Goal: Communication & Community: Participate in discussion

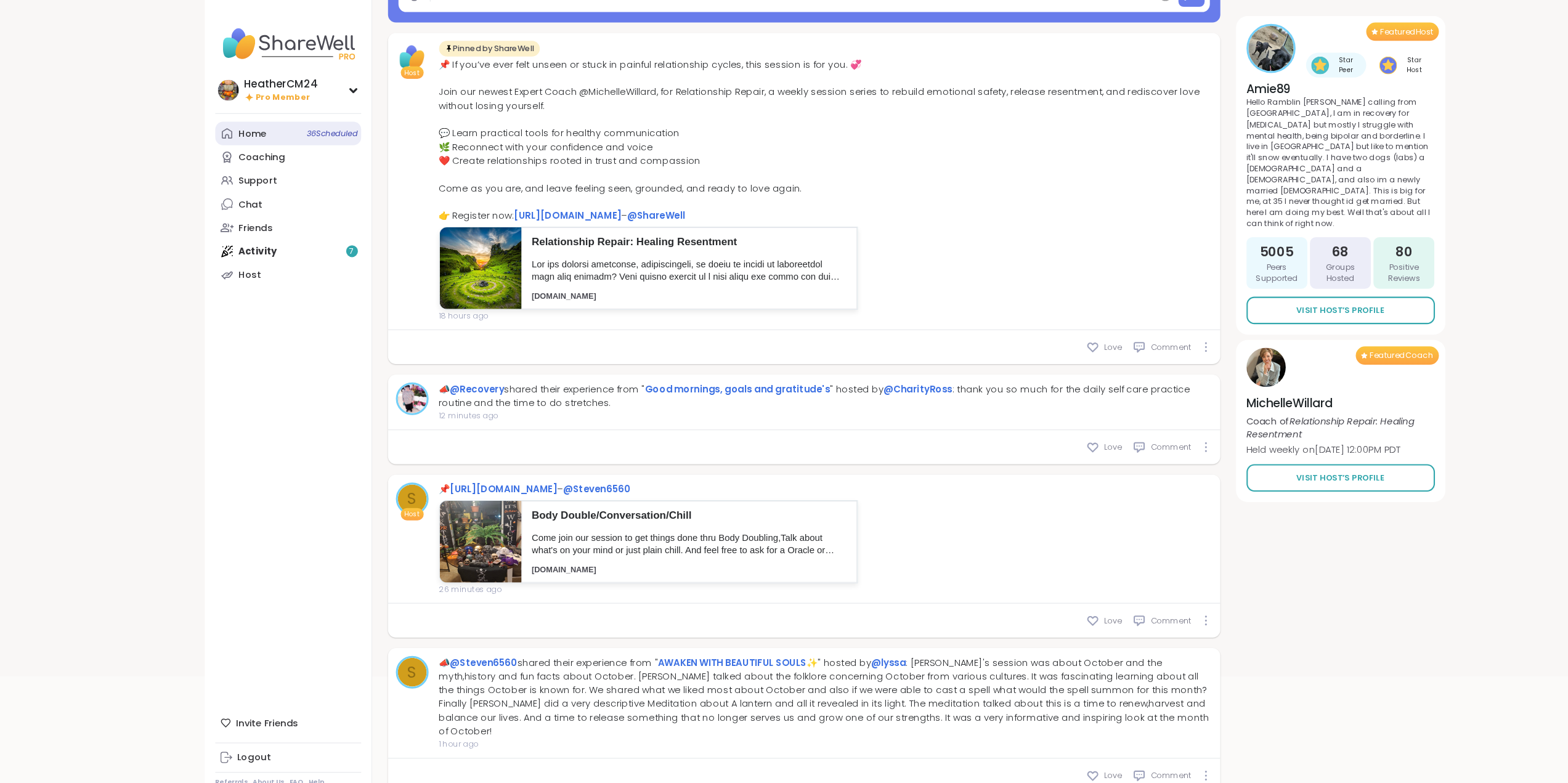
click at [232, 125] on div "Home 36 Scheduled" at bounding box center [238, 126] width 27 height 12
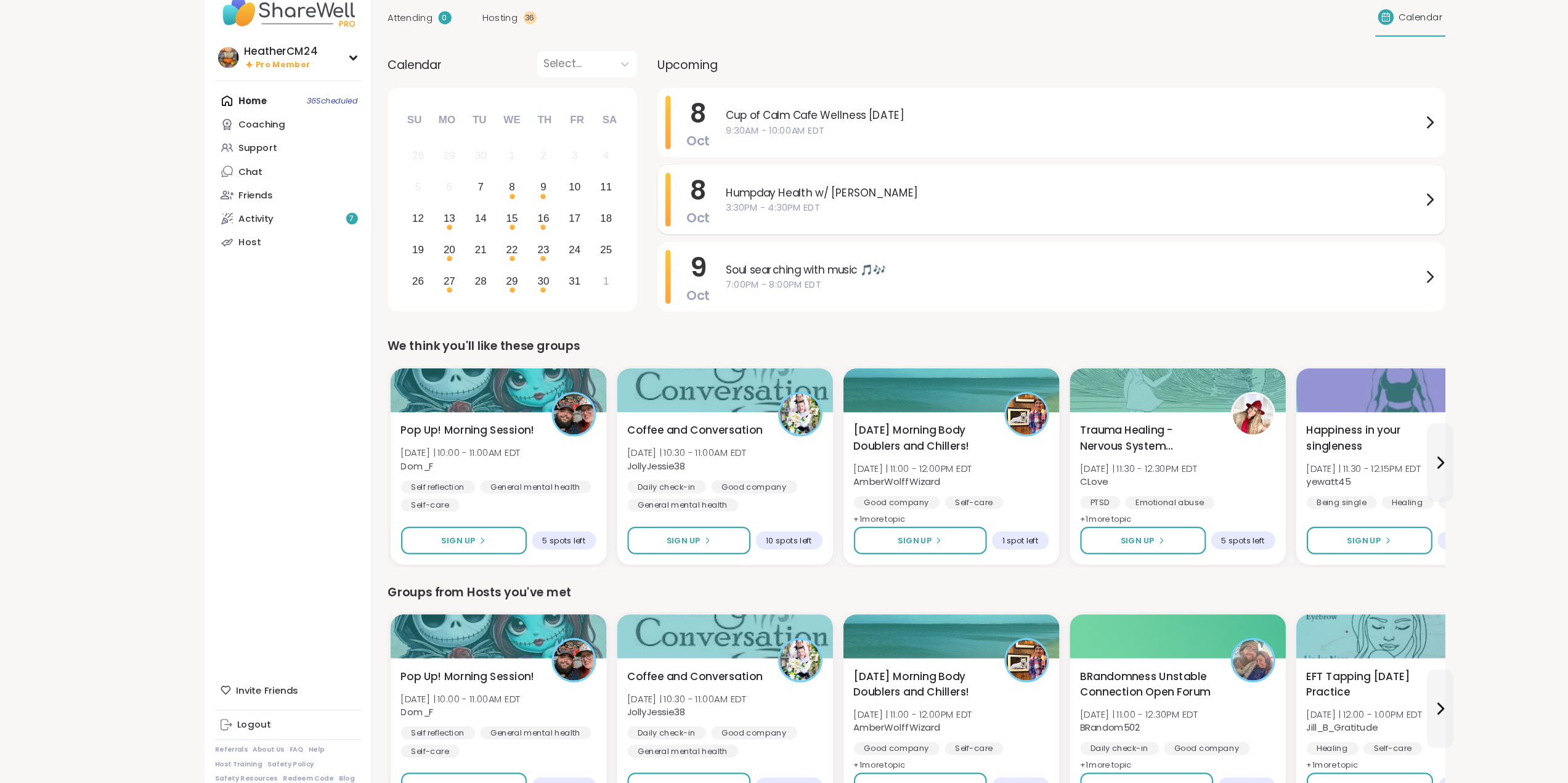
click at [724, 222] on span "3:30PM - 4:30PM EDT" at bounding box center [1011, 226] width 655 height 13
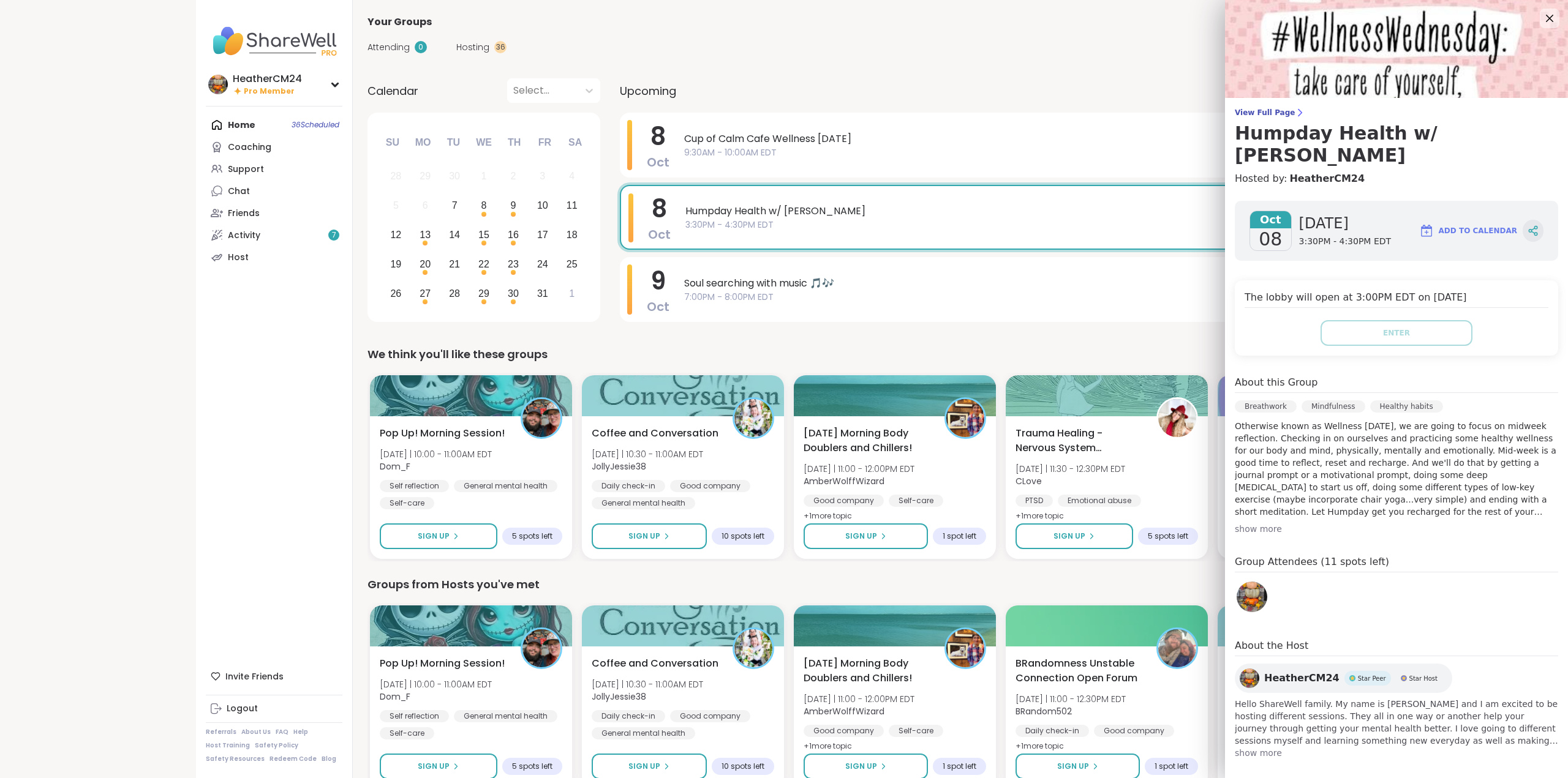
click at [1527, 225] on icon at bounding box center [1533, 231] width 11 height 11
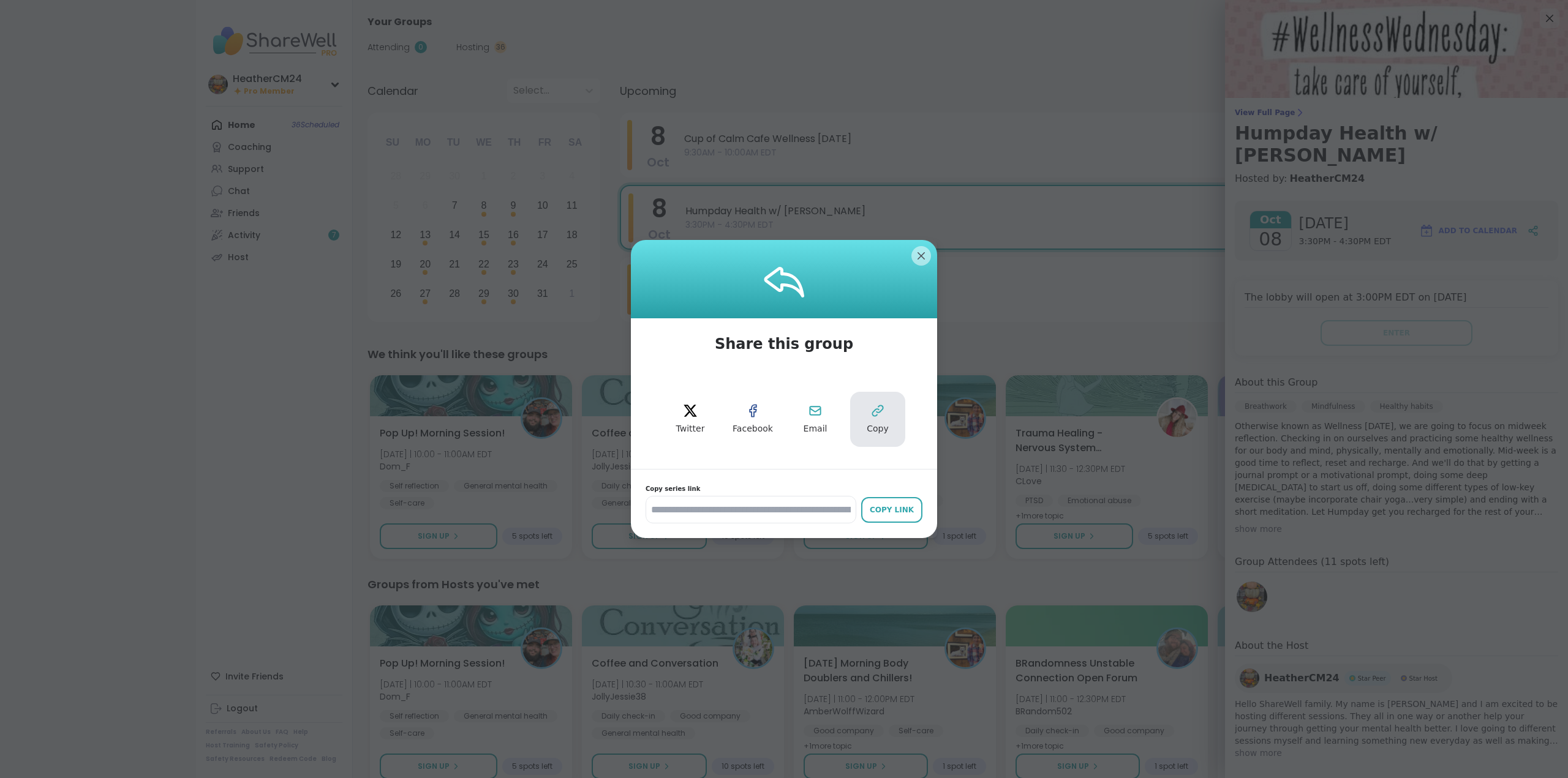
click at [877, 419] on button "Copy" at bounding box center [878, 420] width 55 height 55
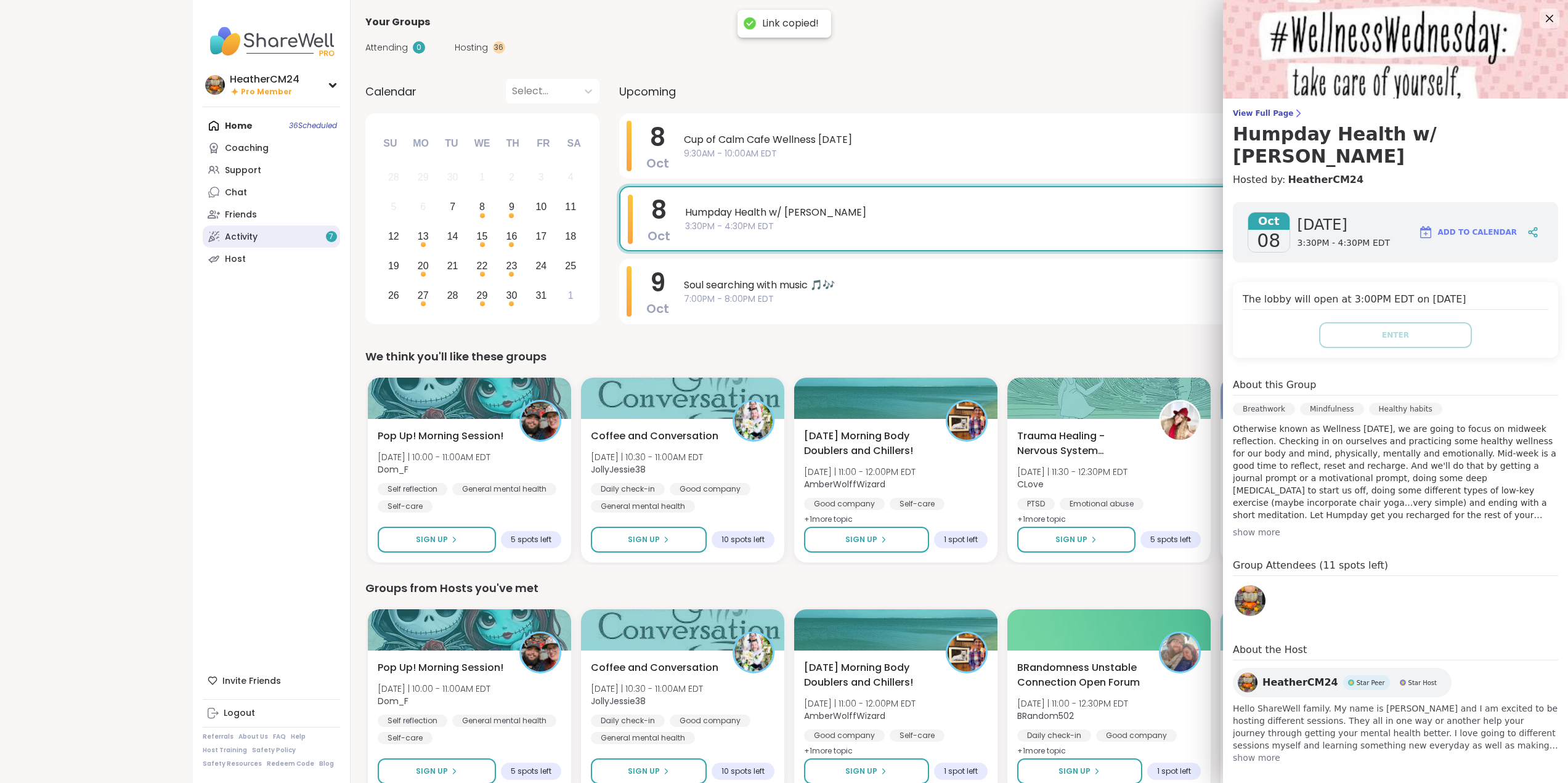
click at [232, 235] on div "Activity 7" at bounding box center [241, 237] width 33 height 12
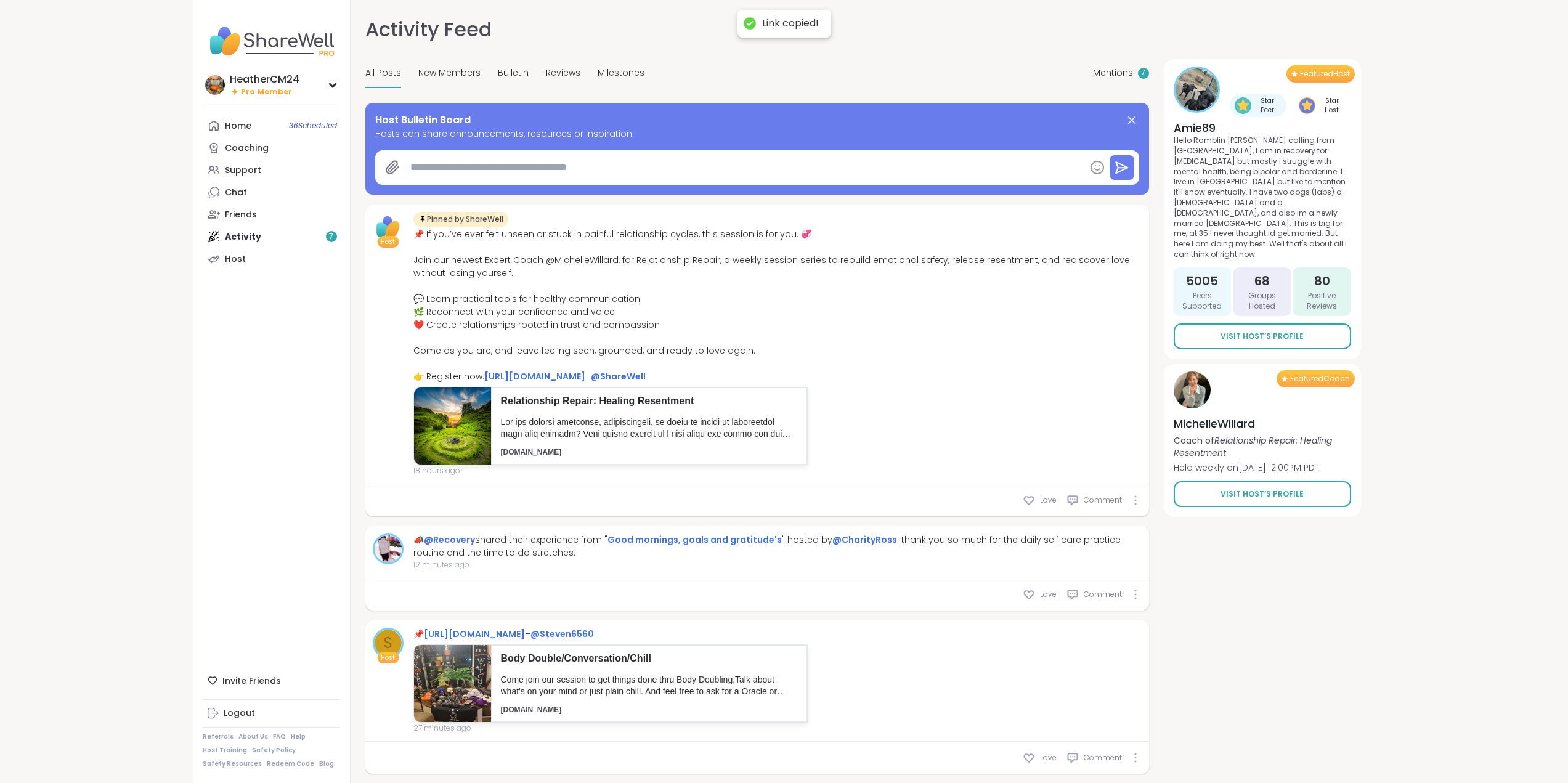
paste textarea "**********"
type textarea "*"
type textarea "**********"
click at [1121, 173] on icon at bounding box center [1122, 168] width 15 height 15
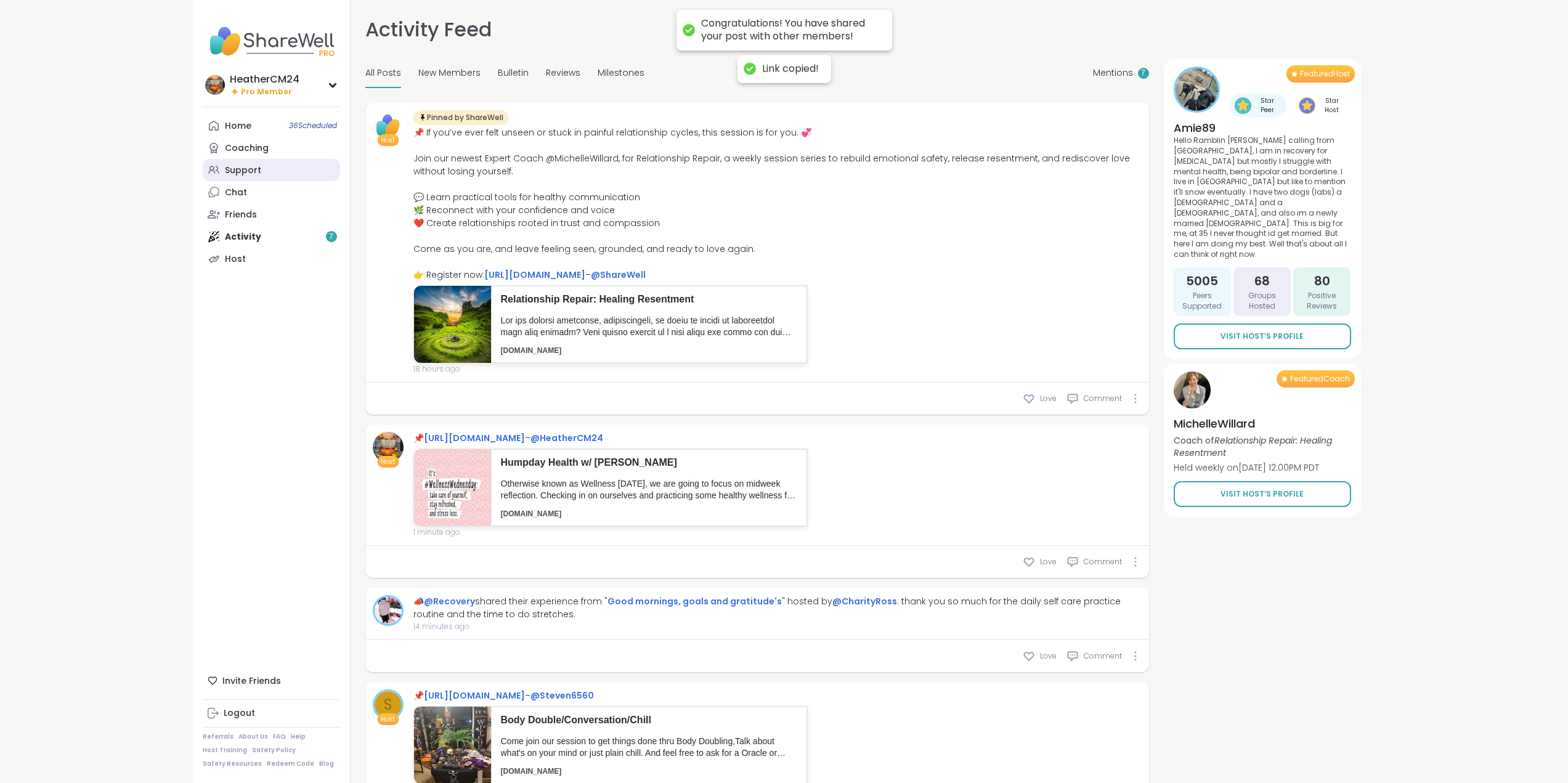
click at [240, 170] on div "Support" at bounding box center [243, 171] width 37 height 12
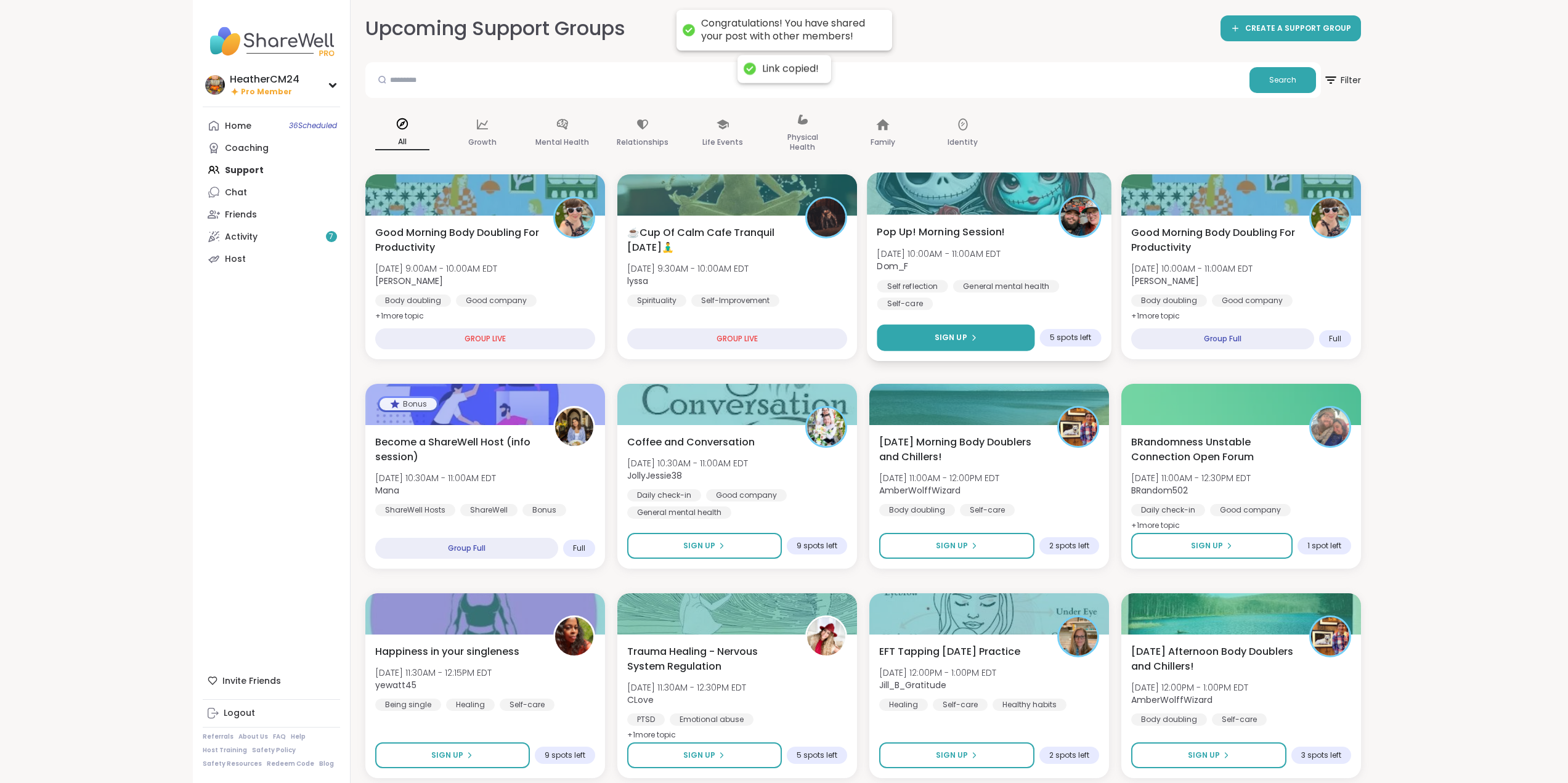
click at [960, 337] on span "Sign Up" at bounding box center [950, 338] width 33 height 11
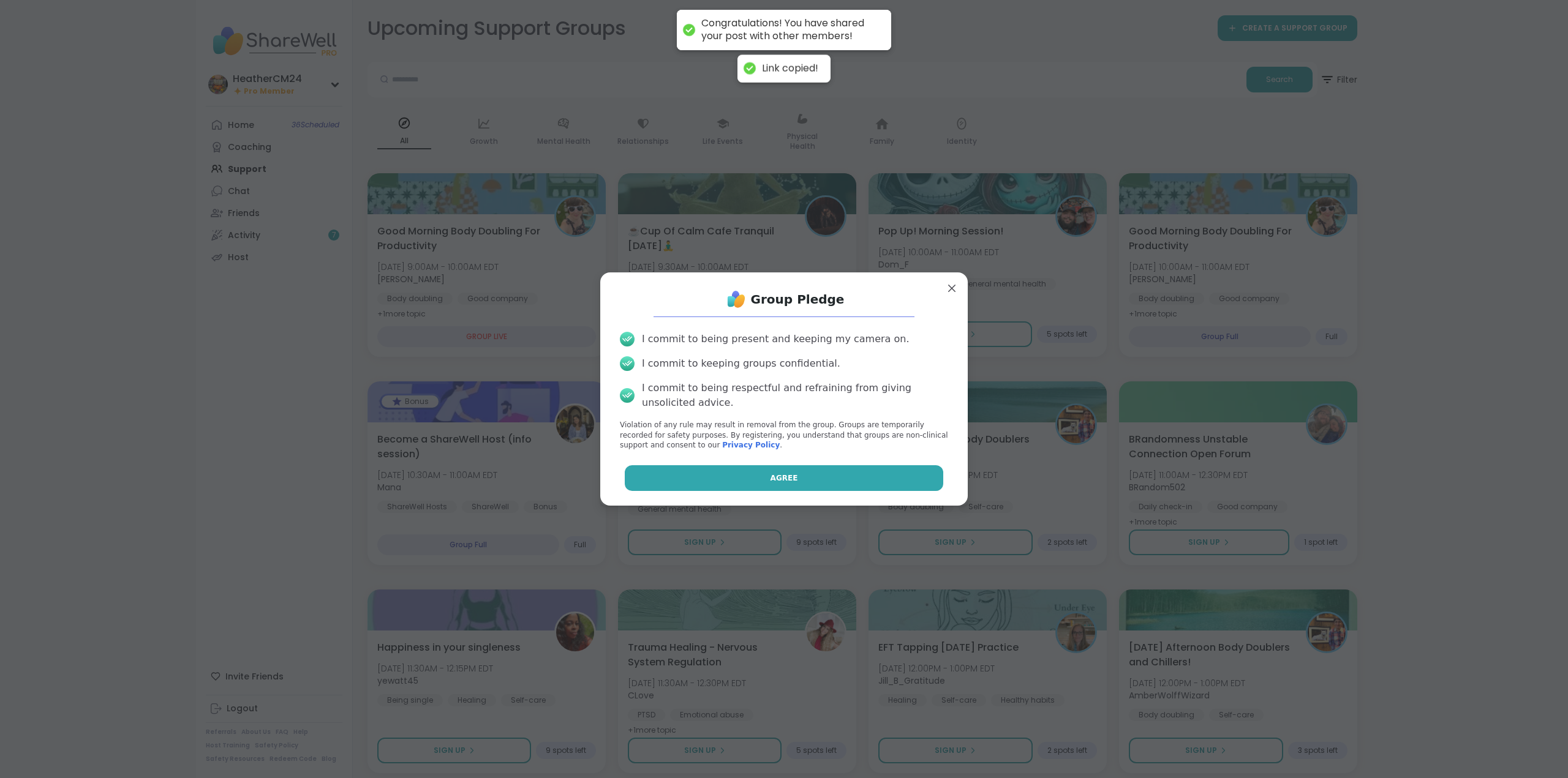
click at [747, 478] on button "Agree" at bounding box center [784, 478] width 319 height 26
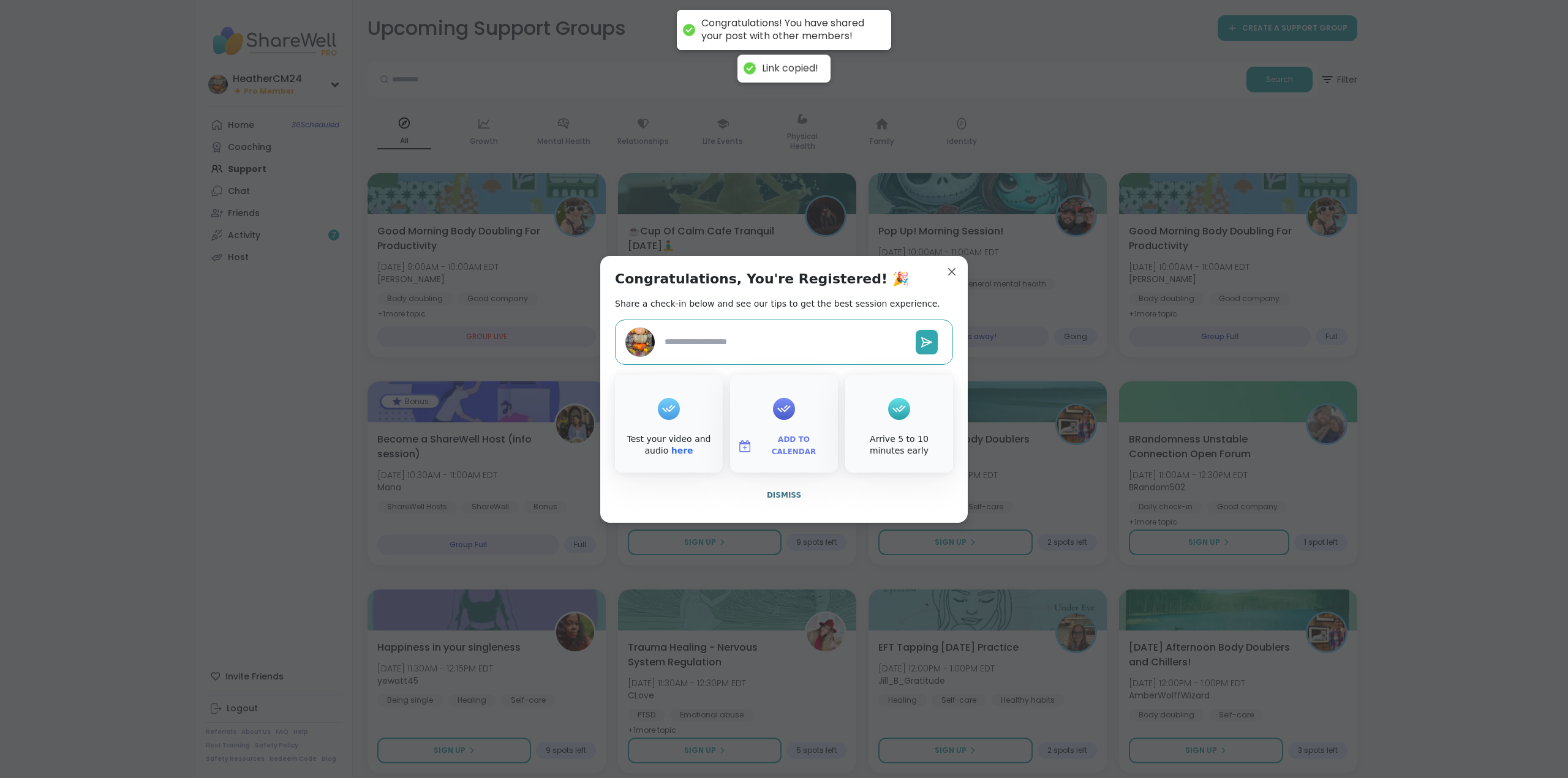
type textarea "*"
click at [778, 490] on span "Dismiss" at bounding box center [784, 495] width 34 height 11
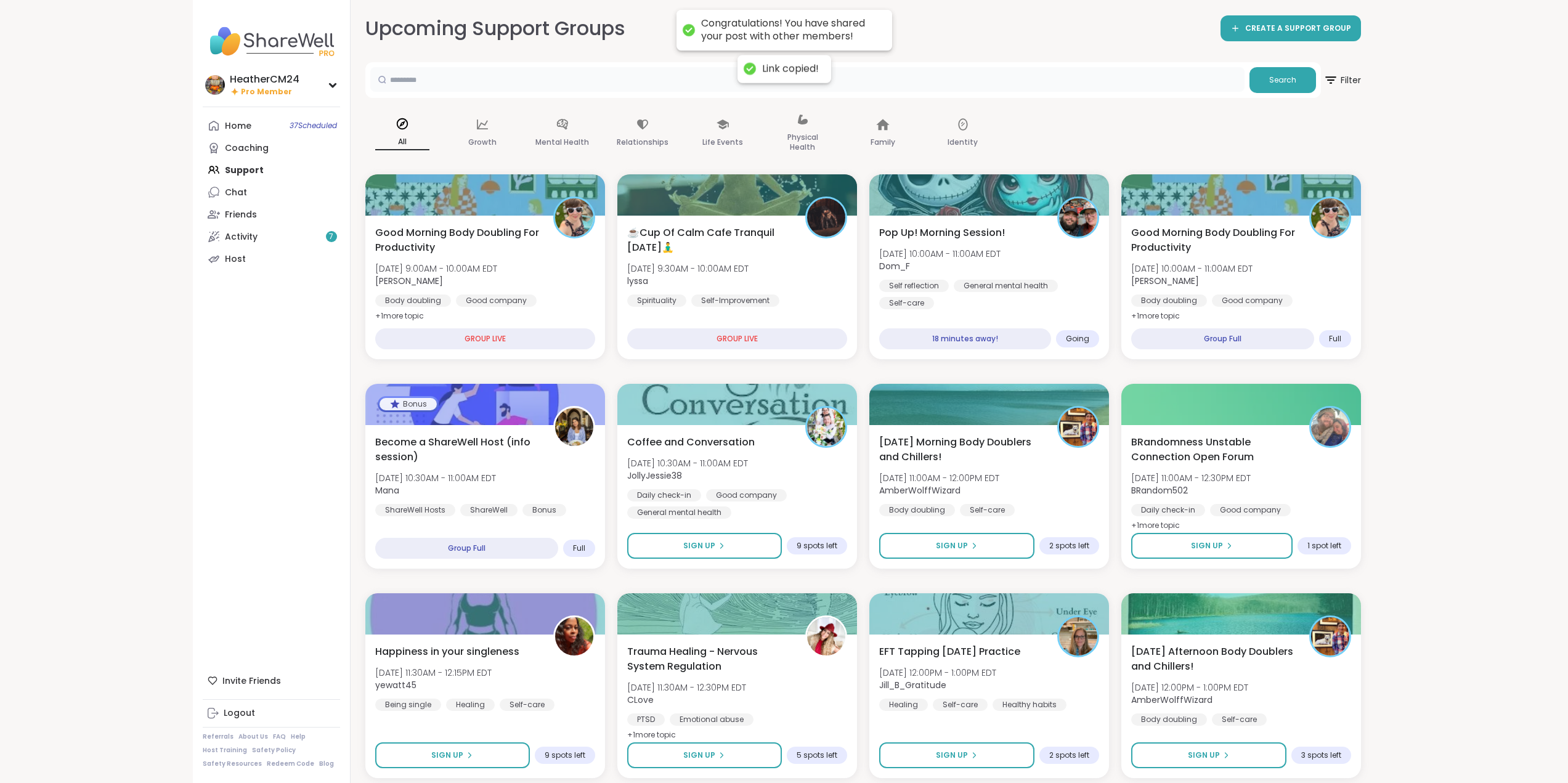
click at [1059, 72] on input "text" at bounding box center [807, 79] width 874 height 25
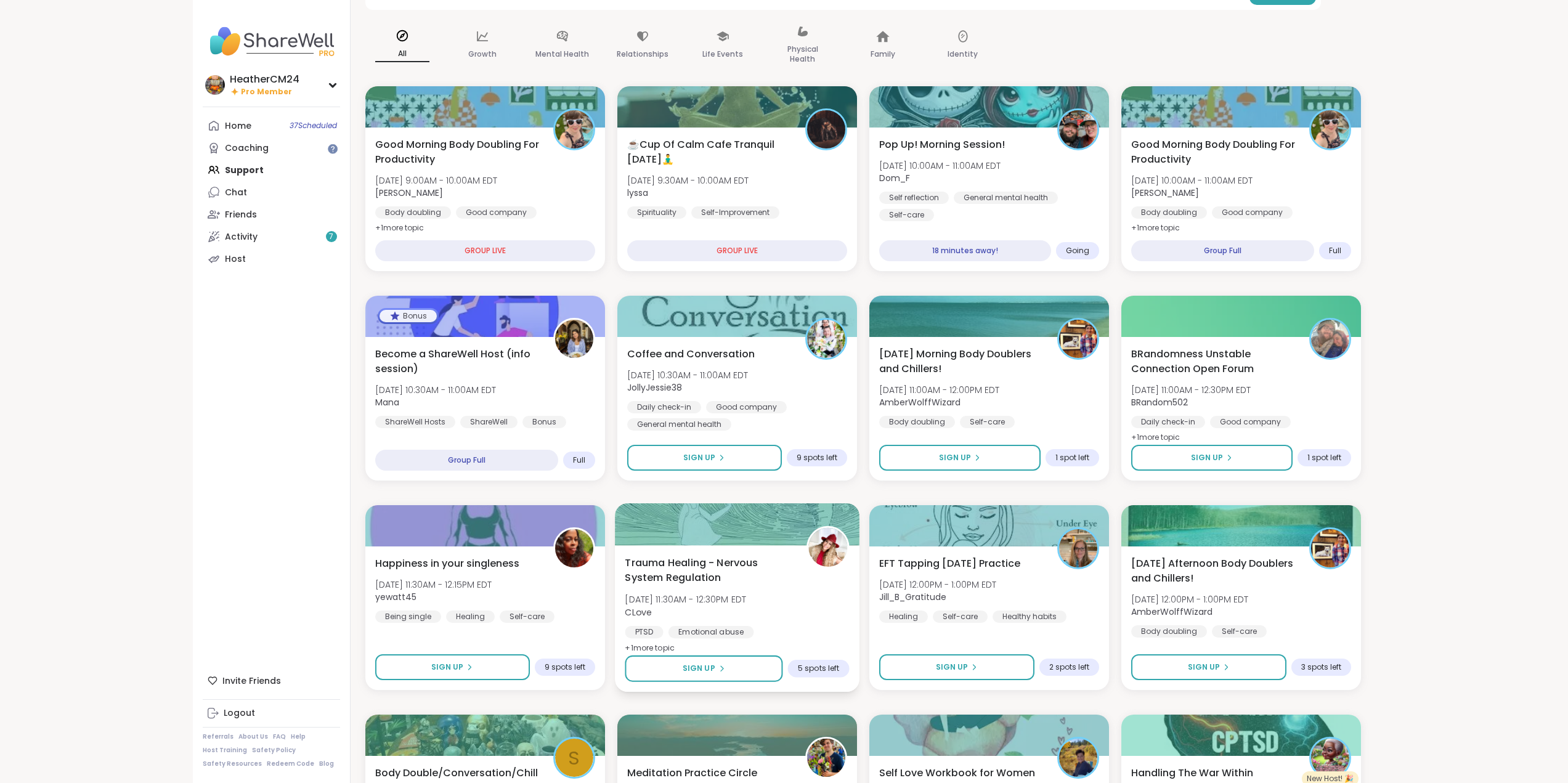
scroll to position [108, 0]
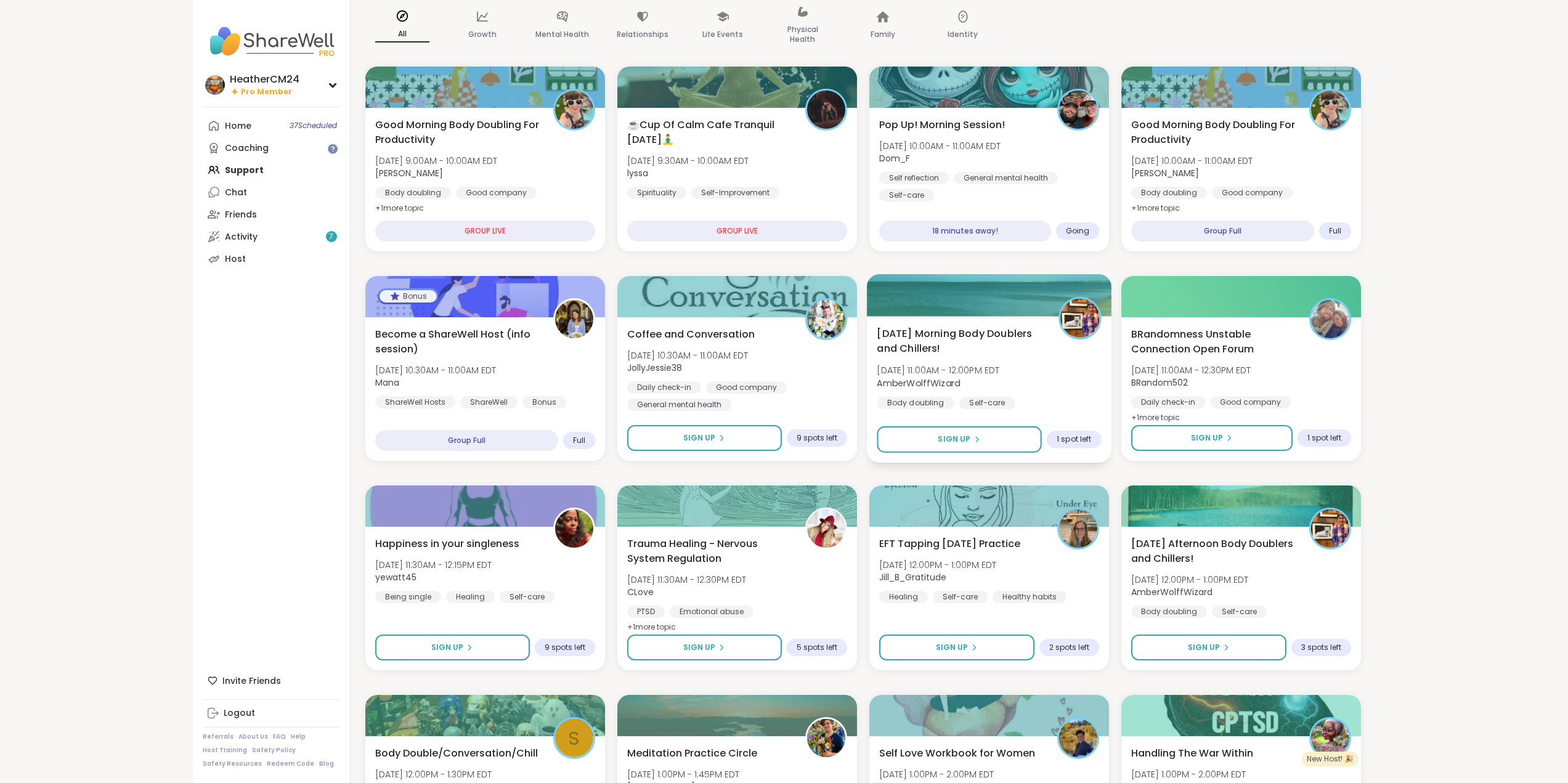
click at [970, 367] on span "[DATE] 11:00AM - 12:00PM EDT" at bounding box center [938, 370] width 123 height 12
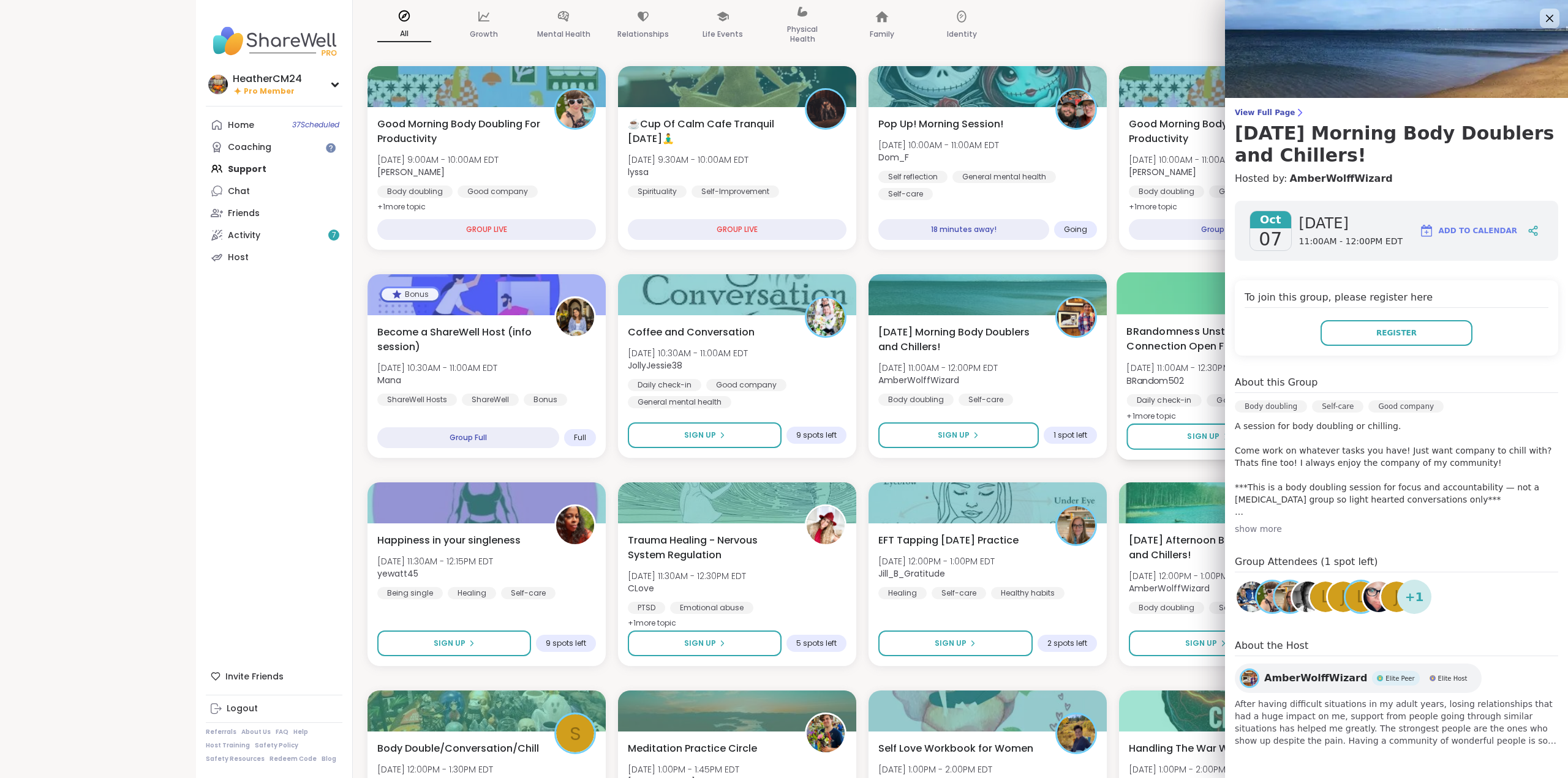
click at [1142, 403] on div "Daily check-in" at bounding box center [1163, 401] width 75 height 12
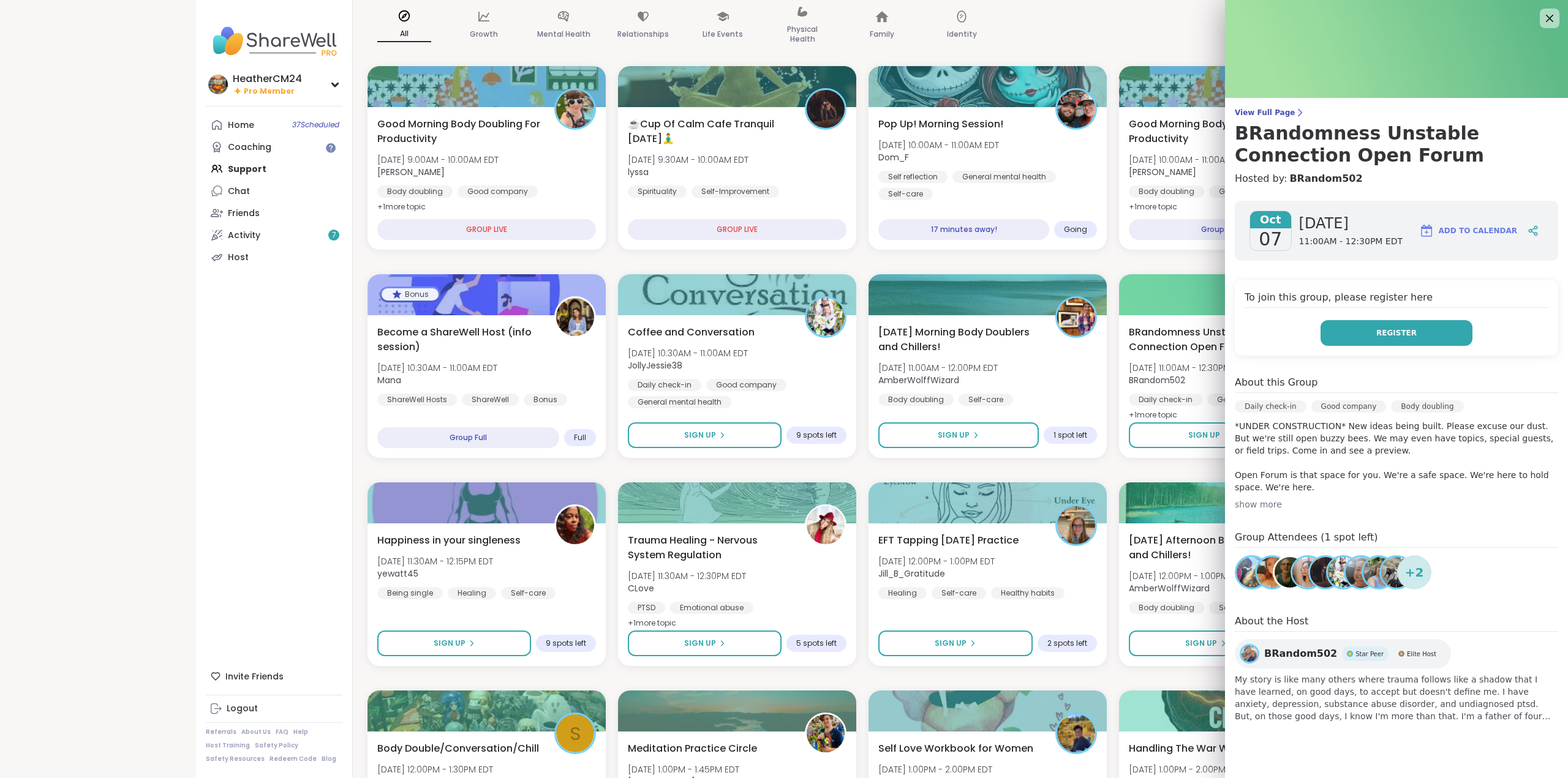
click at [1401, 332] on span "Register" at bounding box center [1397, 333] width 41 height 11
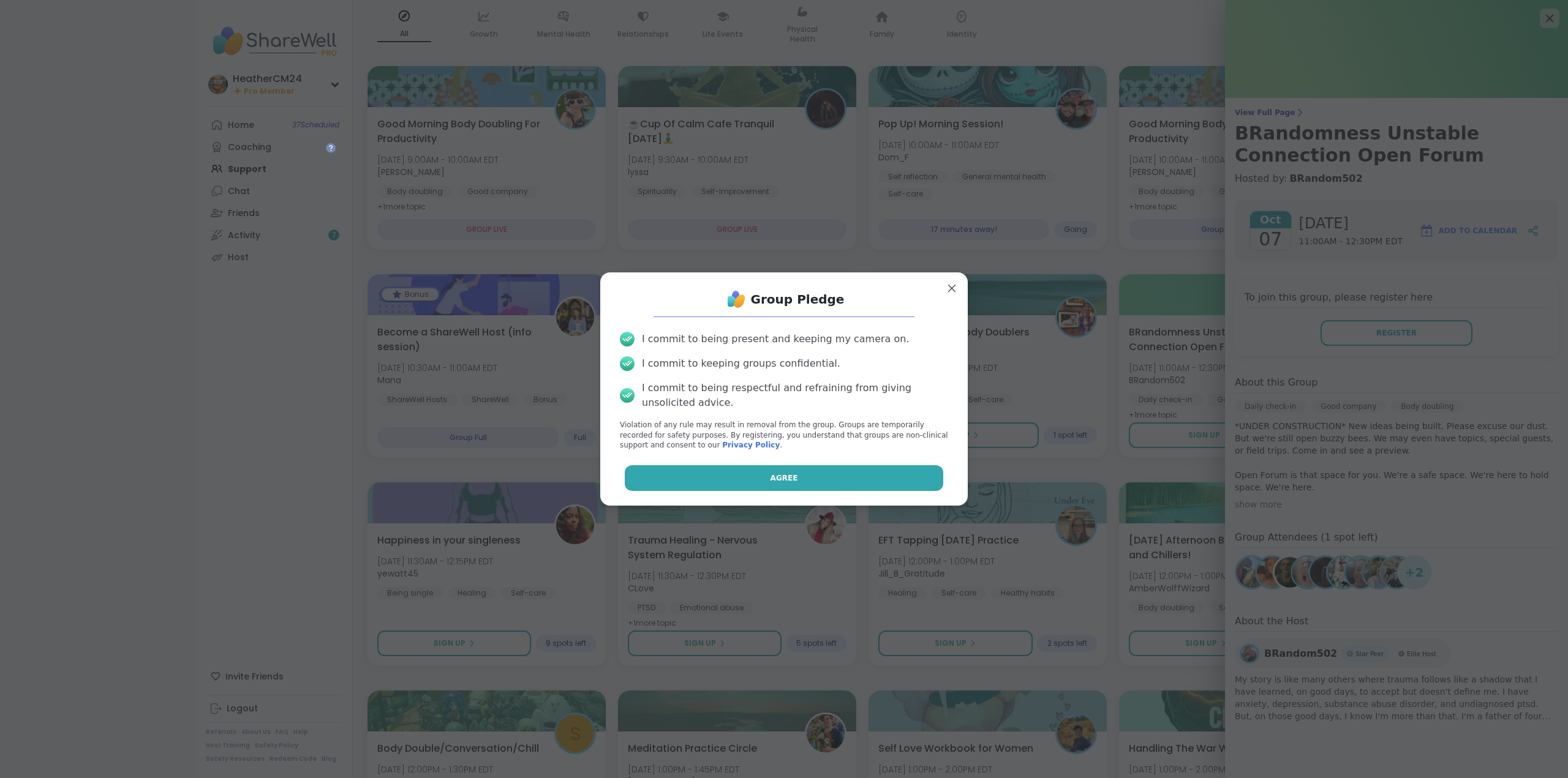
click at [798, 474] on button "Agree" at bounding box center [784, 478] width 319 height 26
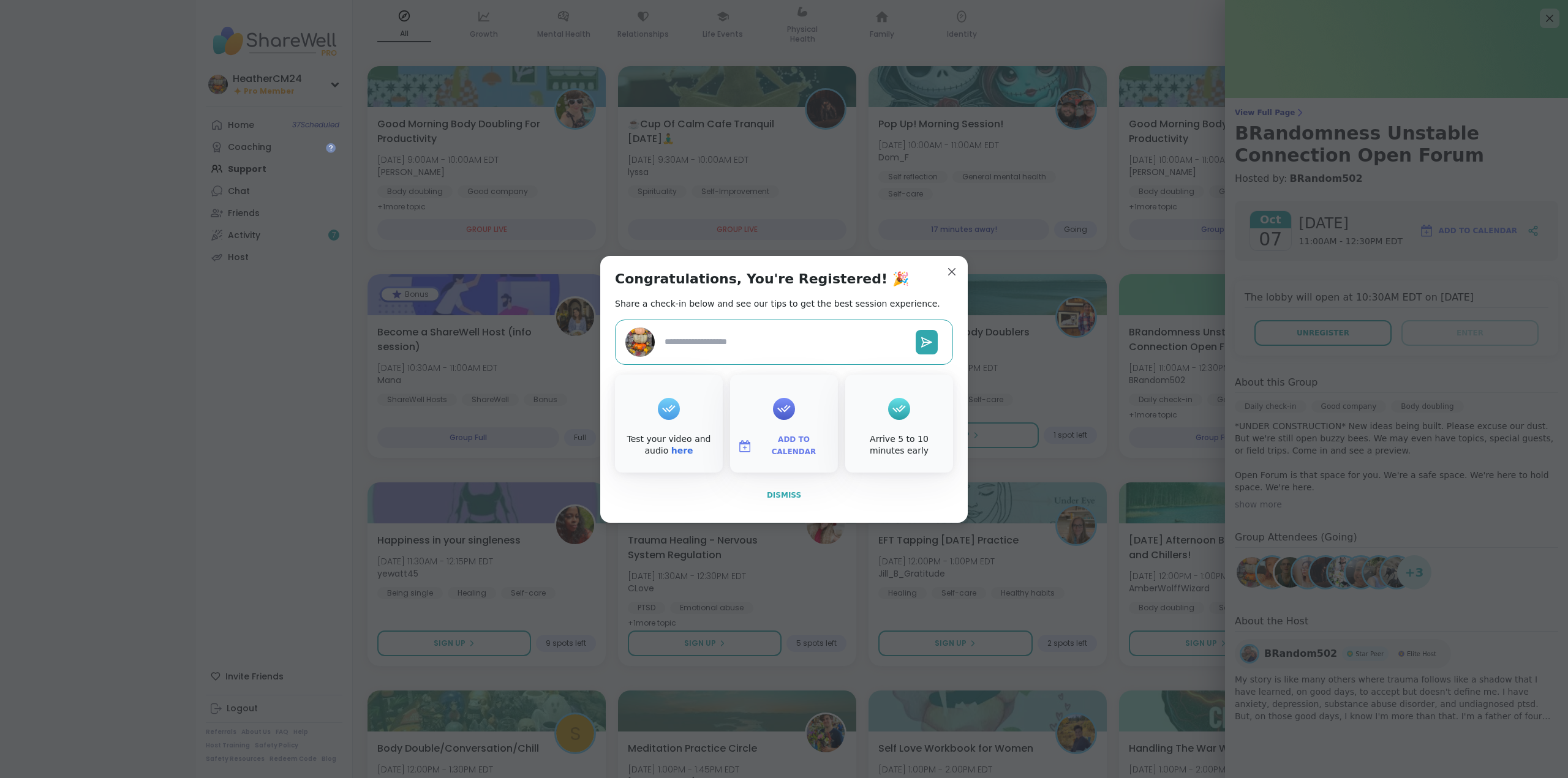
click at [767, 494] on span "Dismiss" at bounding box center [784, 495] width 34 height 9
type textarea "*"
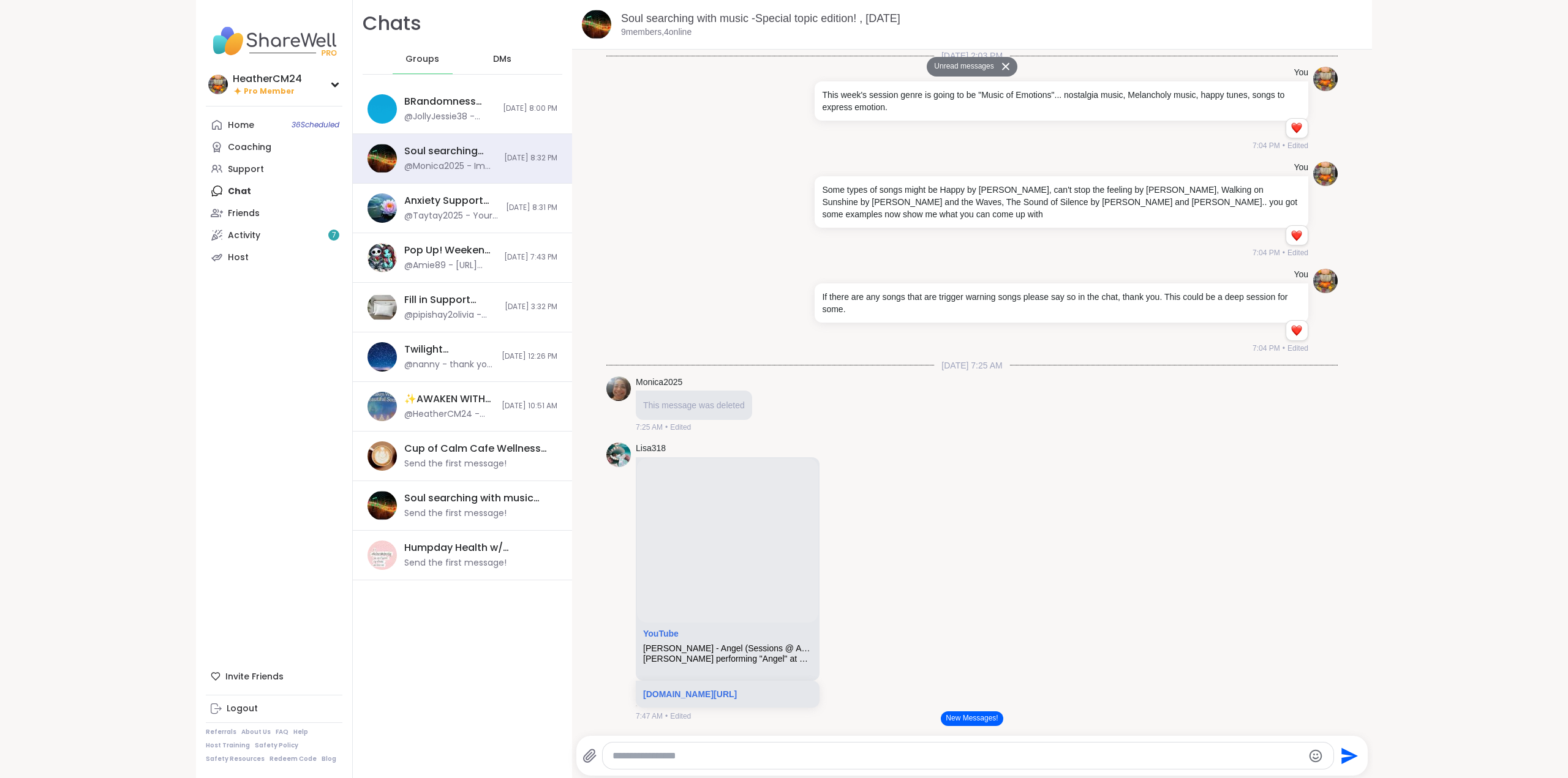
scroll to position [9534, 0]
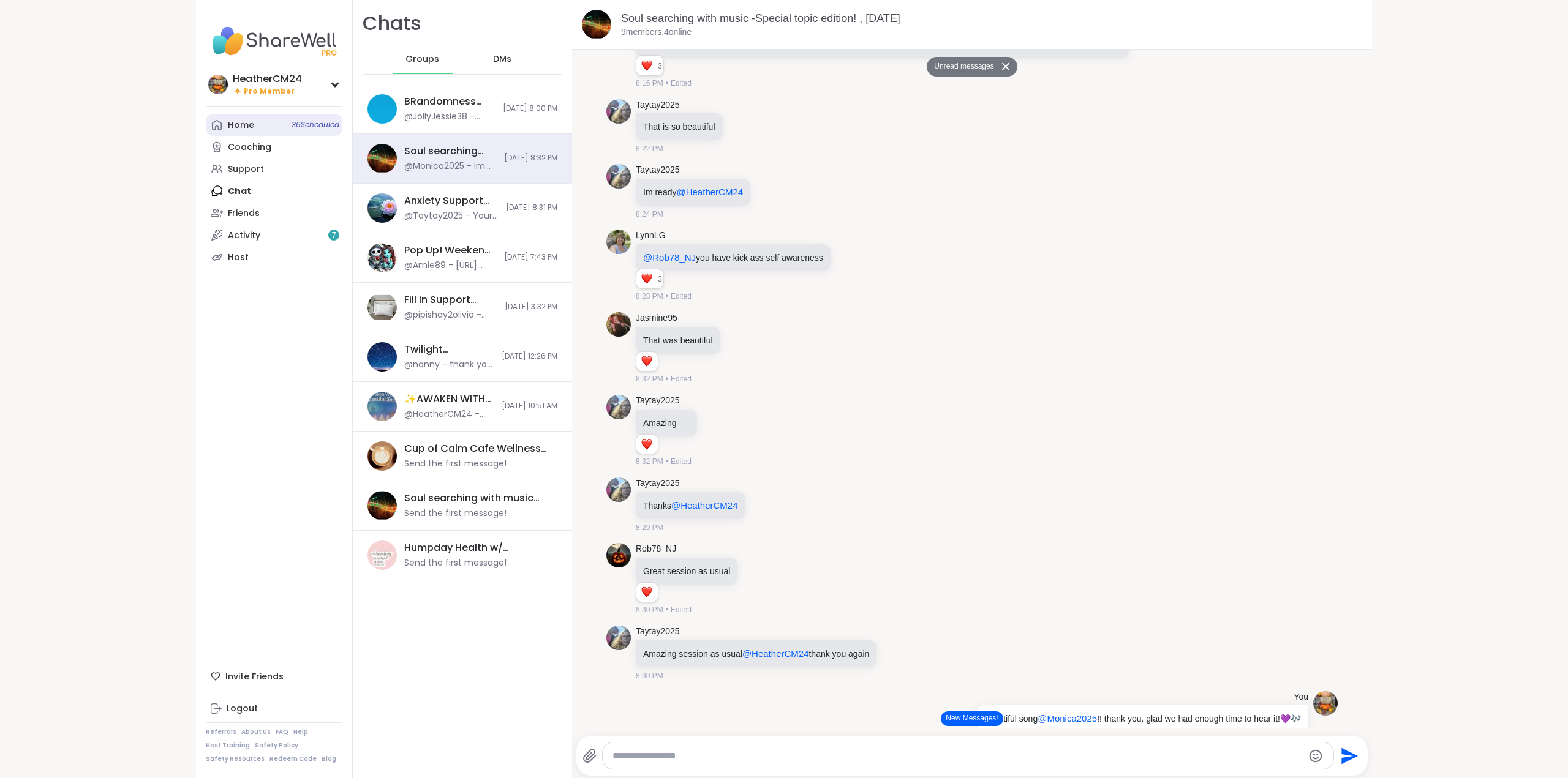
click at [232, 128] on div "Home 36 Scheduled" at bounding box center [241, 126] width 26 height 12
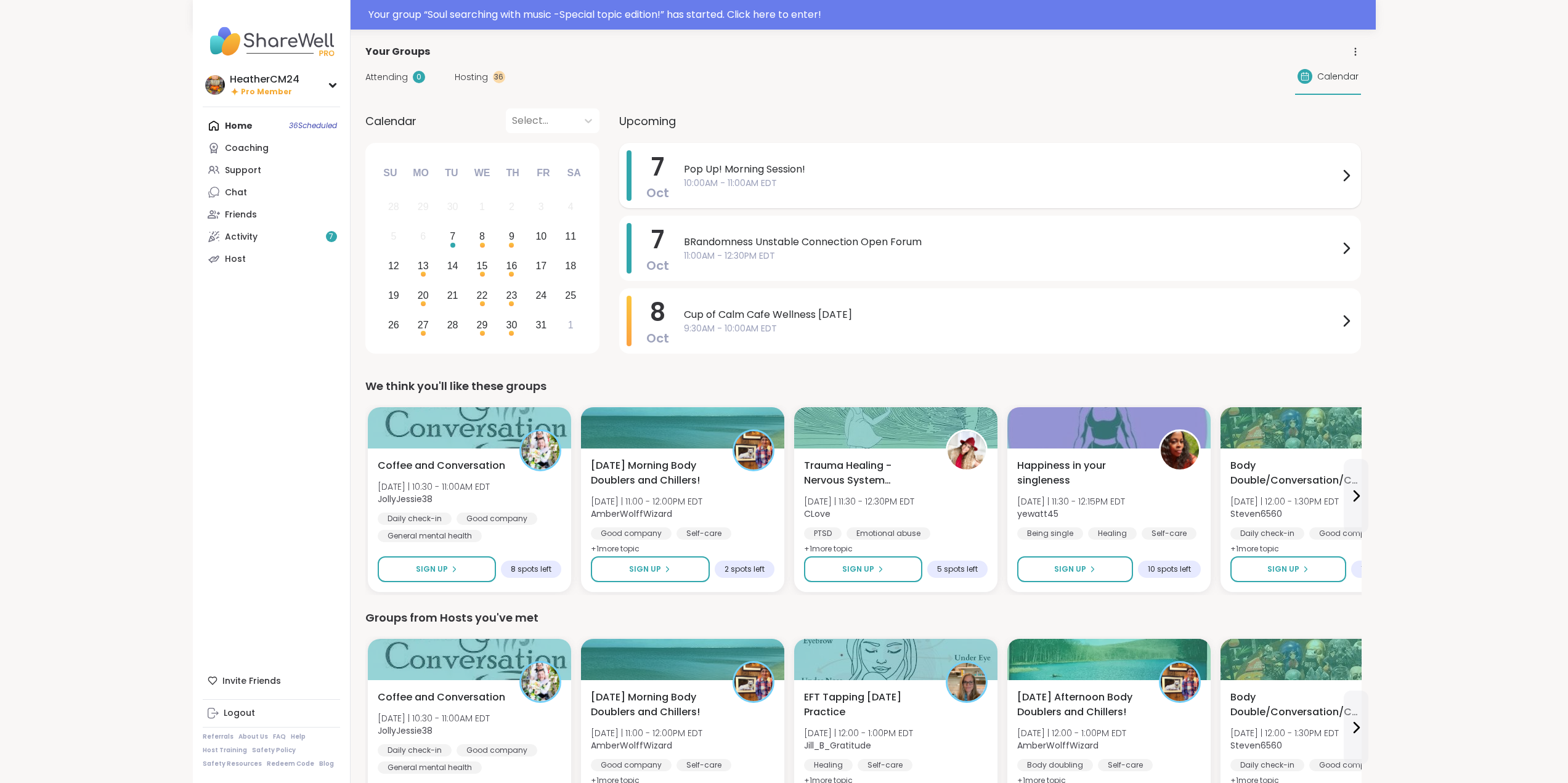
click at [704, 177] on span "10:00AM - 11:00AM EDT" at bounding box center [1011, 183] width 655 height 13
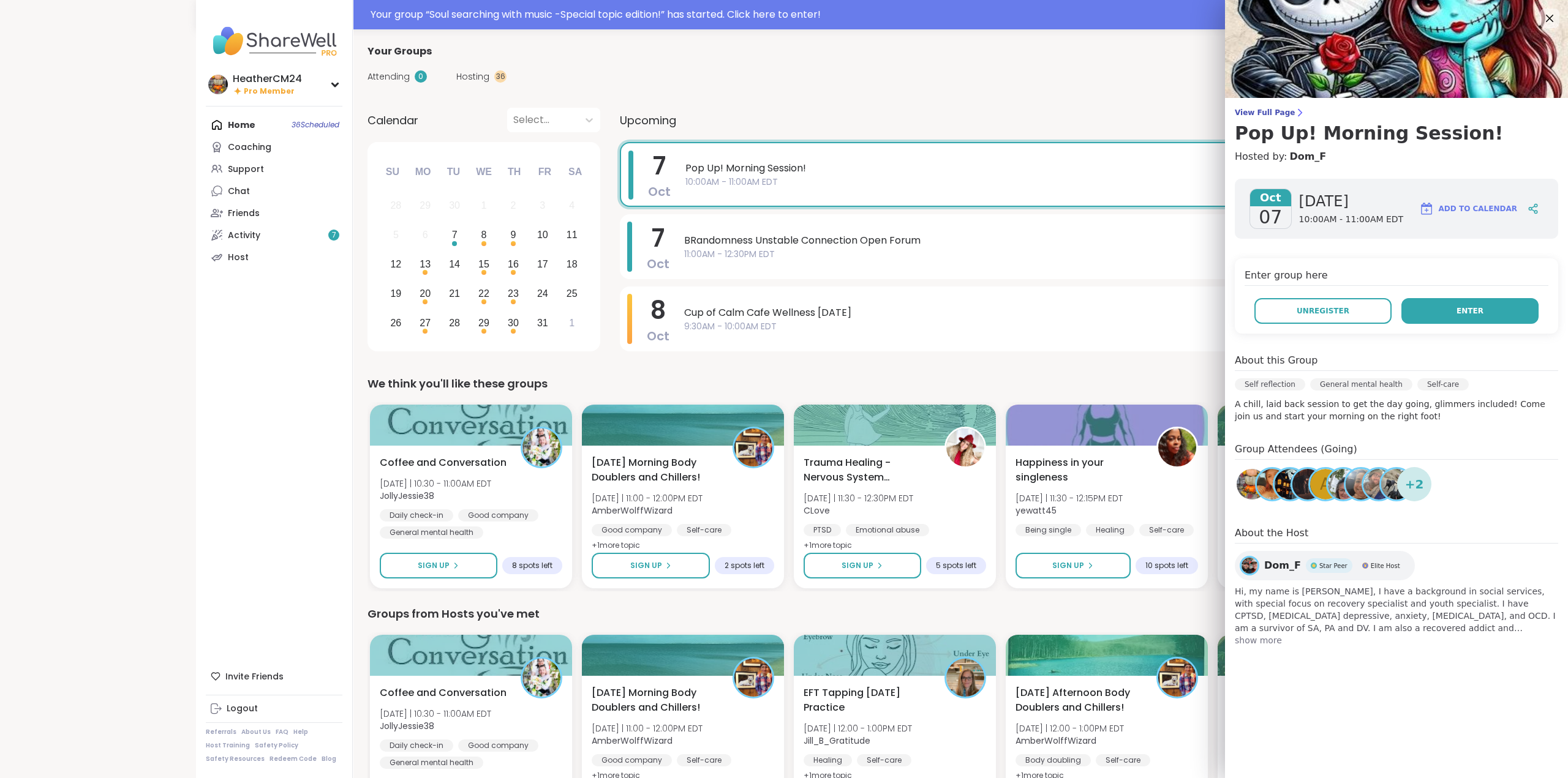
click at [1433, 304] on button "Enter" at bounding box center [1470, 311] width 137 height 26
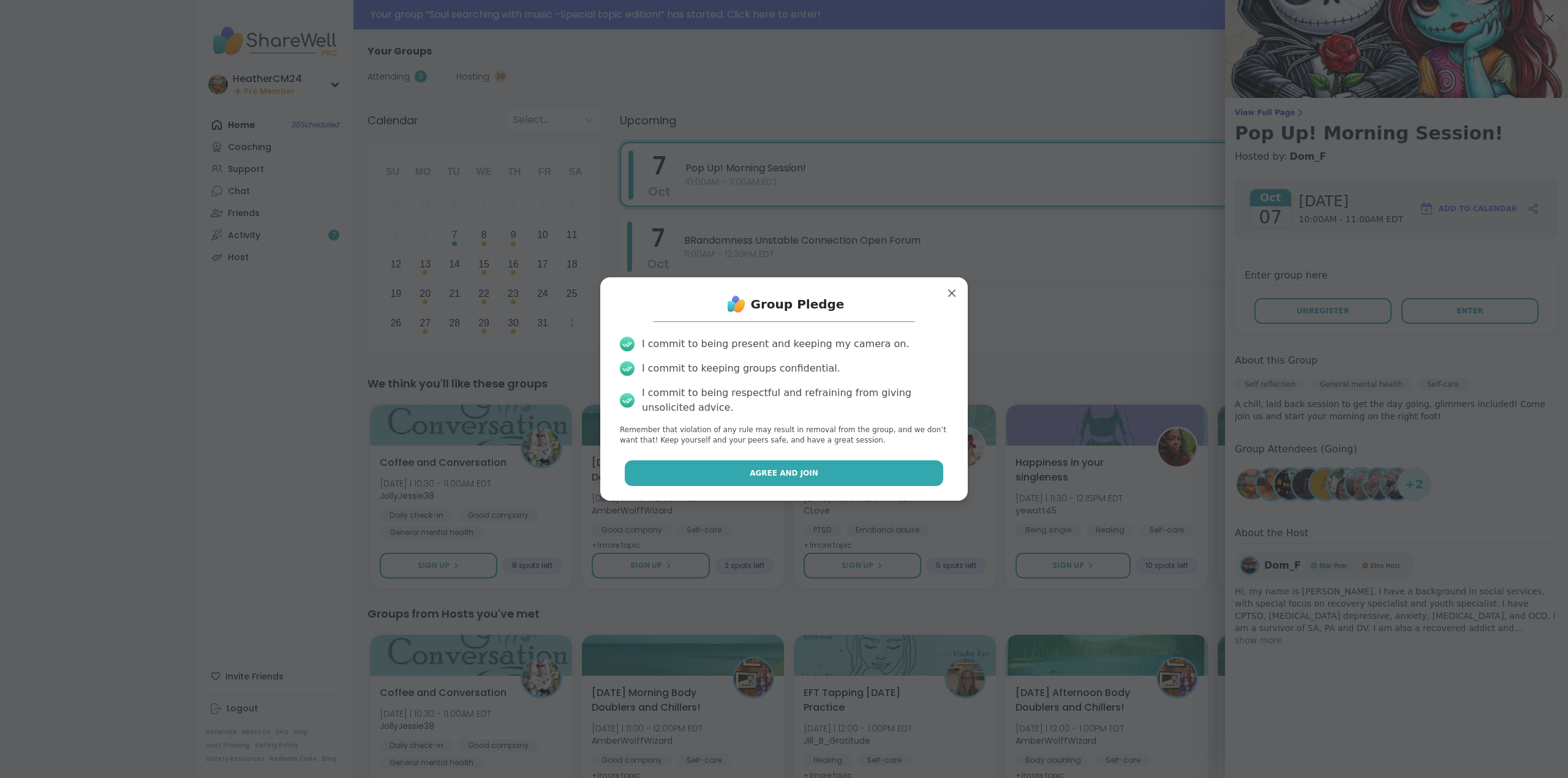
click at [800, 475] on span "Agree and Join" at bounding box center [783, 473] width 68 height 11
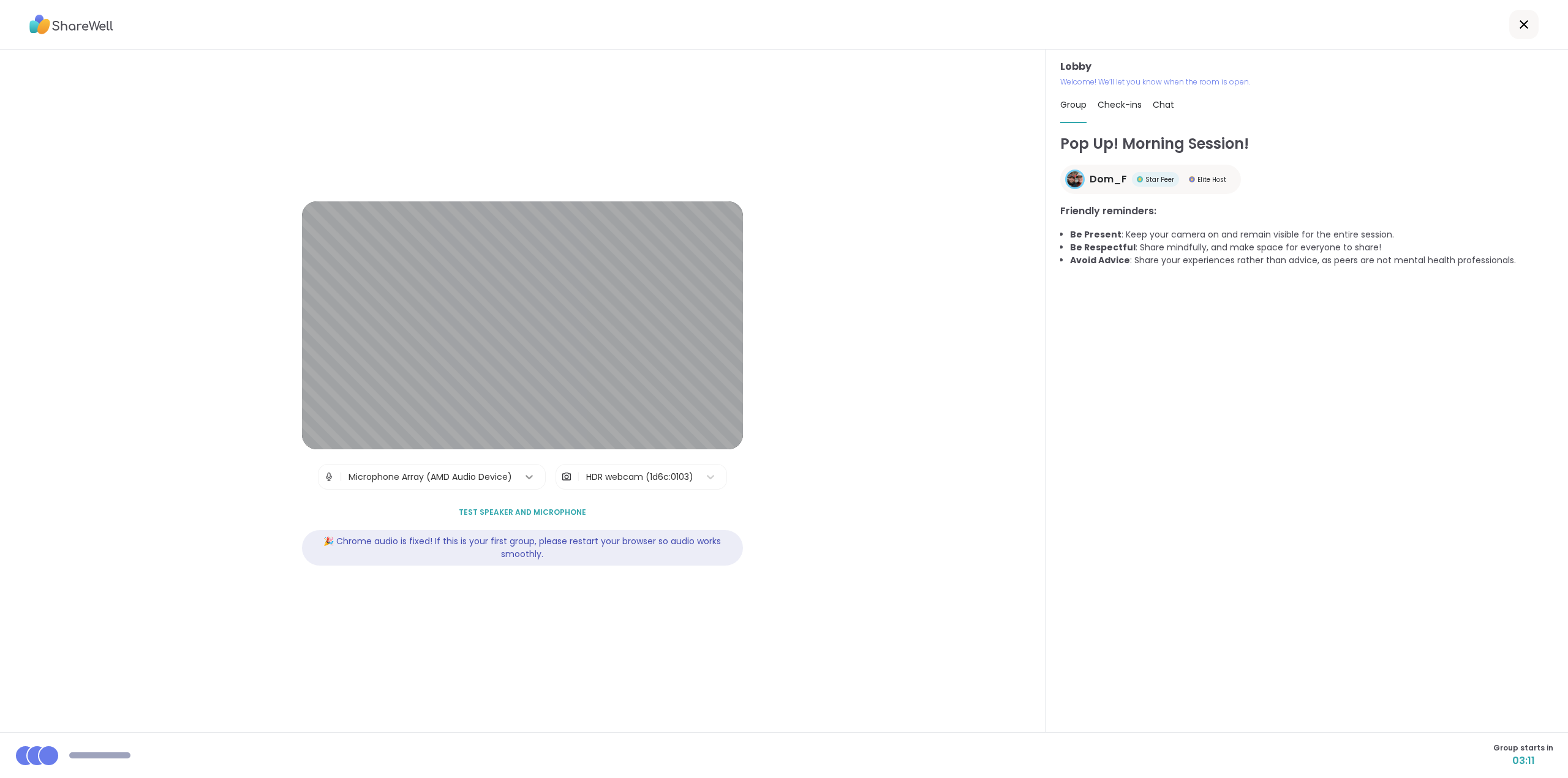
click at [525, 476] on icon at bounding box center [529, 477] width 7 height 4
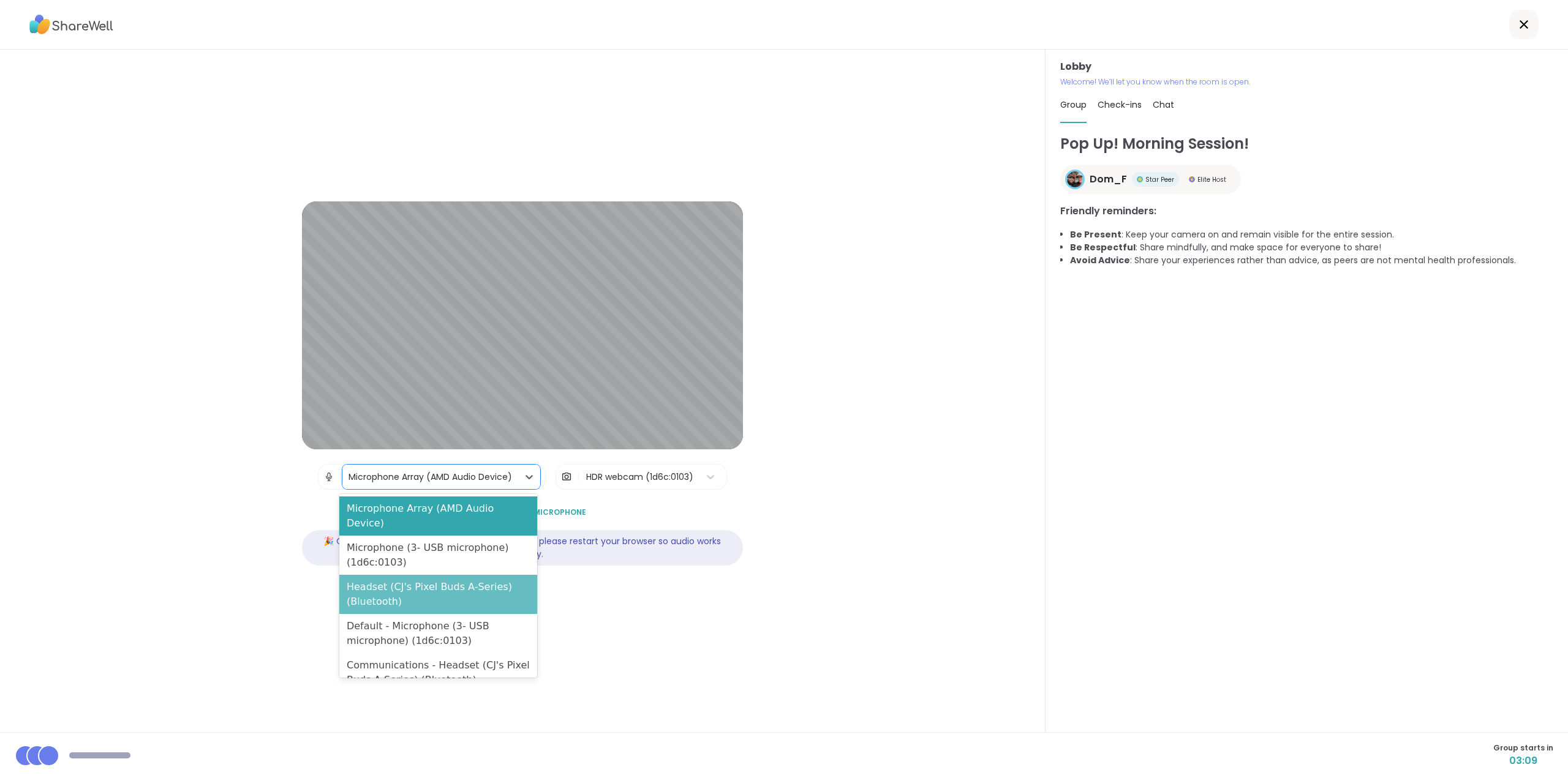
click at [478, 582] on div "Headset (CJ's Pixel Buds A-Series) (Bluetooth)" at bounding box center [438, 595] width 198 height 39
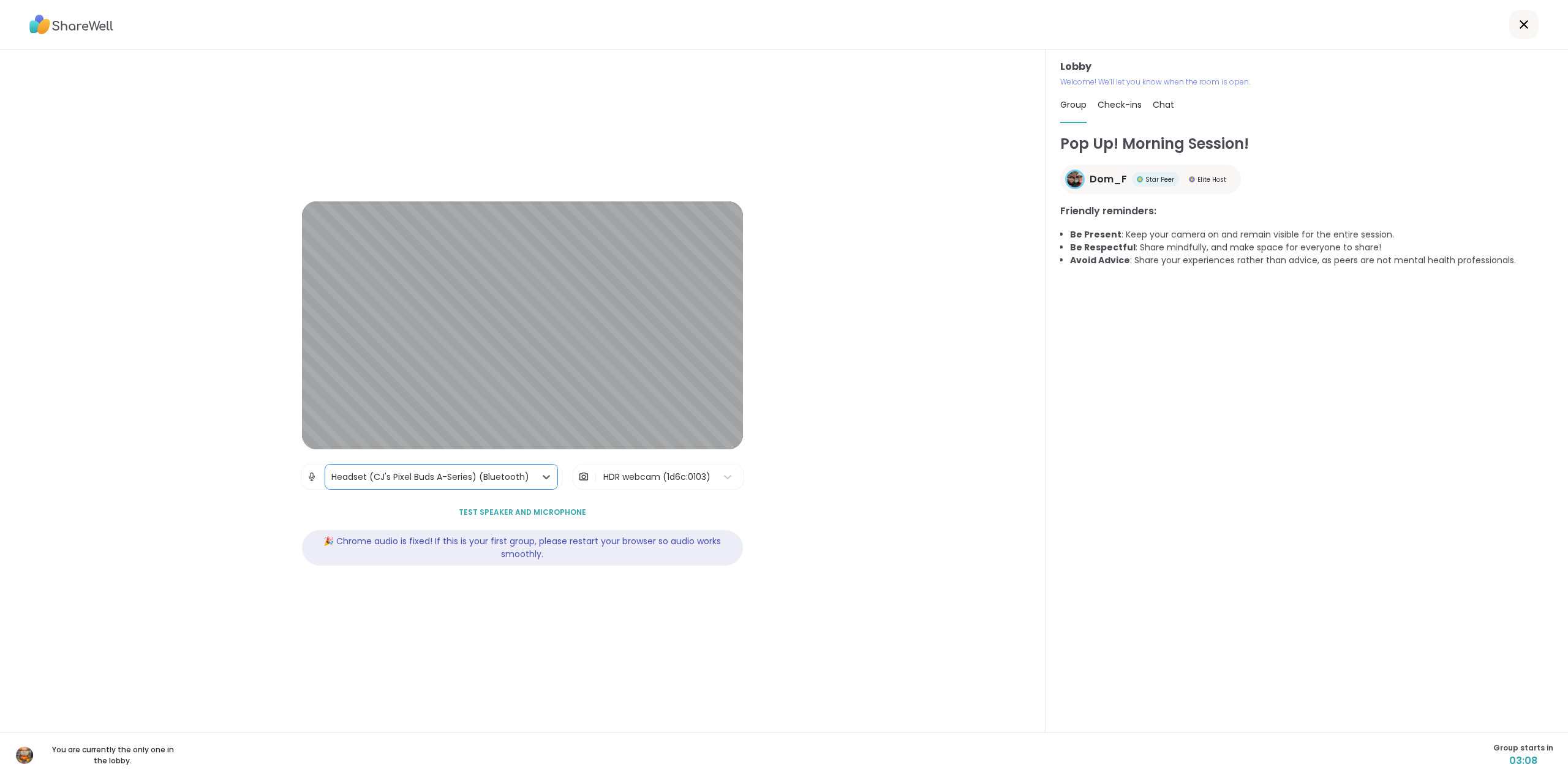
click at [538, 513] on span "Test speaker and microphone" at bounding box center [522, 513] width 127 height 11
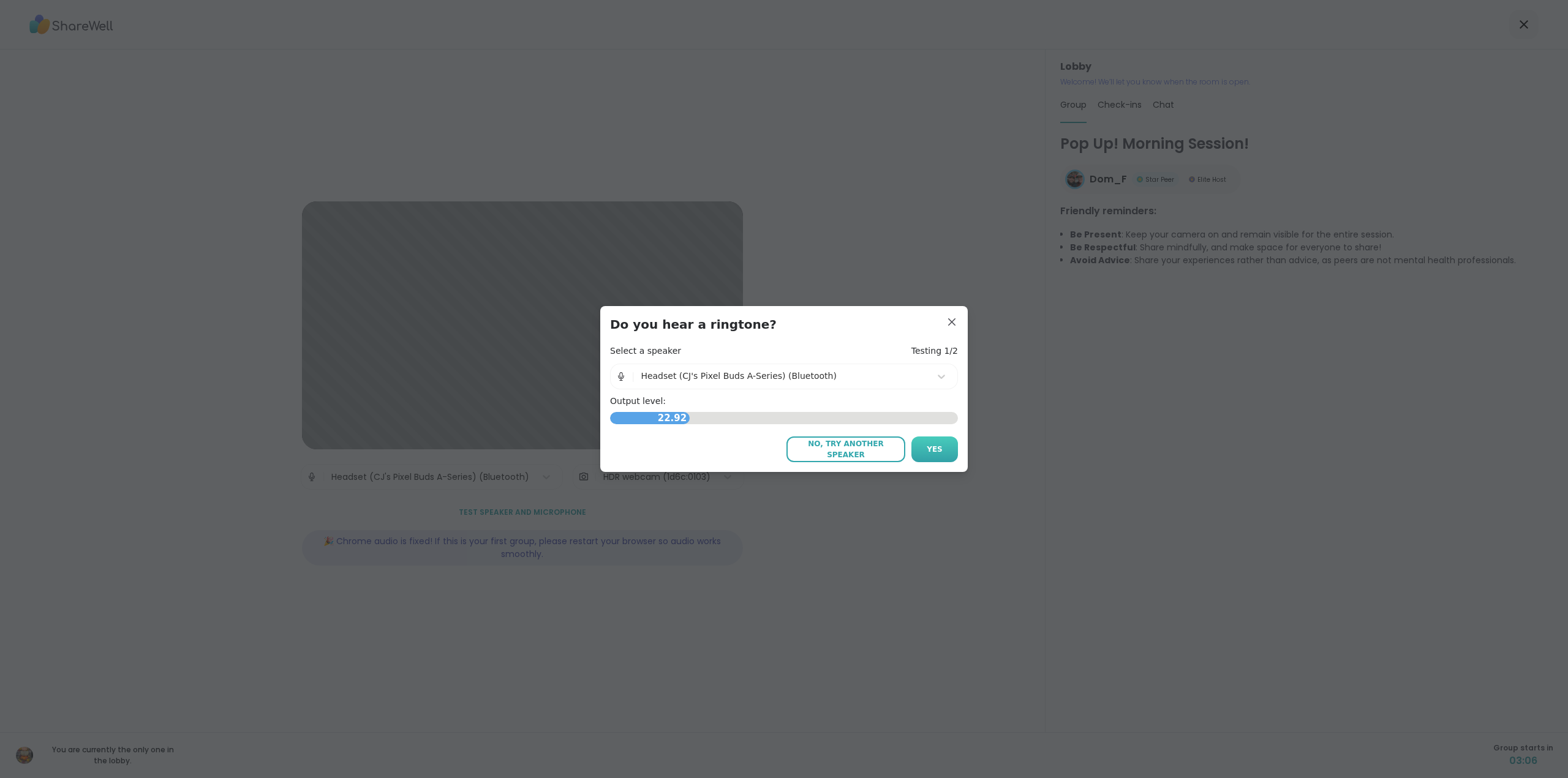
click at [927, 451] on span "Yes" at bounding box center [935, 449] width 16 height 11
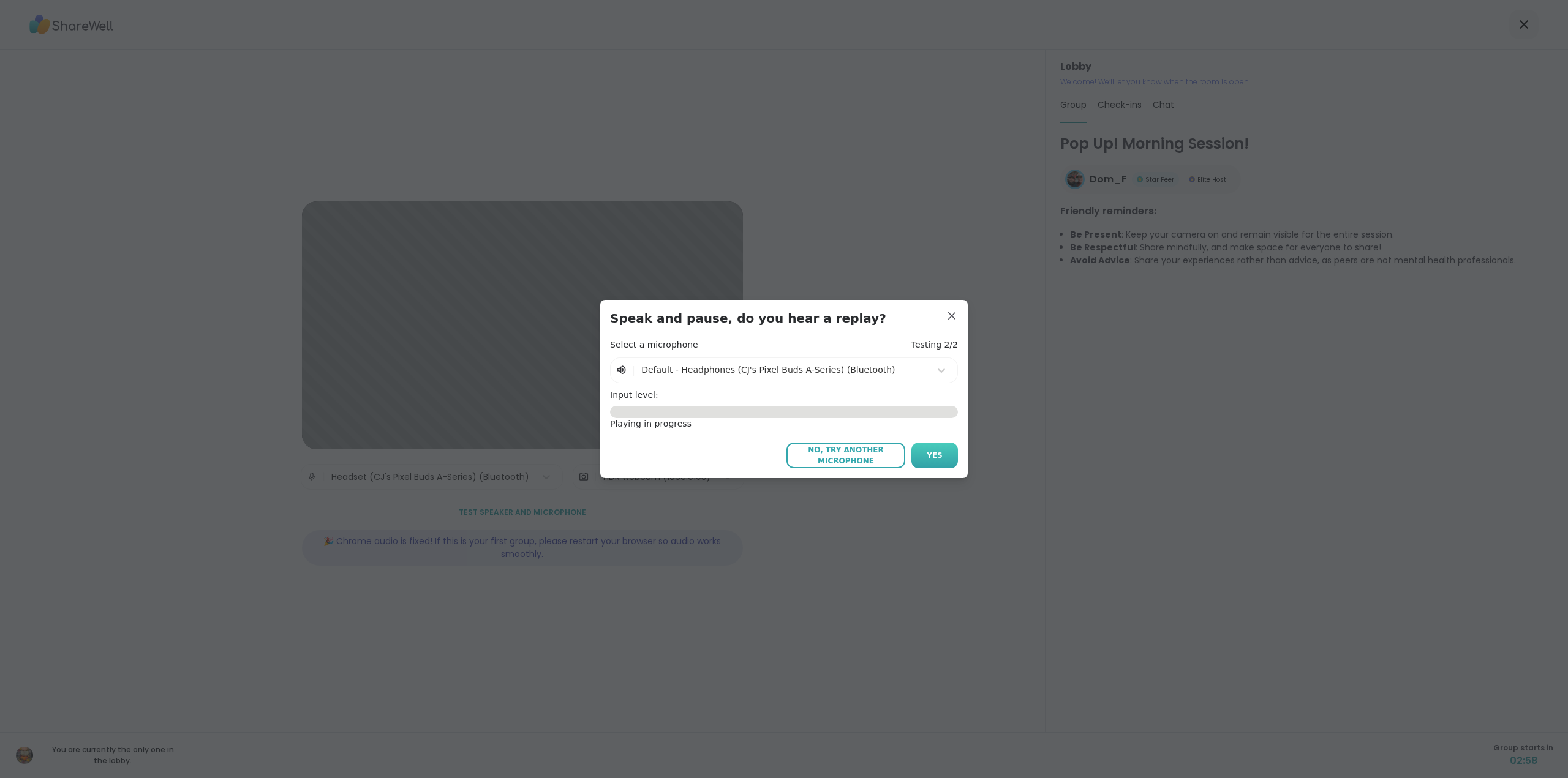
click at [923, 449] on button "Yes" at bounding box center [935, 455] width 47 height 26
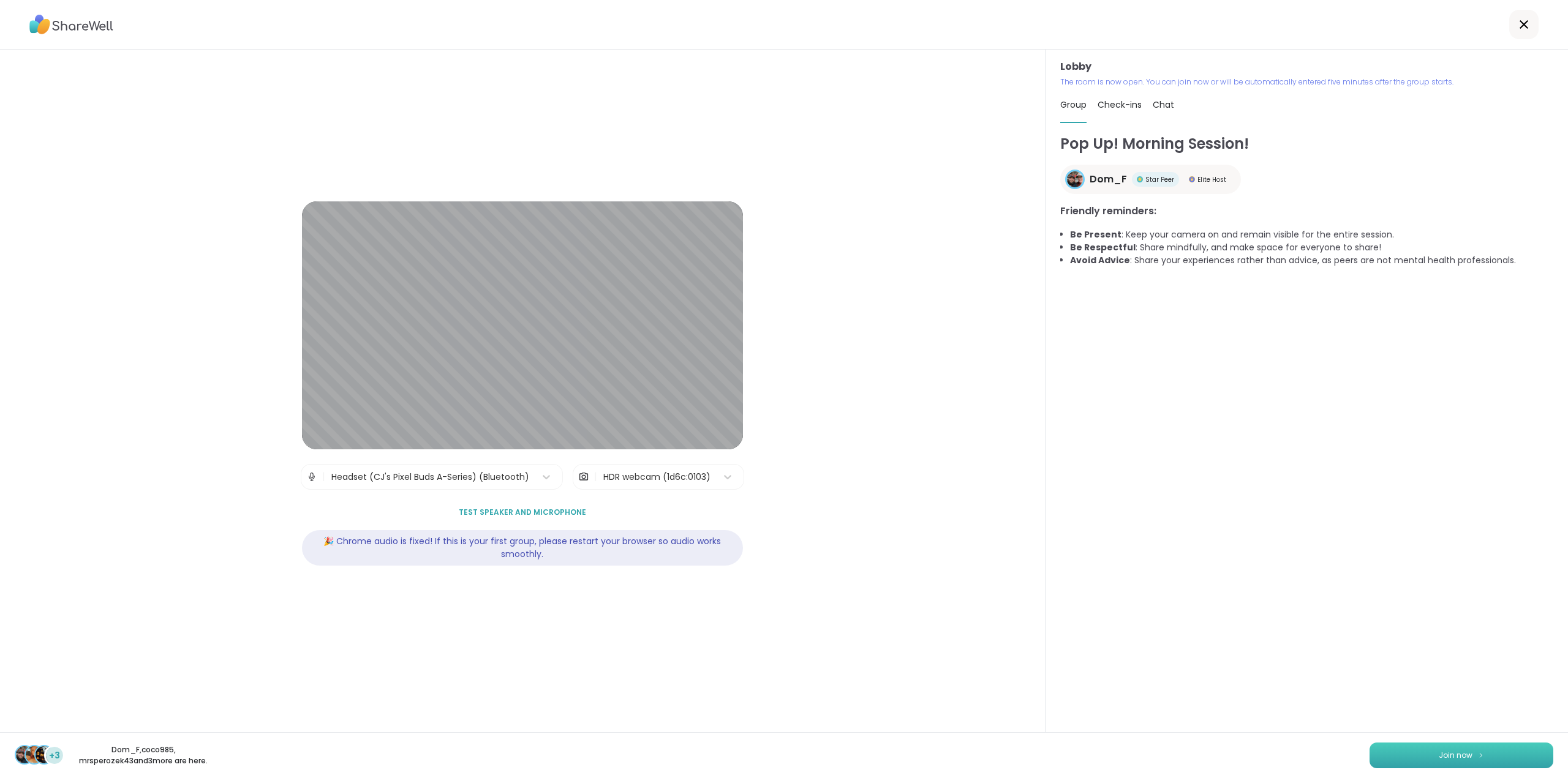
click at [1460, 748] on button "Join now" at bounding box center [1461, 755] width 184 height 26
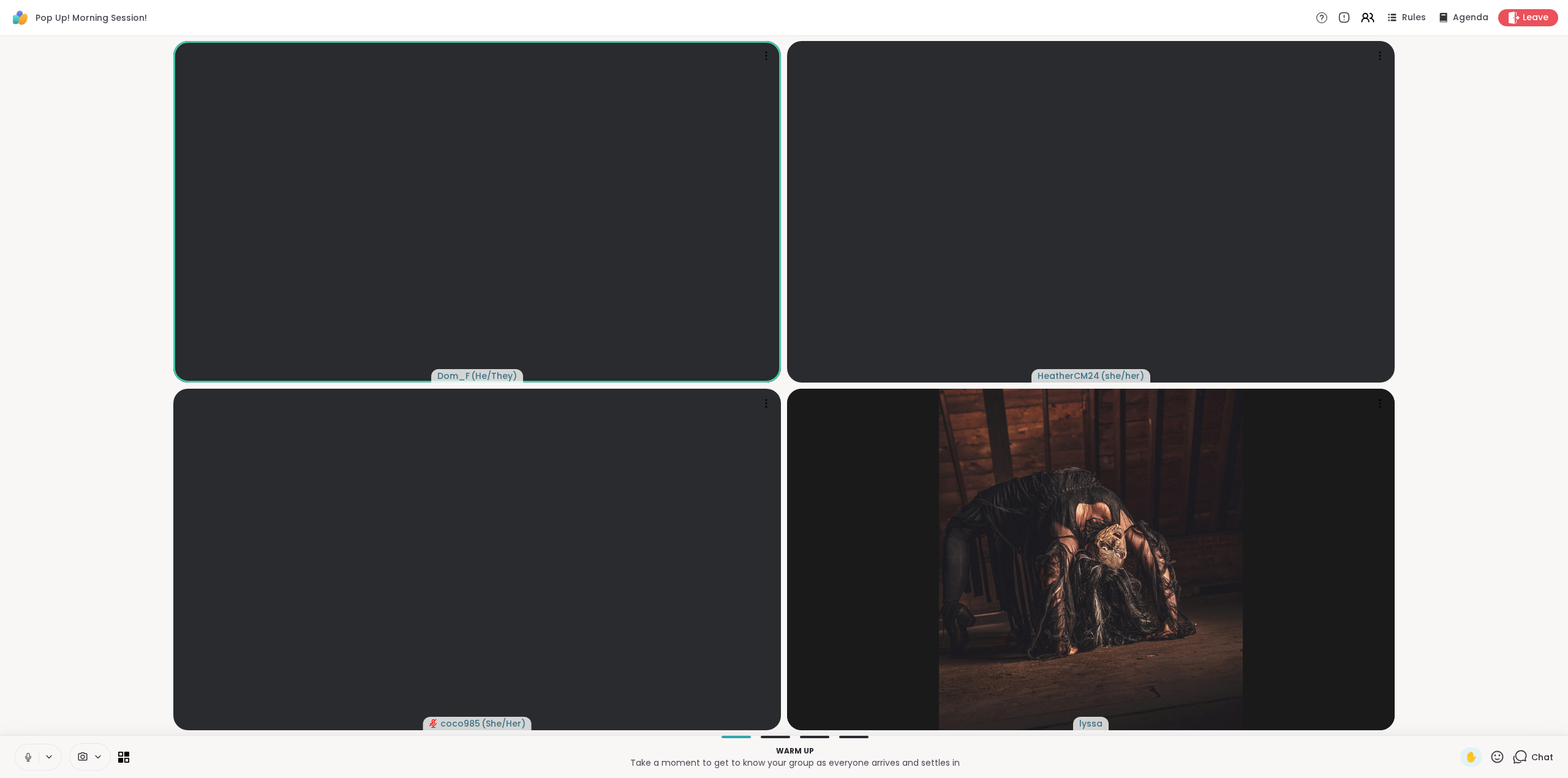
click at [25, 752] on icon at bounding box center [28, 757] width 11 height 11
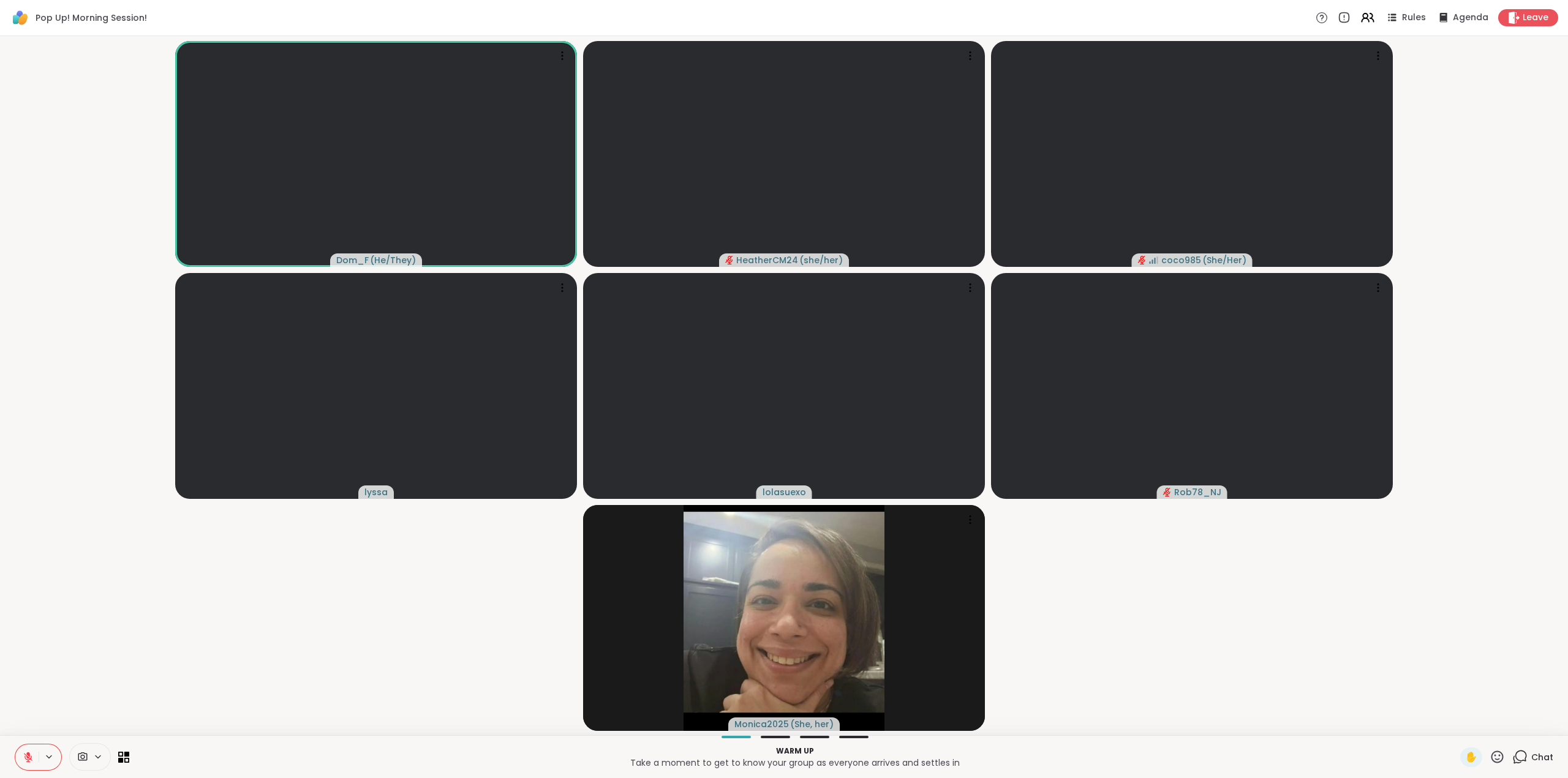
click at [34, 756] on button at bounding box center [27, 757] width 23 height 26
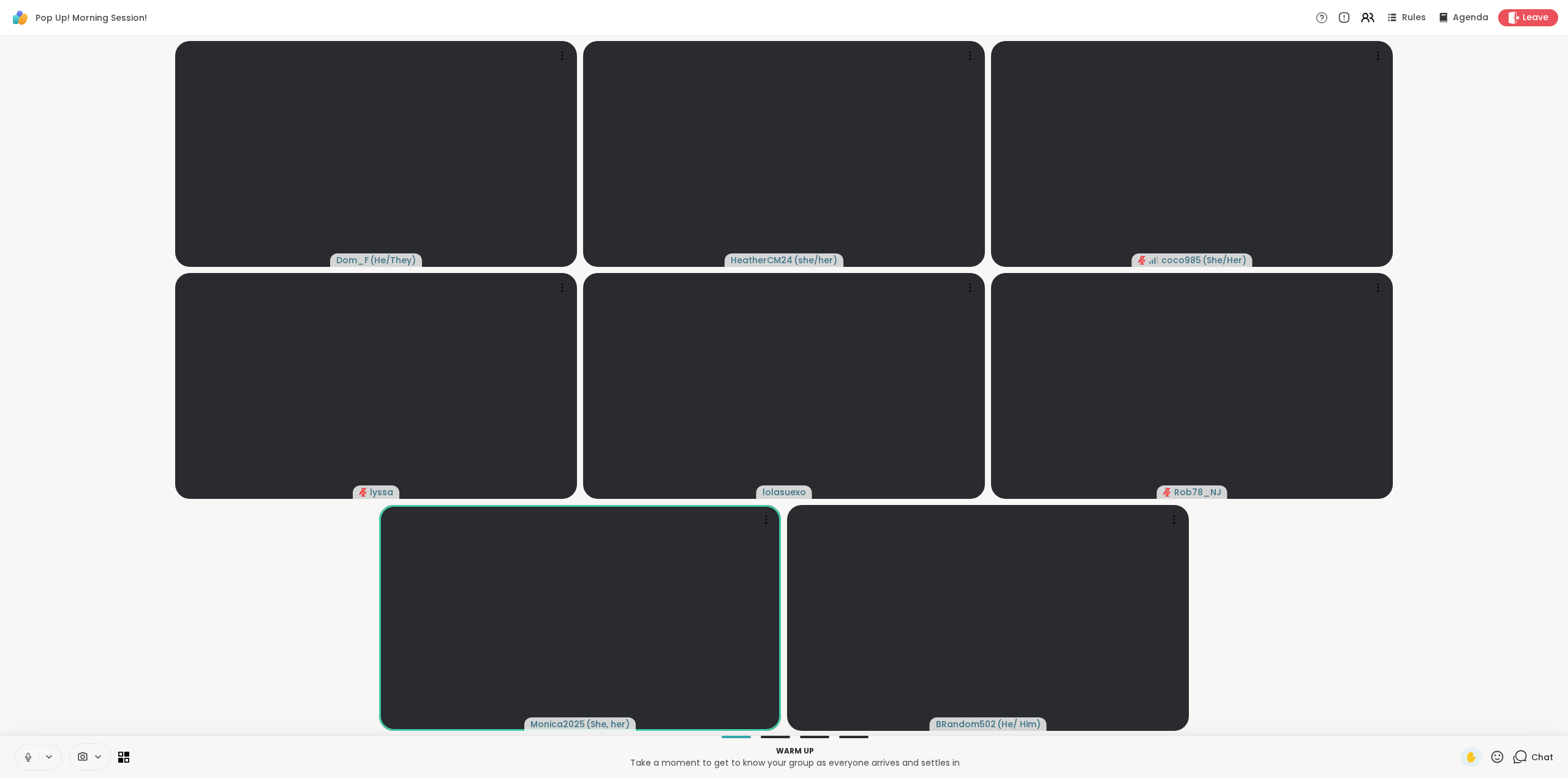
click at [25, 754] on icon at bounding box center [28, 757] width 11 height 11
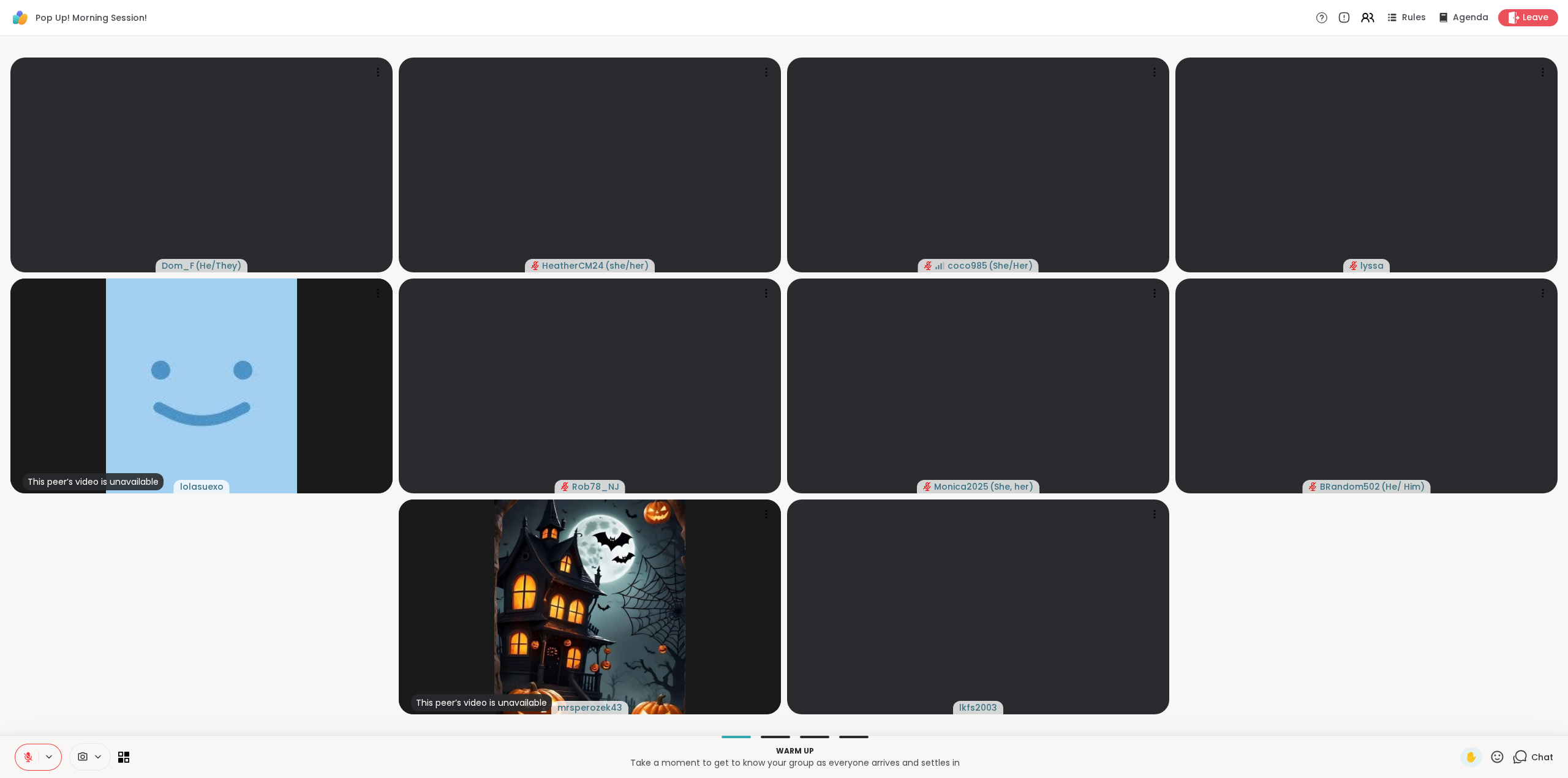
click at [1514, 757] on icon at bounding box center [1520, 756] width 15 height 15
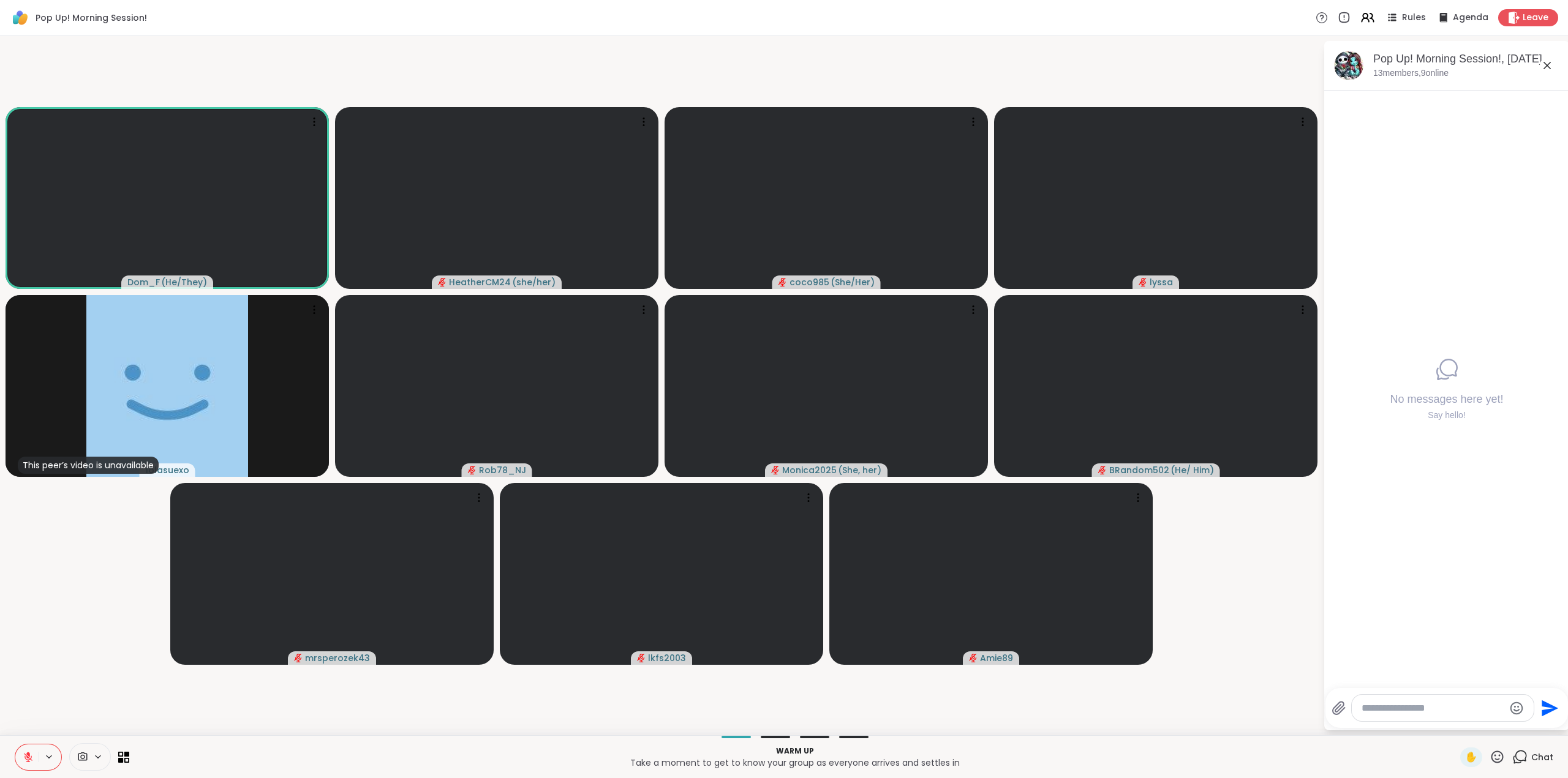
click at [25, 753] on icon at bounding box center [28, 757] width 11 height 11
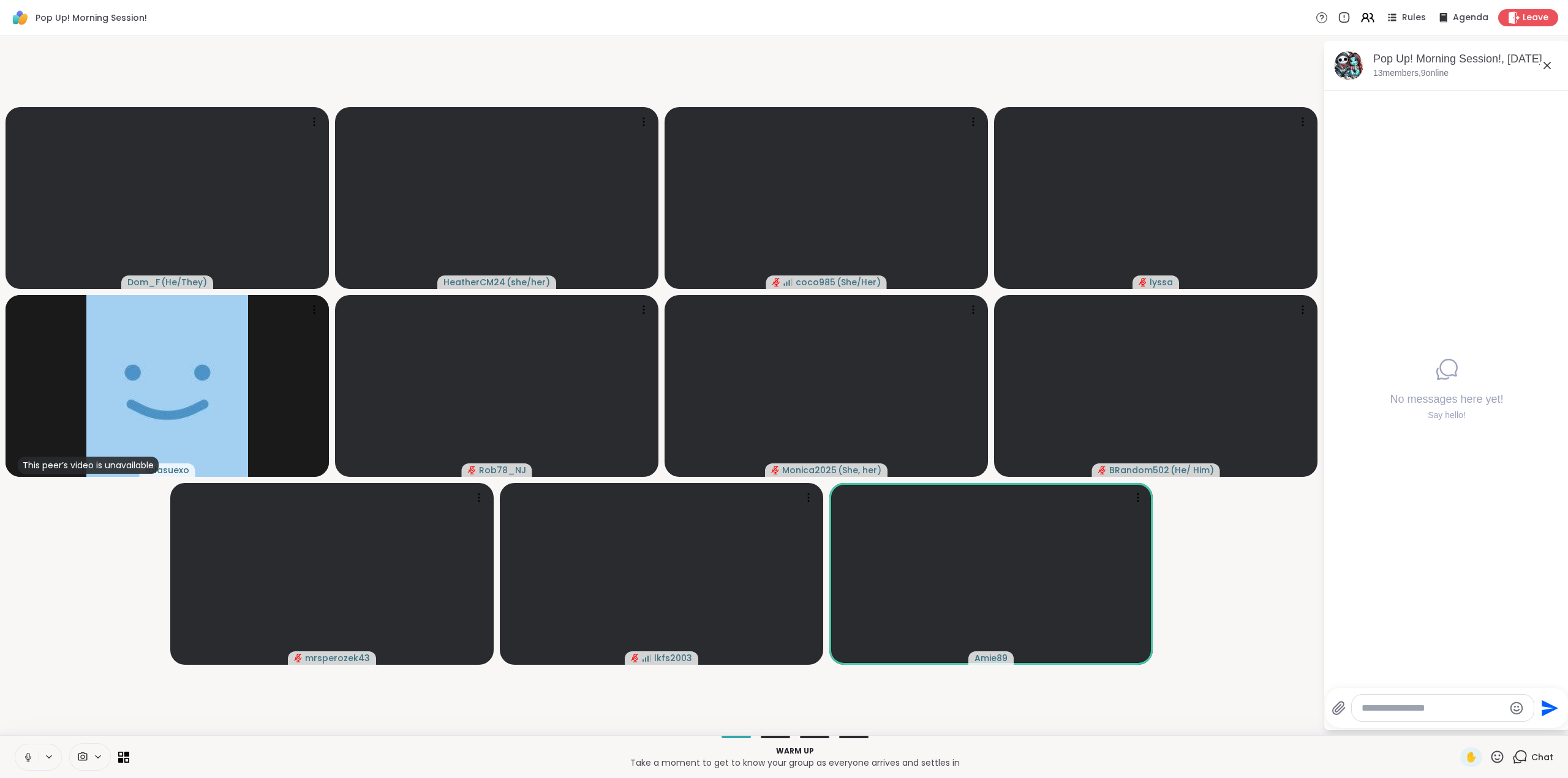
click at [1490, 756] on icon at bounding box center [1497, 756] width 15 height 15
click at [1536, 726] on span "🎉" at bounding box center [1542, 725] width 12 height 15
click at [1490, 756] on icon at bounding box center [1497, 756] width 15 height 15
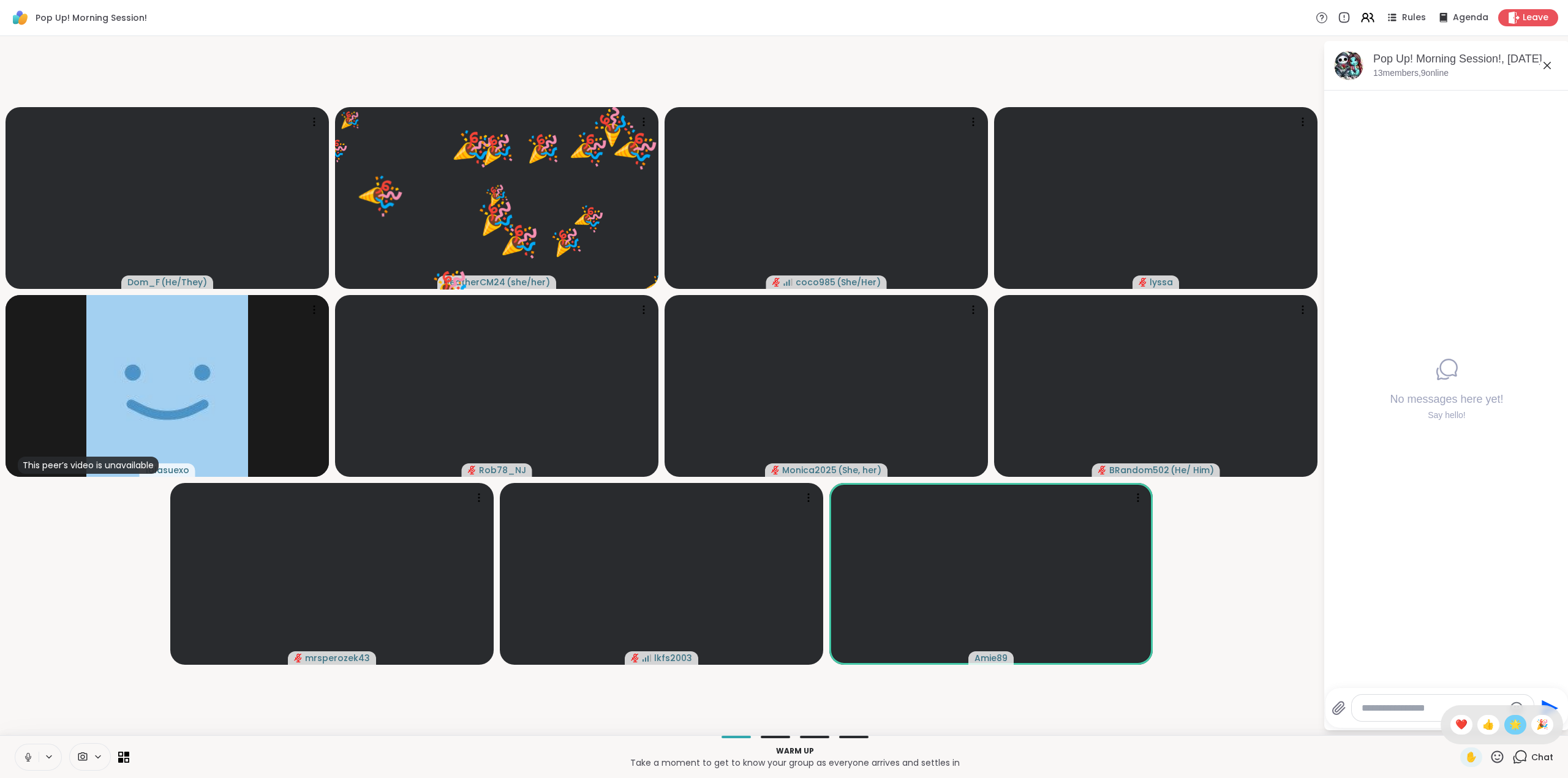
click at [1509, 727] on span "🌟" at bounding box center [1516, 725] width 12 height 15
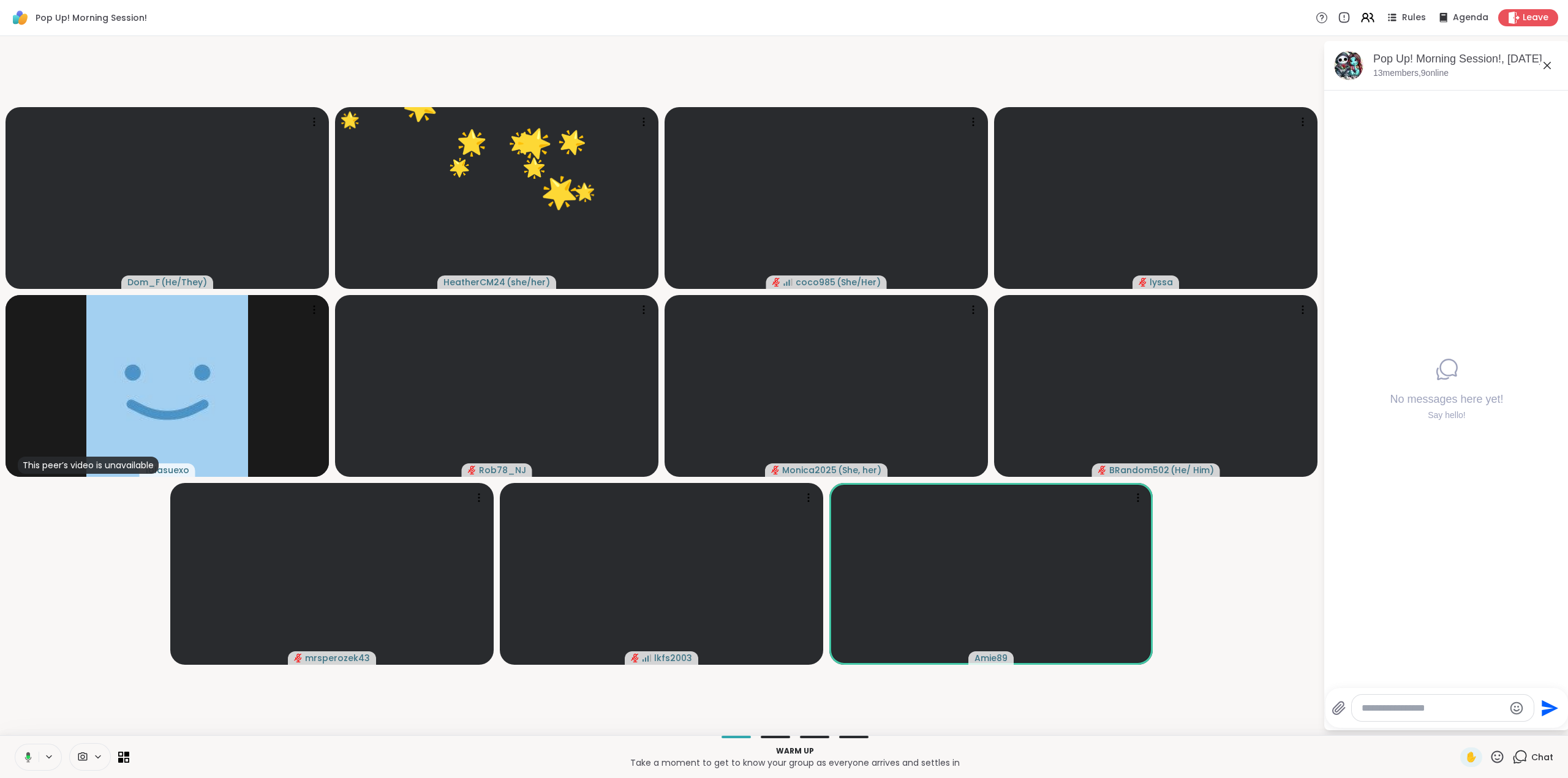
click at [1490, 753] on icon at bounding box center [1497, 756] width 15 height 15
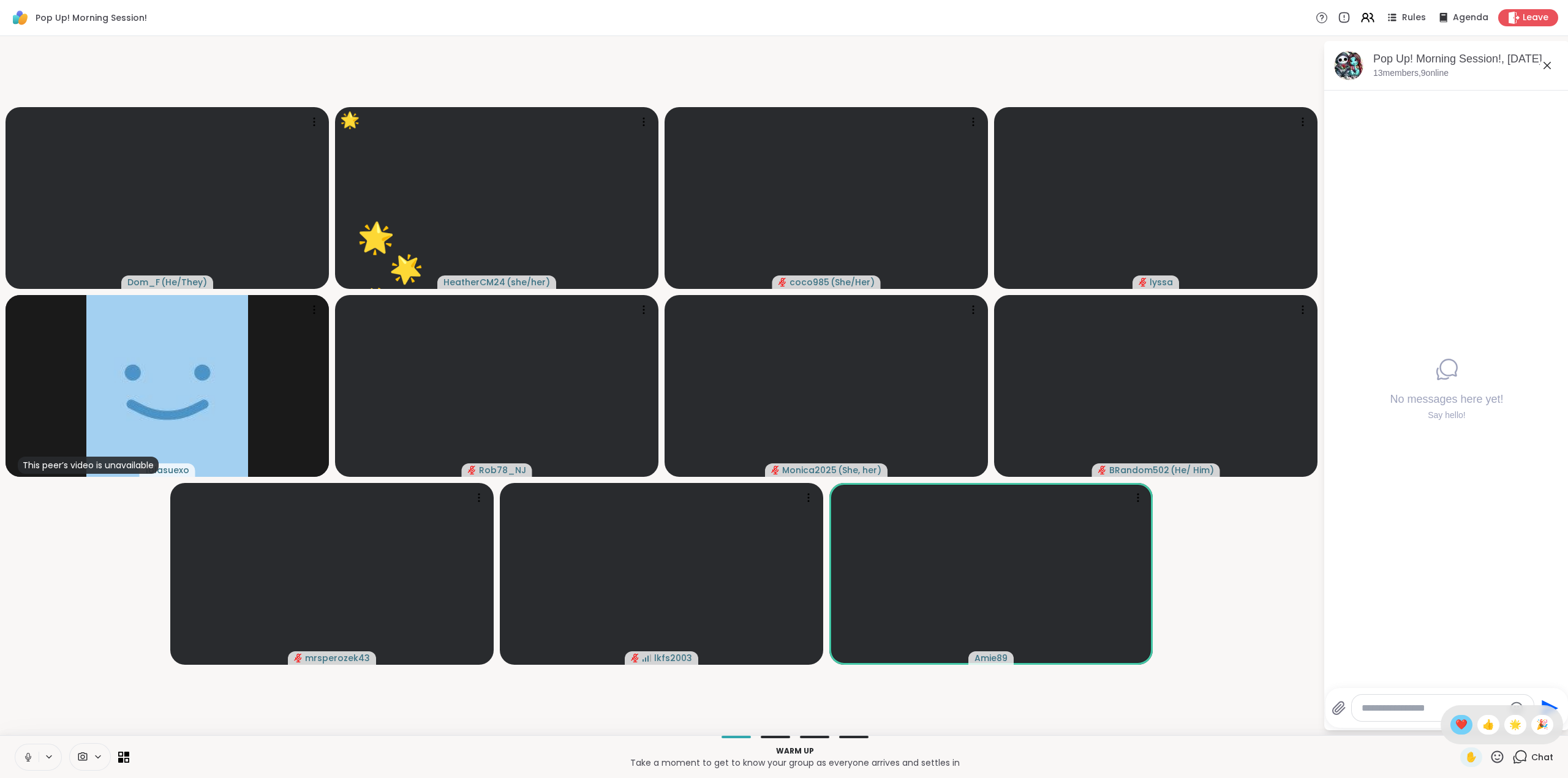
click at [1455, 731] on span "❤️" at bounding box center [1461, 725] width 12 height 15
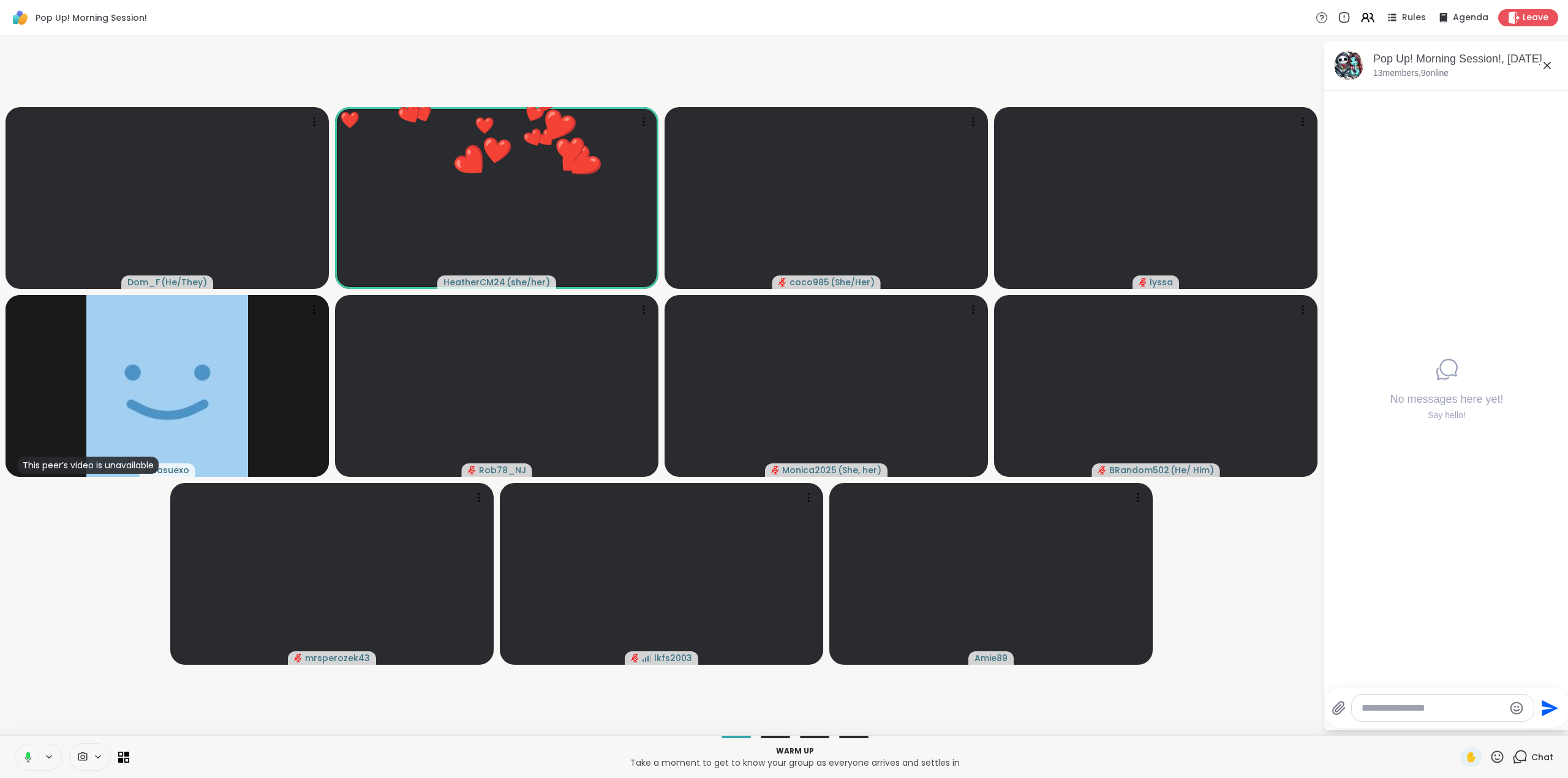
click at [1490, 756] on icon at bounding box center [1497, 756] width 15 height 15
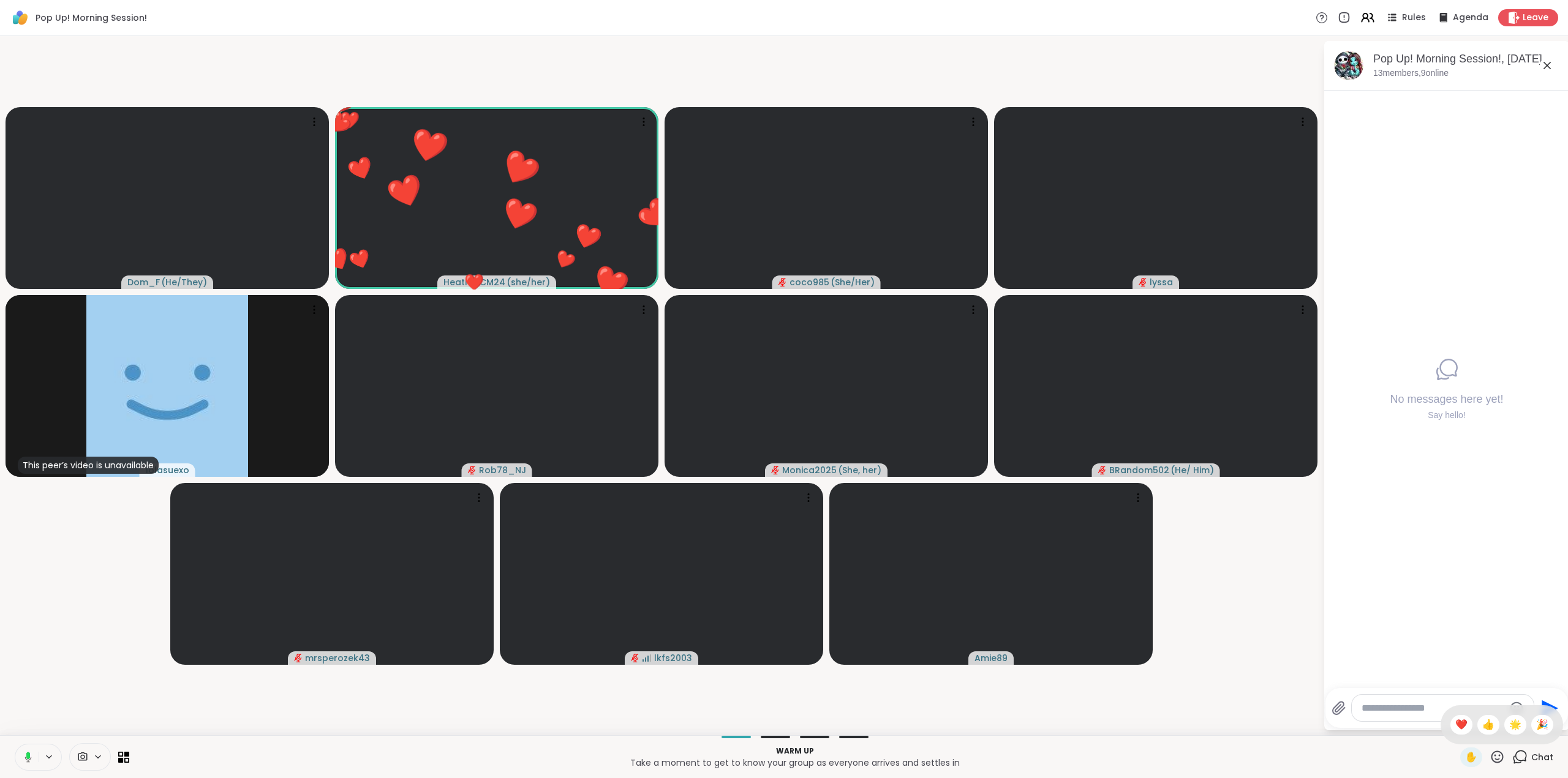
click at [1531, 732] on div "🎉" at bounding box center [1542, 725] width 22 height 20
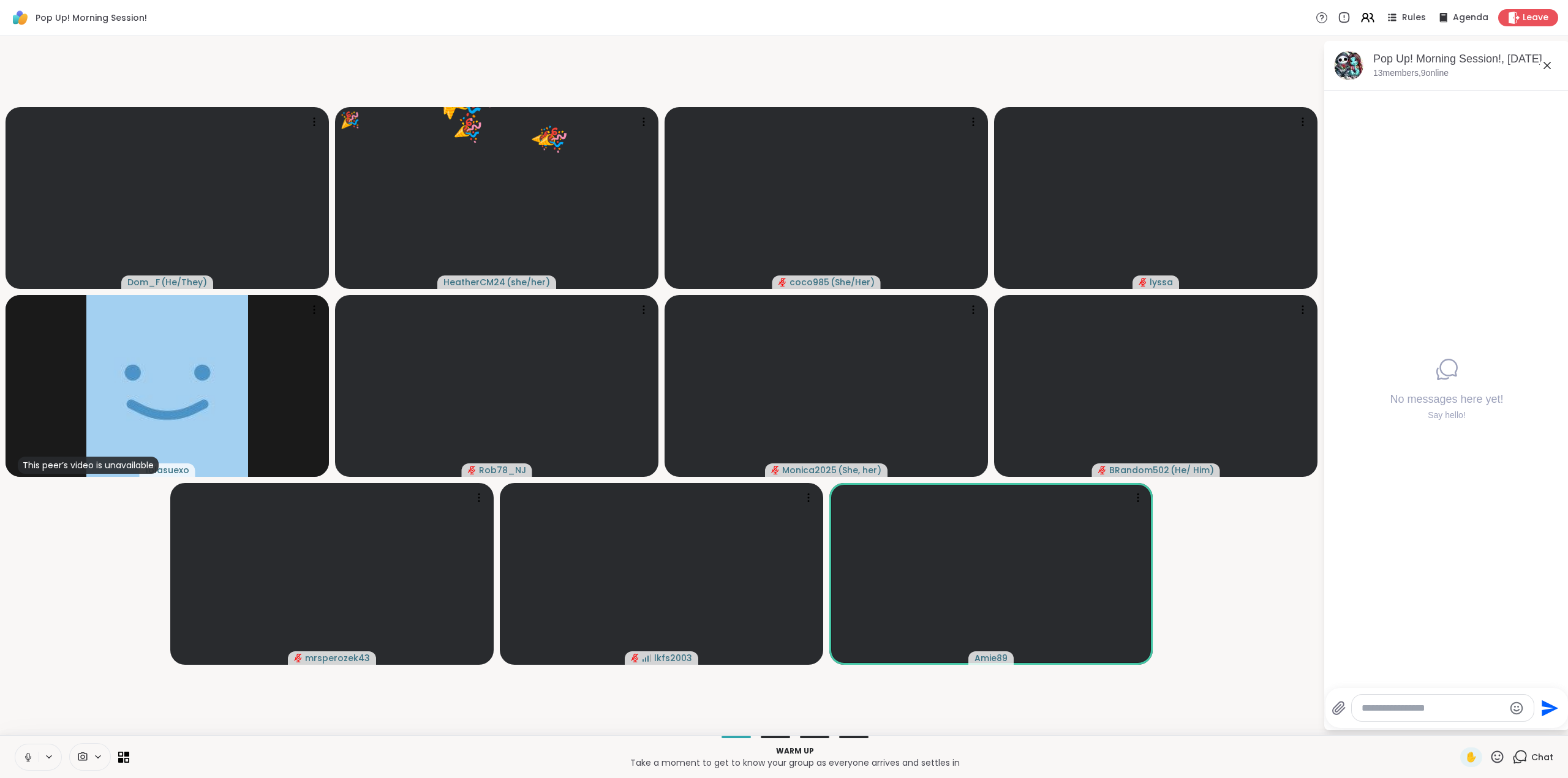
click at [1492, 751] on icon at bounding box center [1498, 756] width 12 height 12
click at [1509, 725] on span "🌟" at bounding box center [1516, 725] width 12 height 15
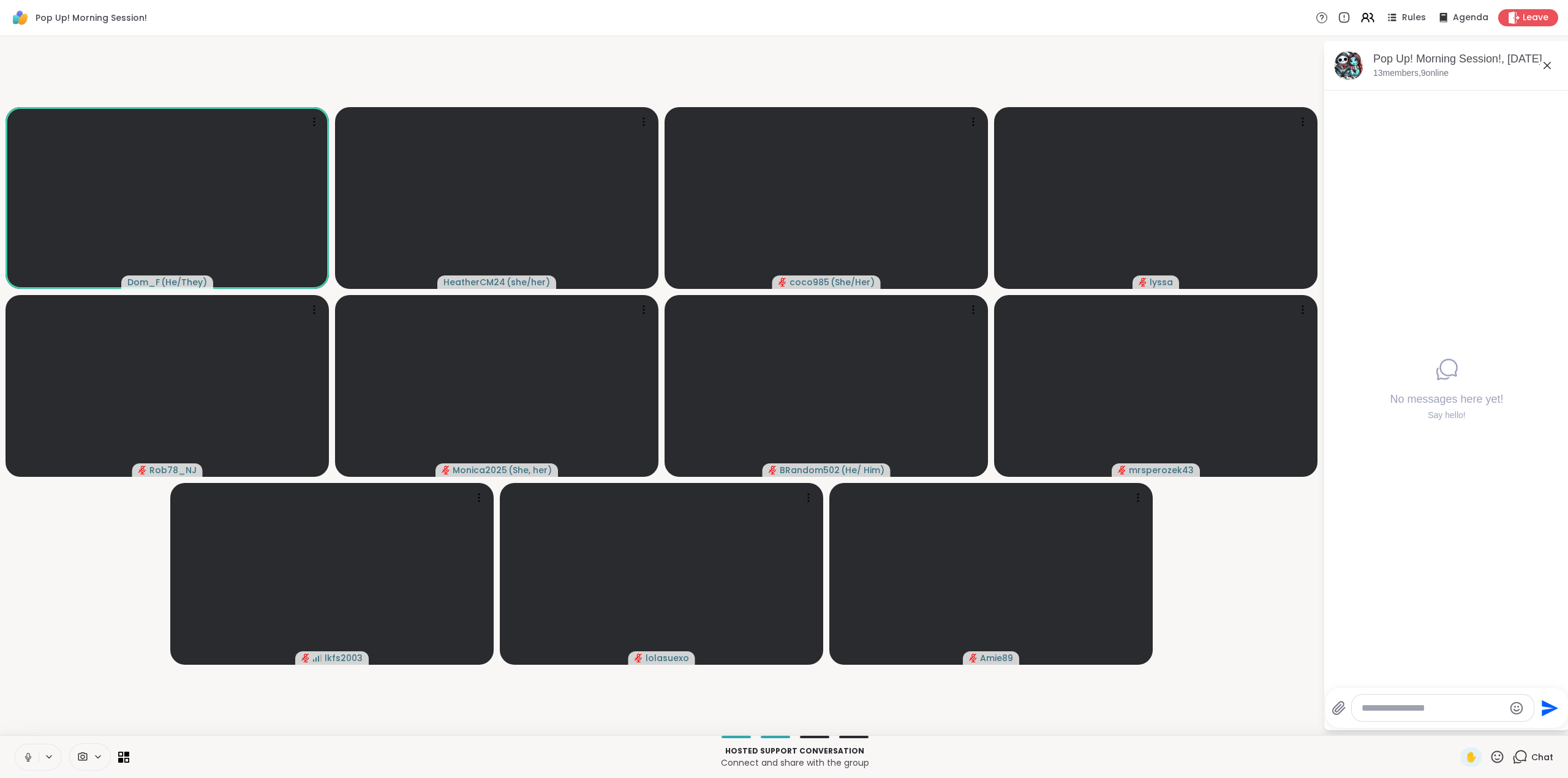
click at [1485, 740] on div "Hosted support conversation Connect and share with the group ✋ Chat" at bounding box center [784, 756] width 1568 height 43
click at [1409, 702] on textarea "Type your message" at bounding box center [1433, 708] width 143 height 12
click at [1420, 641] on div "No messages here yet! Say hello!" at bounding box center [1447, 389] width 245 height 598
click at [26, 756] on icon at bounding box center [28, 755] width 3 height 6
click at [31, 766] on button at bounding box center [27, 757] width 23 height 26
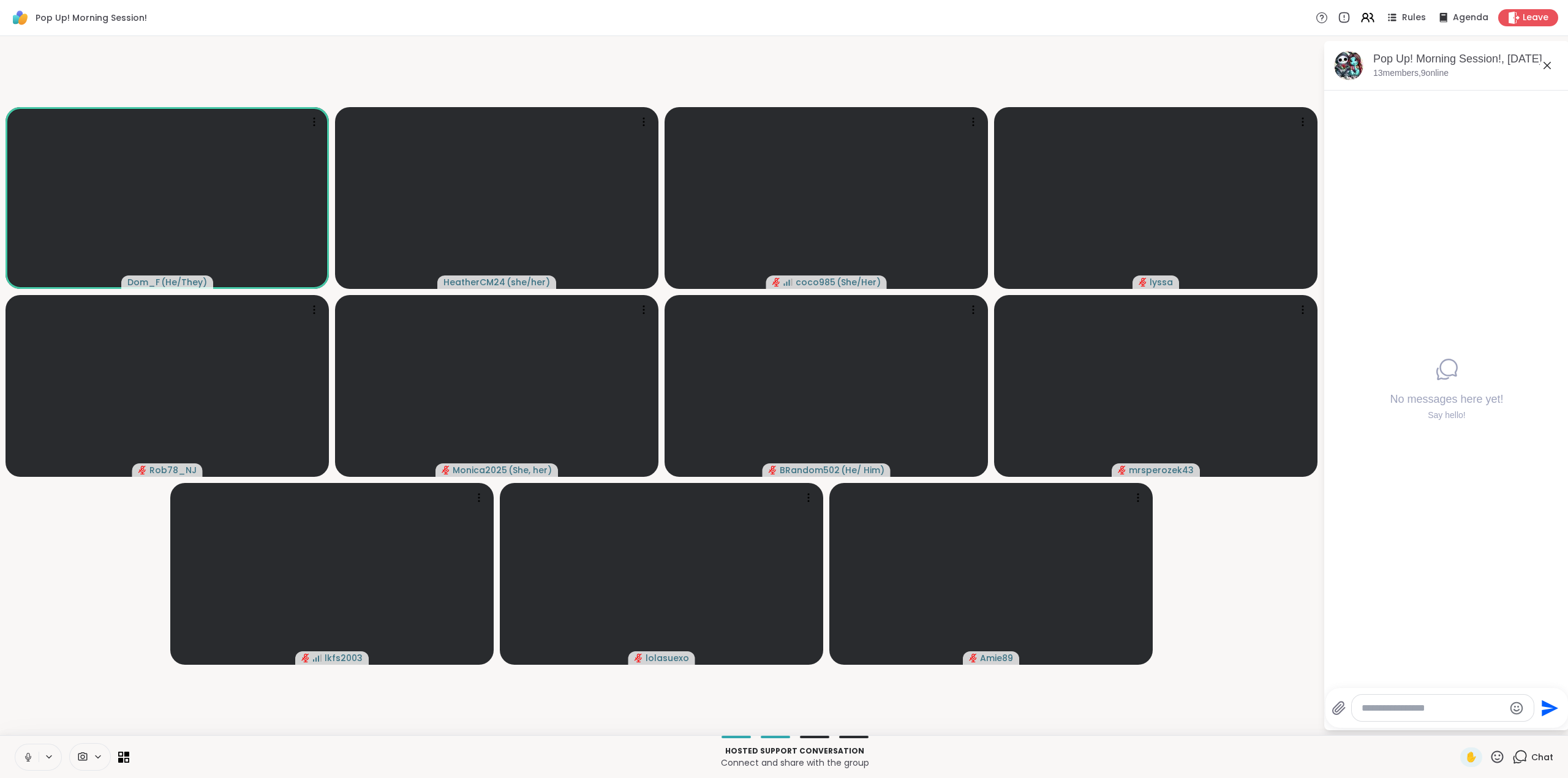
click at [1375, 702] on textarea "Type your message" at bounding box center [1433, 708] width 143 height 12
click at [1439, 677] on span "lo lasuexo" at bounding box center [1437, 676] width 92 height 12
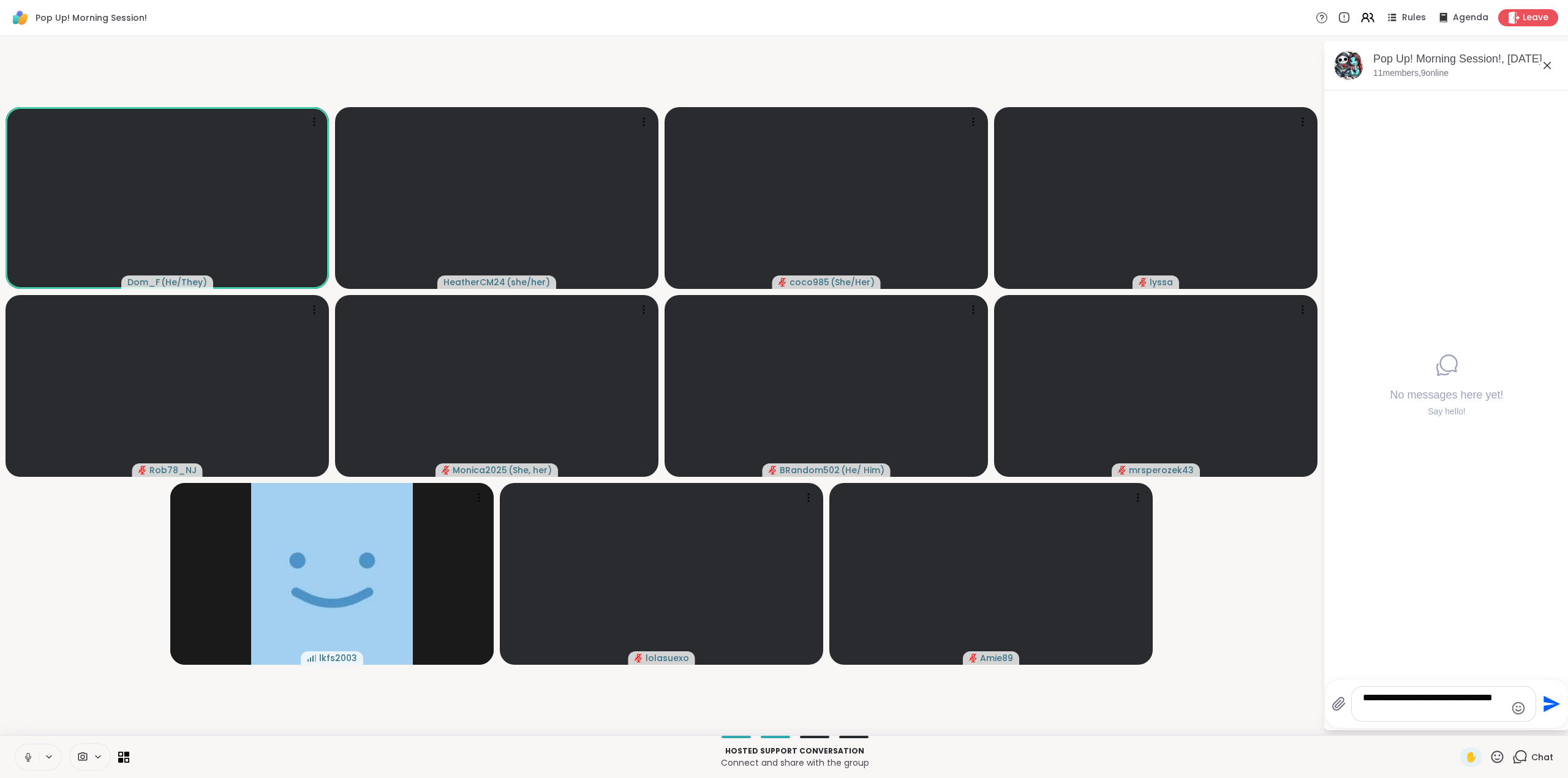
type textarea "**********"
click at [1548, 704] on icon "Send" at bounding box center [1550, 704] width 20 height 20
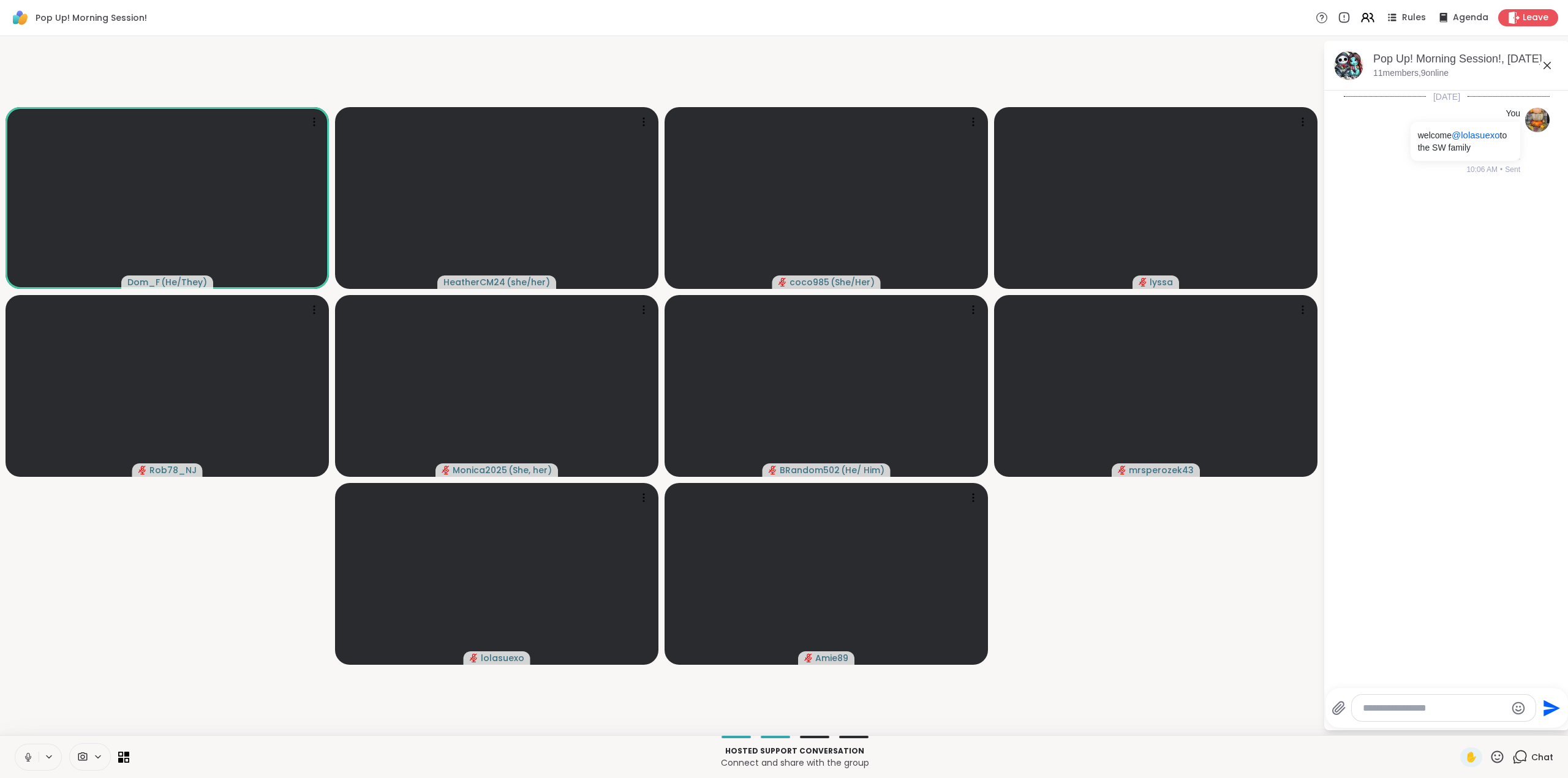
click at [1444, 670] on div "Today You welcome @lolasuexo to the SW family 10:06 AM • Sent" at bounding box center [1447, 385] width 245 height 590
click at [1492, 758] on icon at bounding box center [1498, 756] width 12 height 12
click at [1455, 721] on span "❤️" at bounding box center [1461, 725] width 12 height 15
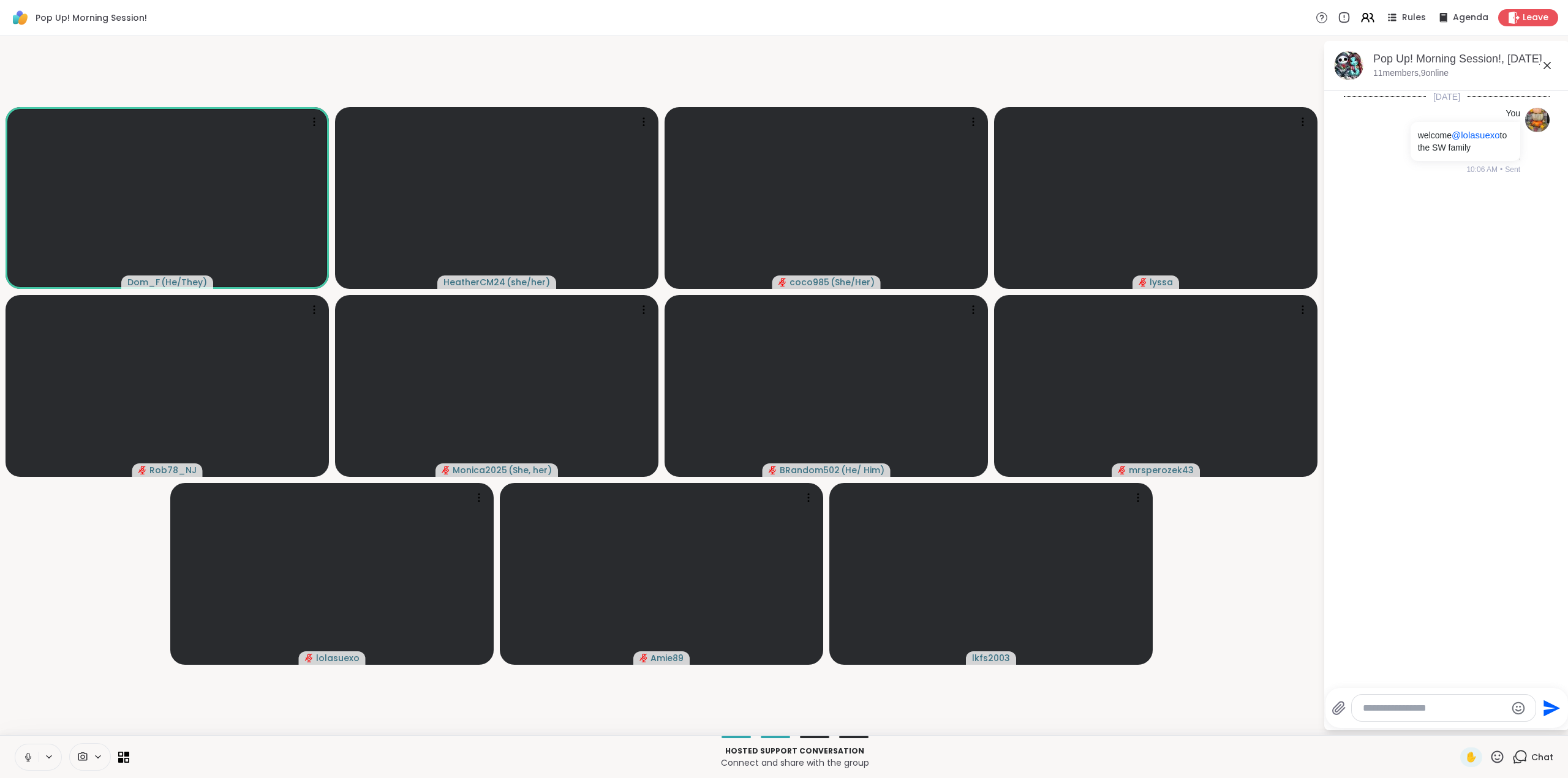
click at [26, 757] on icon at bounding box center [28, 757] width 11 height 11
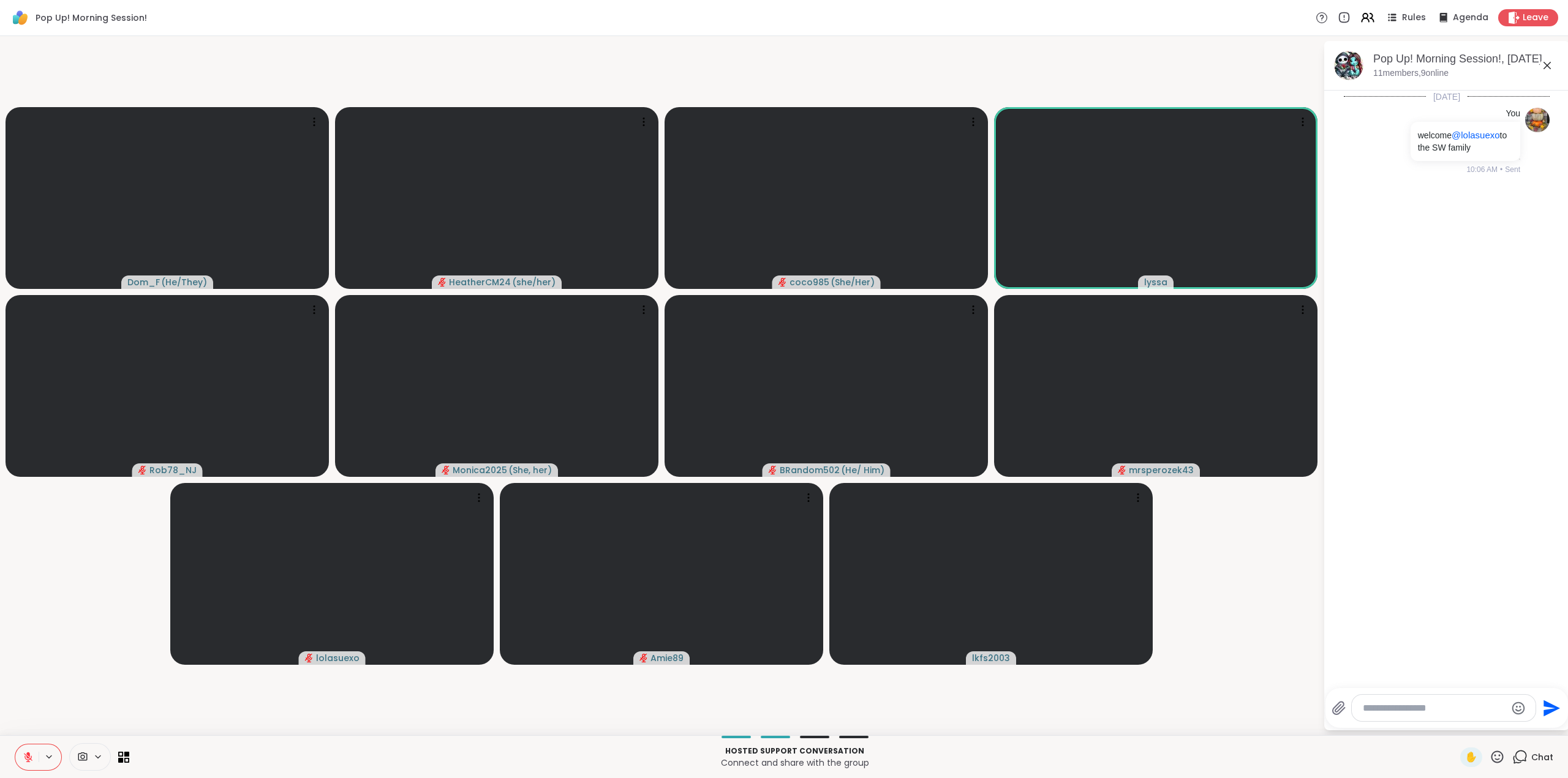
click at [1492, 753] on icon at bounding box center [1498, 756] width 12 height 12
click at [1455, 723] on span "❤️" at bounding box center [1461, 725] width 12 height 15
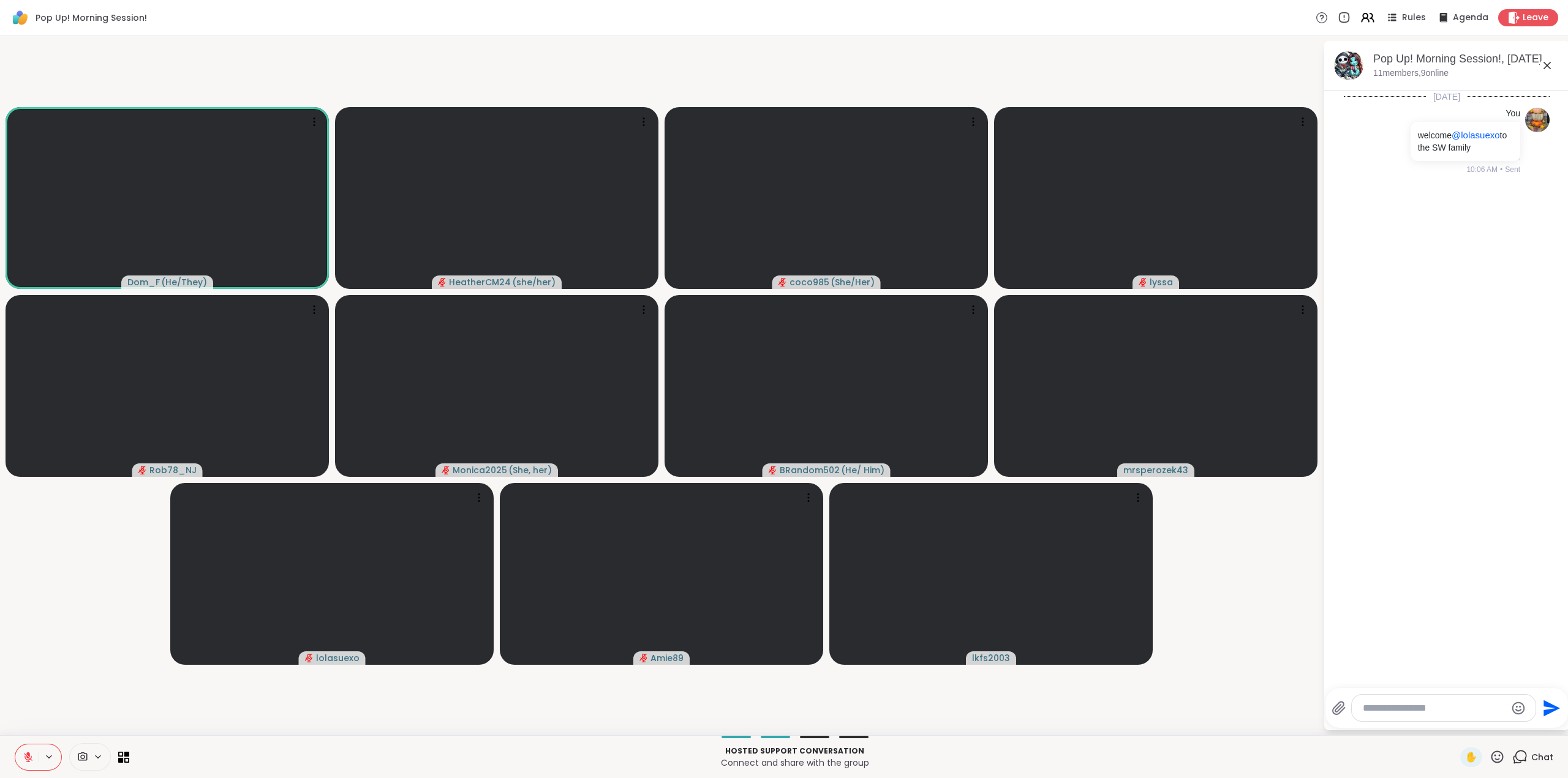
click at [1490, 754] on icon at bounding box center [1497, 756] width 15 height 15
click at [1455, 724] on span "❤️" at bounding box center [1461, 725] width 12 height 15
click at [1490, 757] on icon at bounding box center [1497, 756] width 15 height 15
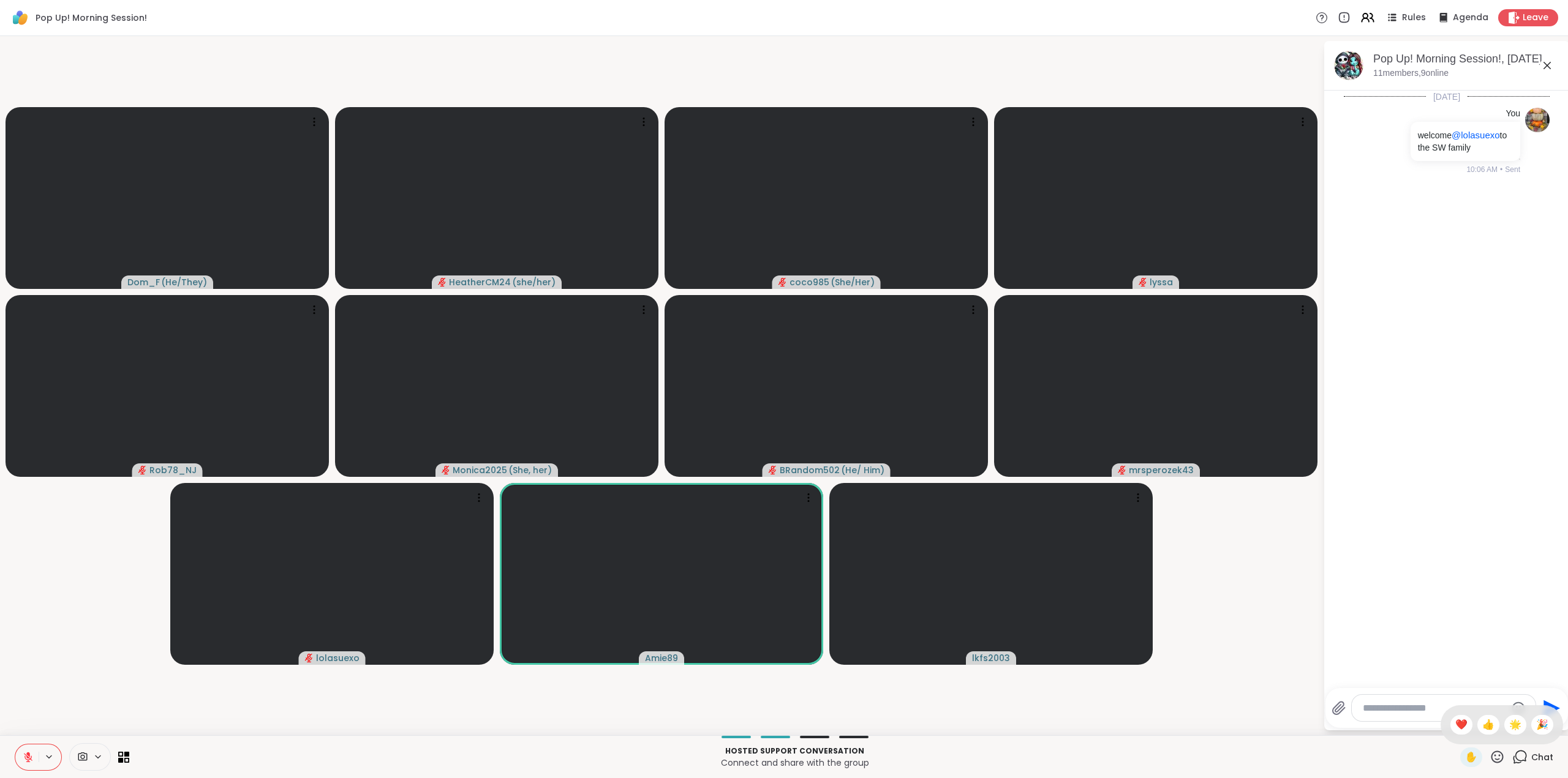
click at [1455, 728] on span "❤️" at bounding box center [1461, 725] width 12 height 15
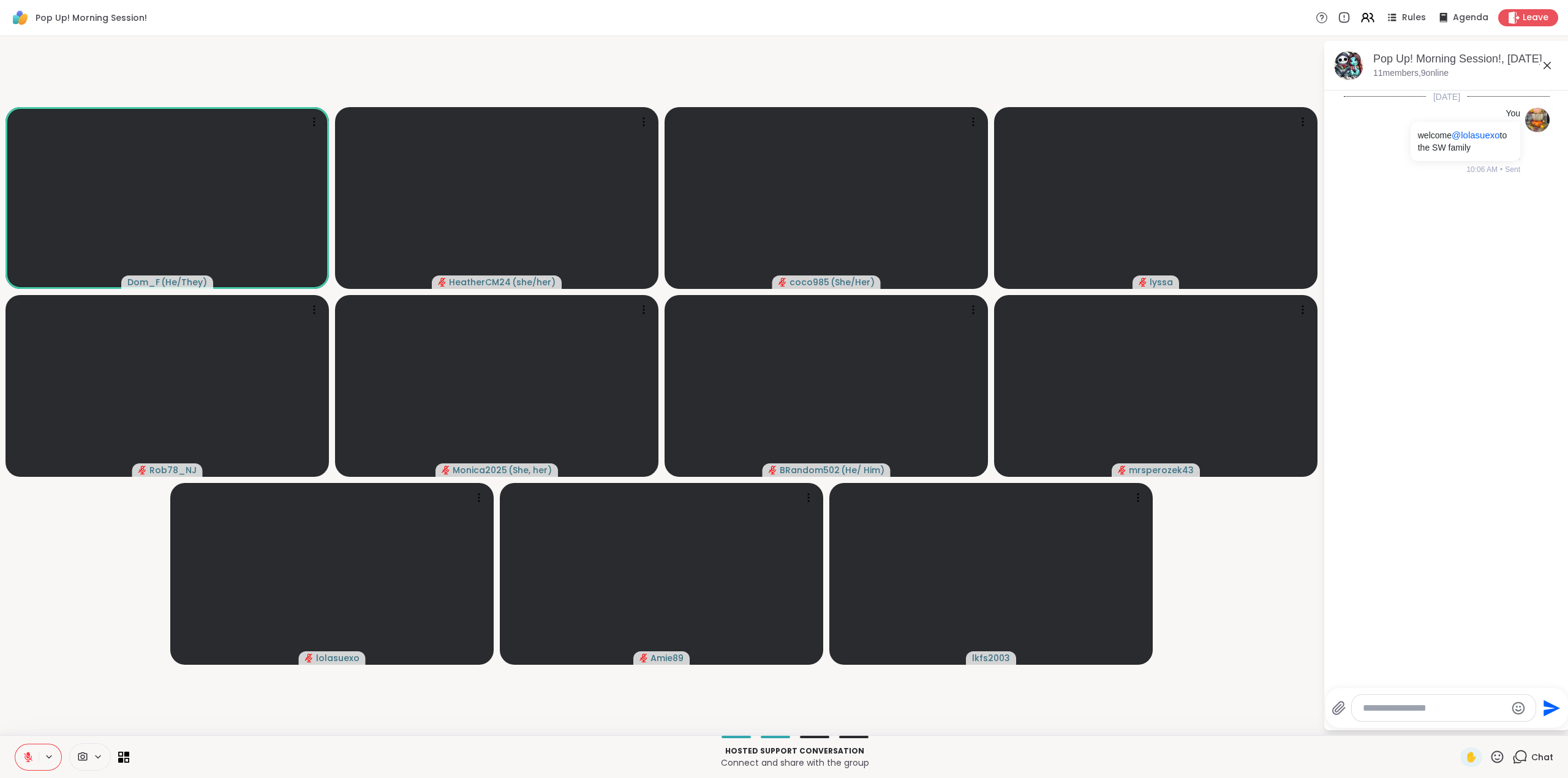
drag, startPoint x: 1488, startPoint y: 755, endPoint x: 1488, endPoint y: 747, distance: 8.0
click at [1490, 755] on icon at bounding box center [1497, 756] width 15 height 15
click at [1455, 726] on span "❤️" at bounding box center [1461, 725] width 12 height 15
click at [28, 753] on icon at bounding box center [28, 754] width 4 height 5
click at [30, 755] on icon at bounding box center [28, 757] width 11 height 11
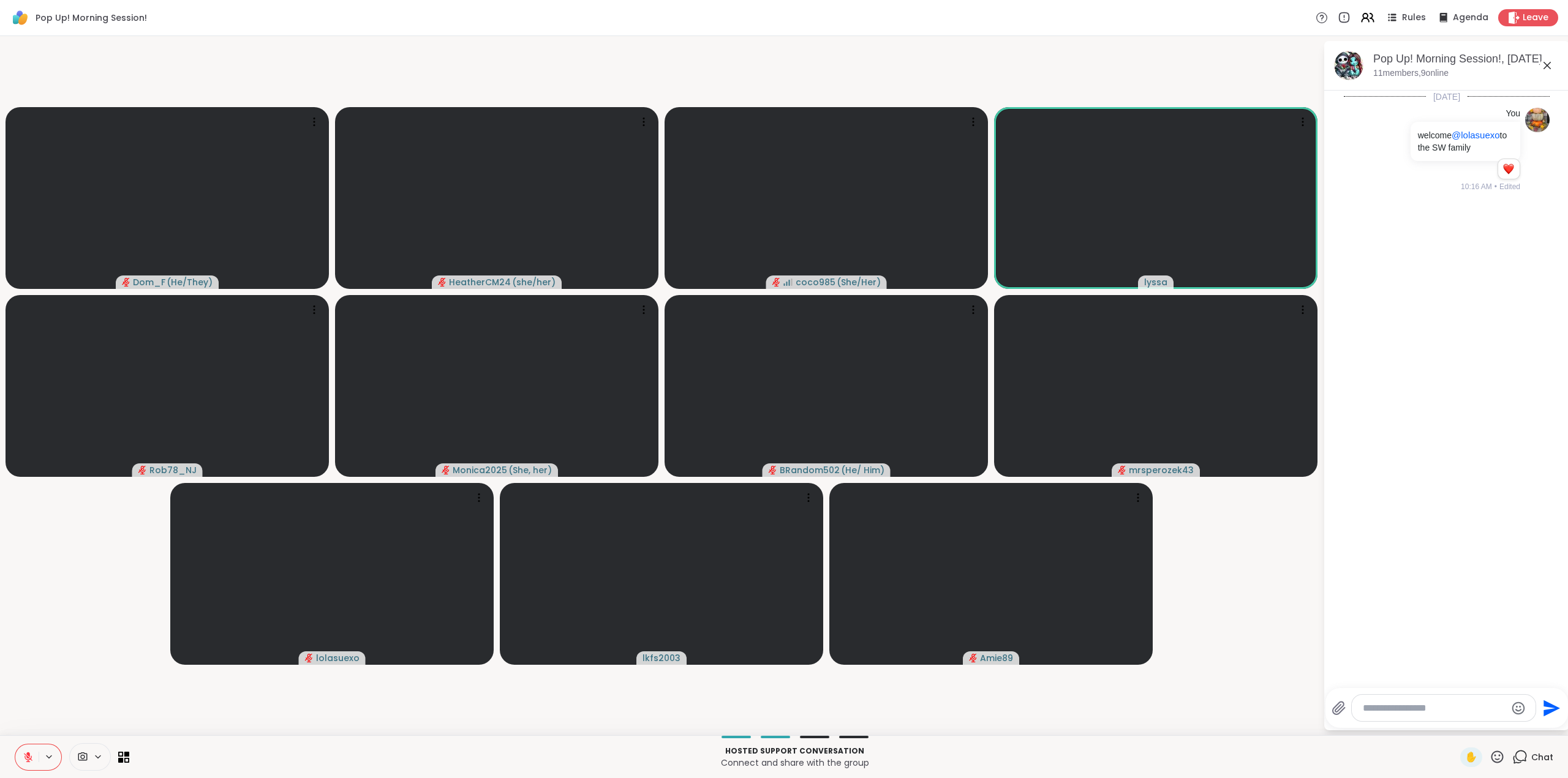
click at [1490, 749] on icon at bounding box center [1497, 756] width 15 height 15
click at [1455, 719] on span "❤️" at bounding box center [1461, 725] width 12 height 15
click at [1490, 754] on icon at bounding box center [1497, 756] width 15 height 15
drag, startPoint x: 1441, startPoint y: 716, endPoint x: 1453, endPoint y: 722, distance: 13.4
click at [1455, 718] on span "❤️" at bounding box center [1461, 725] width 12 height 15
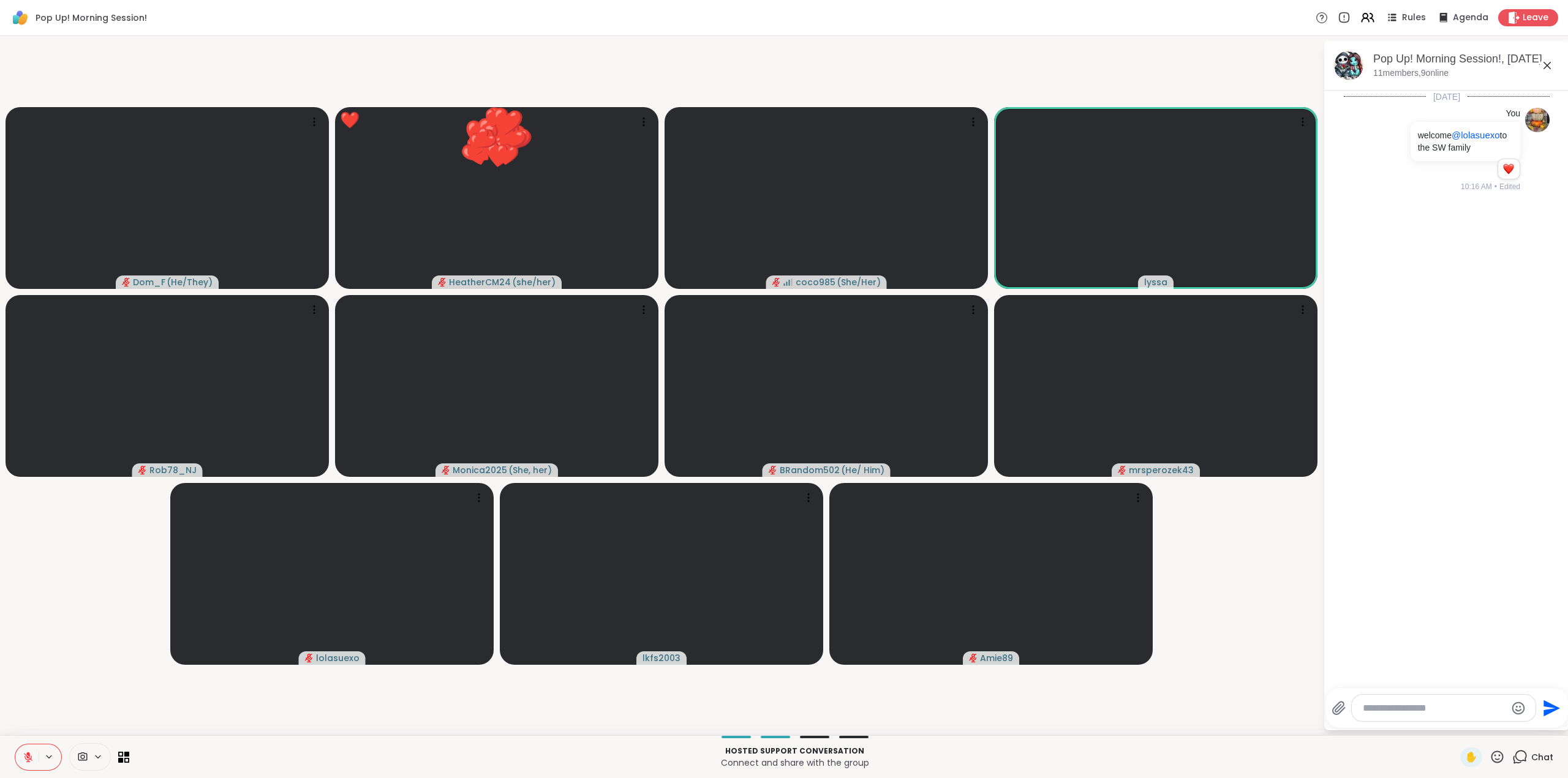
click at [1453, 723] on div "Send" at bounding box center [1447, 708] width 243 height 40
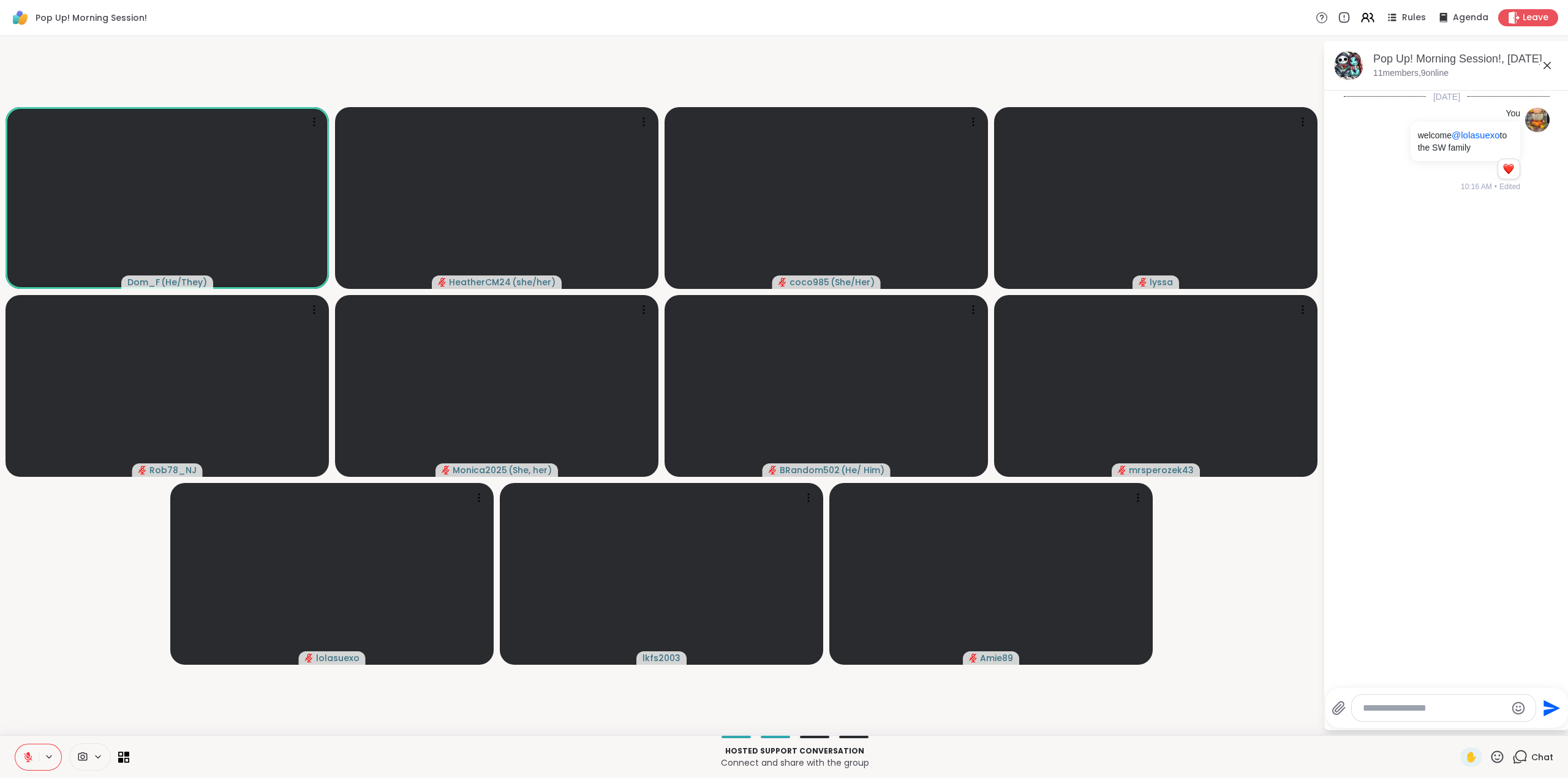
click at [1490, 758] on icon at bounding box center [1497, 756] width 15 height 15
click at [1455, 727] on span "❤️" at bounding box center [1461, 725] width 12 height 15
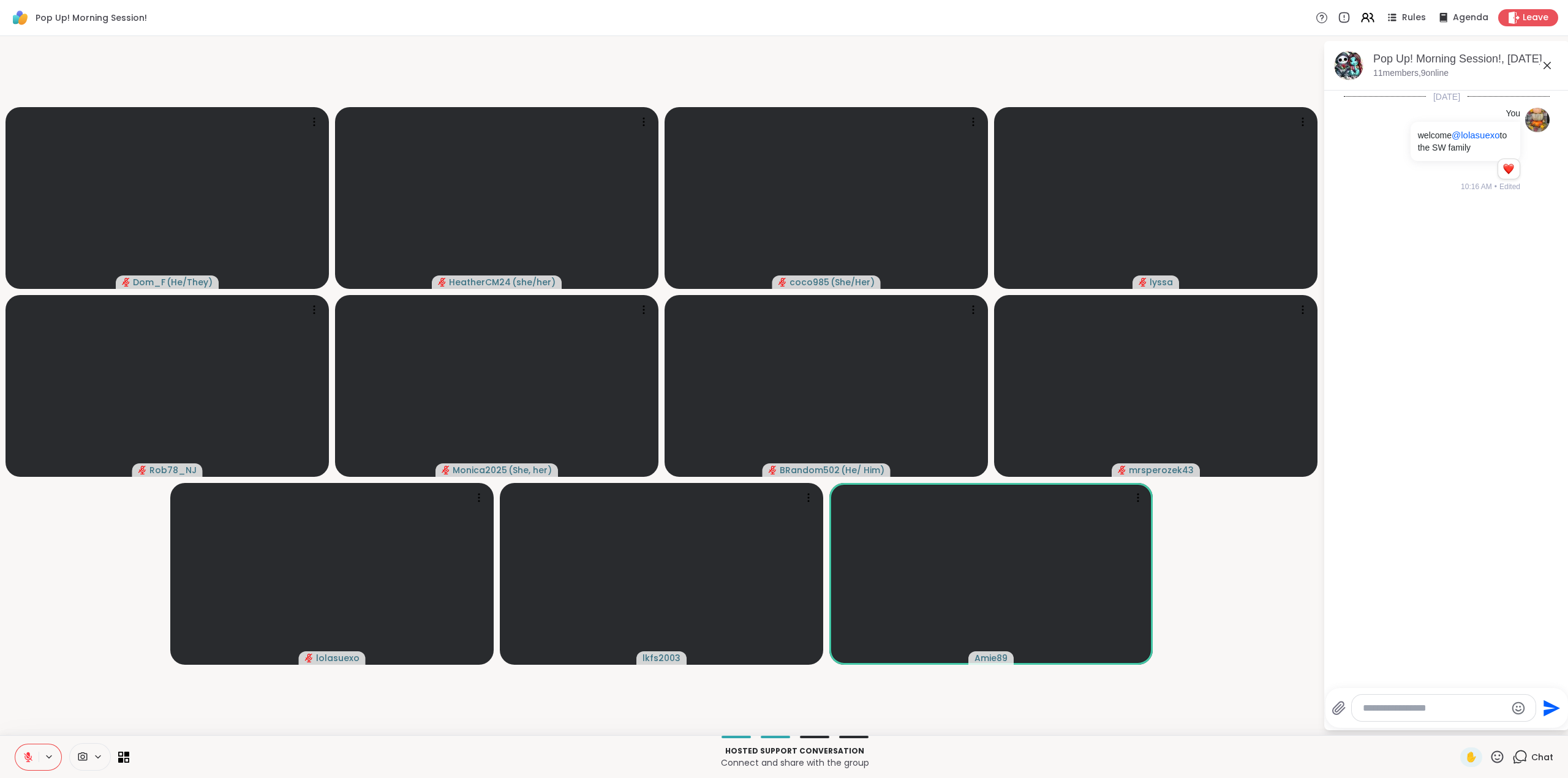
click at [1490, 760] on icon at bounding box center [1497, 756] width 15 height 15
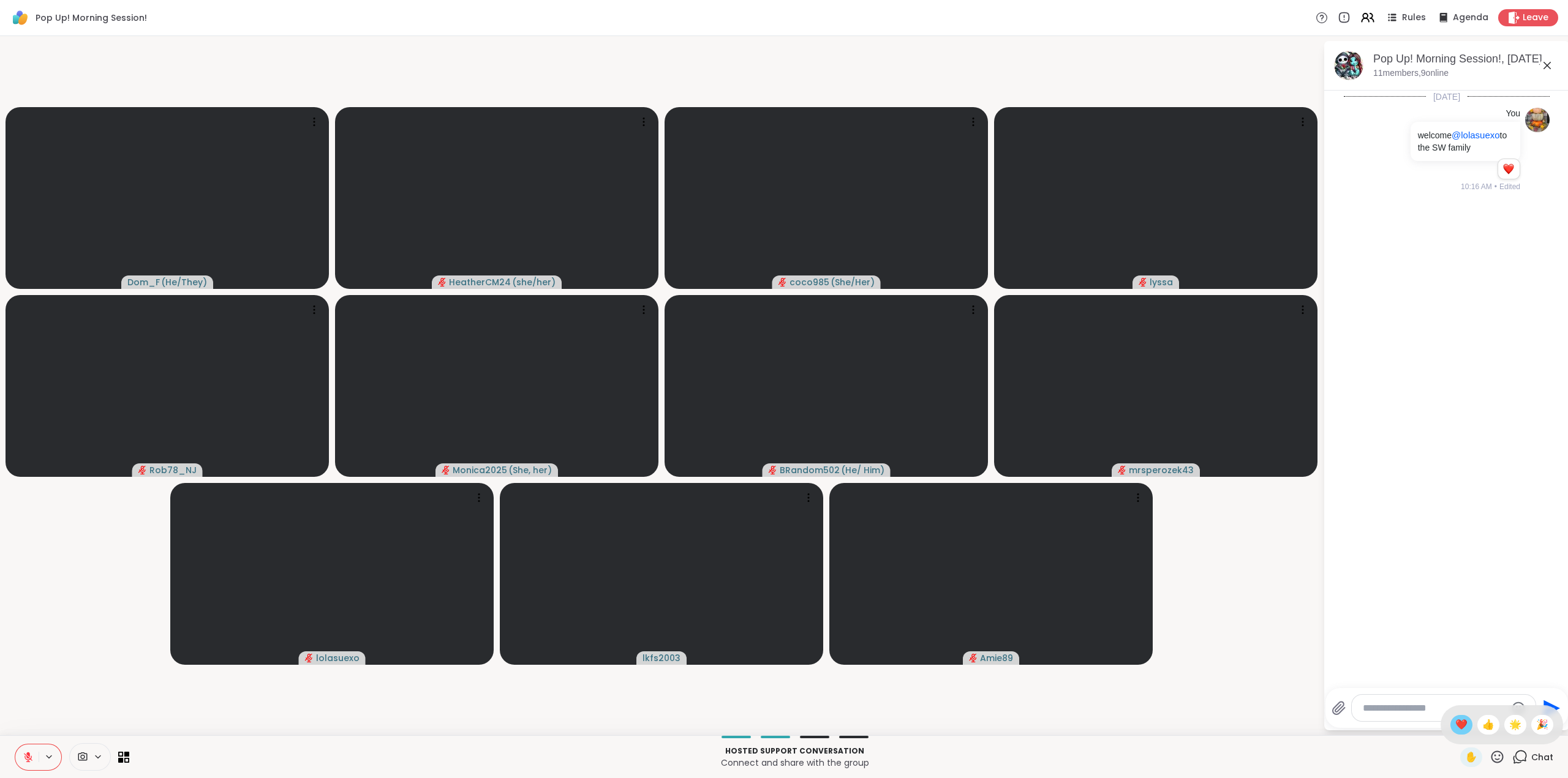
click at [1455, 724] on span "❤️" at bounding box center [1461, 725] width 12 height 15
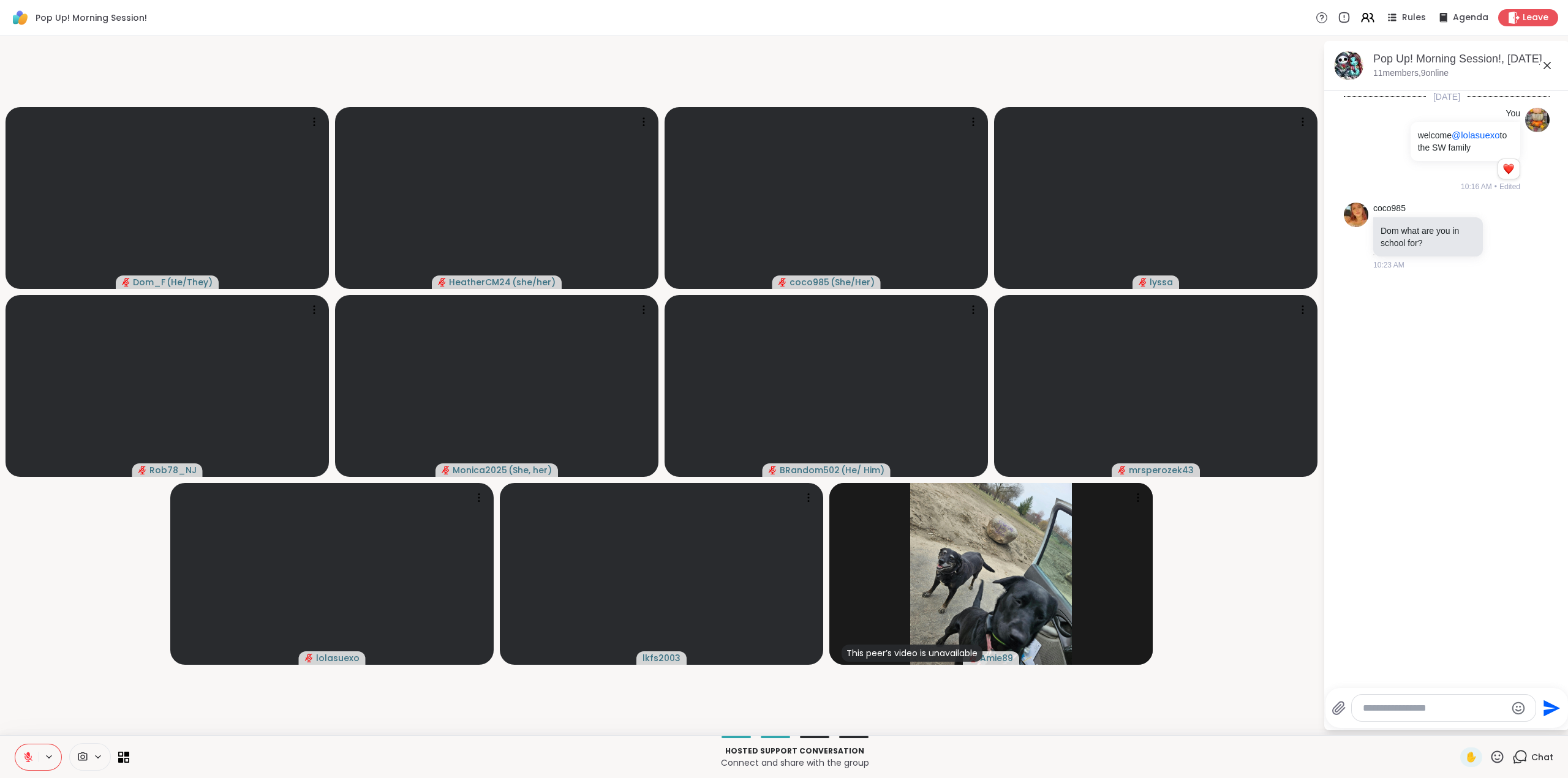
click at [26, 752] on icon at bounding box center [28, 757] width 11 height 11
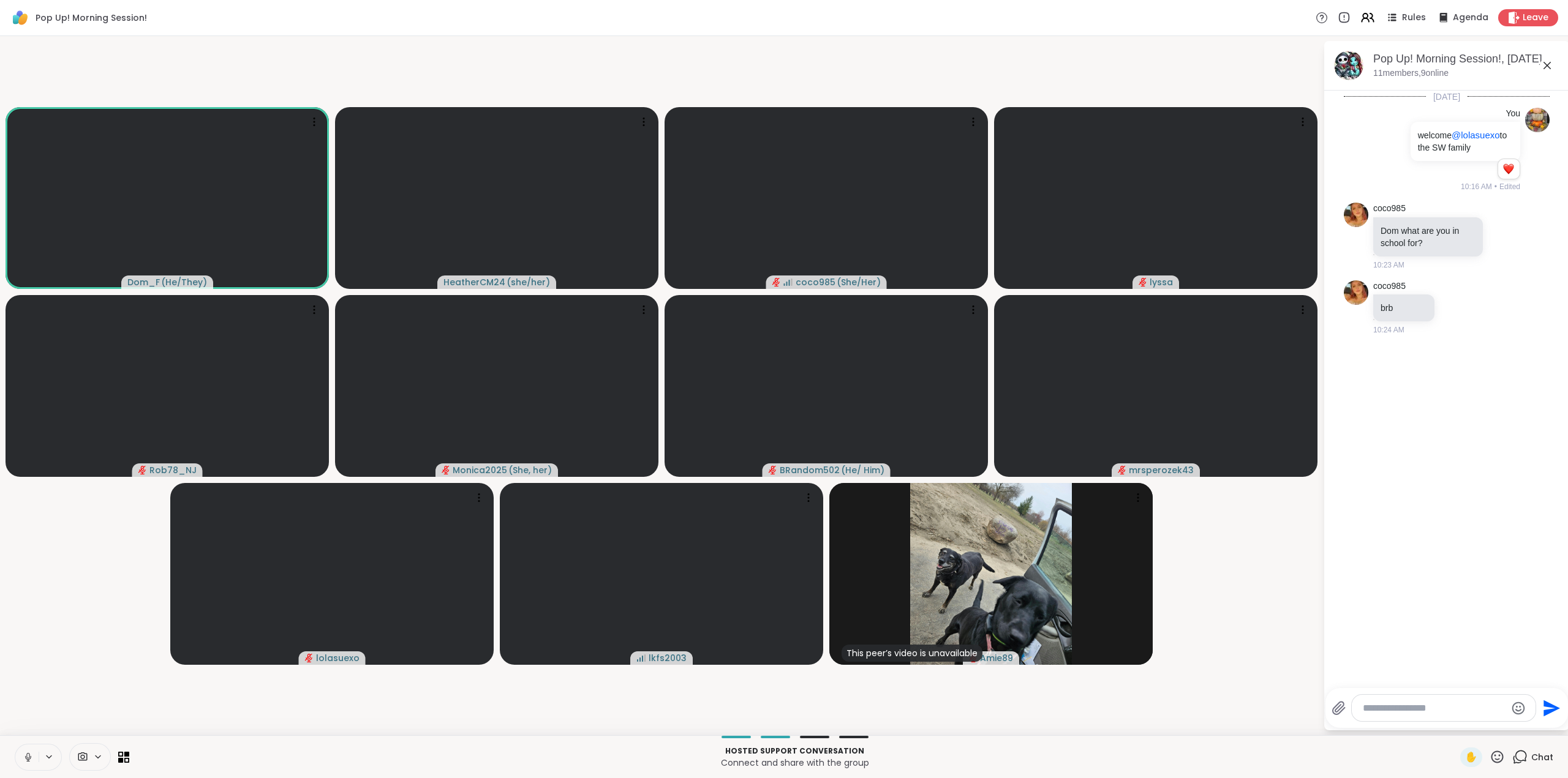
click at [26, 758] on icon at bounding box center [28, 757] width 11 height 11
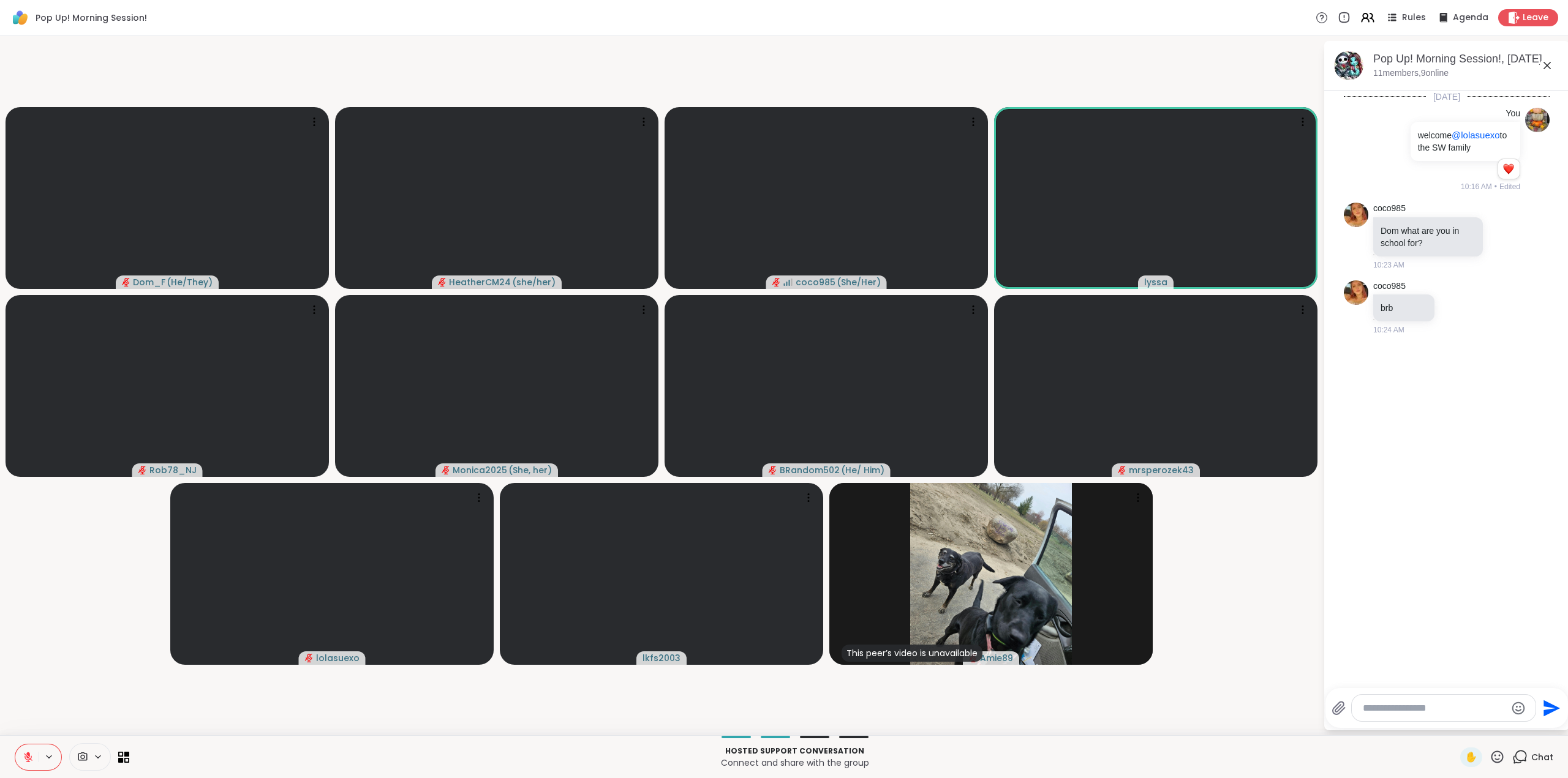
click at [1490, 753] on icon at bounding box center [1497, 756] width 15 height 15
click at [1455, 718] on span "❤️" at bounding box center [1461, 725] width 12 height 15
click at [1490, 756] on icon at bounding box center [1497, 756] width 15 height 15
click at [1455, 723] on span "❤️" at bounding box center [1461, 725] width 12 height 15
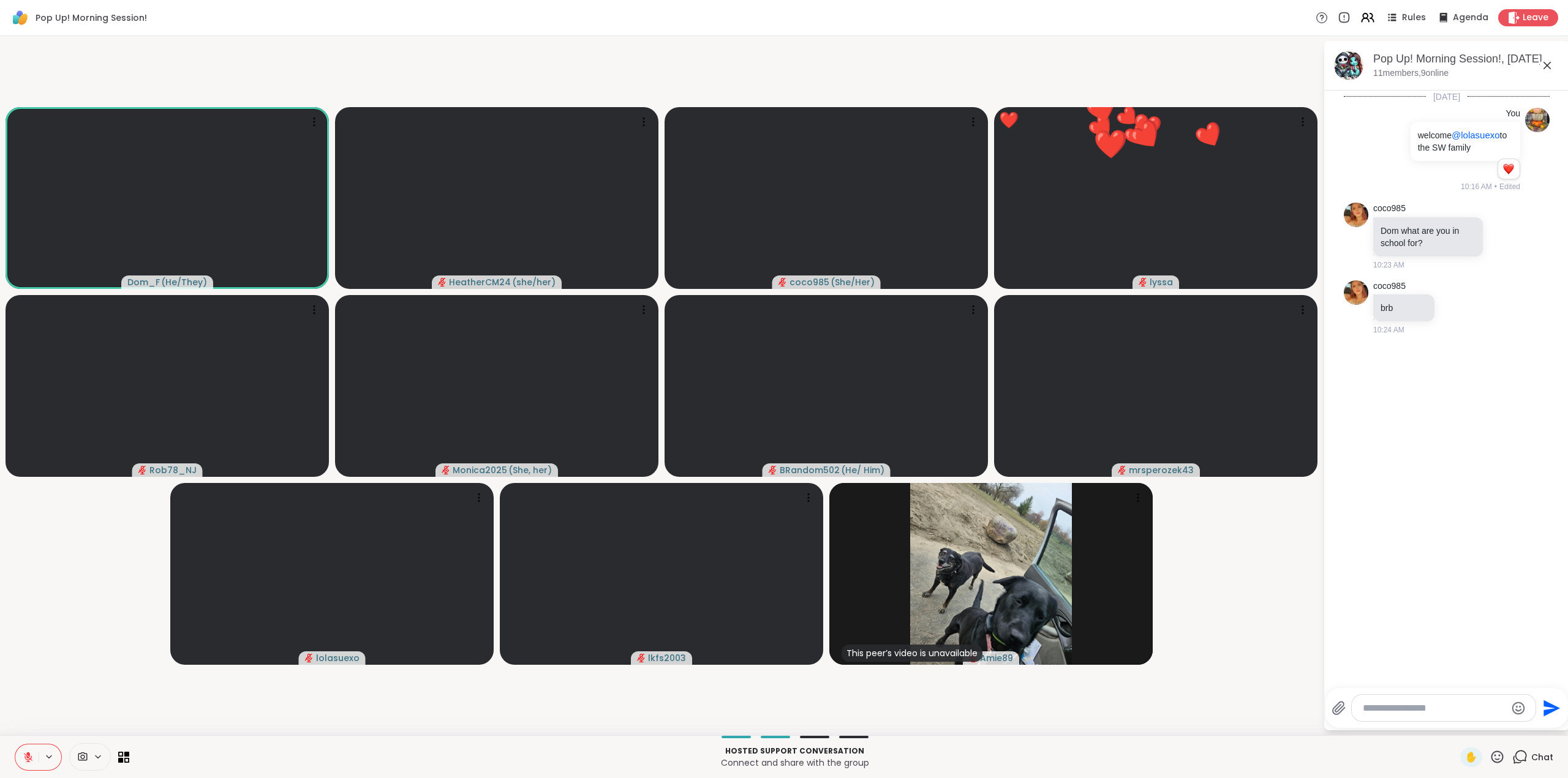
click at [1490, 755] on icon at bounding box center [1497, 756] width 15 height 15
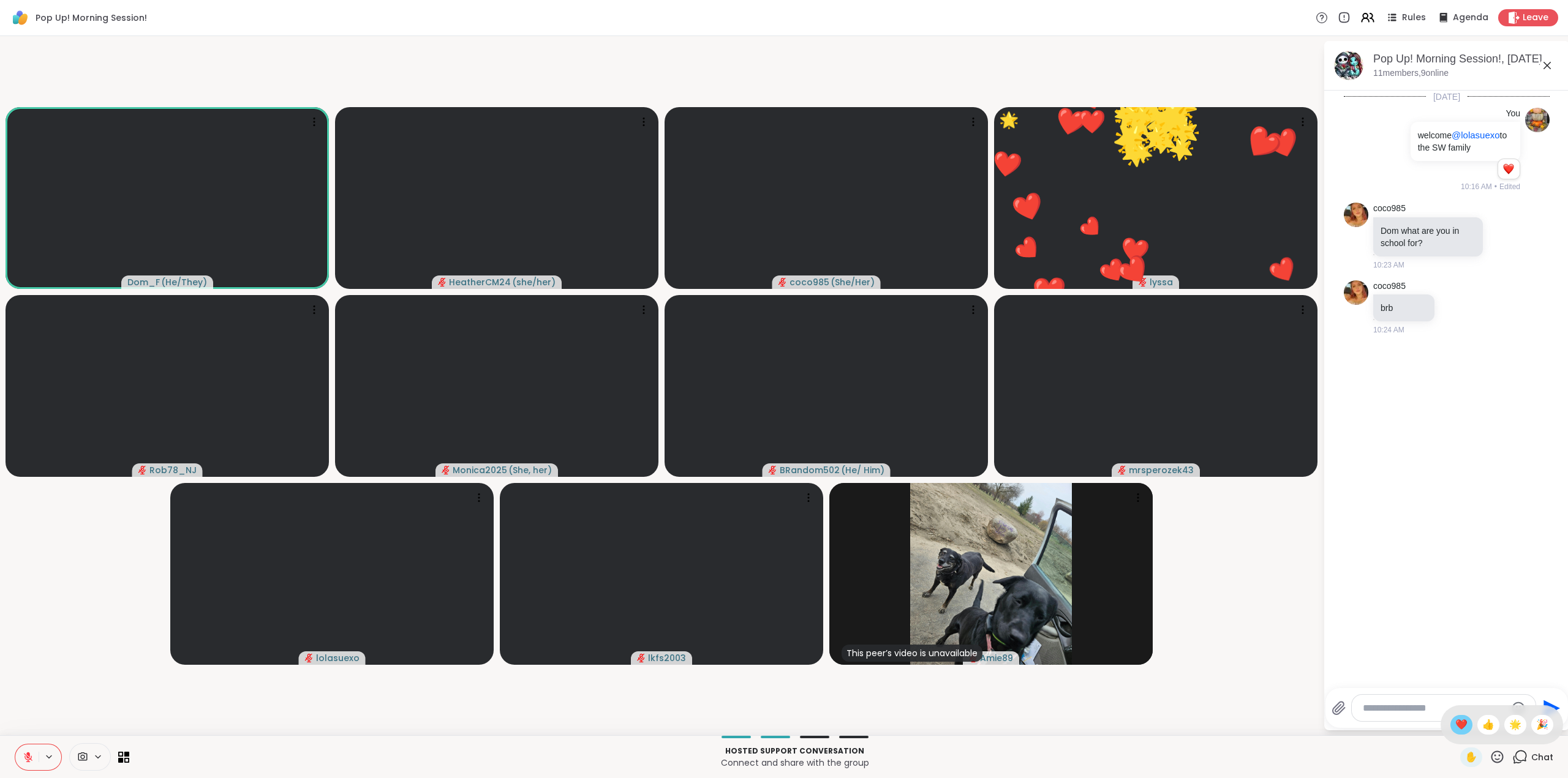
click at [1455, 721] on span "❤️" at bounding box center [1461, 725] width 12 height 15
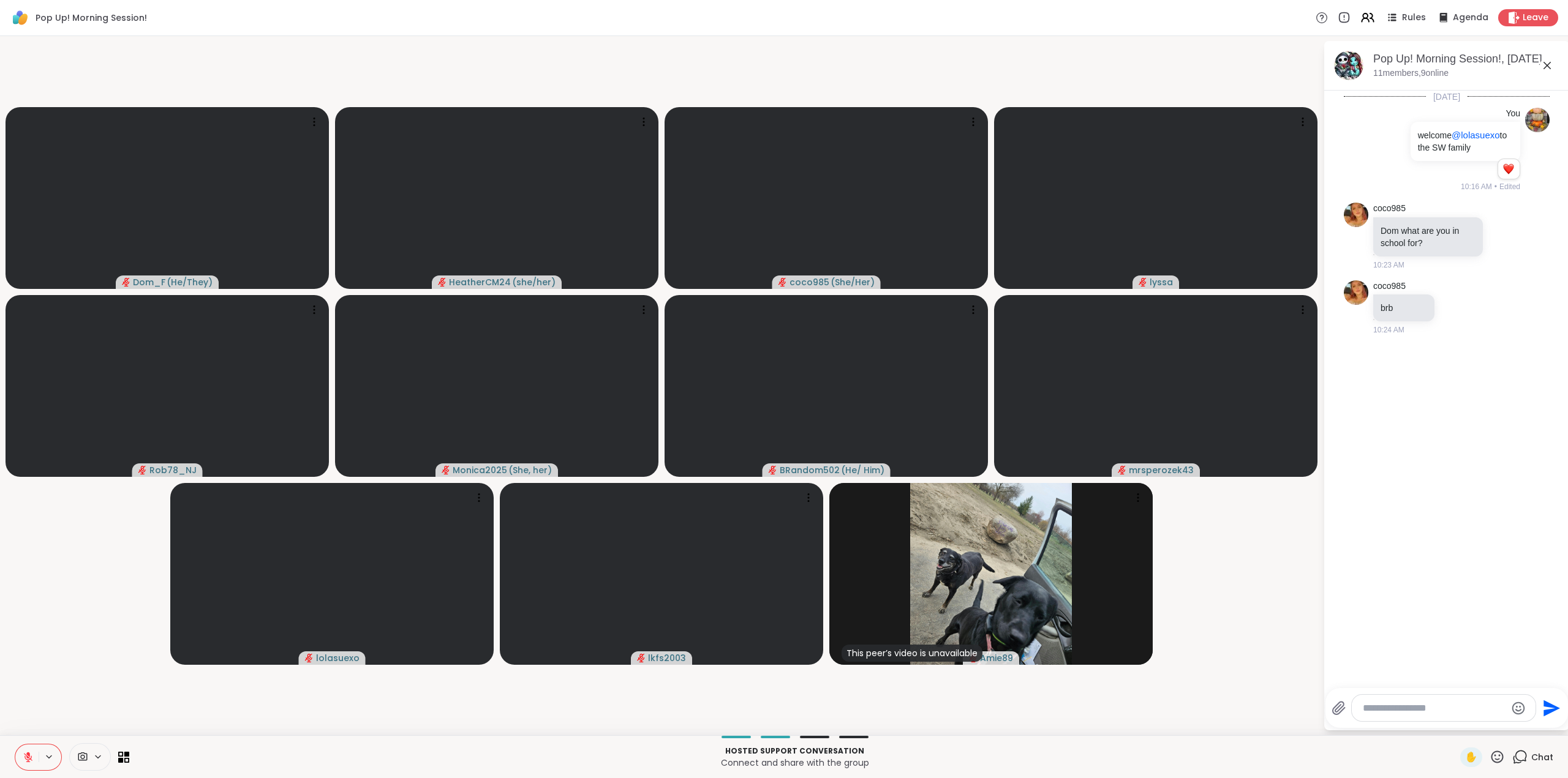
click at [1490, 753] on icon at bounding box center [1497, 756] width 15 height 15
click at [1455, 724] on span "❤️" at bounding box center [1461, 725] width 12 height 15
click at [1405, 712] on textarea "Type your message" at bounding box center [1434, 708] width 143 height 12
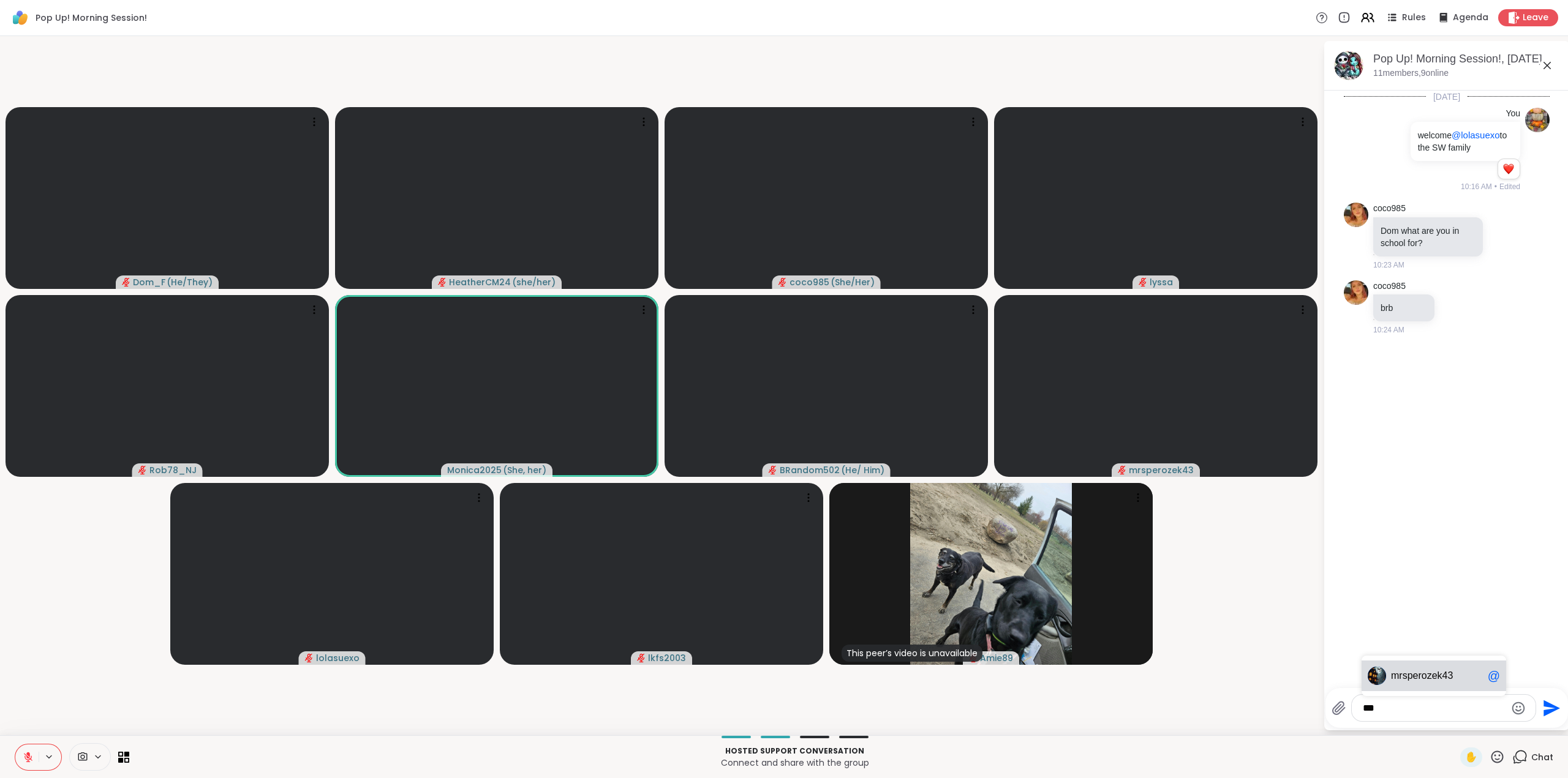
click at [1402, 668] on div "mr sperozek43 @" at bounding box center [1434, 676] width 145 height 31
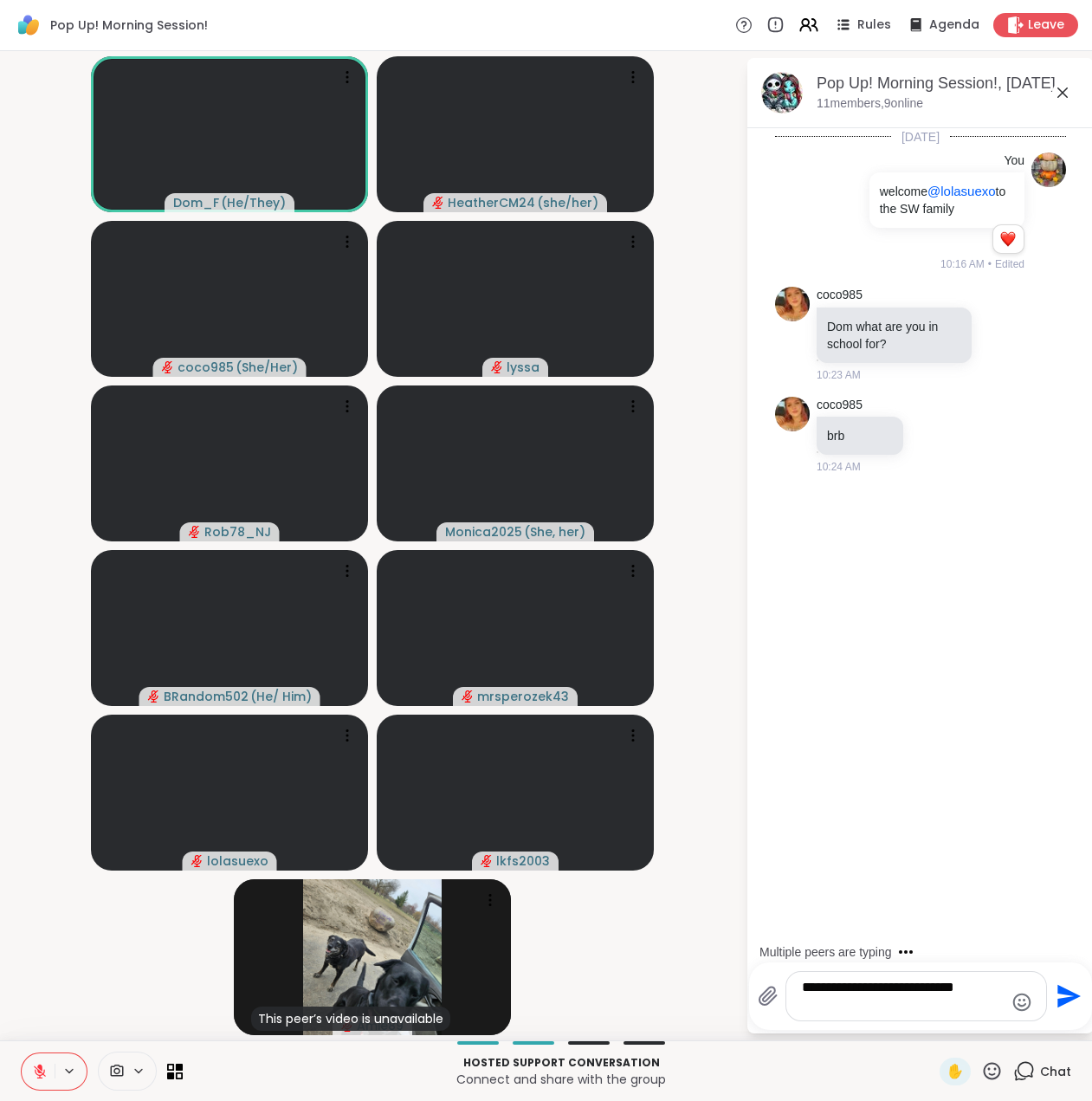
click at [1016, 618] on div "Today You welcome @lolasuexo to the SW family 1 1 10:16 AM • Edited coco985 Dom…" at bounding box center [920, 540] width 347 height 824
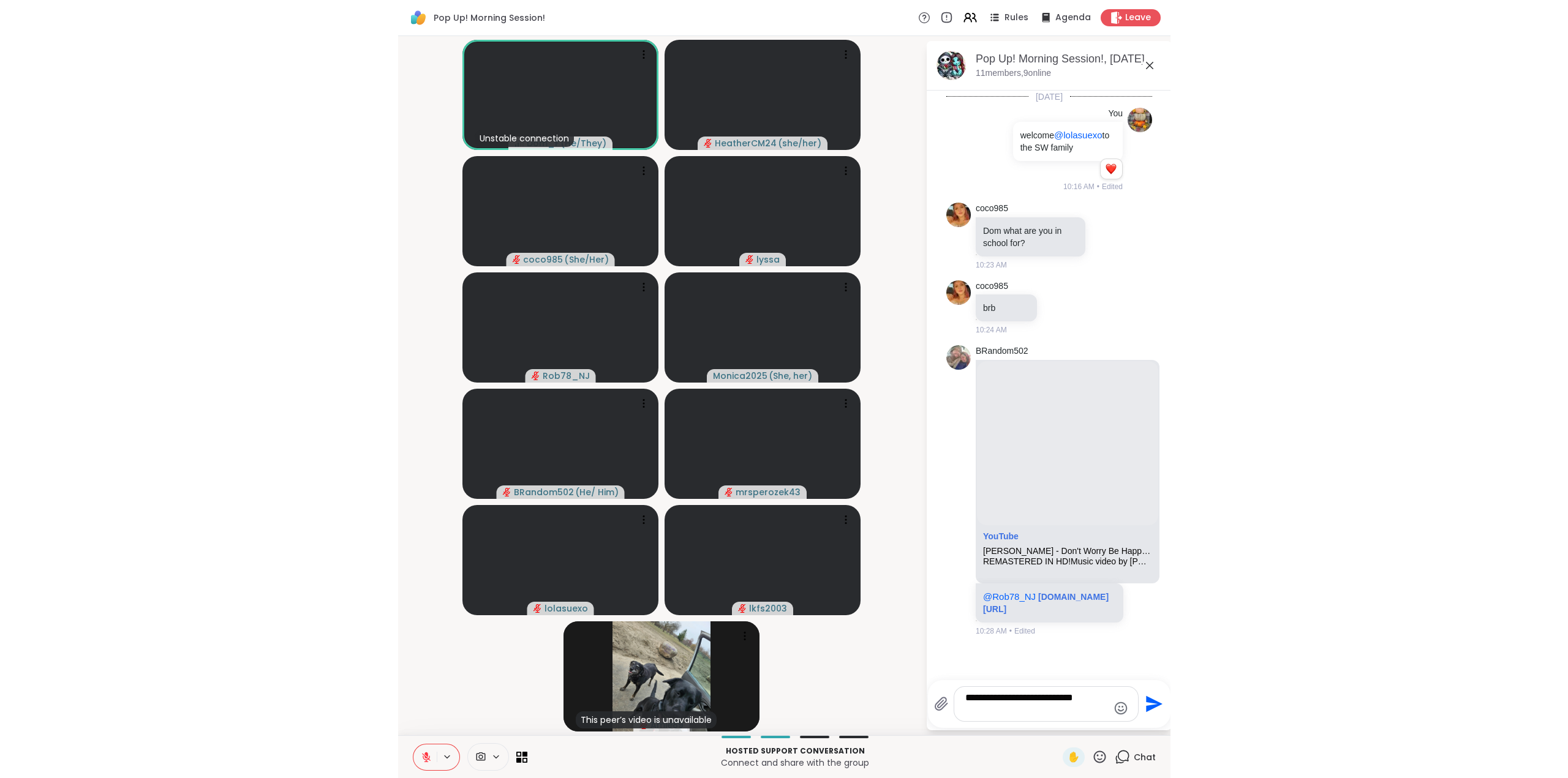
scroll to position [83, 0]
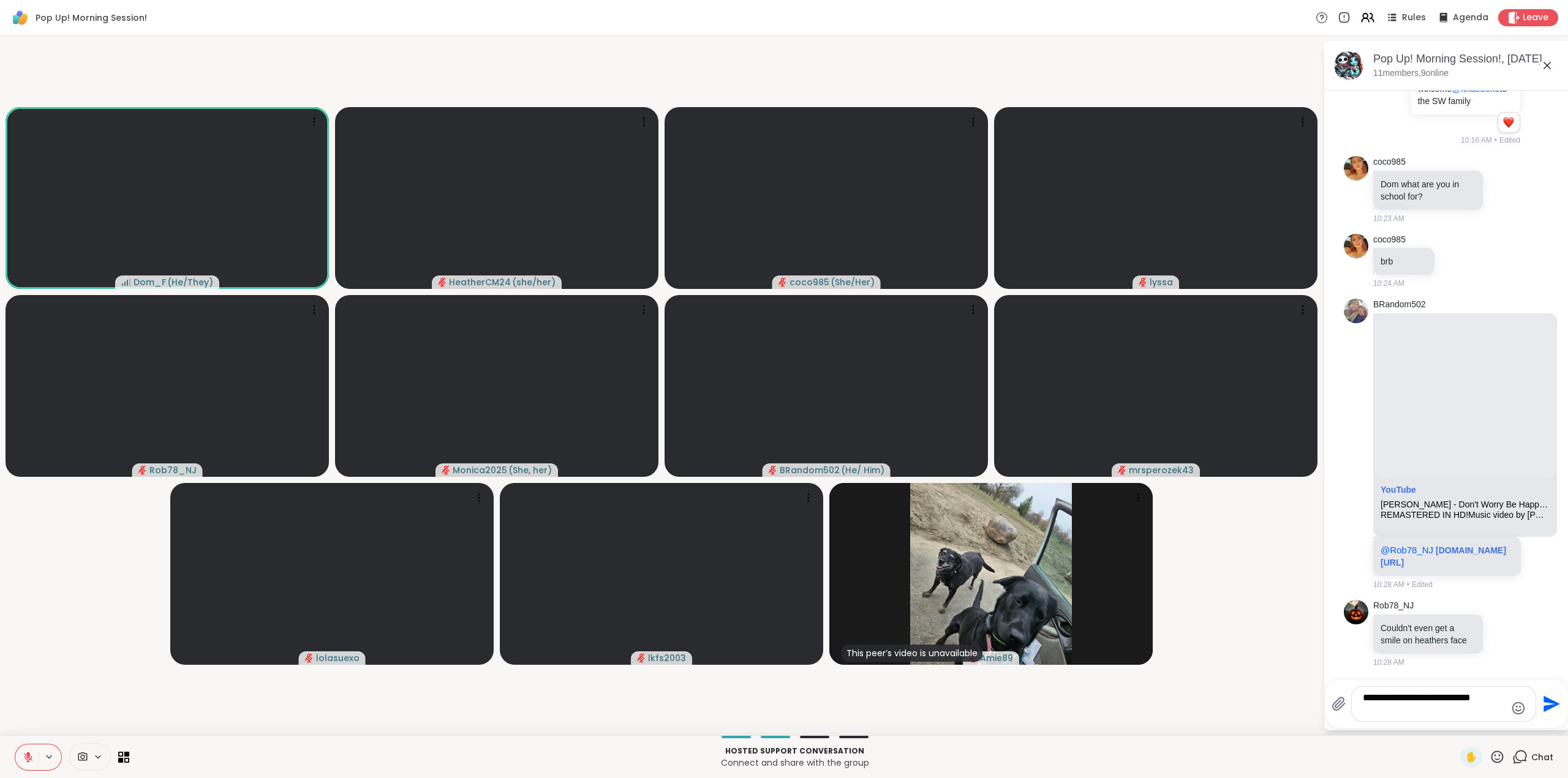
click at [1397, 714] on textarea "**********" at bounding box center [1434, 704] width 143 height 25
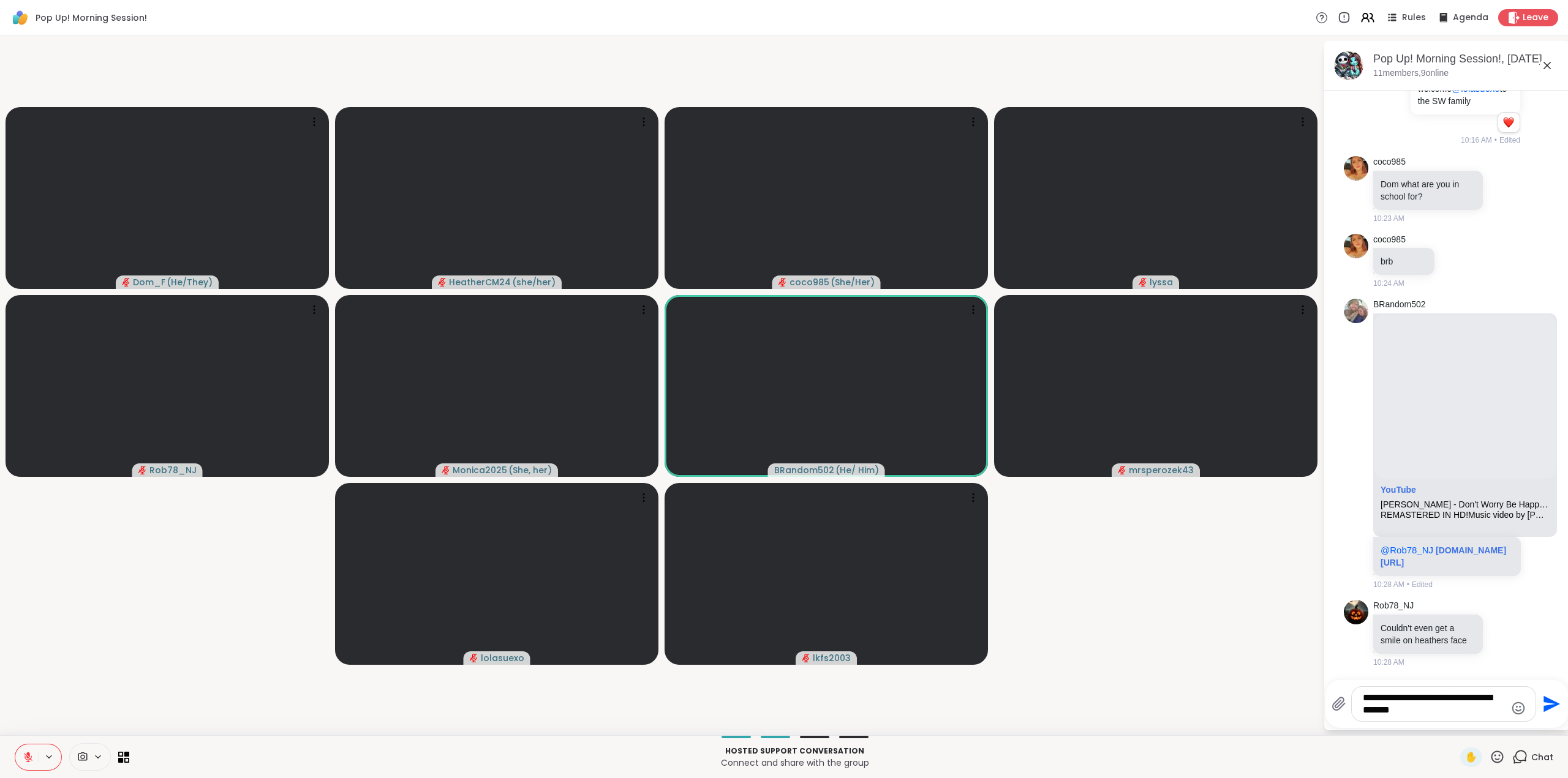
type textarea "**********"
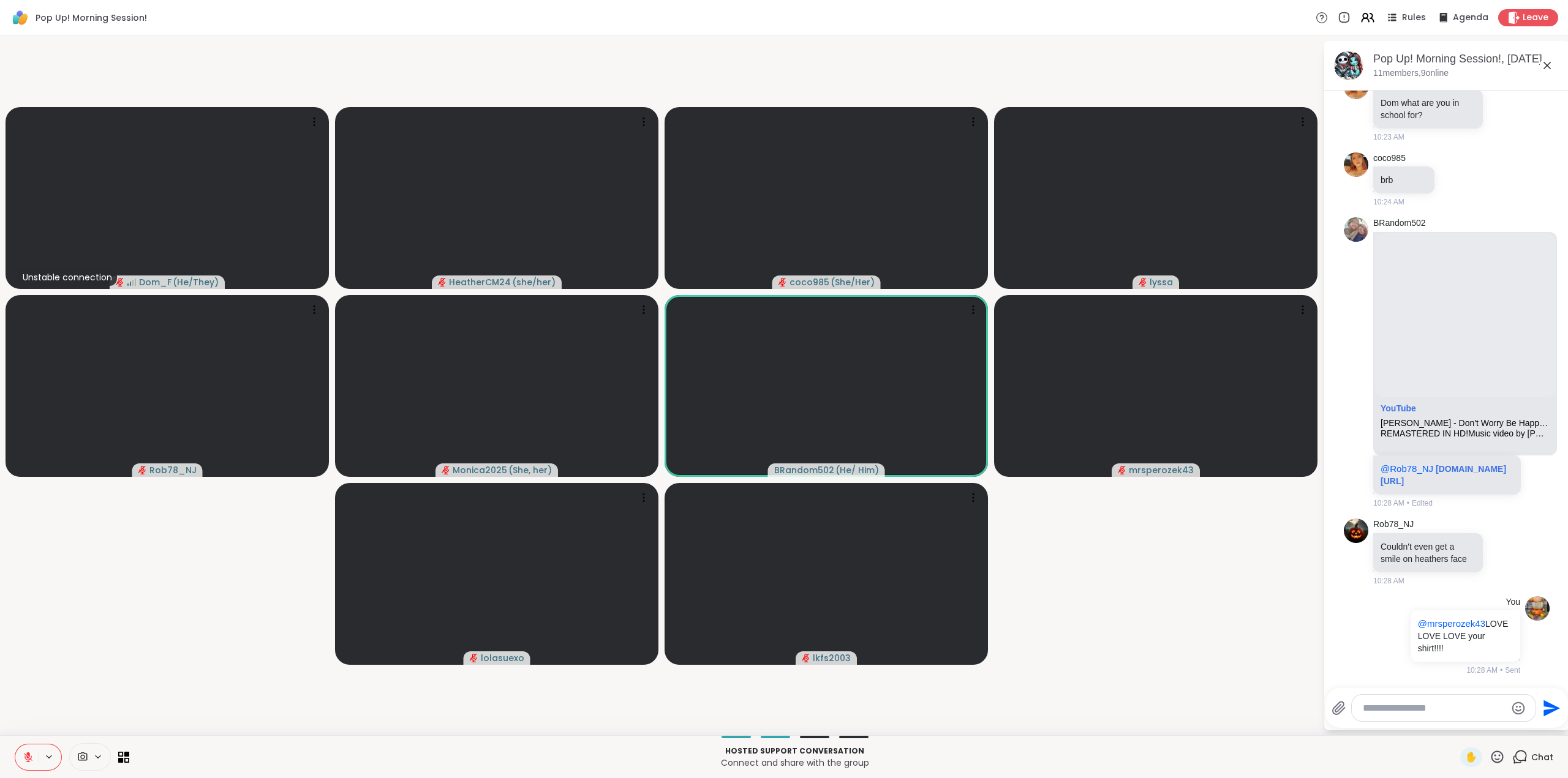
scroll to position [142, 0]
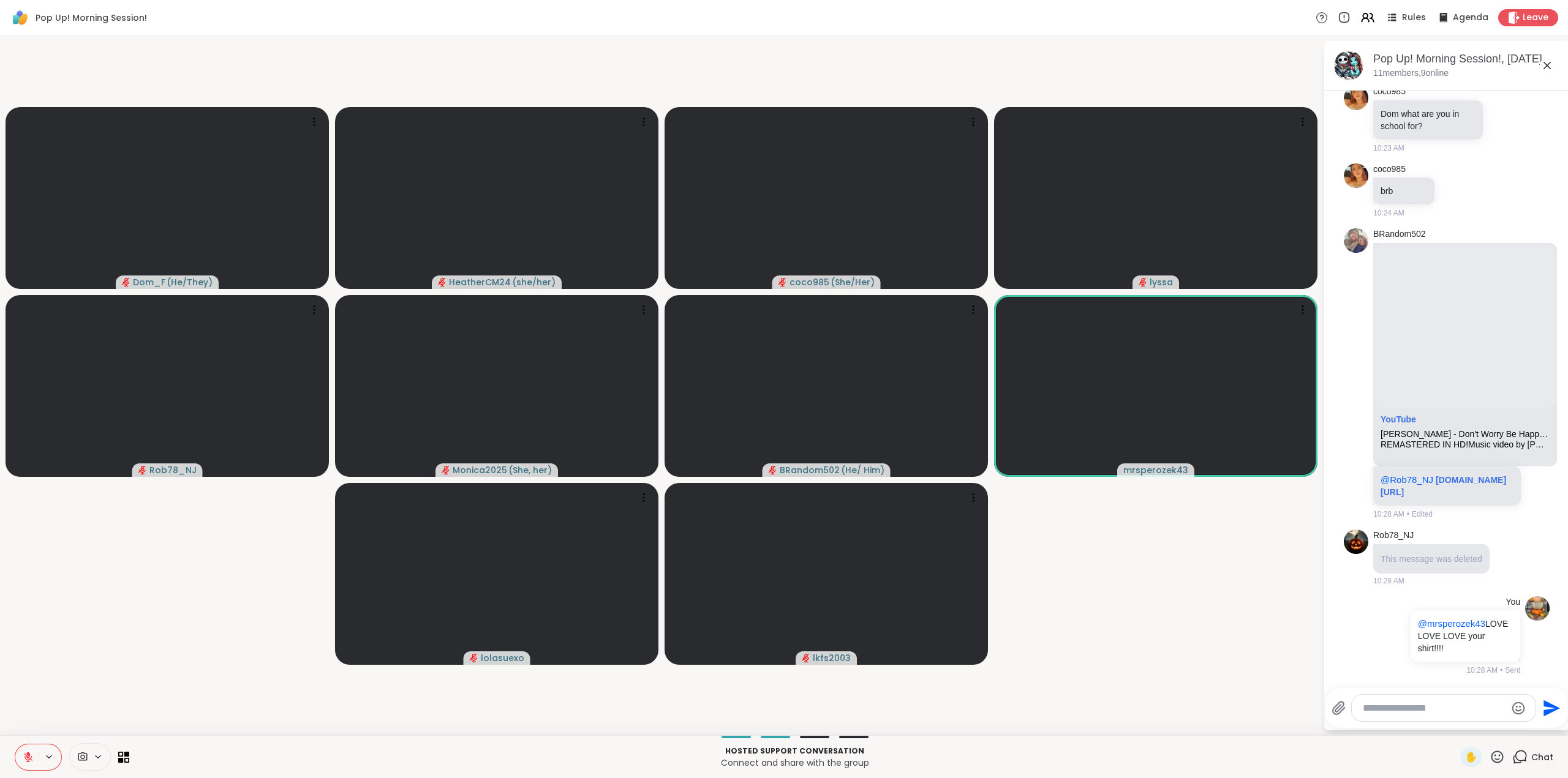
click at [1490, 755] on icon at bounding box center [1497, 756] width 15 height 15
click at [1455, 726] on span "❤️" at bounding box center [1461, 725] width 12 height 15
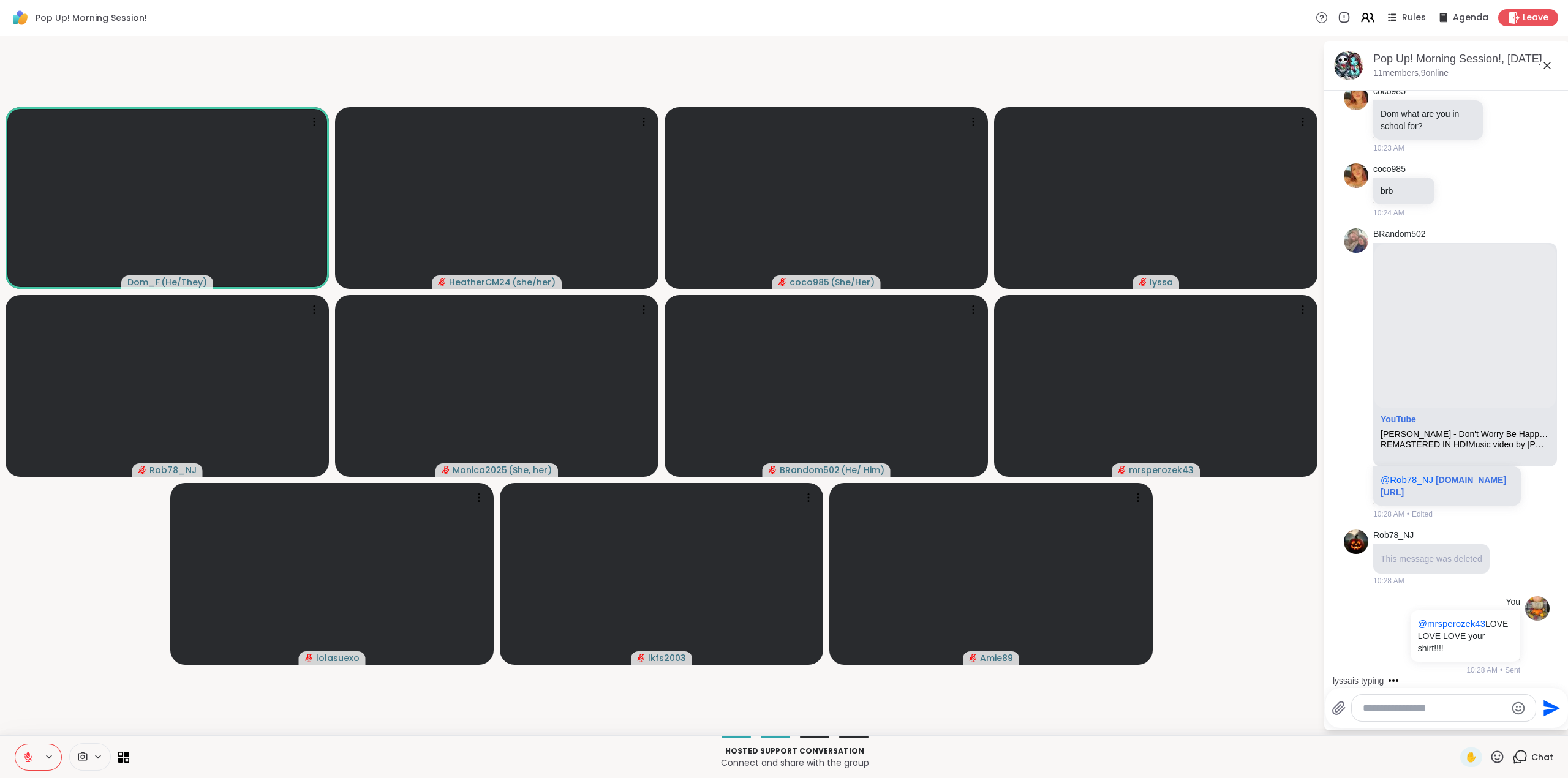
click at [1492, 752] on icon at bounding box center [1498, 756] width 12 height 12
click at [1455, 724] on span "❤️" at bounding box center [1461, 725] width 12 height 15
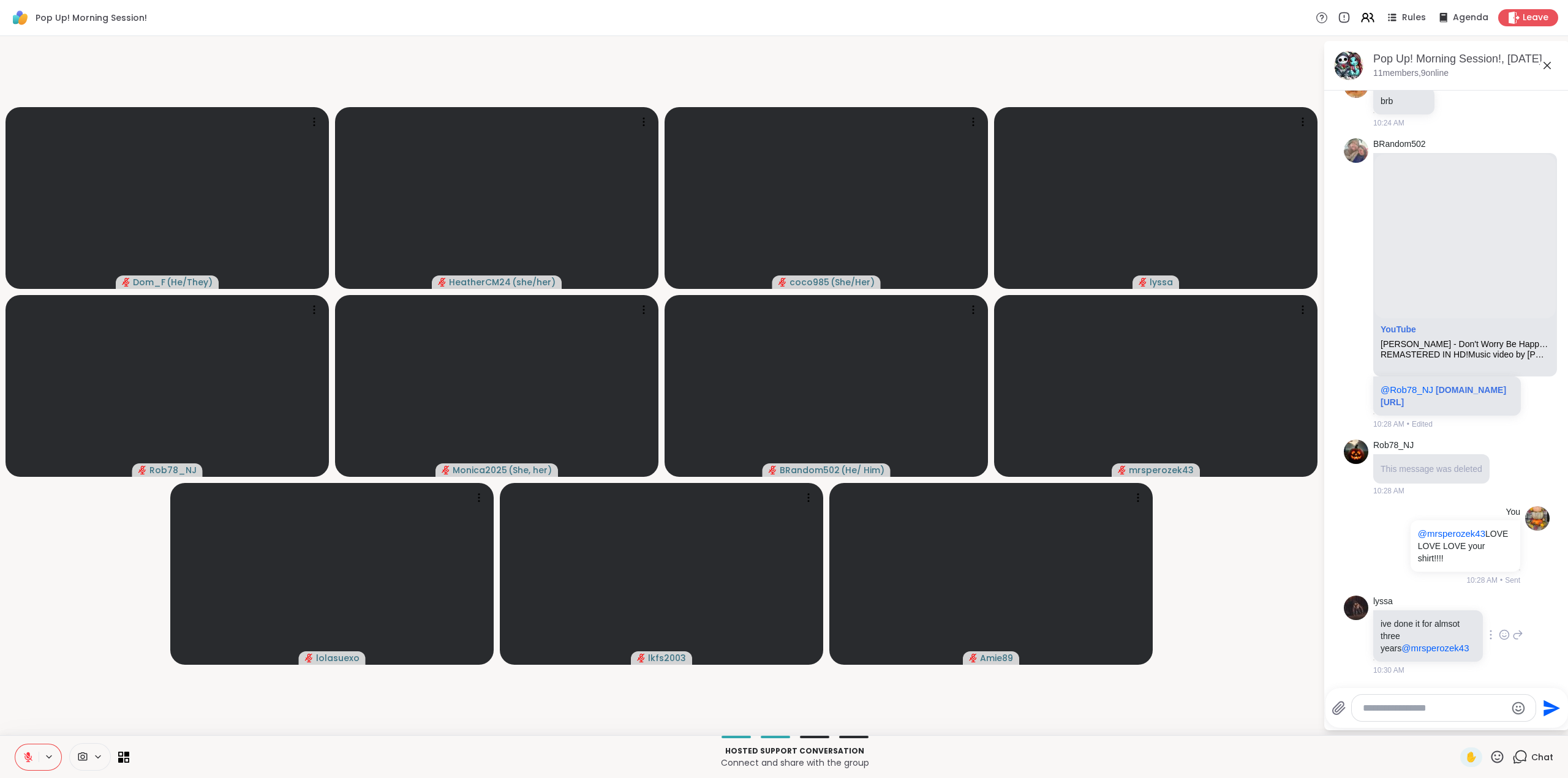
click at [1503, 633] on icon at bounding box center [1503, 633] width 0 height 0
click at [1499, 615] on div "Select Reaction: Heart" at bounding box center [1505, 616] width 11 height 11
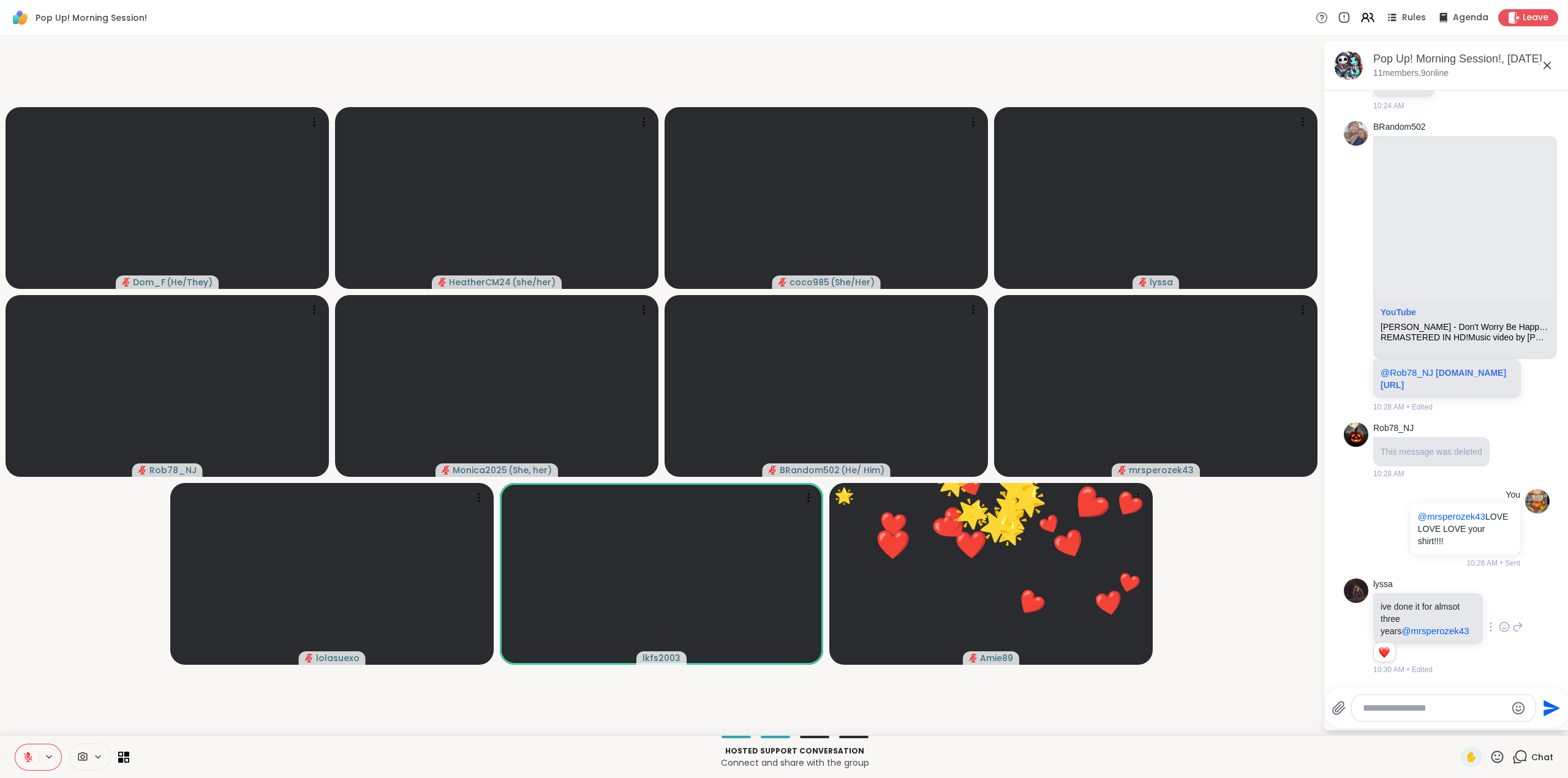
click at [1490, 755] on icon at bounding box center [1497, 756] width 15 height 15
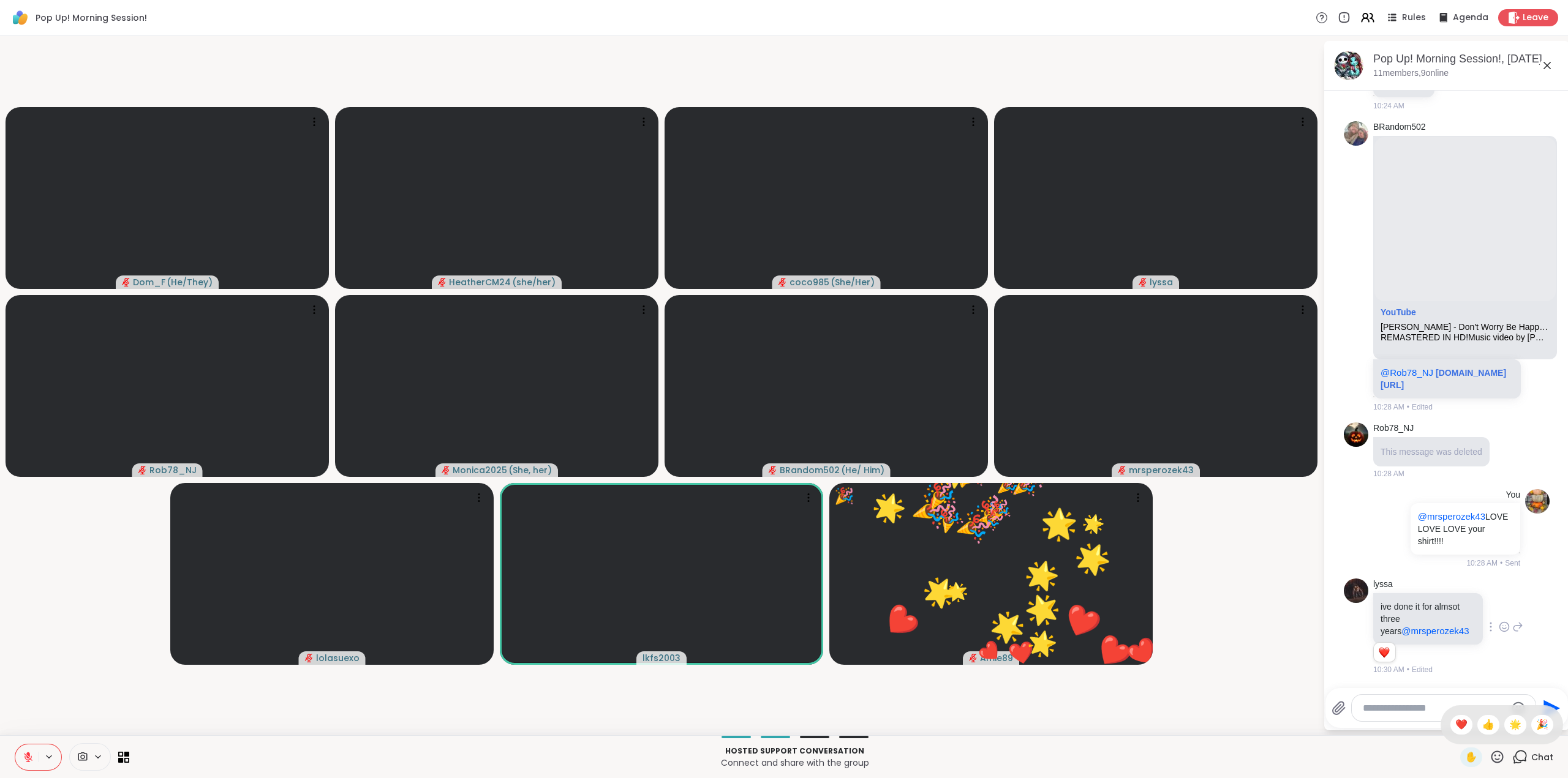
click at [1455, 720] on span "❤️" at bounding box center [1461, 725] width 12 height 15
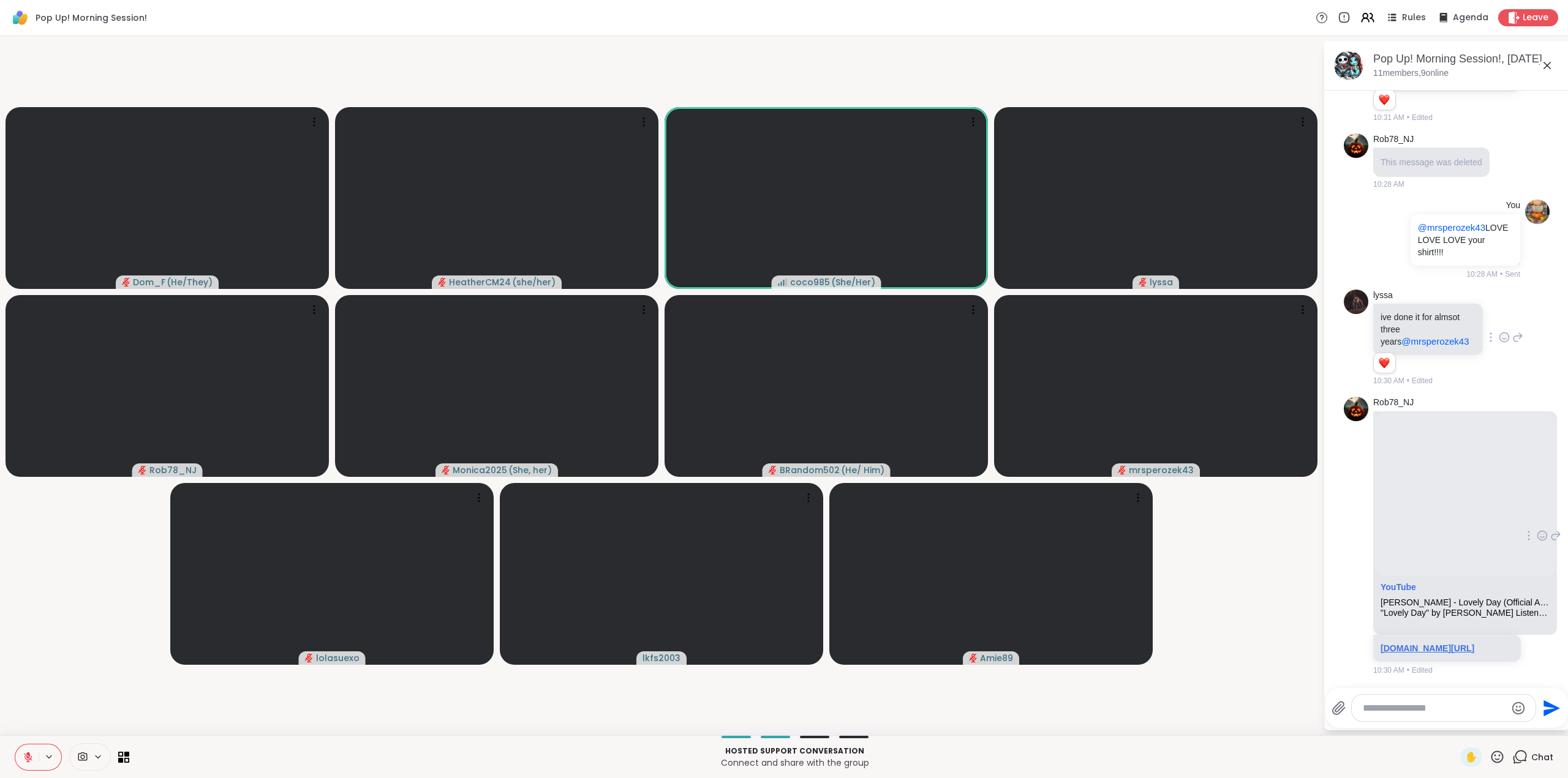
scroll to position [567, 0]
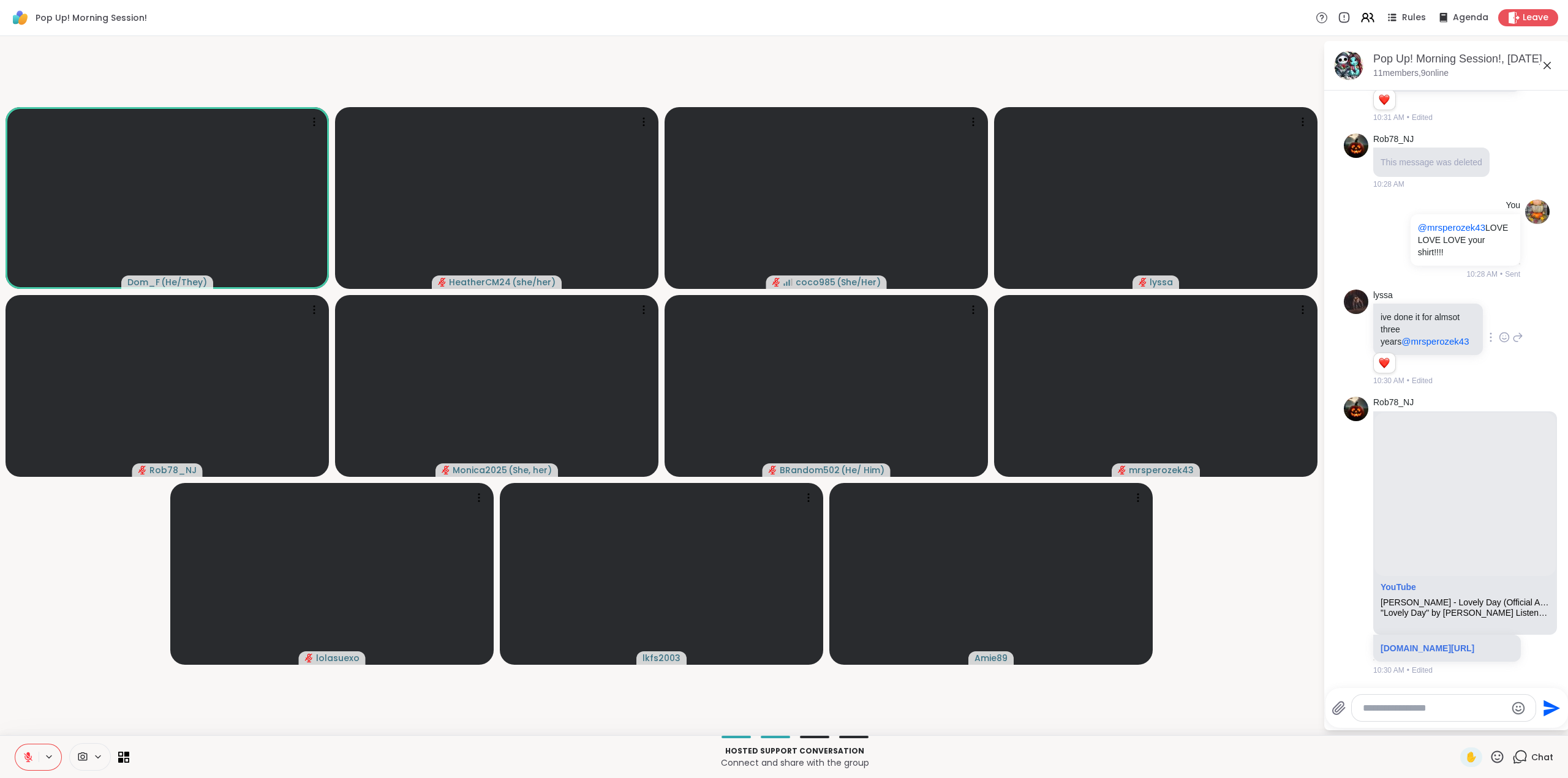
click at [1490, 752] on icon at bounding box center [1497, 756] width 15 height 15
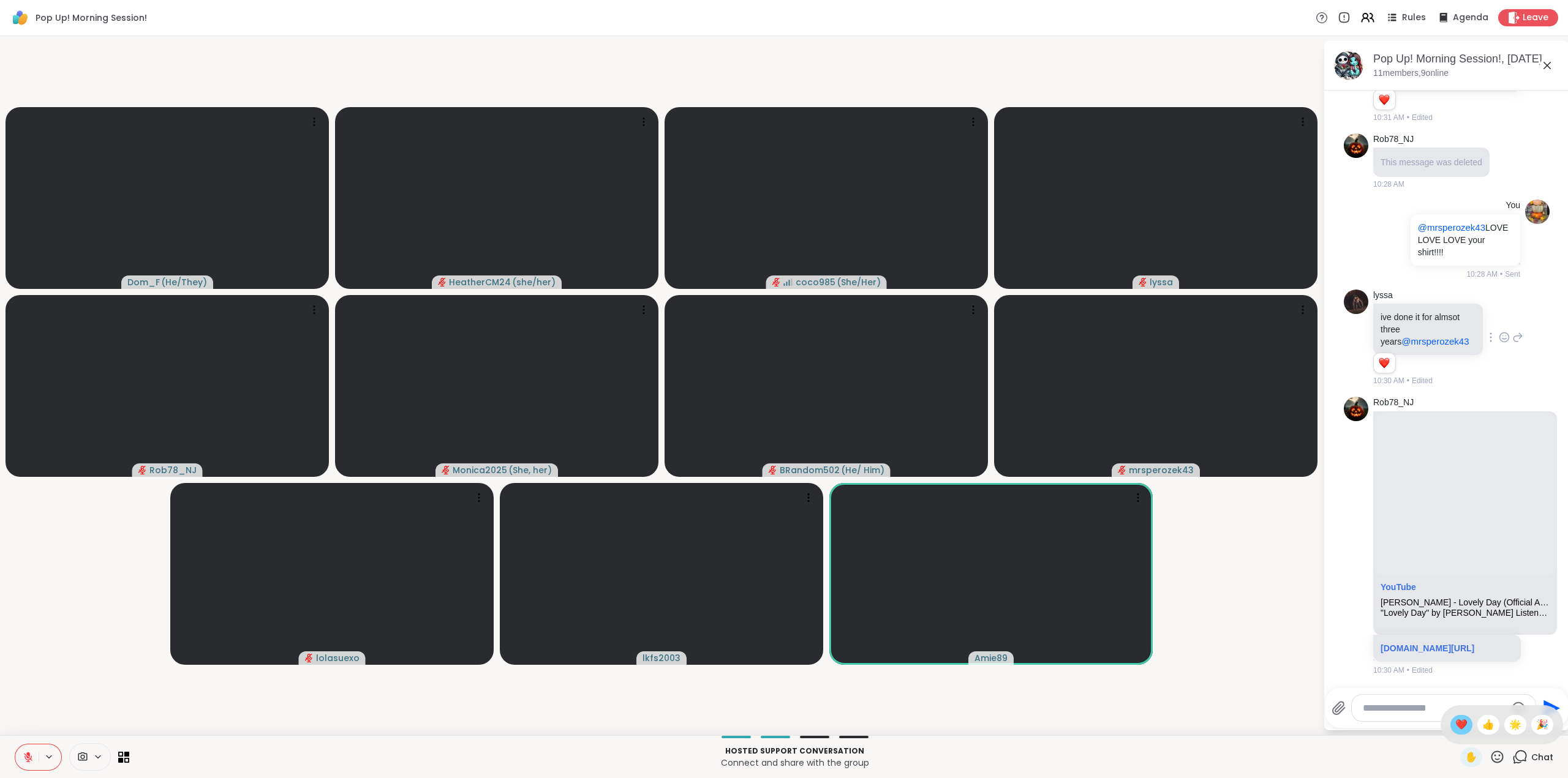
click at [1455, 720] on span "❤️" at bounding box center [1461, 725] width 12 height 15
click at [1490, 750] on icon at bounding box center [1497, 756] width 15 height 15
click at [1511, 724] on span "🌟" at bounding box center [1516, 725] width 12 height 15
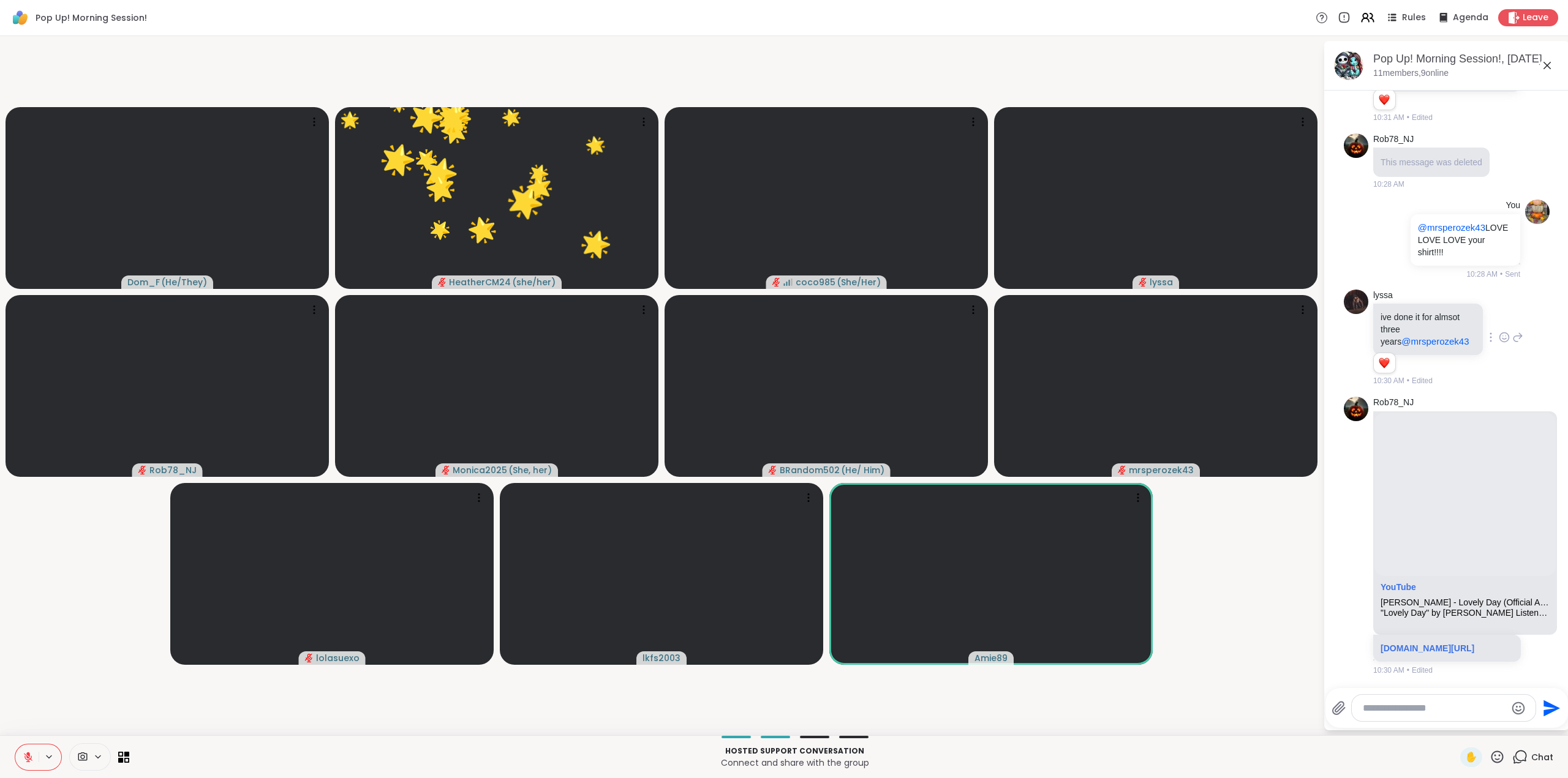
click at [1490, 752] on icon at bounding box center [1497, 756] width 15 height 15
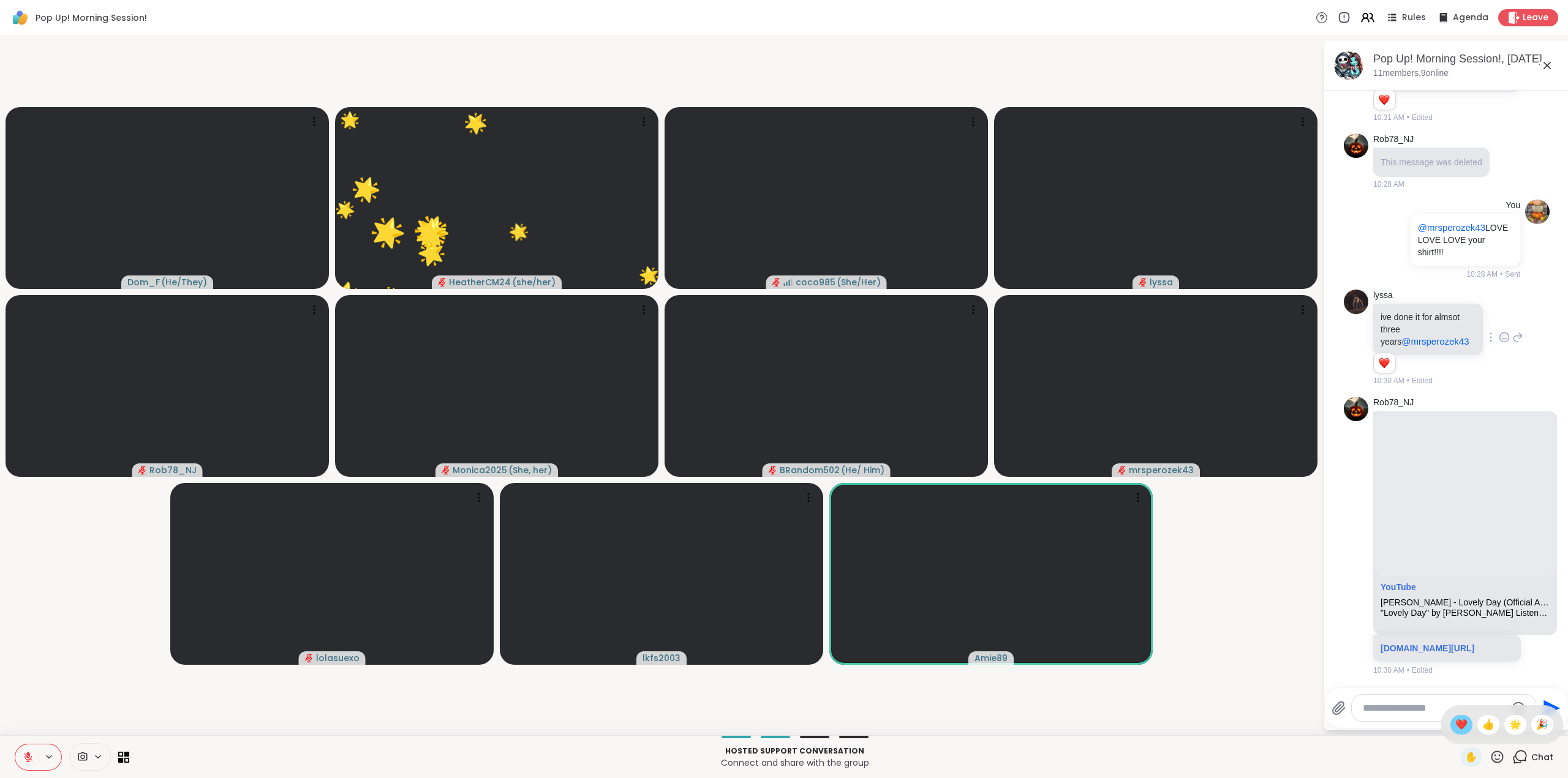
click at [1450, 724] on div "❤️" at bounding box center [1461, 725] width 22 height 20
click at [1490, 753] on icon at bounding box center [1497, 756] width 15 height 15
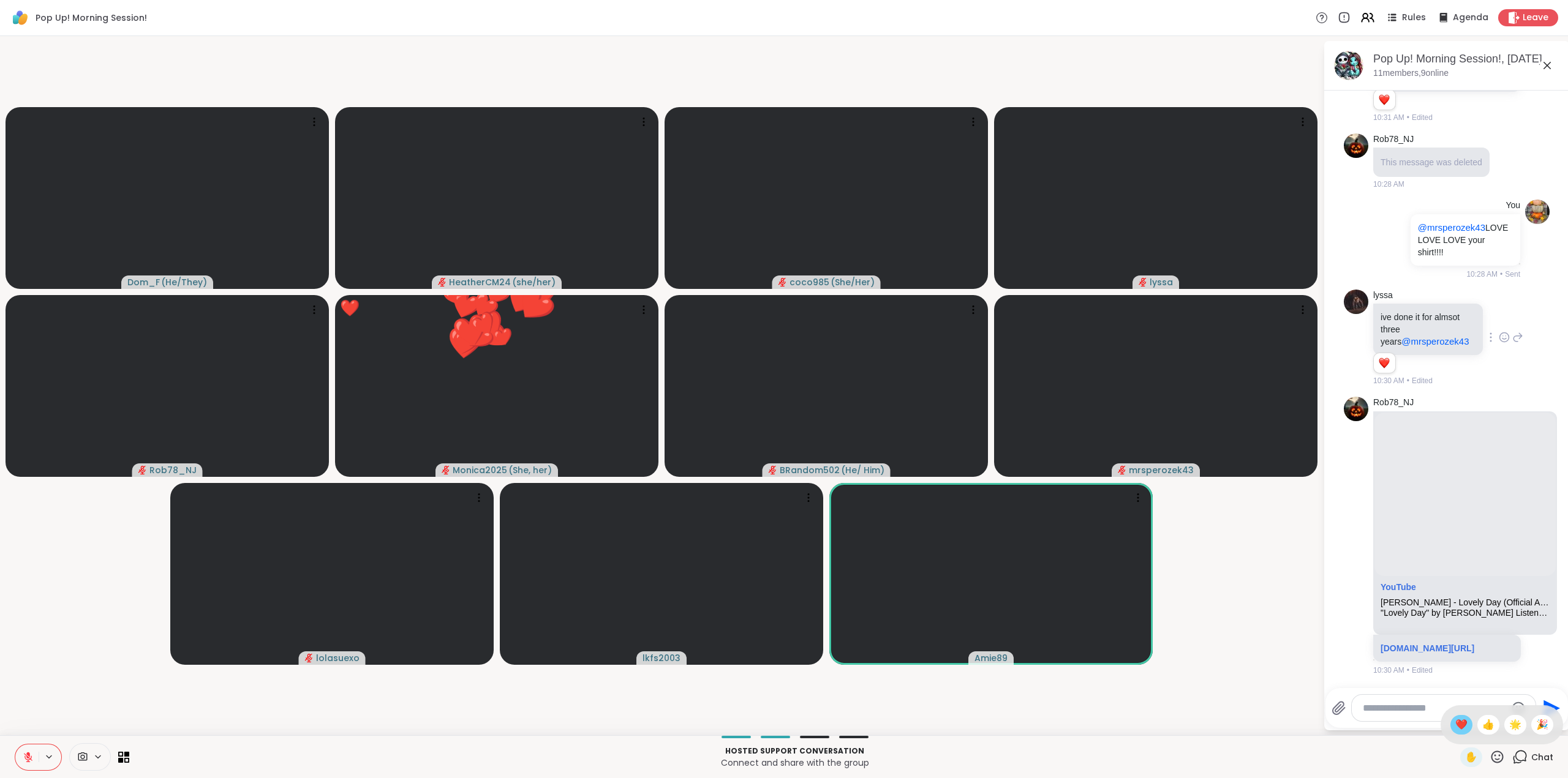
click at [1455, 724] on span "❤️" at bounding box center [1461, 725] width 12 height 15
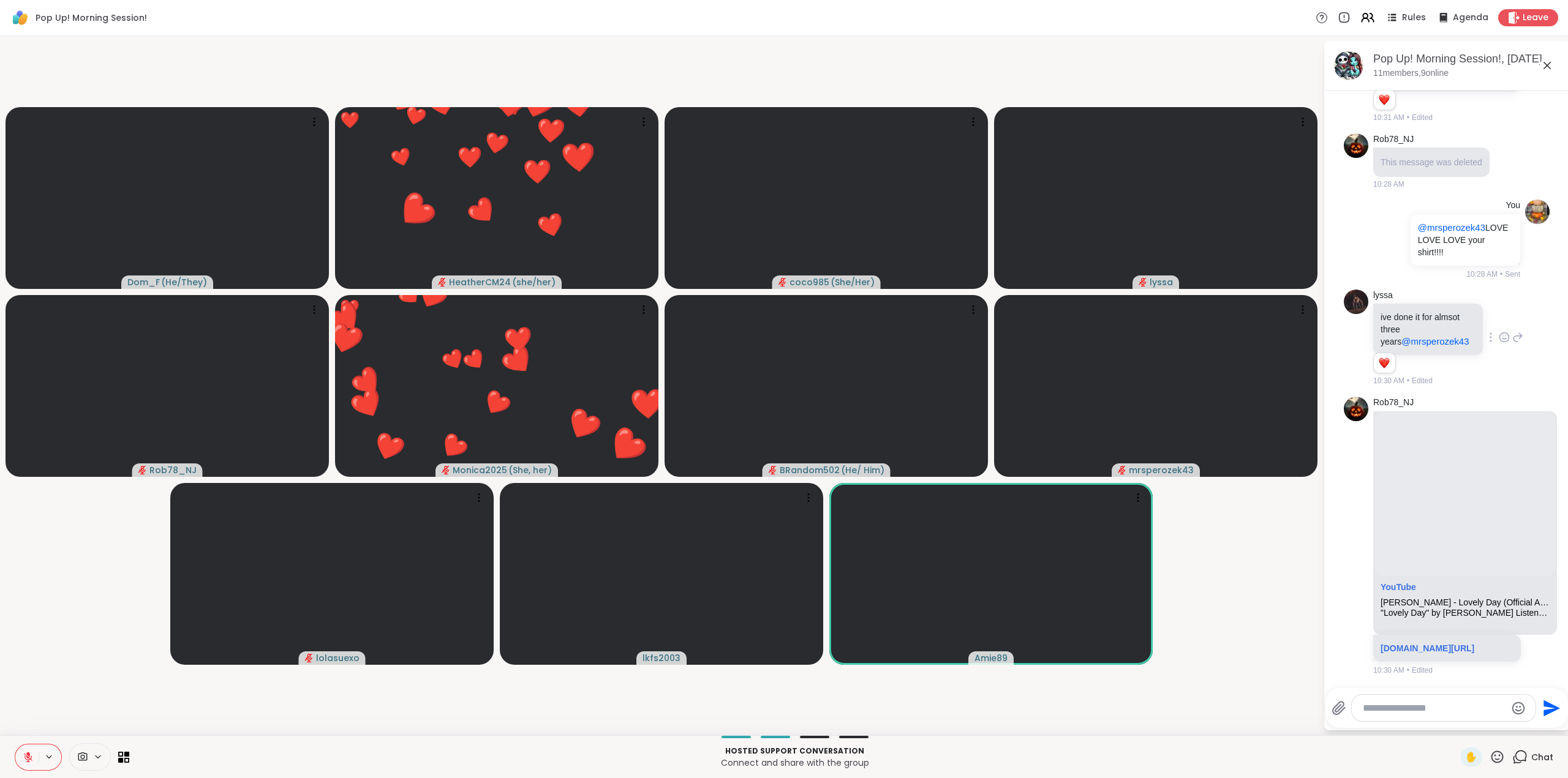
click at [1490, 752] on icon at bounding box center [1497, 756] width 15 height 15
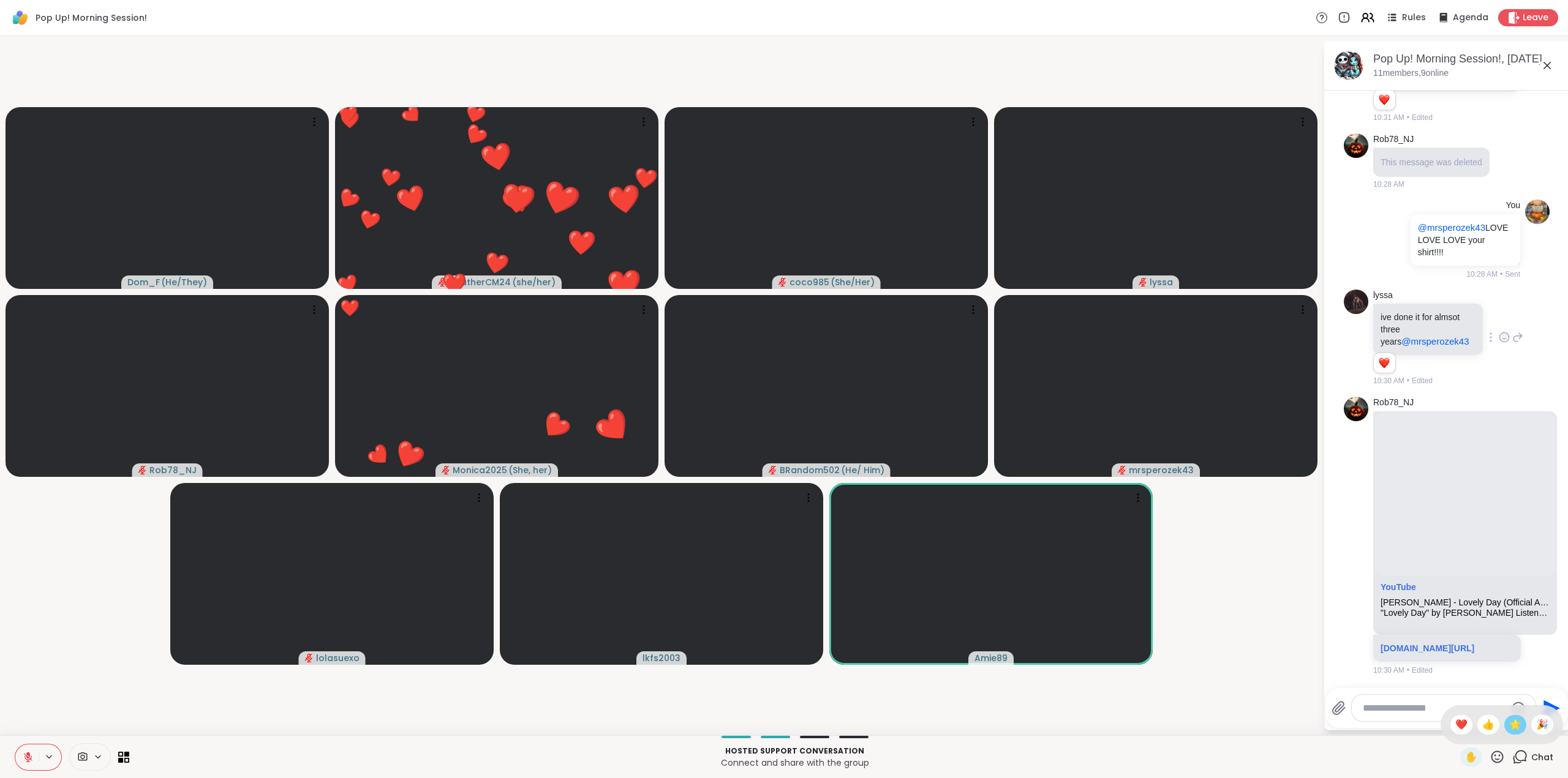
click at [1509, 726] on span "🌟" at bounding box center [1516, 725] width 12 height 15
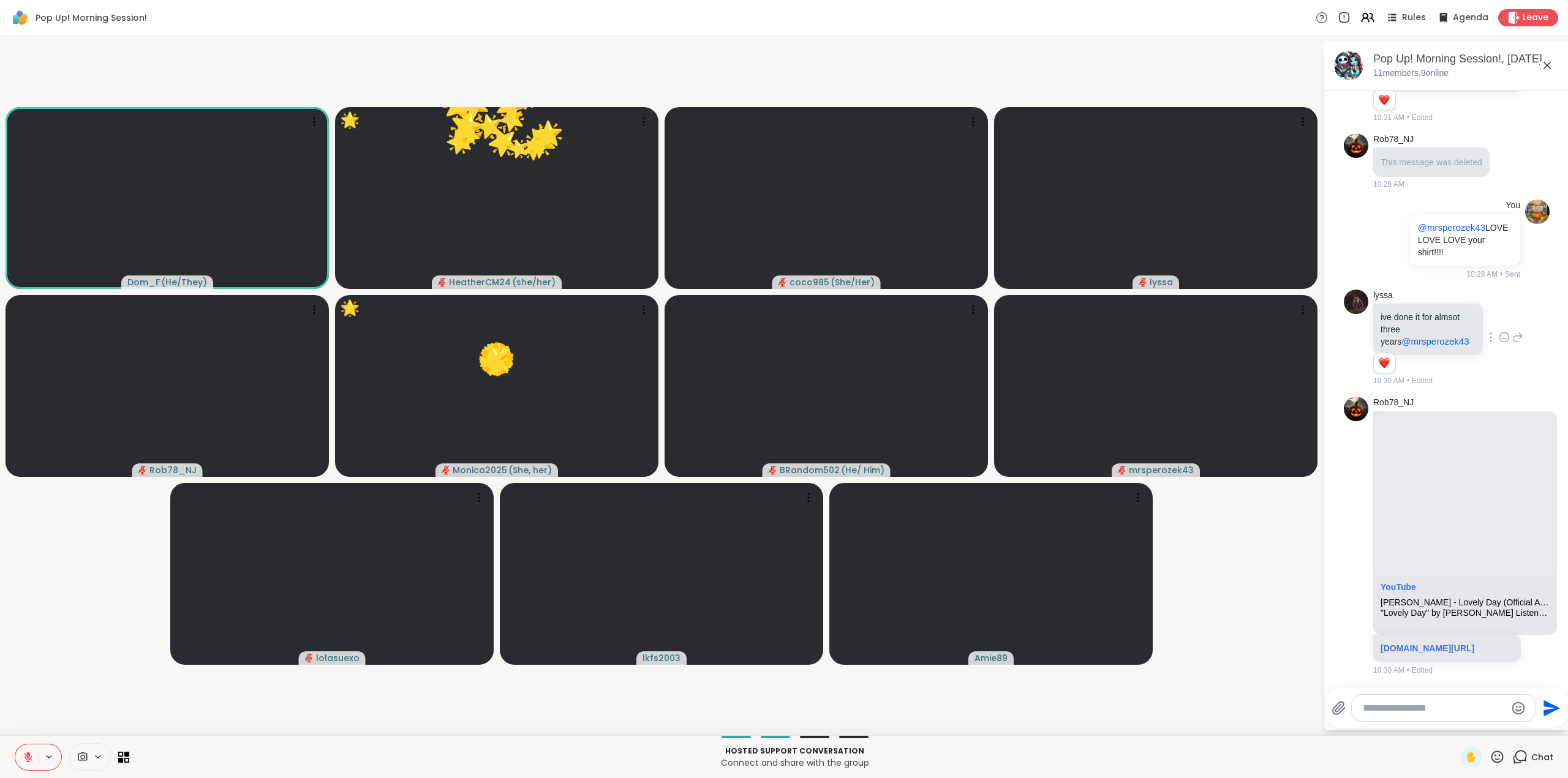
click at [1490, 753] on icon at bounding box center [1497, 756] width 15 height 15
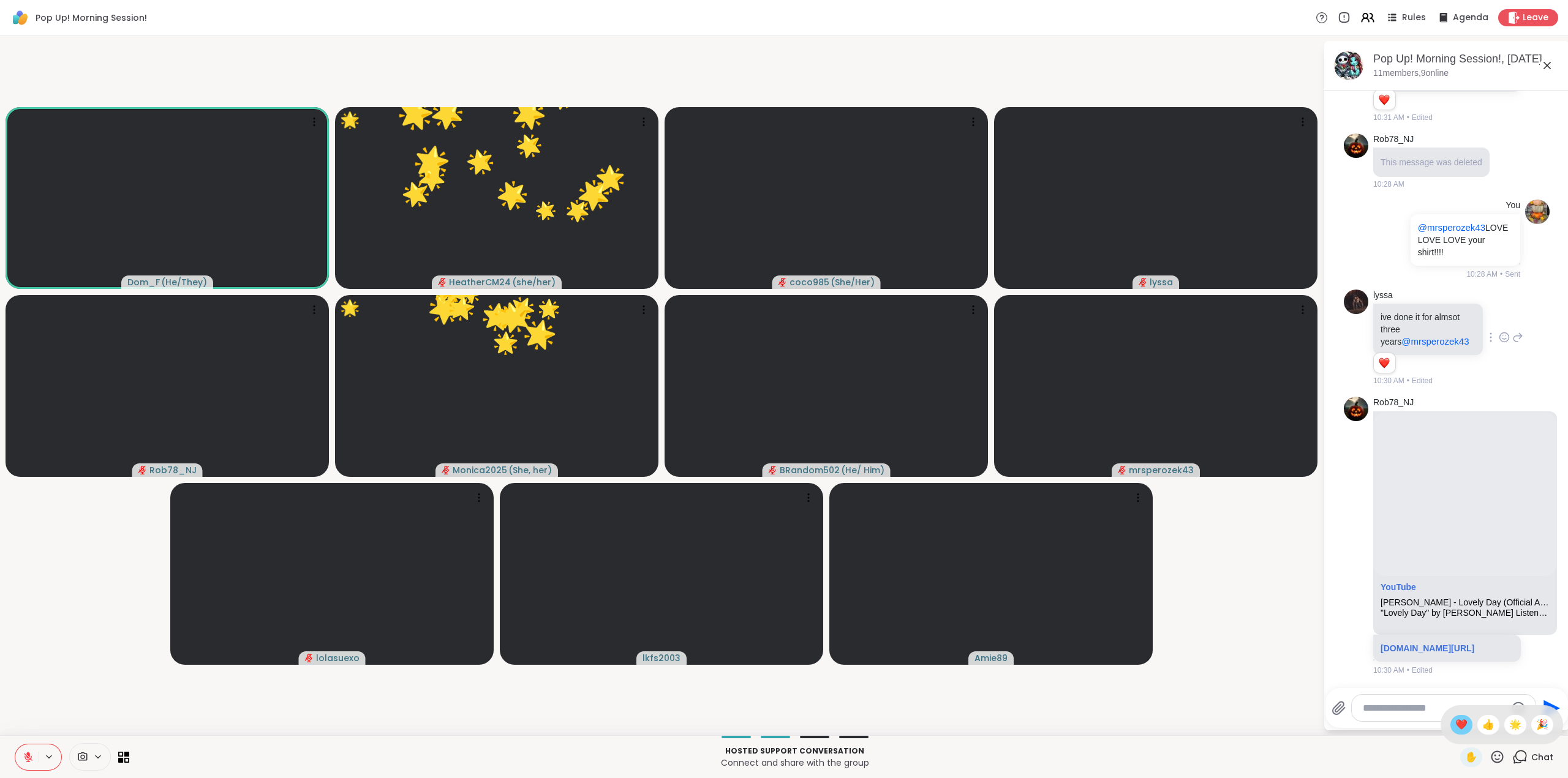
click at [1455, 724] on span "❤️" at bounding box center [1461, 725] width 12 height 15
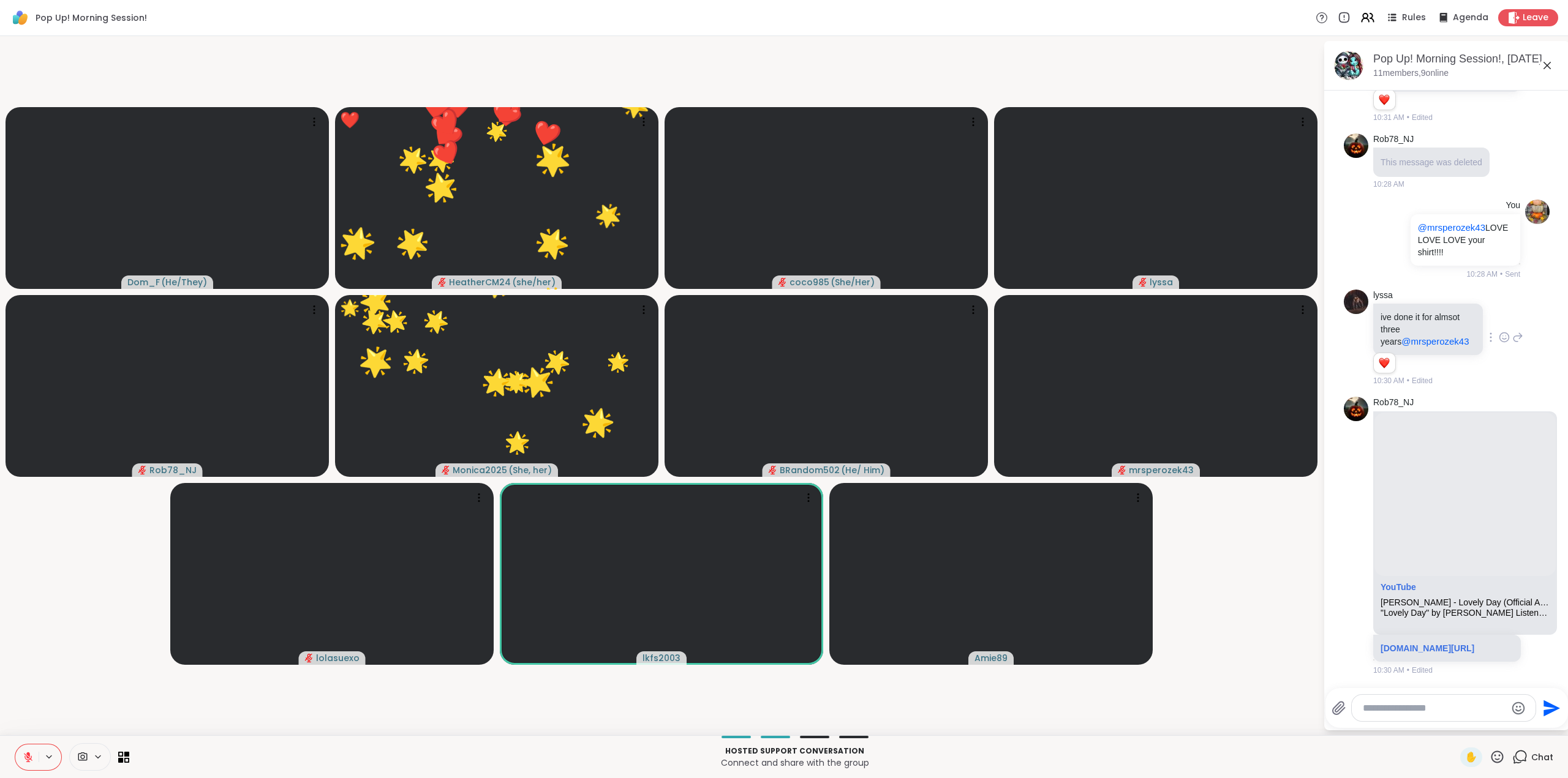
drag, startPoint x: 1487, startPoint y: 756, endPoint x: 1491, endPoint y: 745, distance: 11.7
click at [1490, 754] on icon at bounding box center [1497, 756] width 15 height 15
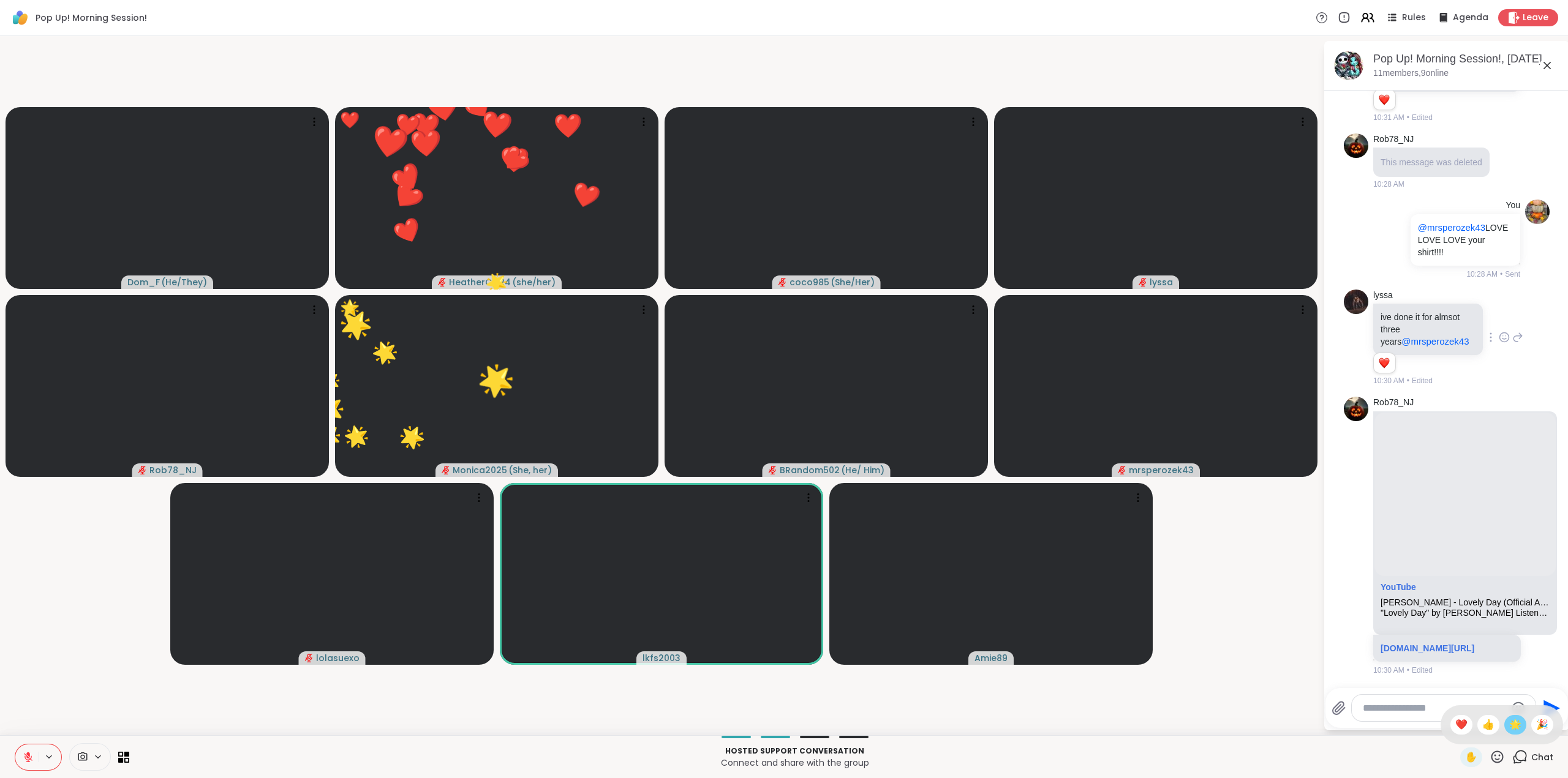
click at [1509, 725] on span "🌟" at bounding box center [1516, 725] width 12 height 15
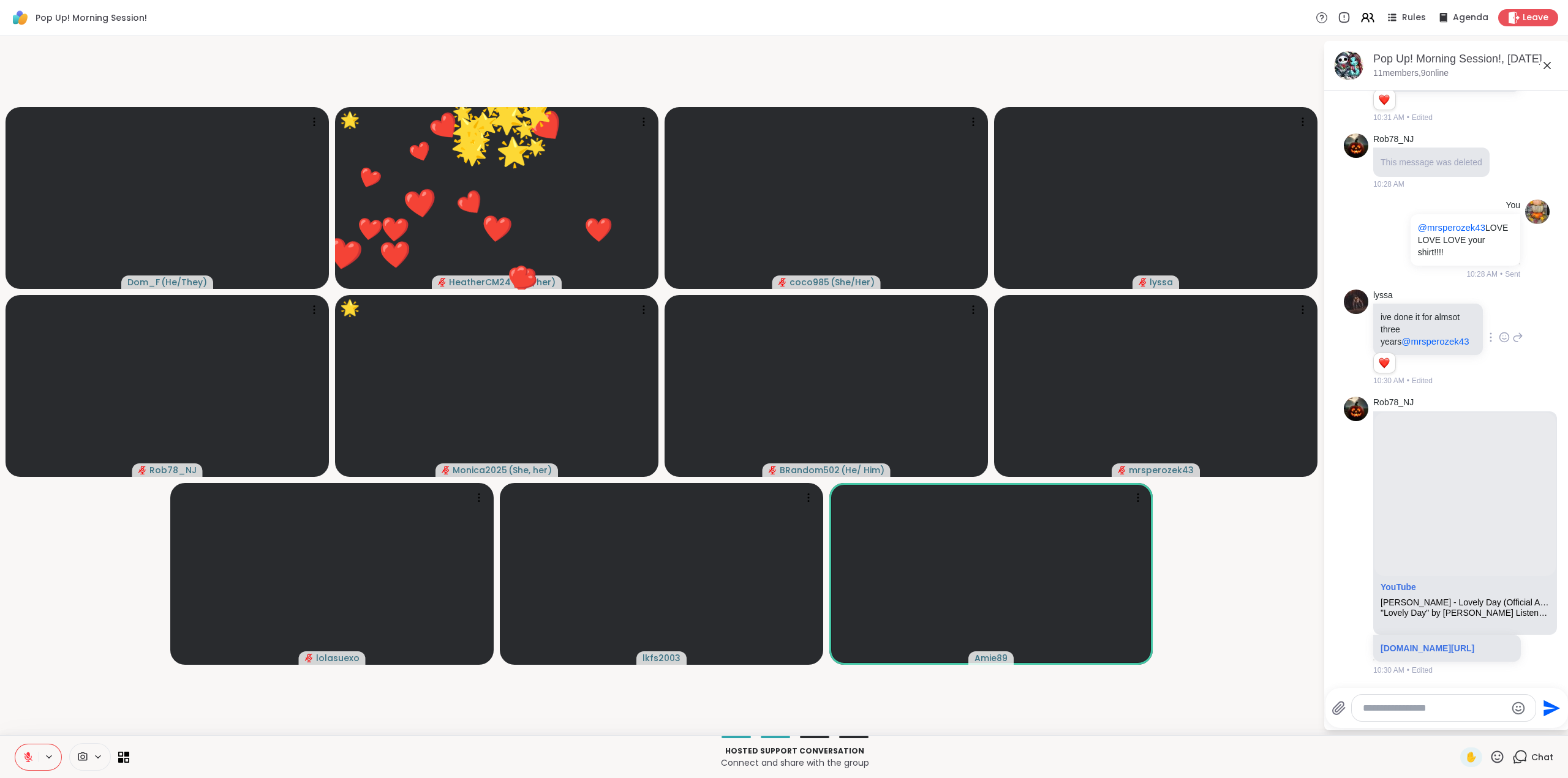
click at [1490, 755] on icon at bounding box center [1497, 756] width 15 height 15
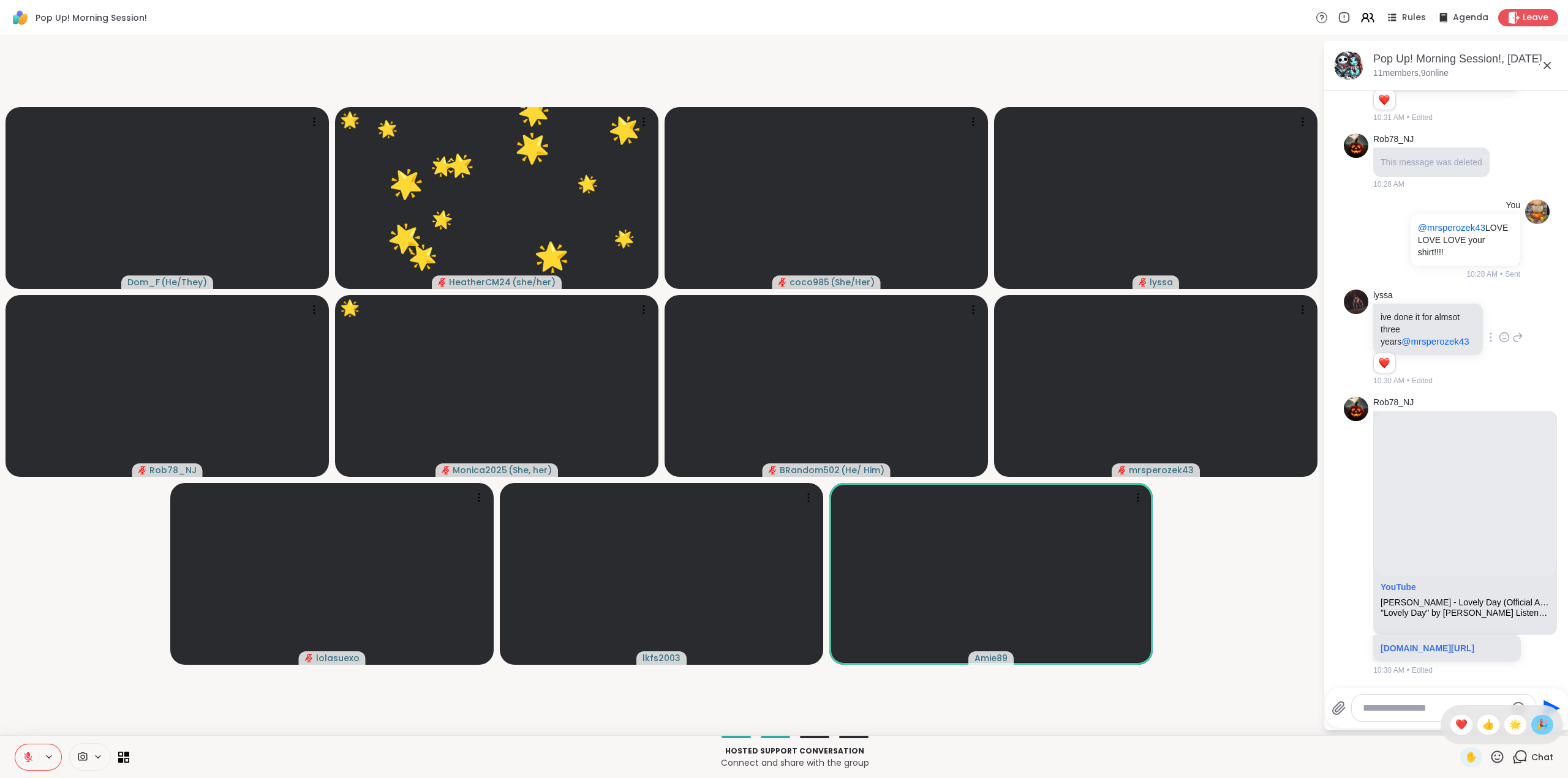
click at [1536, 721] on span "🎉" at bounding box center [1542, 725] width 12 height 15
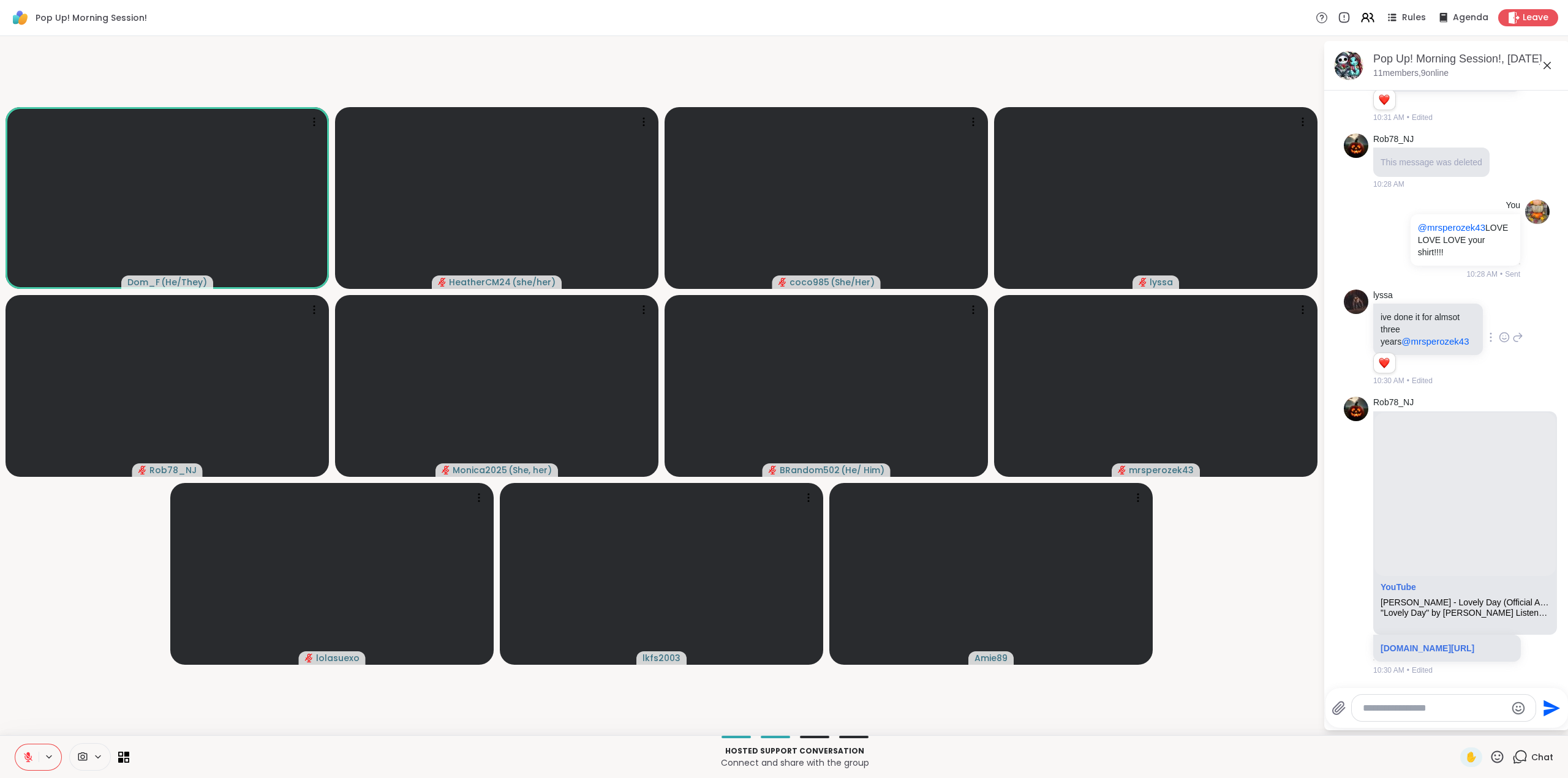
click at [1492, 758] on icon at bounding box center [1498, 756] width 12 height 12
click at [1509, 723] on span "🌟" at bounding box center [1516, 725] width 12 height 15
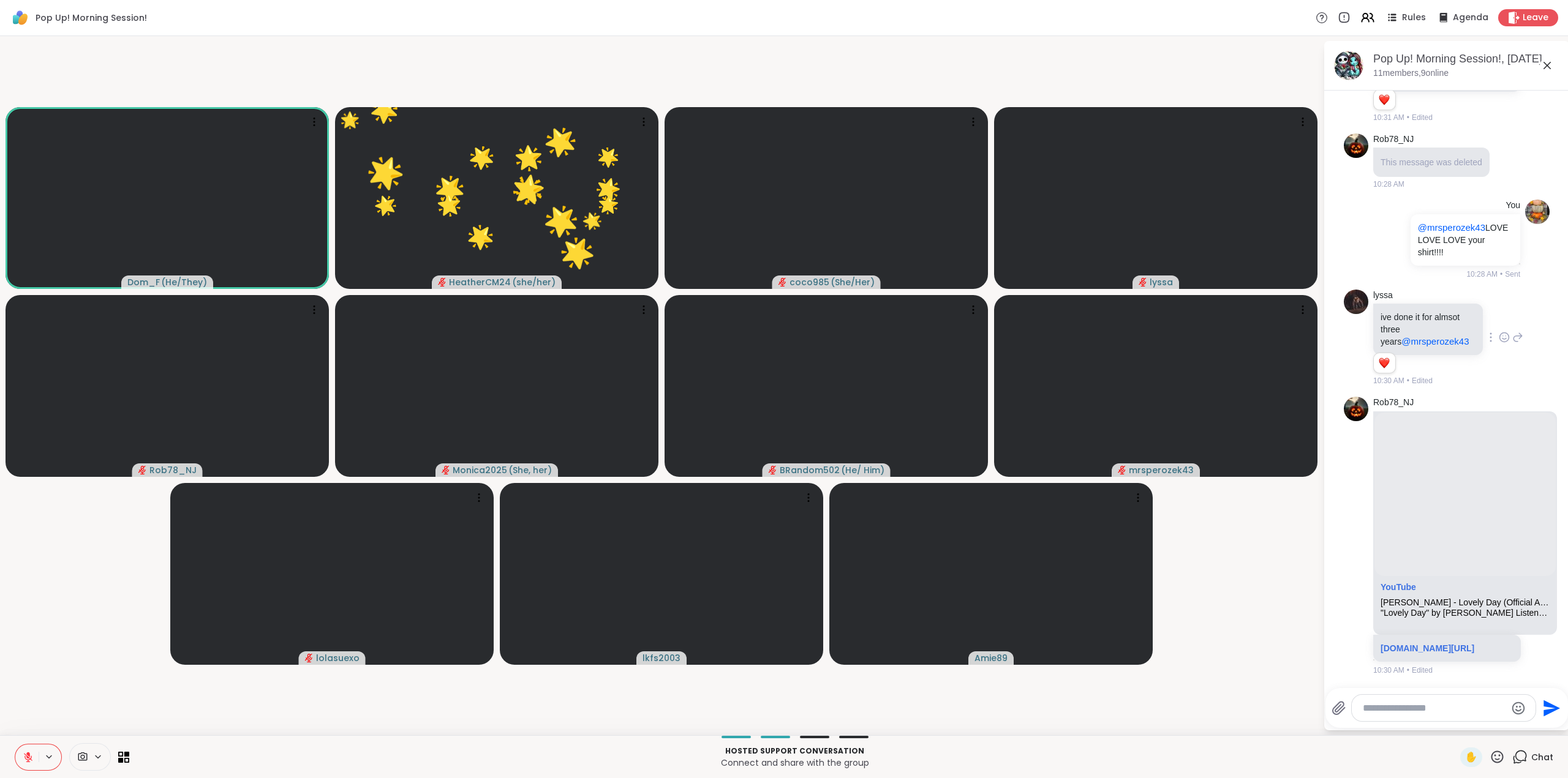
click at [1490, 754] on icon at bounding box center [1497, 756] width 15 height 15
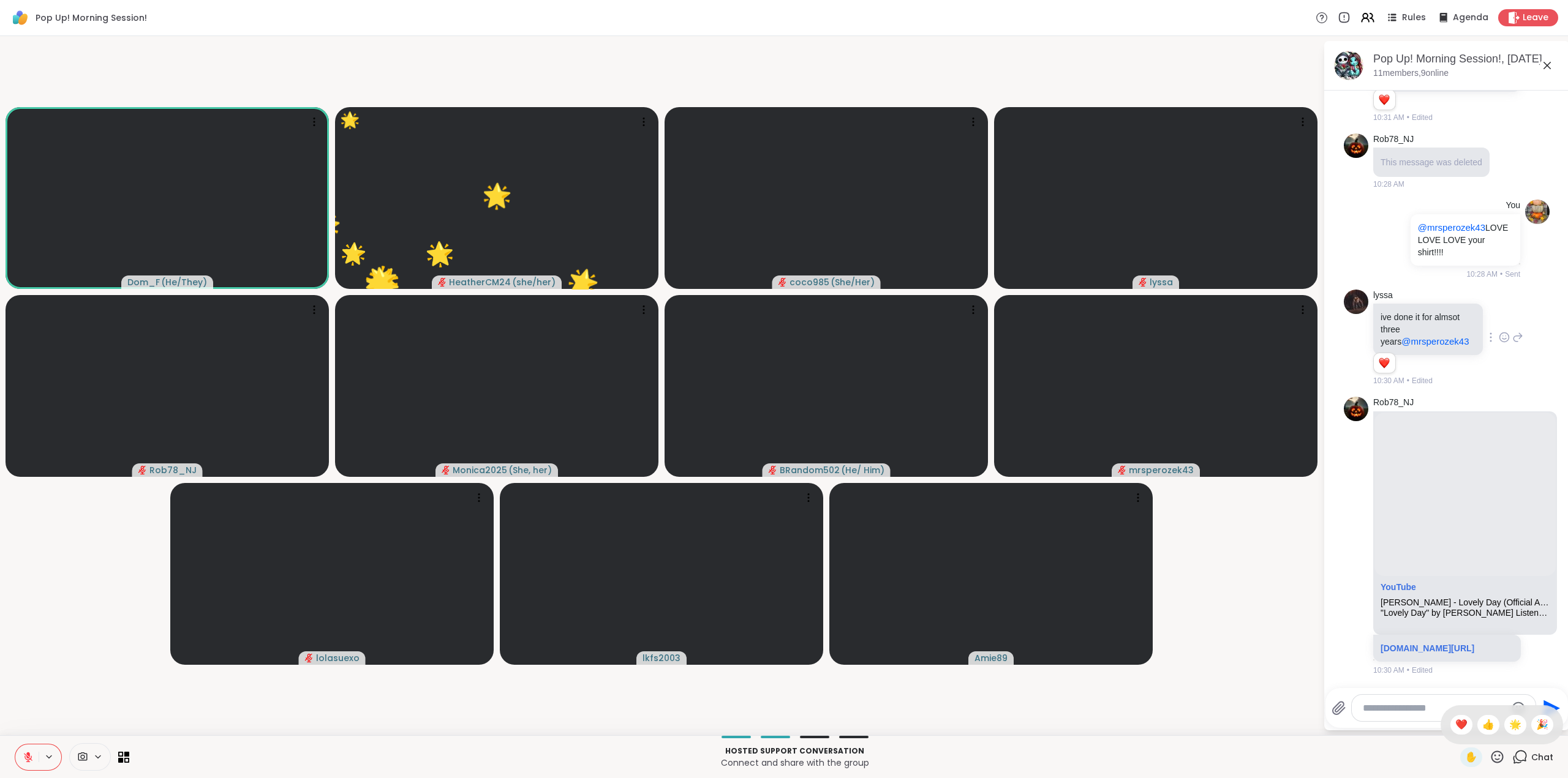
click at [1455, 721] on span "❤️" at bounding box center [1461, 725] width 12 height 15
click at [1490, 754] on icon at bounding box center [1497, 756] width 15 height 15
click at [1455, 726] on span "❤️" at bounding box center [1461, 725] width 12 height 15
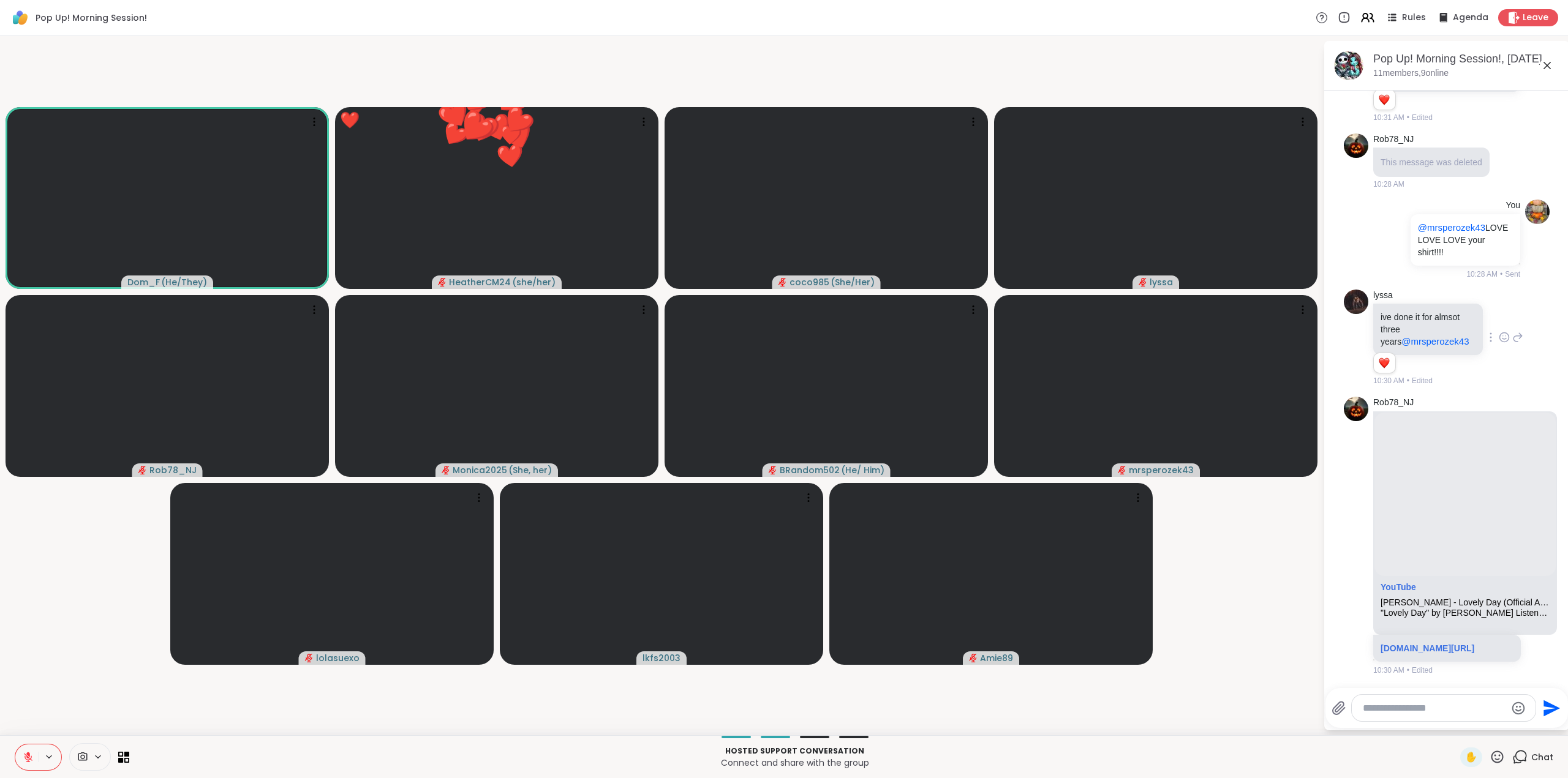
drag, startPoint x: 1487, startPoint y: 753, endPoint x: 1488, endPoint y: 747, distance: 6.1
click at [1490, 753] on icon at bounding box center [1497, 756] width 15 height 15
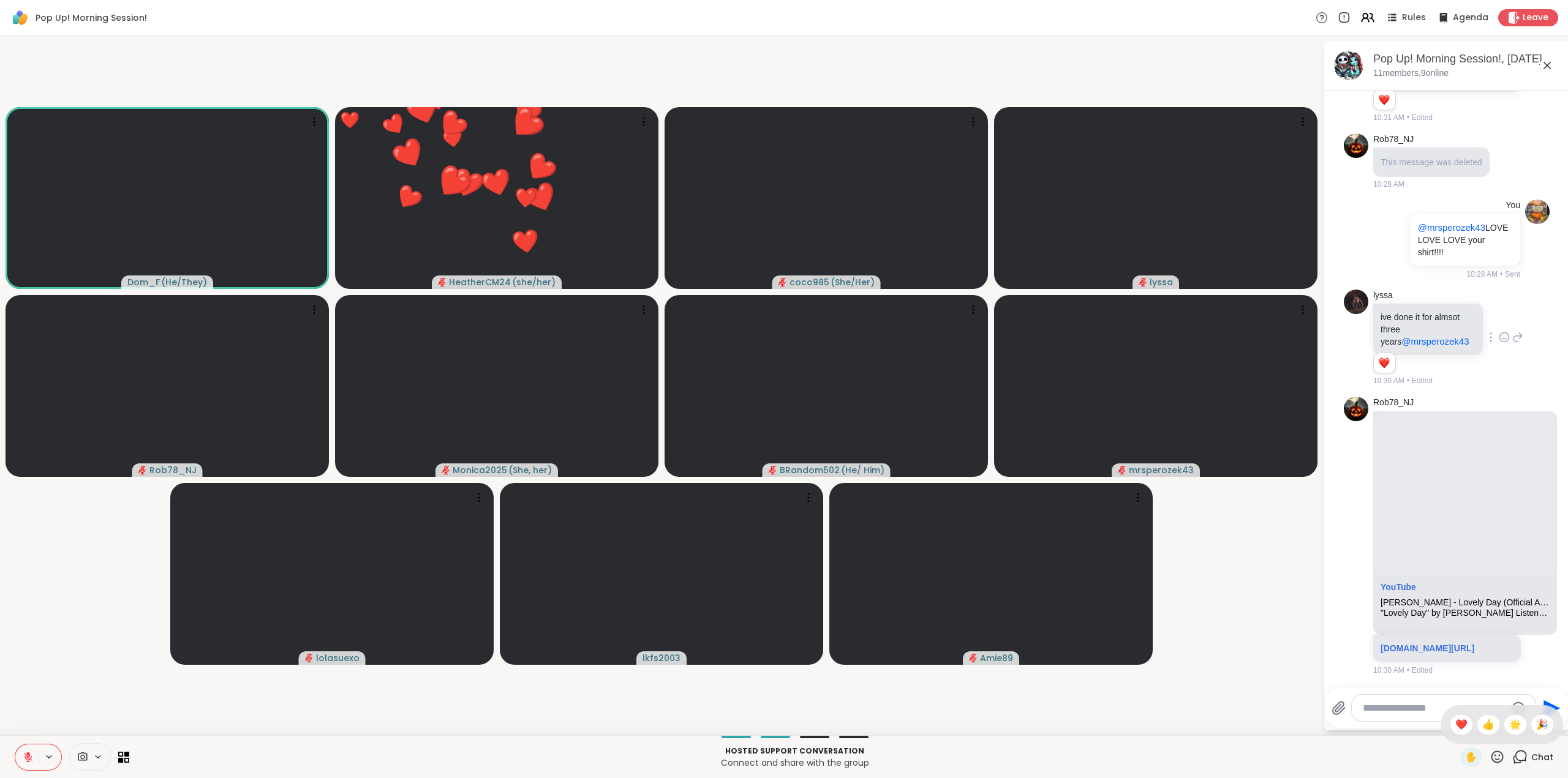
click at [1509, 726] on span "🌟" at bounding box center [1516, 725] width 12 height 15
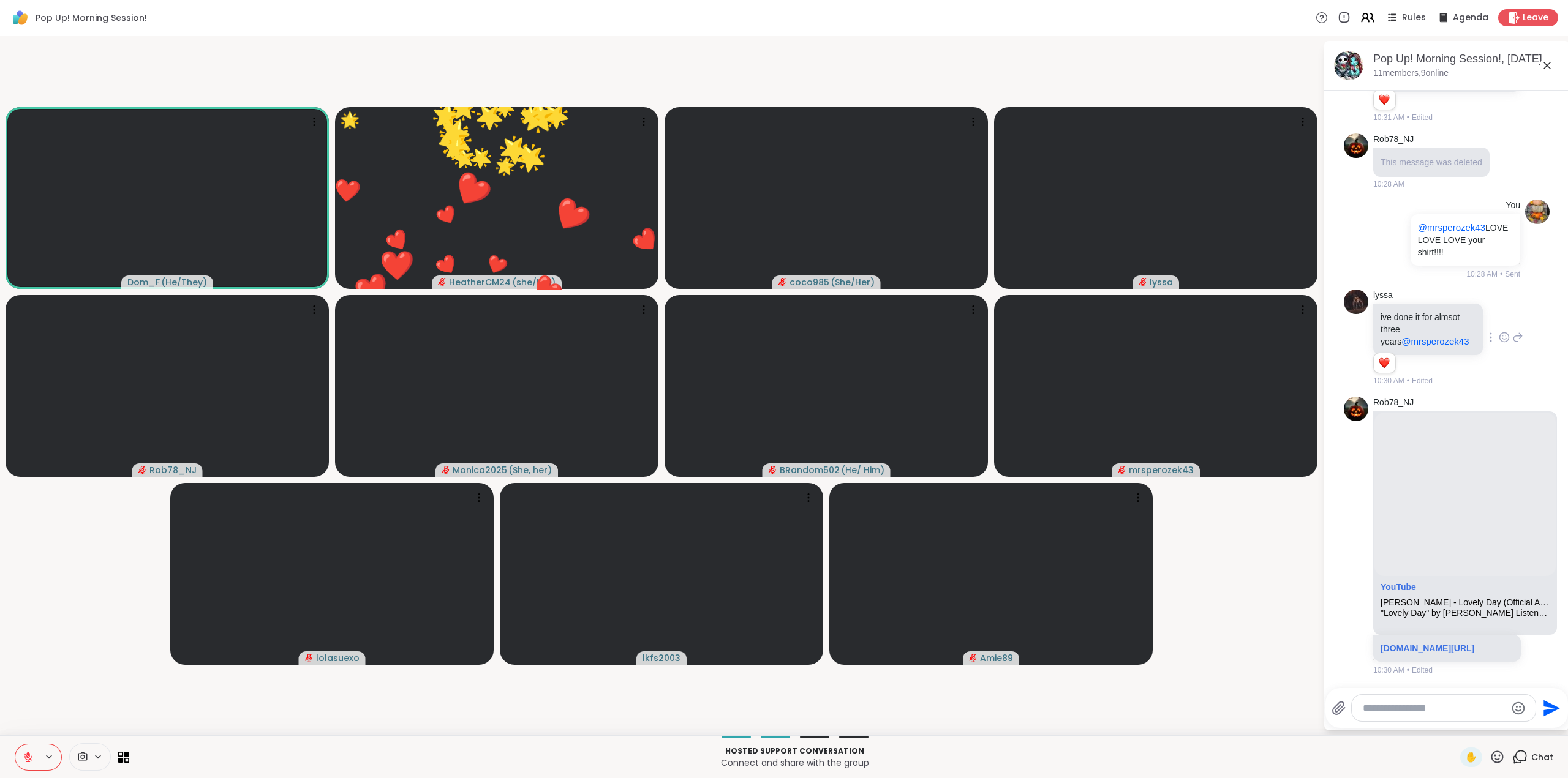
click at [1490, 760] on icon at bounding box center [1497, 756] width 15 height 15
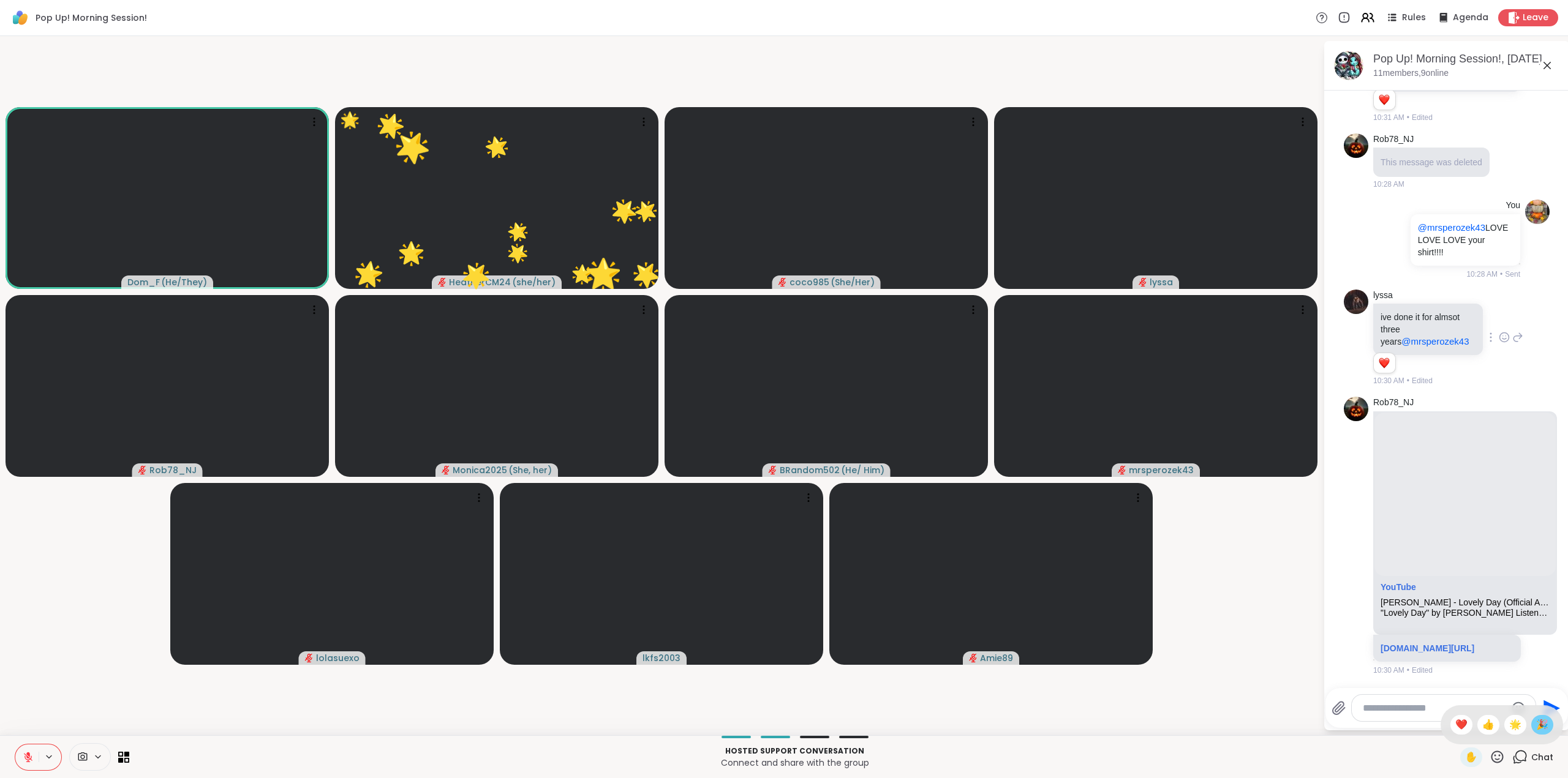
click at [1536, 729] on span "🎉" at bounding box center [1542, 725] width 12 height 15
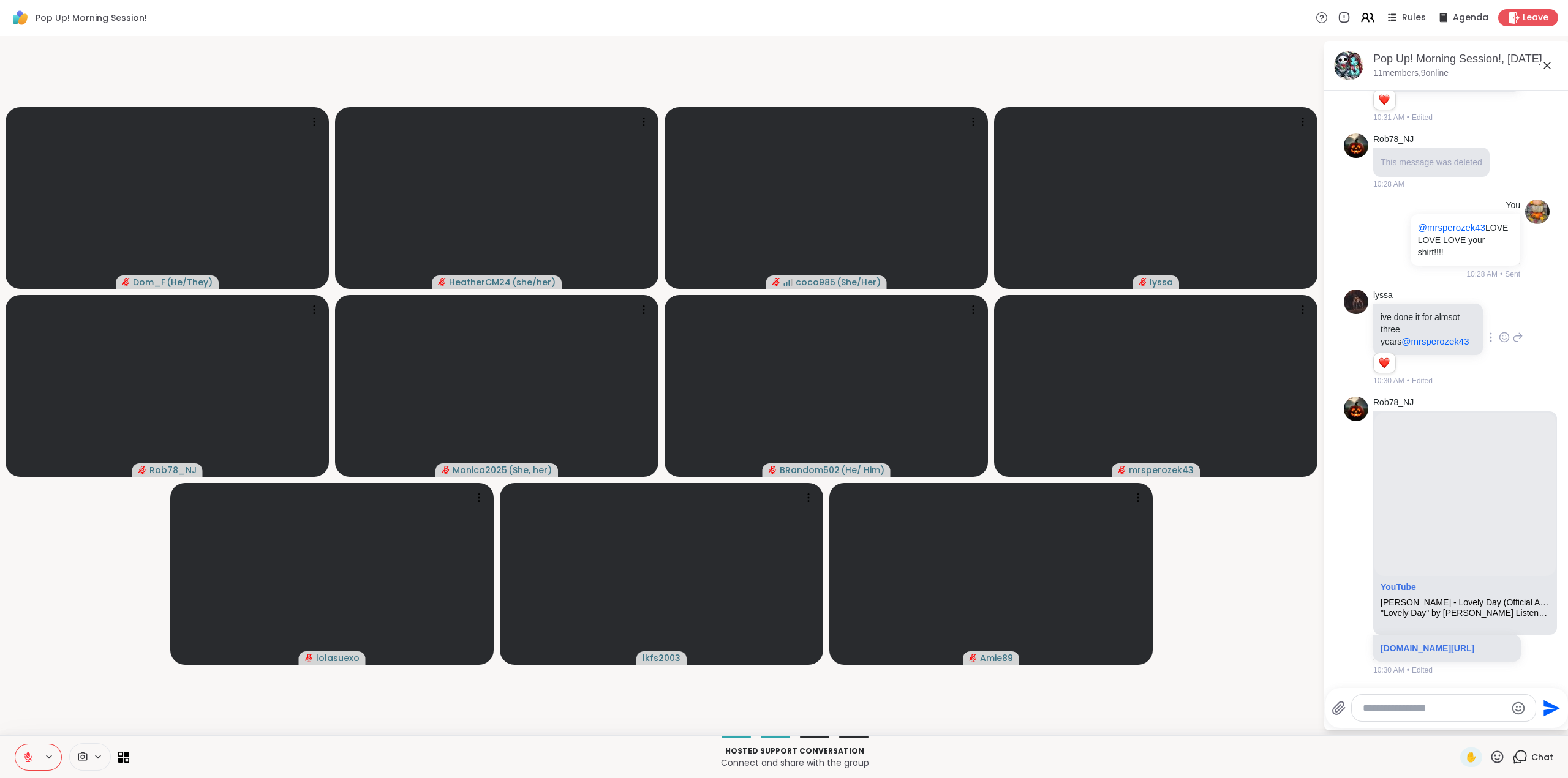
click at [25, 752] on icon at bounding box center [28, 757] width 11 height 11
click at [28, 752] on icon at bounding box center [26, 757] width 11 height 11
click at [1490, 755] on icon at bounding box center [1497, 756] width 15 height 15
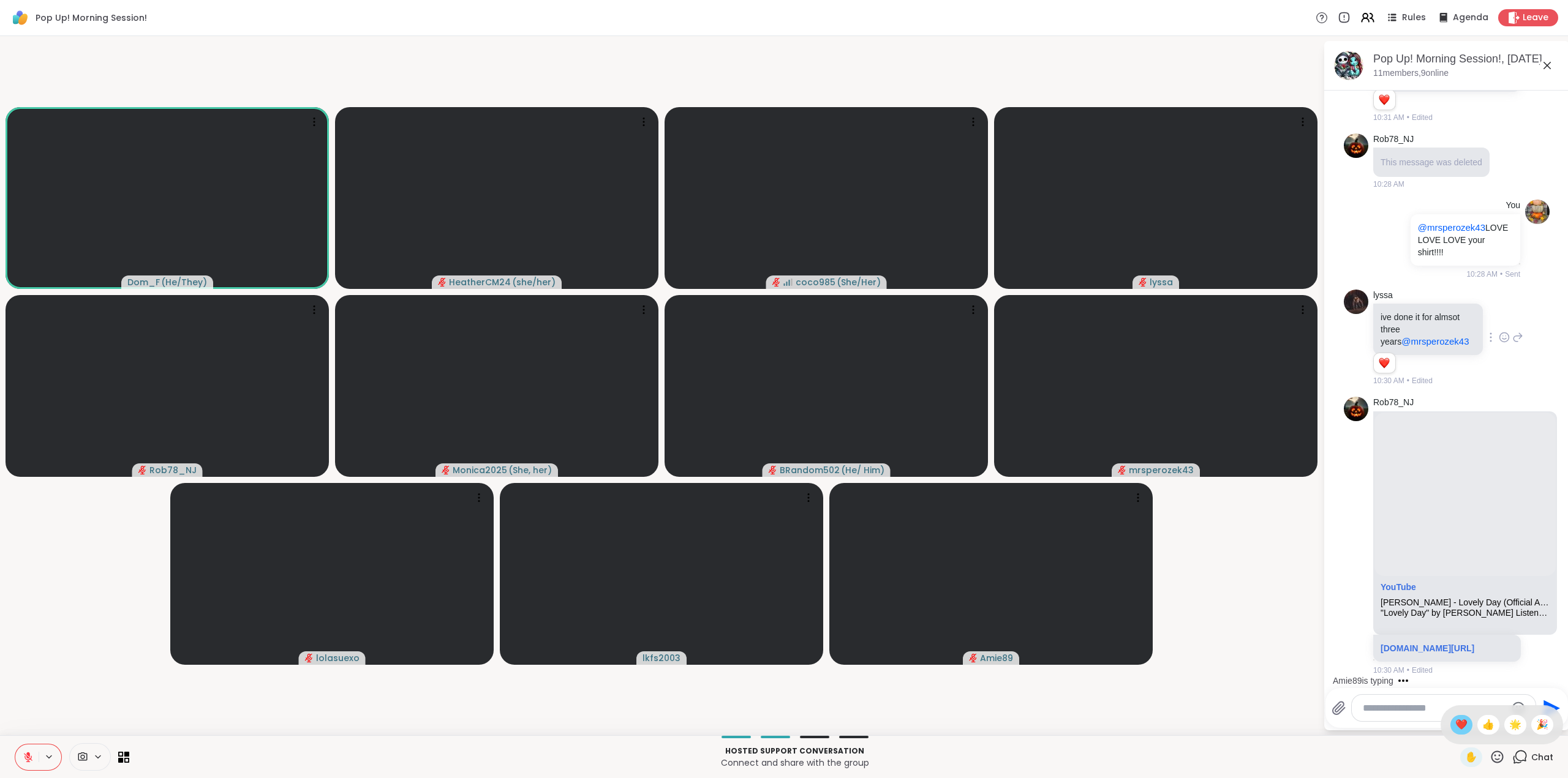
click at [1455, 724] on span "❤️" at bounding box center [1461, 725] width 12 height 15
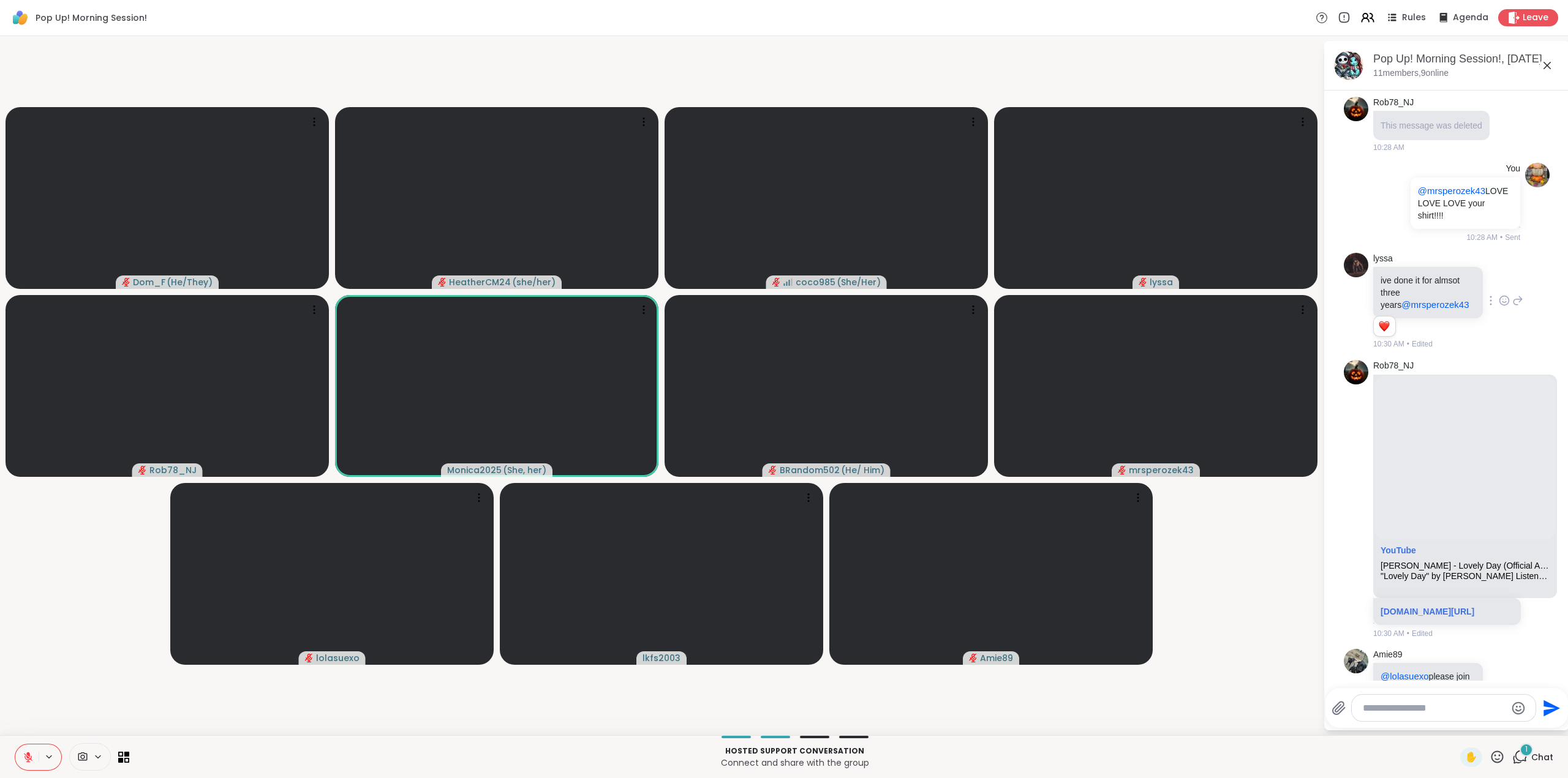
scroll to position [657, 0]
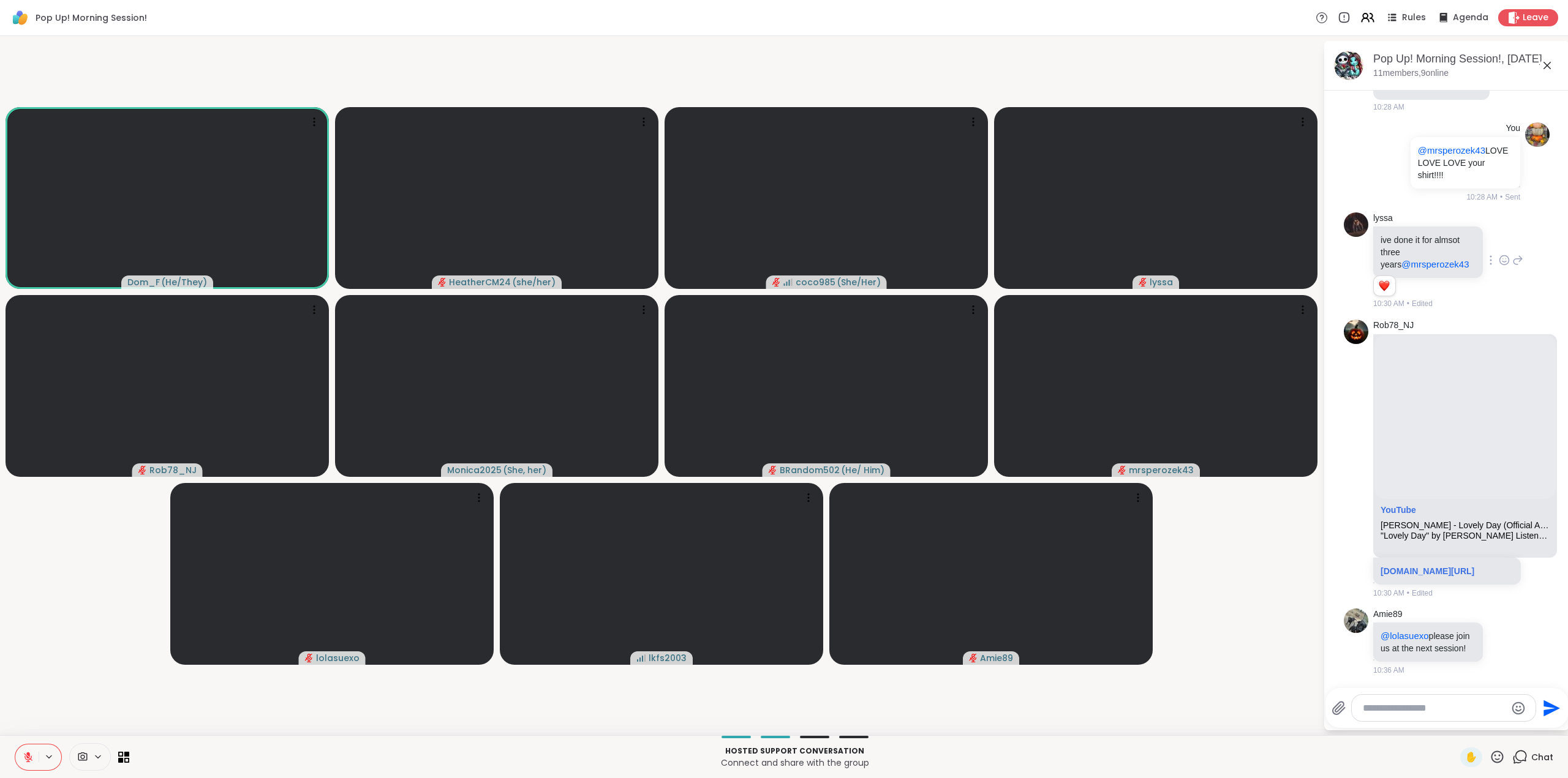
click at [1490, 754] on icon at bounding box center [1497, 756] width 15 height 15
click at [1455, 724] on span "❤️" at bounding box center [1461, 725] width 12 height 15
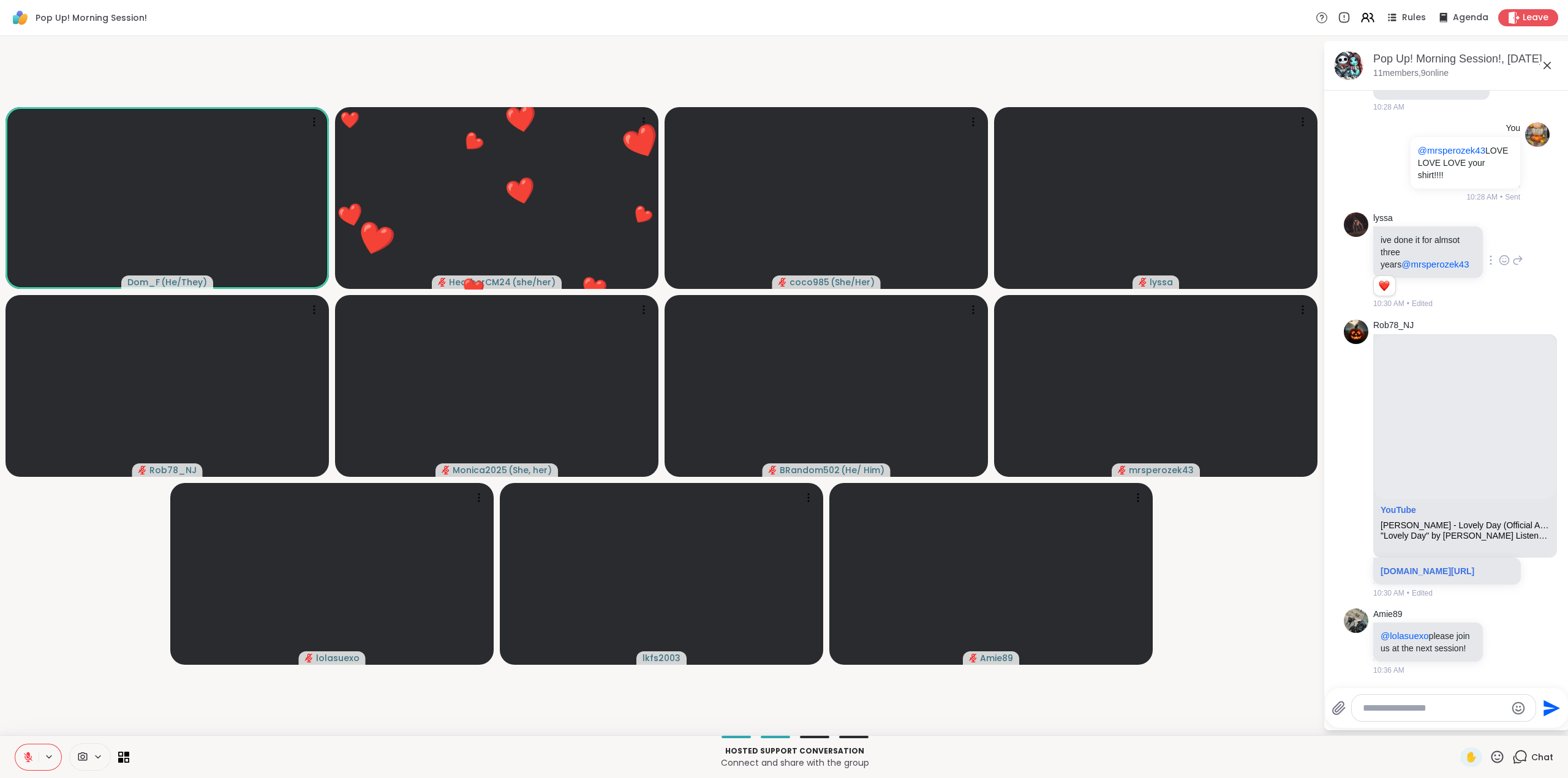
scroll to position [759, 0]
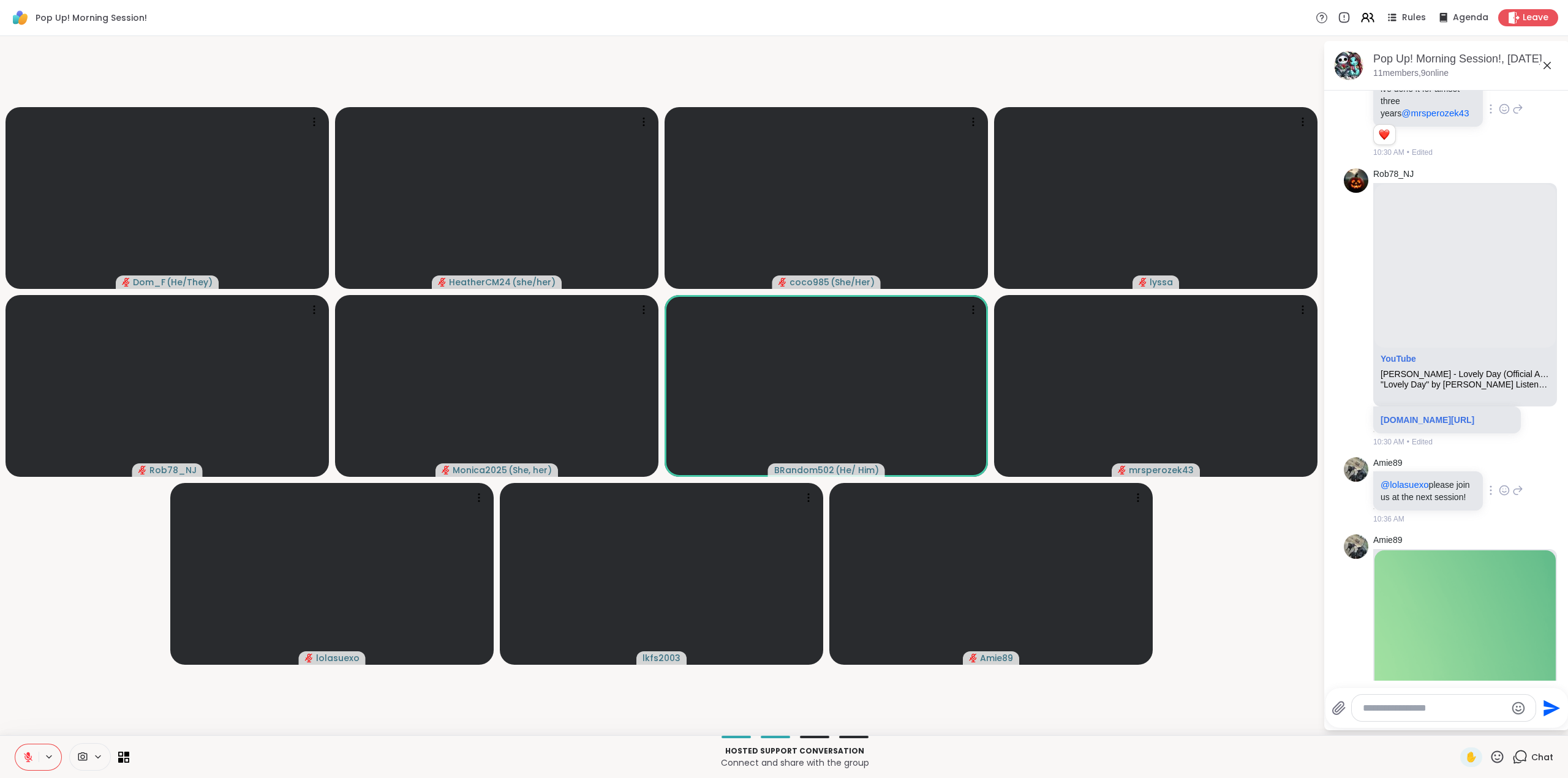
click at [1500, 495] on icon at bounding box center [1505, 490] width 9 height 9
click at [1499, 476] on div "Select Reaction: Heart" at bounding box center [1505, 471] width 11 height 11
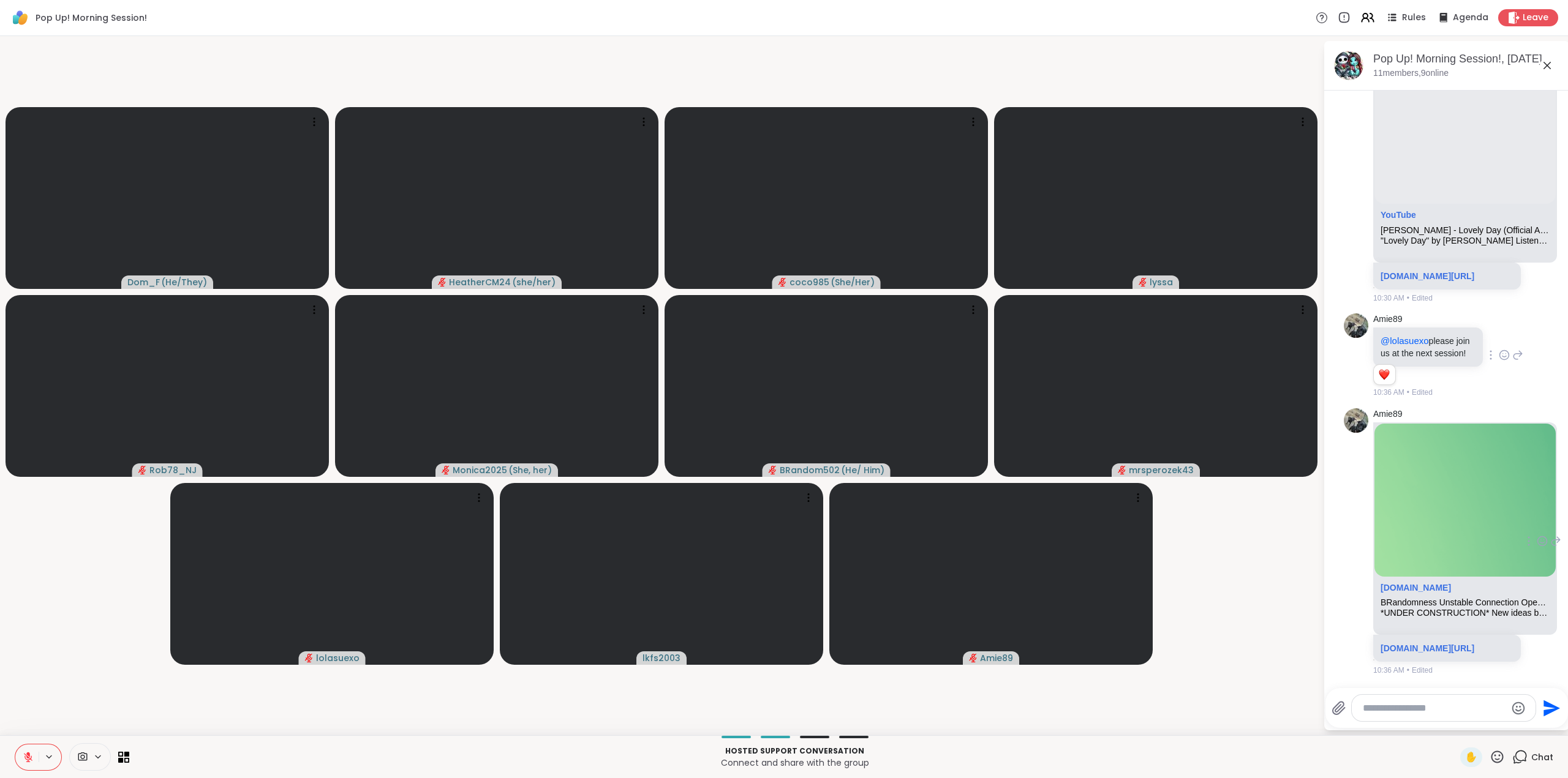
scroll to position [976, 0]
click at [1490, 752] on icon at bounding box center [1497, 756] width 15 height 15
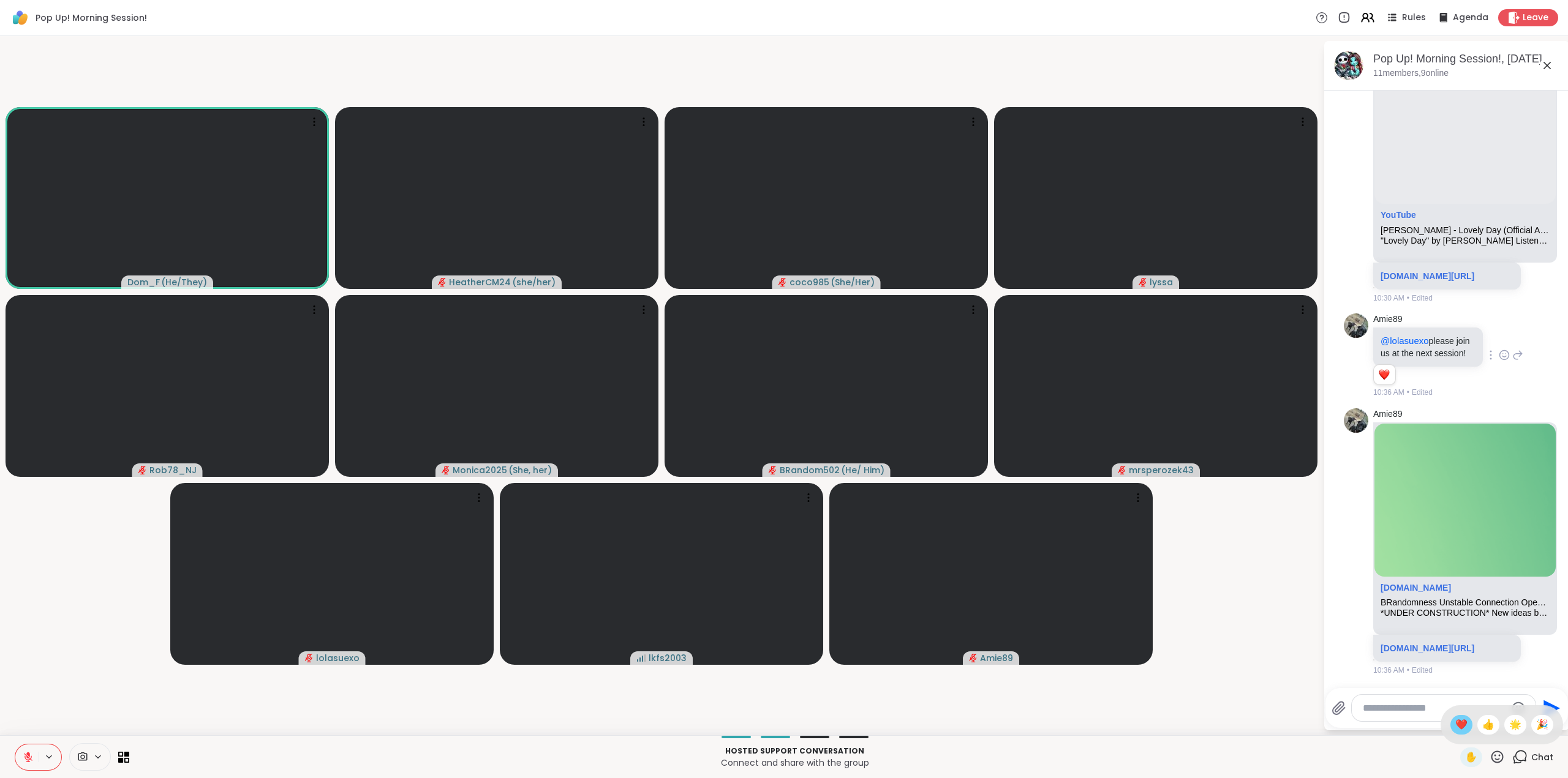
click at [1455, 724] on span "❤️" at bounding box center [1461, 725] width 12 height 15
click at [1491, 758] on icon at bounding box center [1497, 756] width 15 height 15
click at [1455, 723] on span "❤️" at bounding box center [1461, 725] width 12 height 15
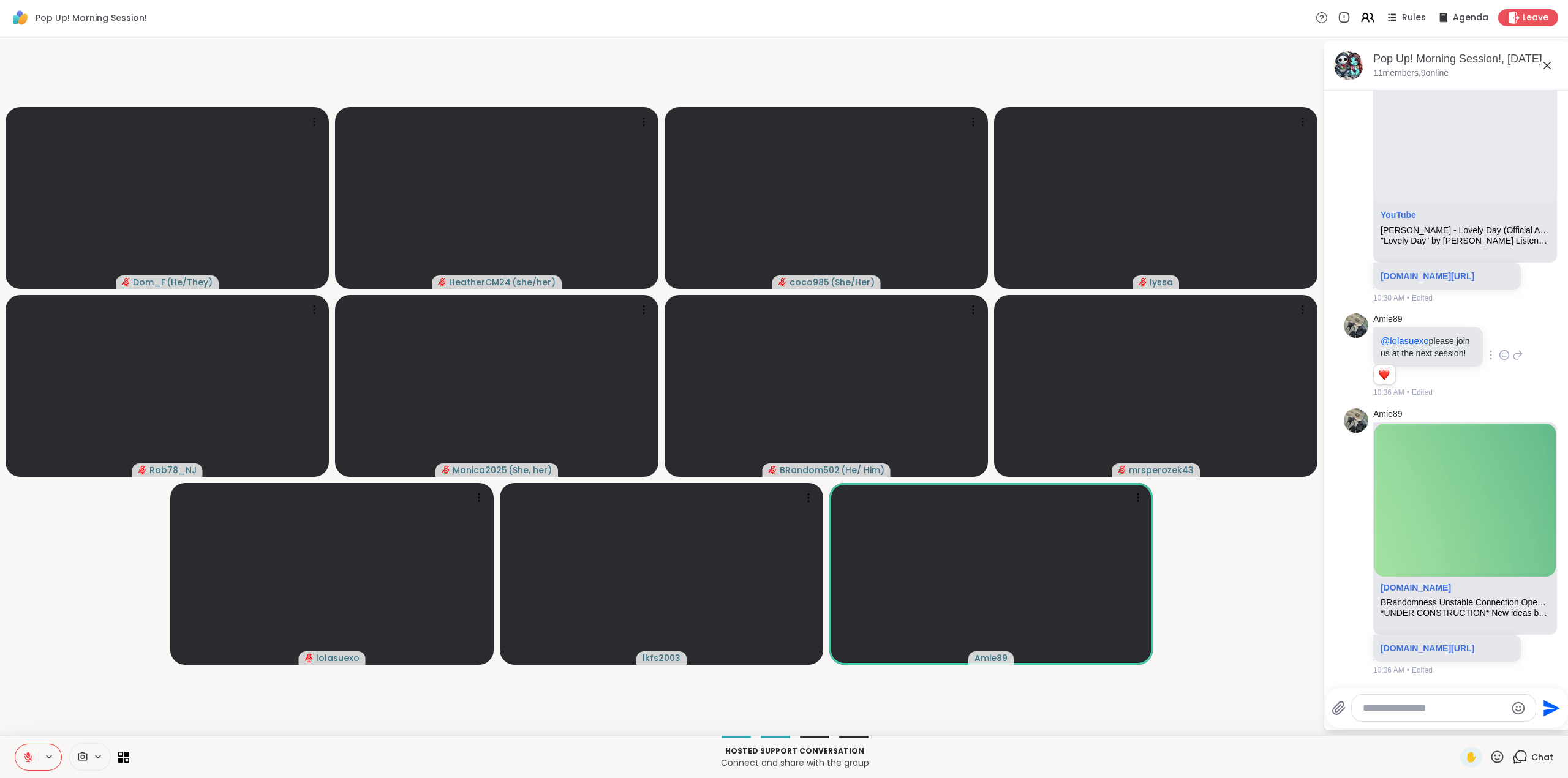
click at [1492, 758] on icon at bounding box center [1498, 756] width 12 height 12
click at [1455, 727] on span "❤️" at bounding box center [1461, 725] width 12 height 15
click at [1490, 756] on icon at bounding box center [1497, 756] width 15 height 15
click at [1455, 726] on span "❤️" at bounding box center [1461, 725] width 12 height 15
drag, startPoint x: 1493, startPoint y: 753, endPoint x: 1494, endPoint y: 745, distance: 8.1
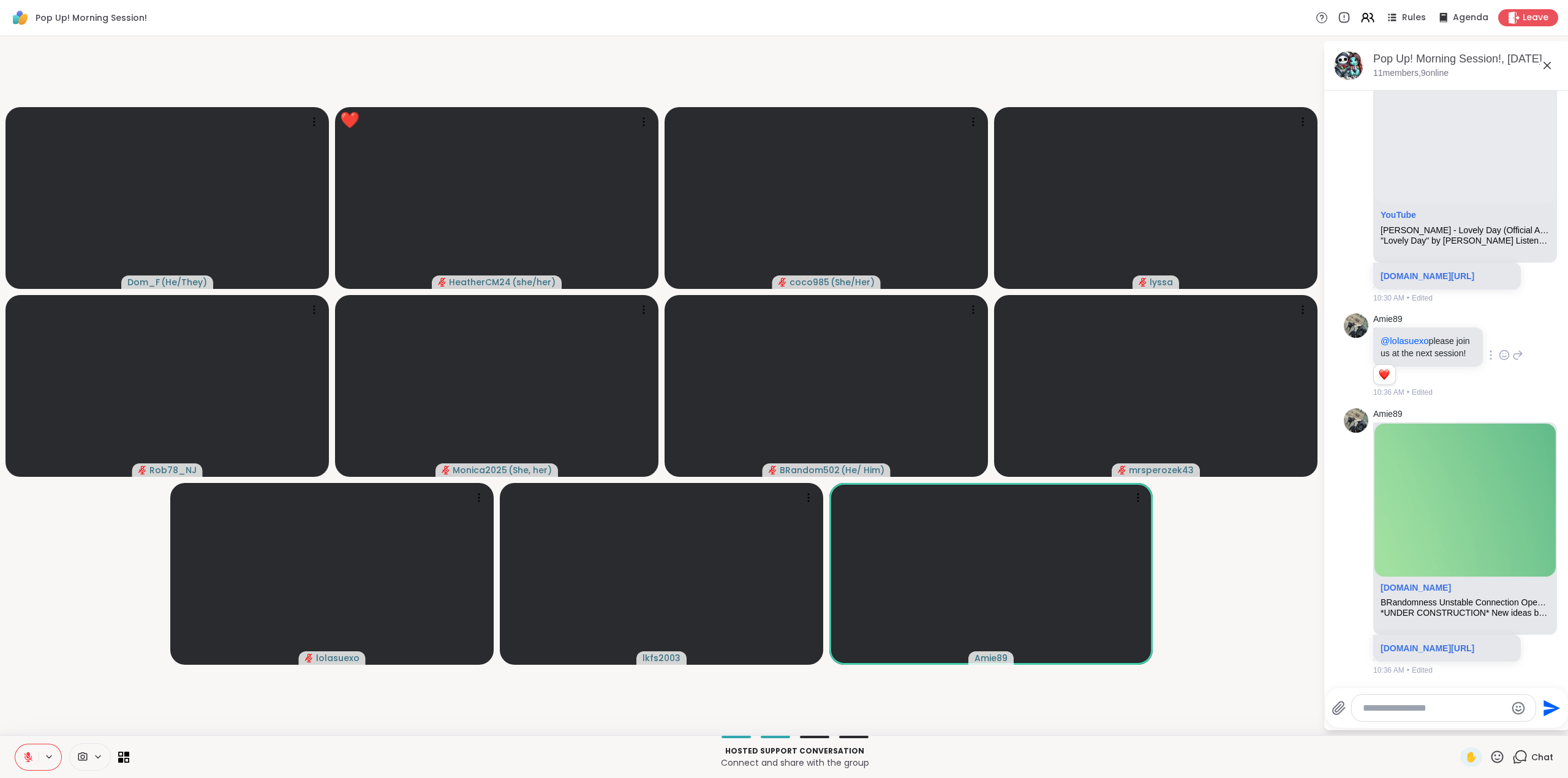
click at [1494, 753] on icon at bounding box center [1497, 756] width 15 height 15
click at [1509, 728] on span "🌟" at bounding box center [1516, 725] width 12 height 15
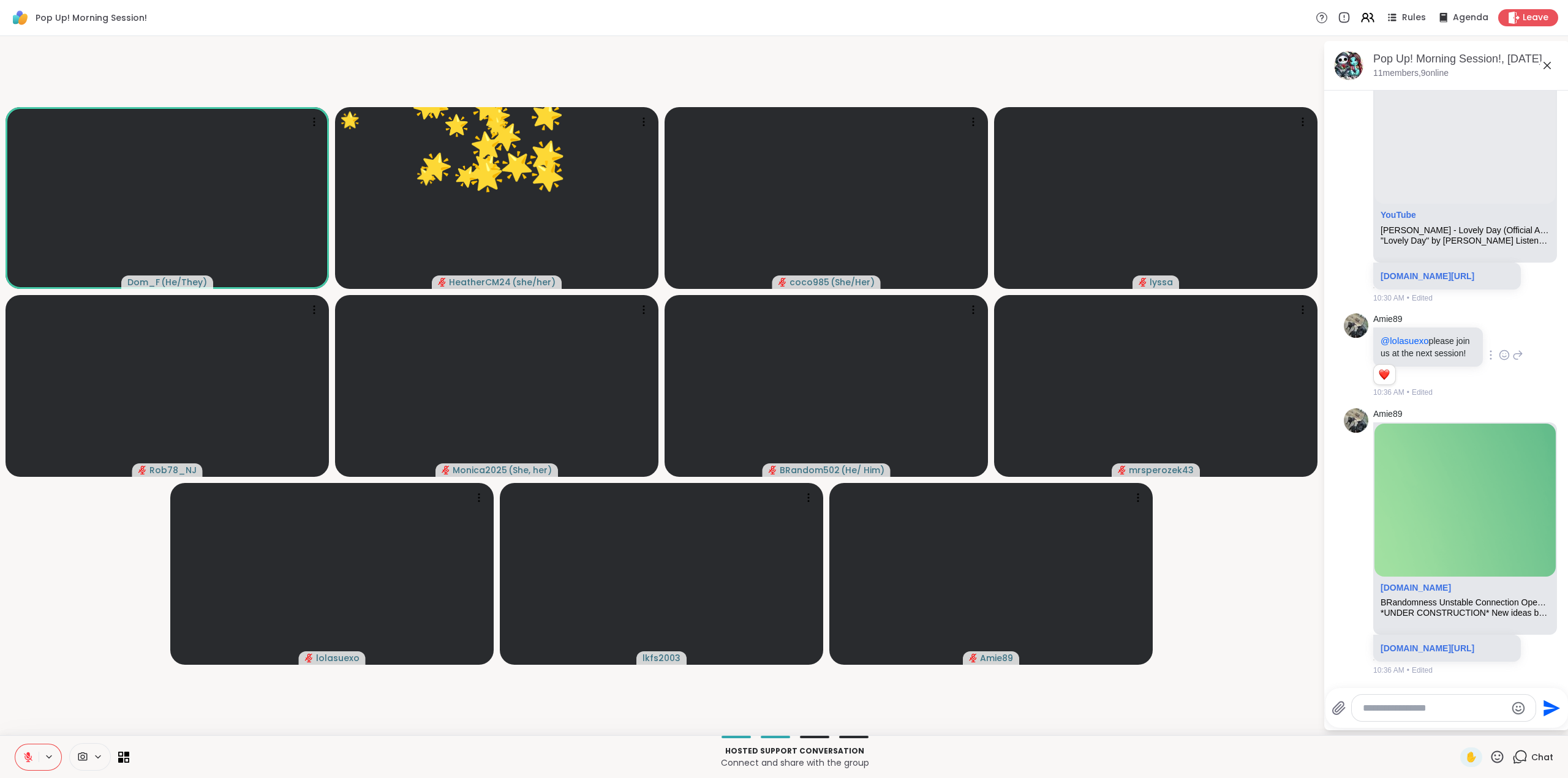
click at [1490, 755] on icon at bounding box center [1497, 756] width 15 height 15
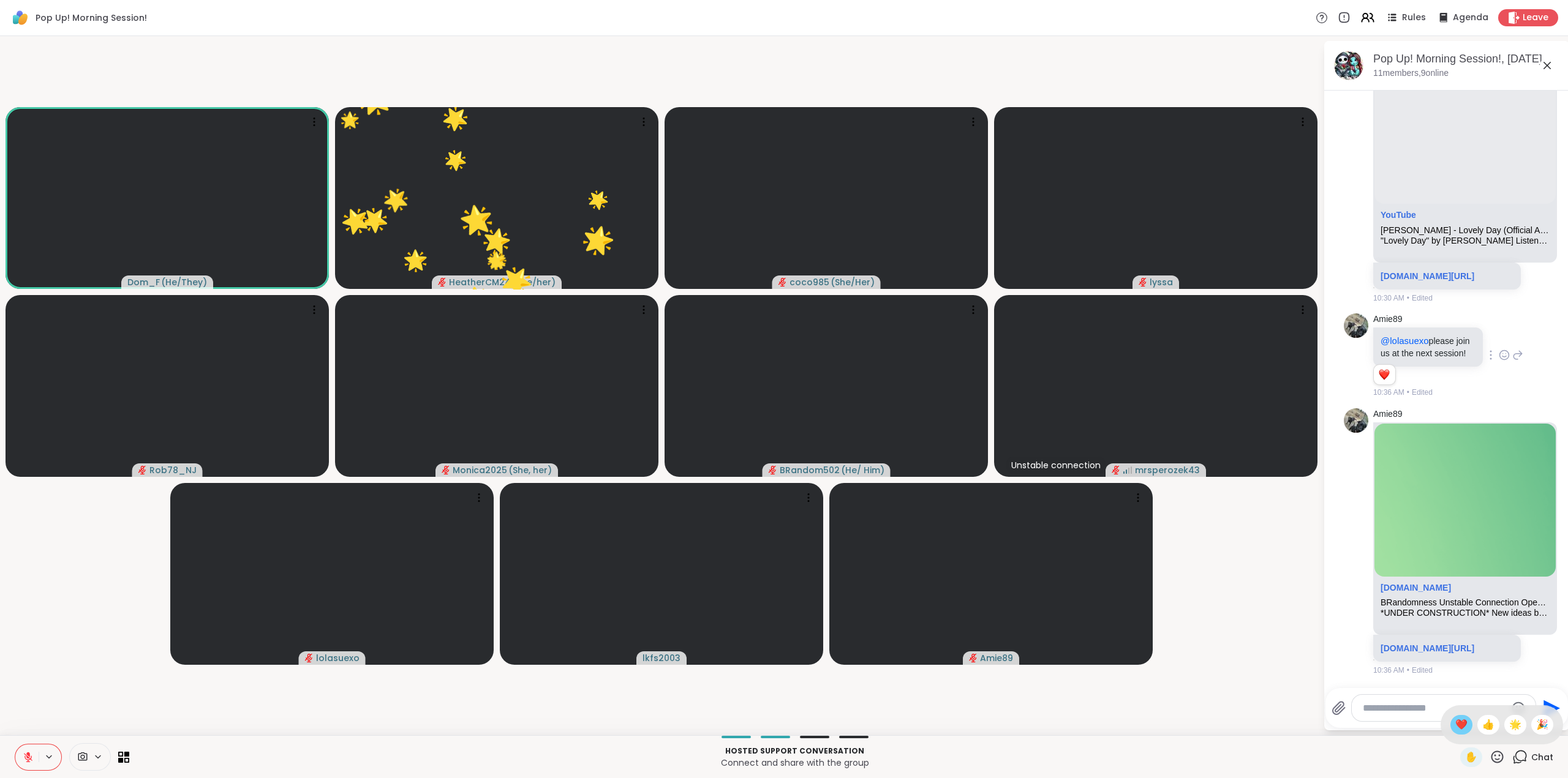
click at [1455, 724] on span "❤️" at bounding box center [1461, 725] width 12 height 15
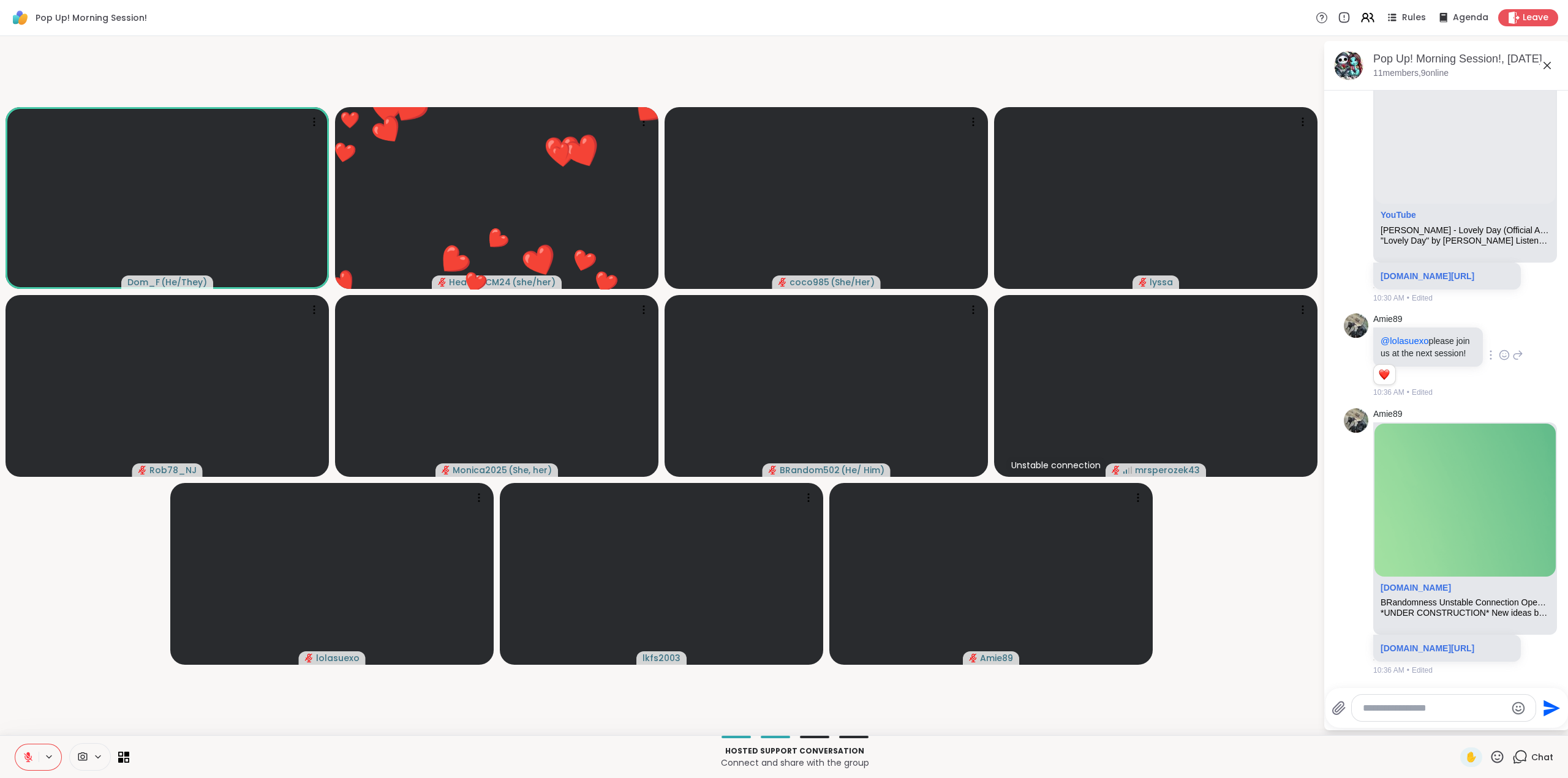
click at [1490, 750] on icon at bounding box center [1497, 756] width 15 height 15
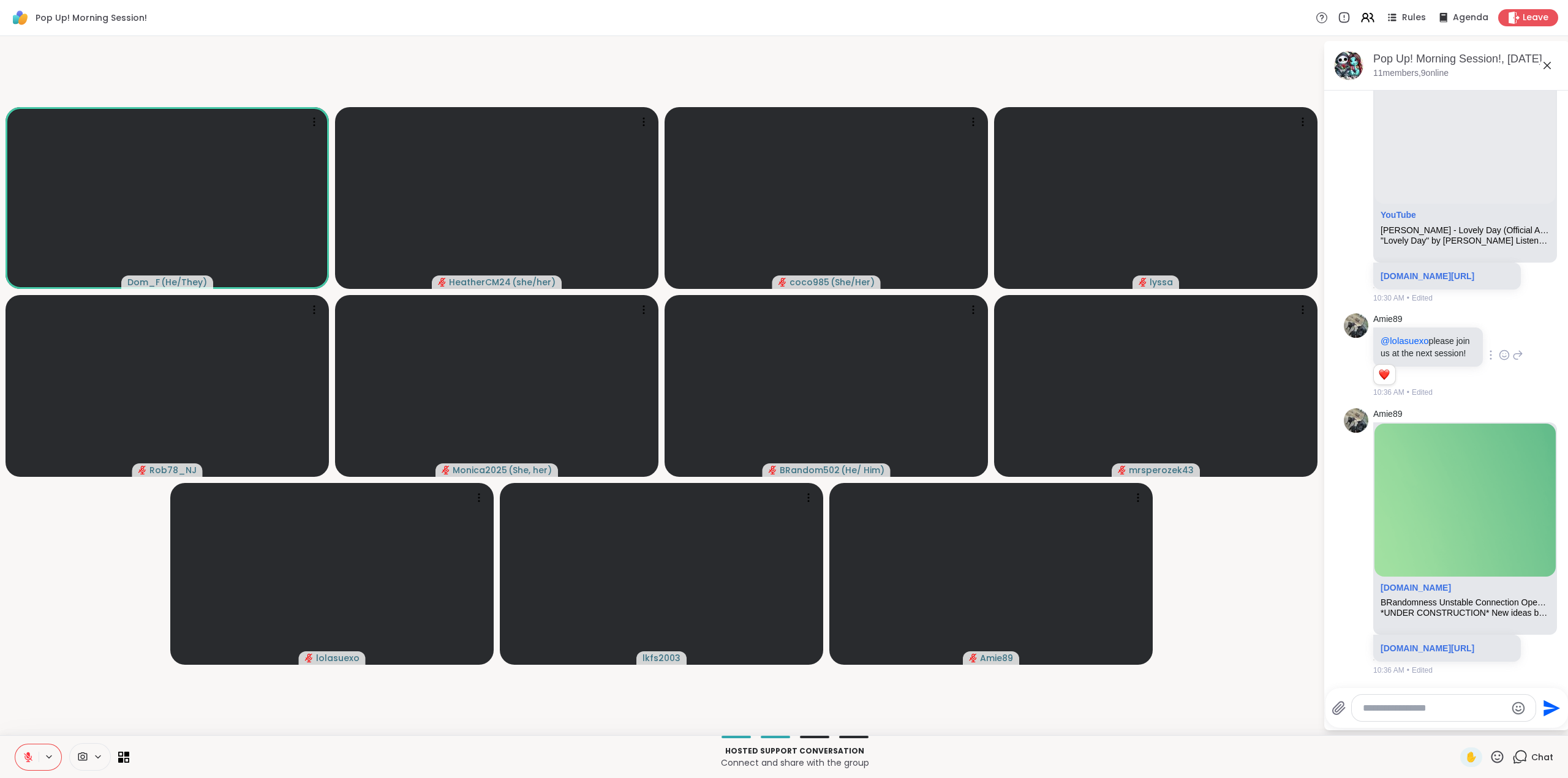
click at [32, 756] on icon at bounding box center [28, 757] width 11 height 11
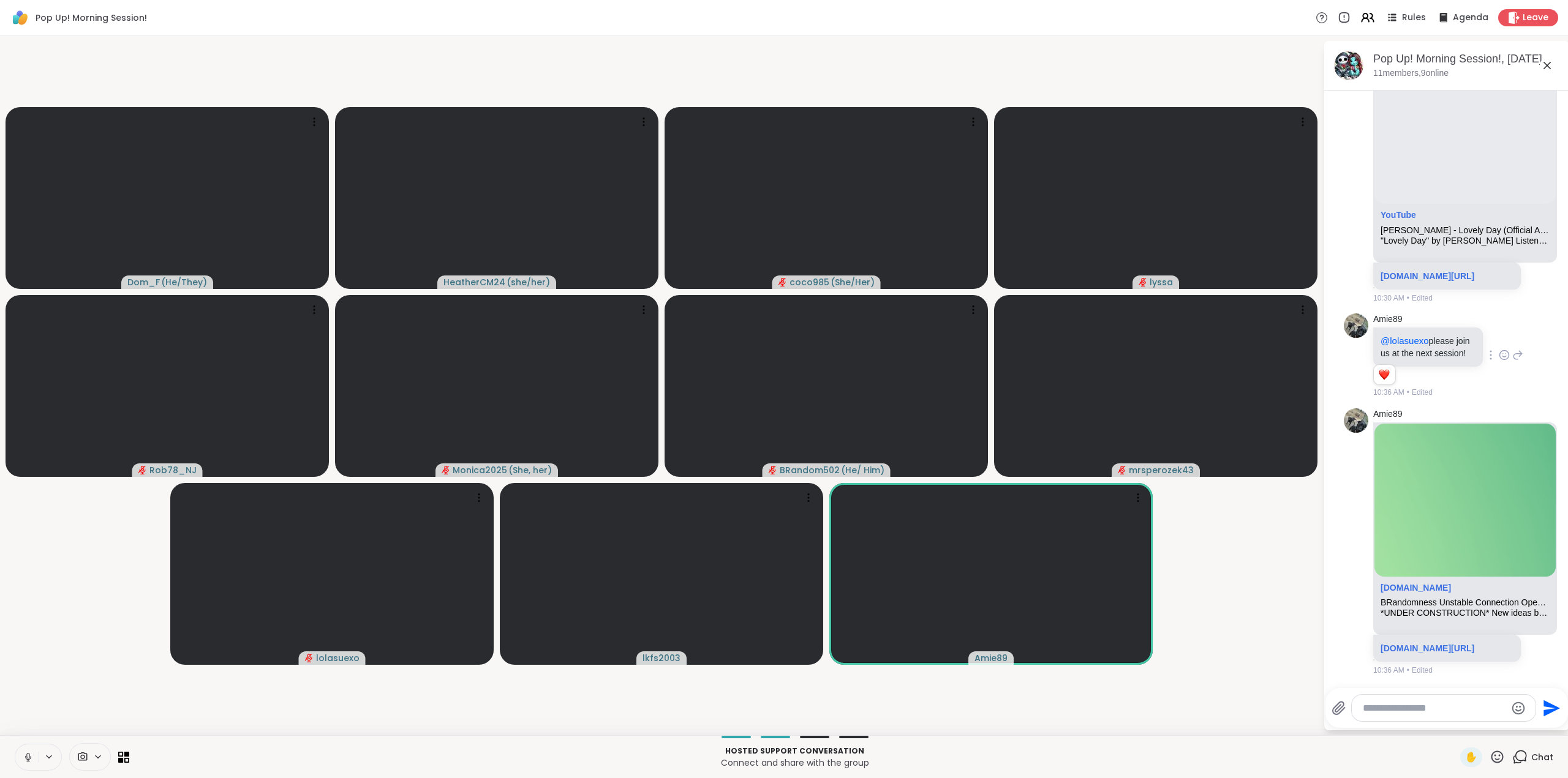
click at [24, 755] on icon at bounding box center [28, 757] width 11 height 11
click at [1490, 753] on icon at bounding box center [1497, 756] width 15 height 15
click at [1455, 725] on span "❤️" at bounding box center [1461, 725] width 12 height 15
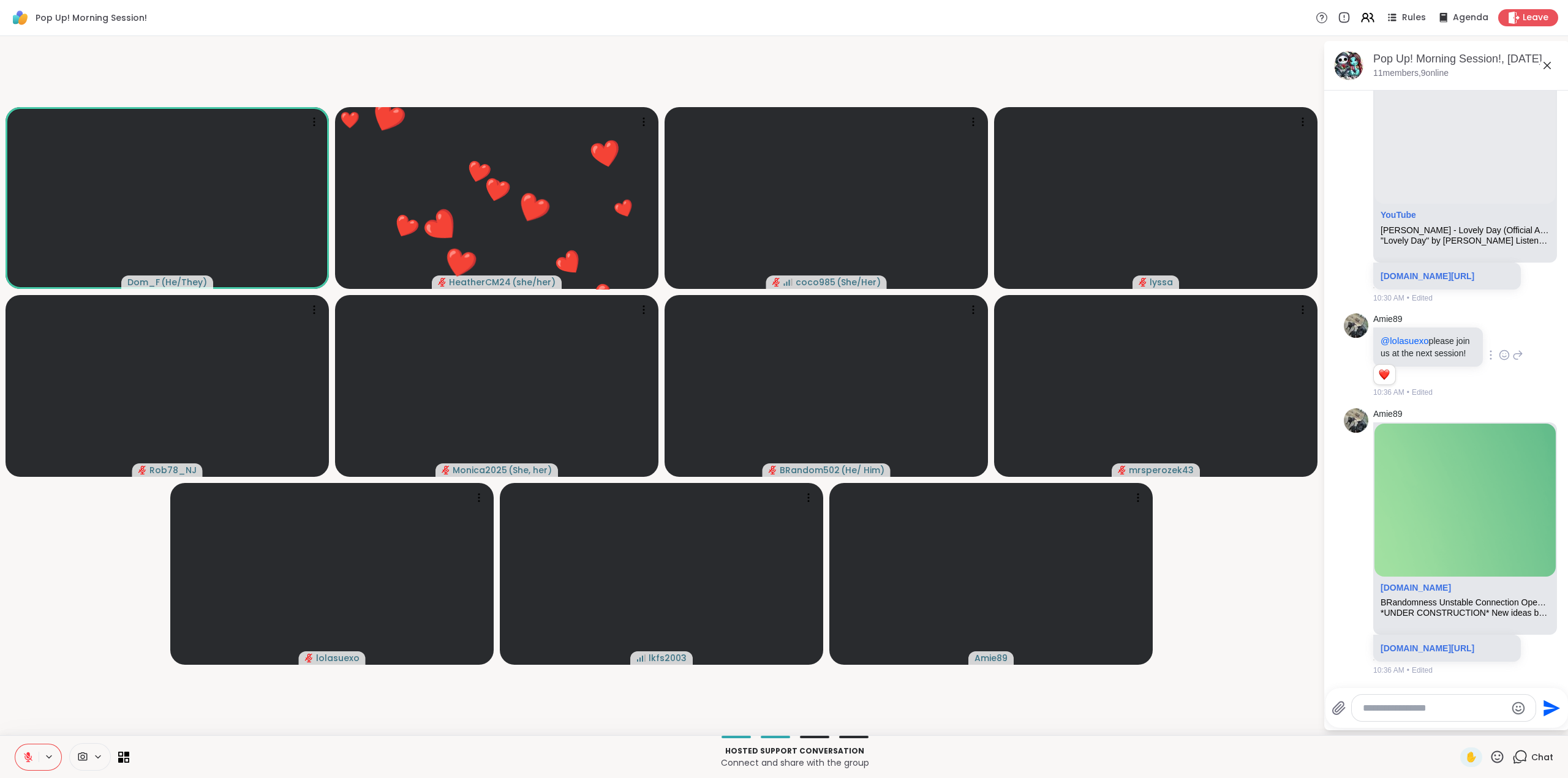
click at [1490, 752] on icon at bounding box center [1497, 756] width 15 height 15
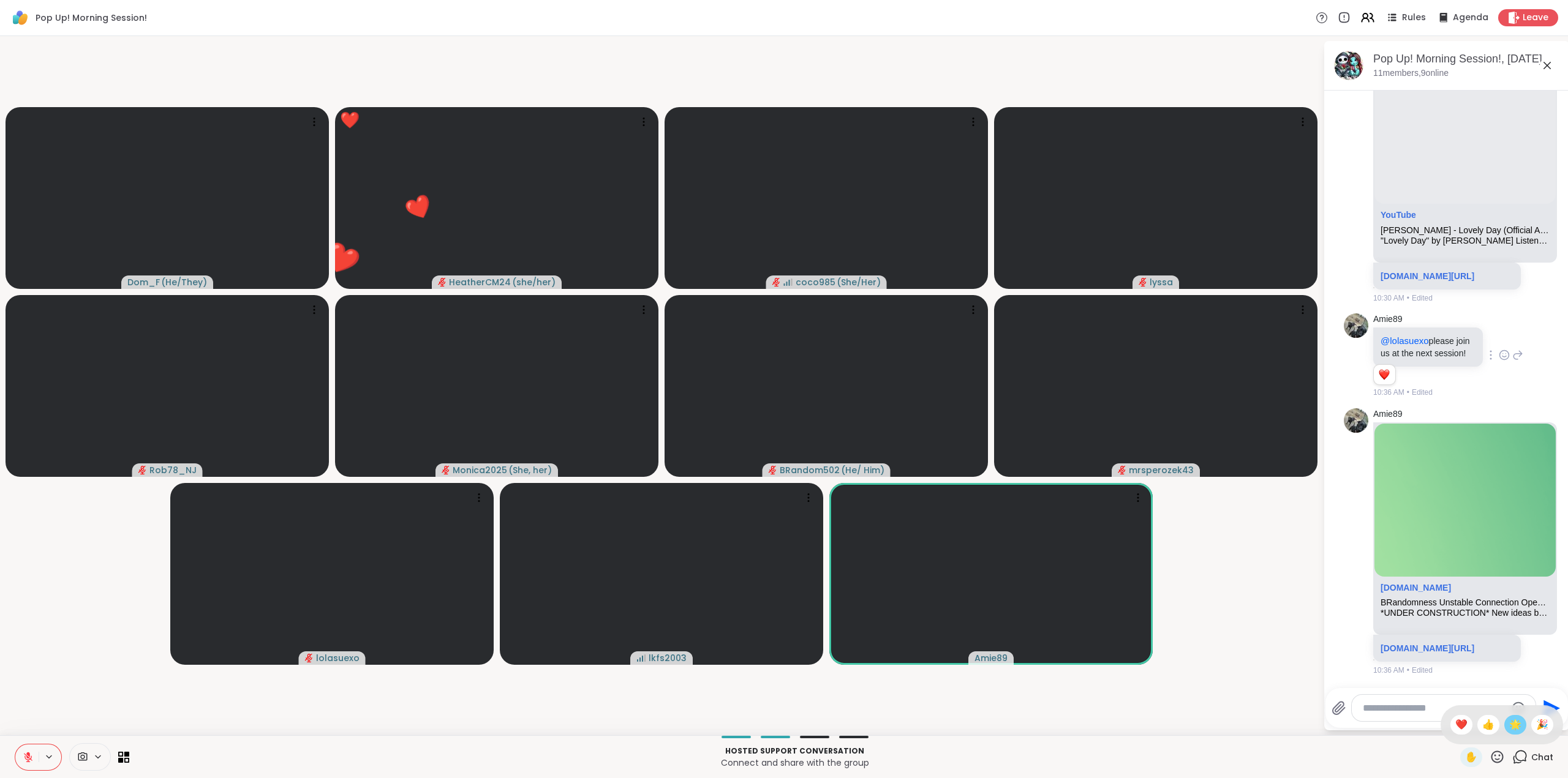
click at [1511, 720] on span "🌟" at bounding box center [1516, 725] width 12 height 15
drag, startPoint x: 1482, startPoint y: 758, endPoint x: 1492, endPoint y: 749, distance: 13.5
click at [1490, 758] on icon at bounding box center [1497, 756] width 15 height 15
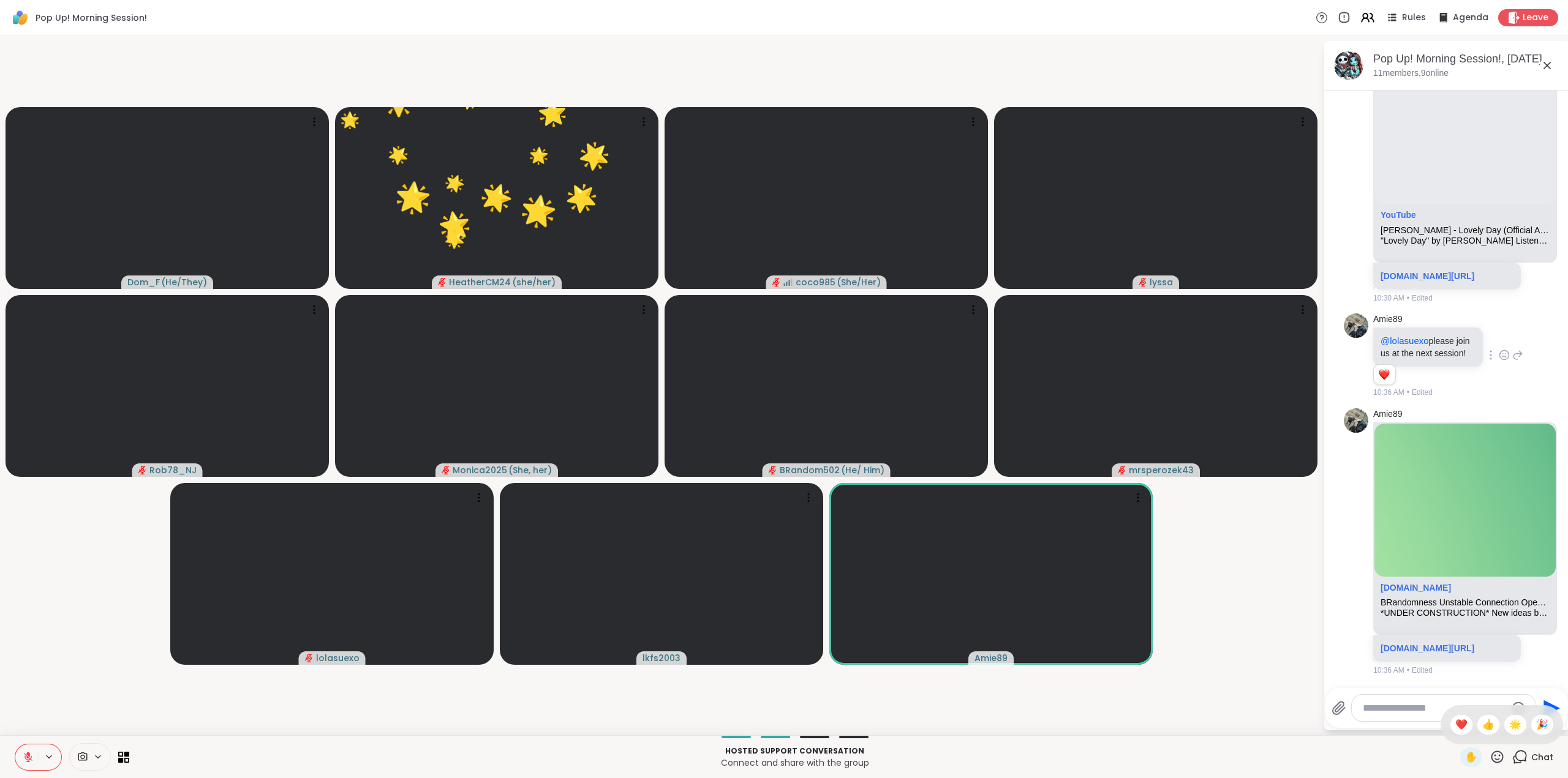
click at [1537, 723] on span "🎉" at bounding box center [1542, 725] width 12 height 15
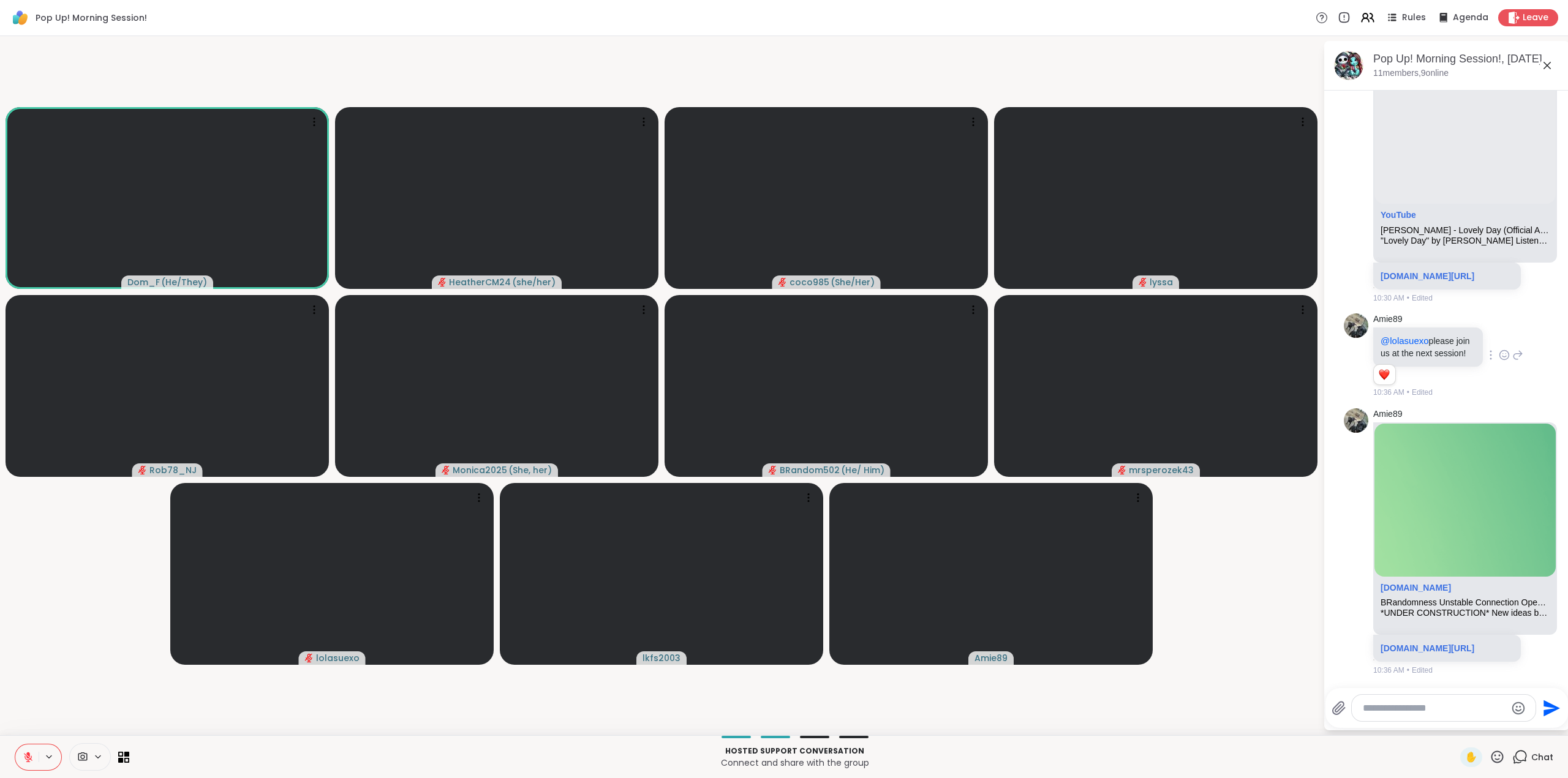
click at [1490, 753] on icon at bounding box center [1497, 756] width 15 height 15
click at [1455, 721] on span "❤️" at bounding box center [1461, 725] width 12 height 15
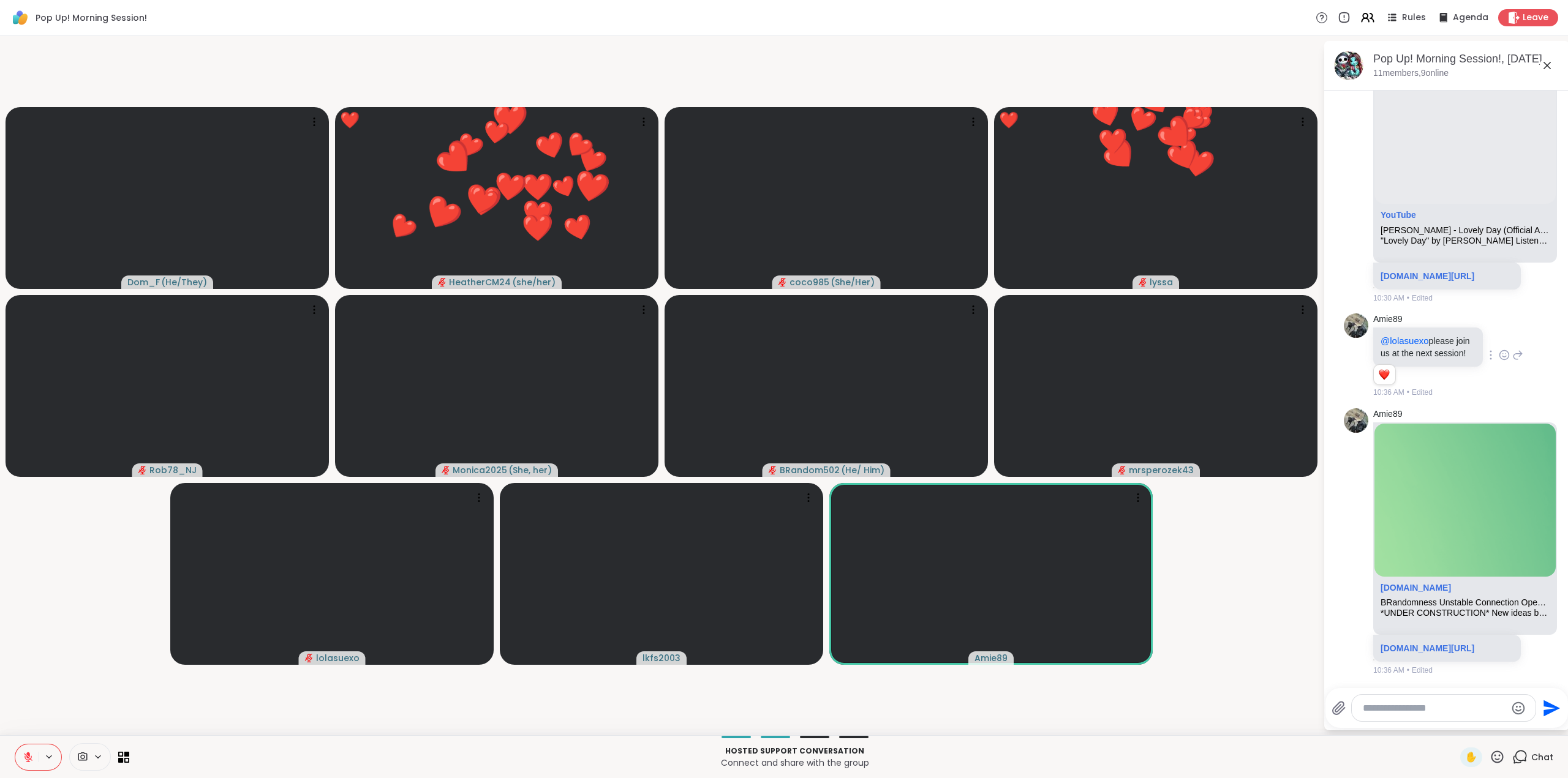
click at [1491, 756] on icon at bounding box center [1497, 756] width 15 height 15
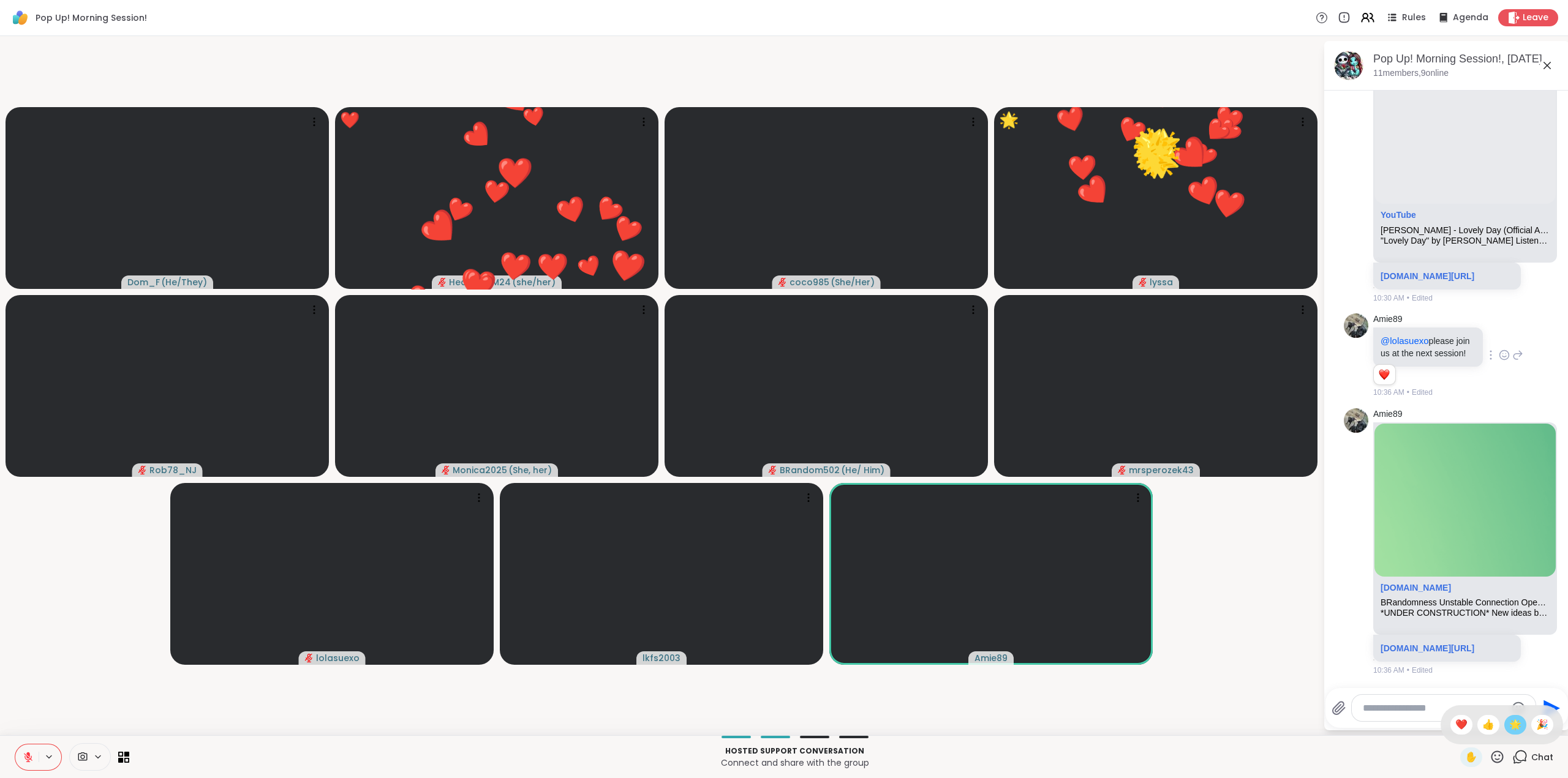
click at [1509, 727] on span "🌟" at bounding box center [1516, 725] width 12 height 15
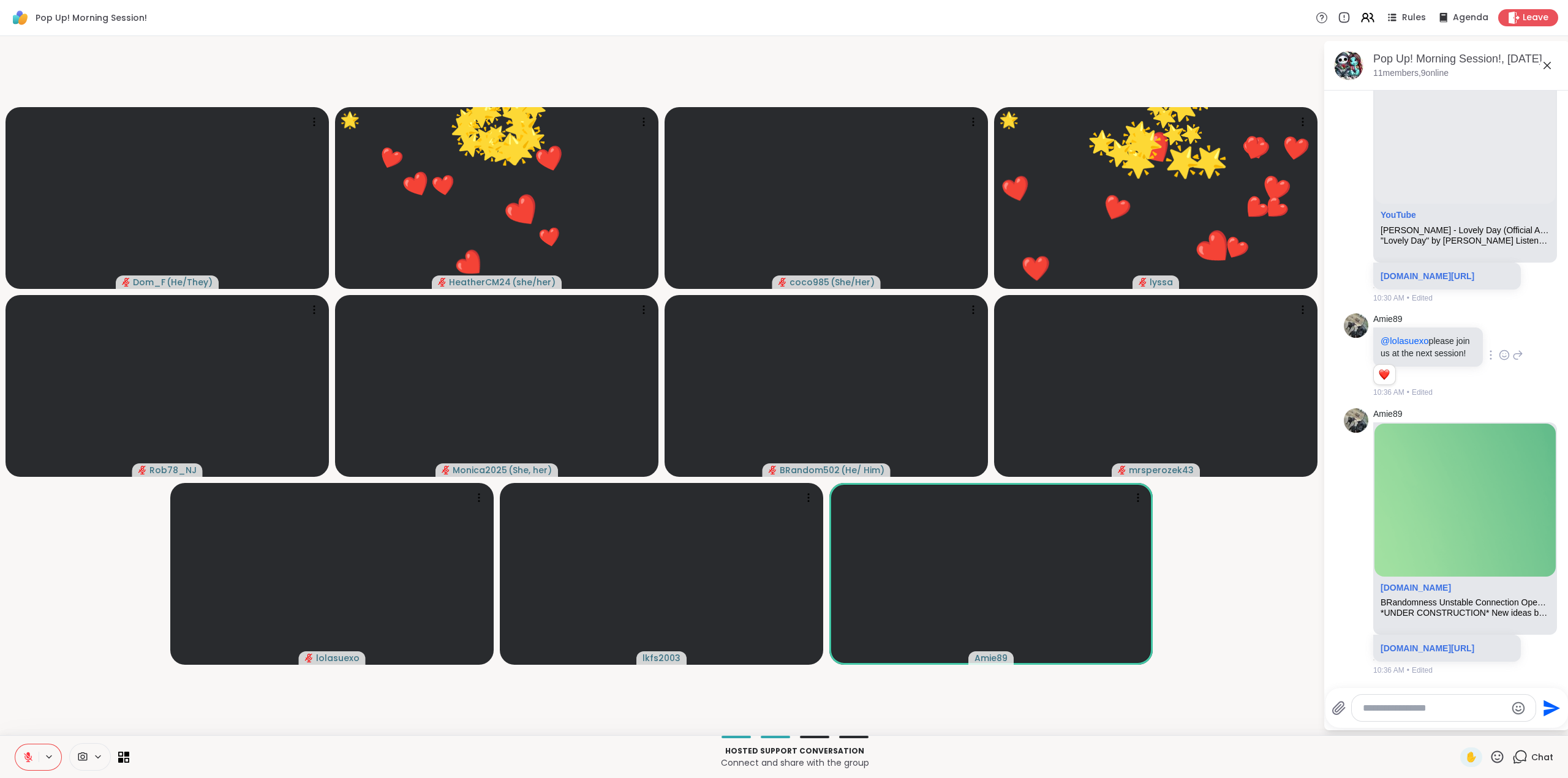
click at [1490, 753] on icon at bounding box center [1497, 756] width 15 height 15
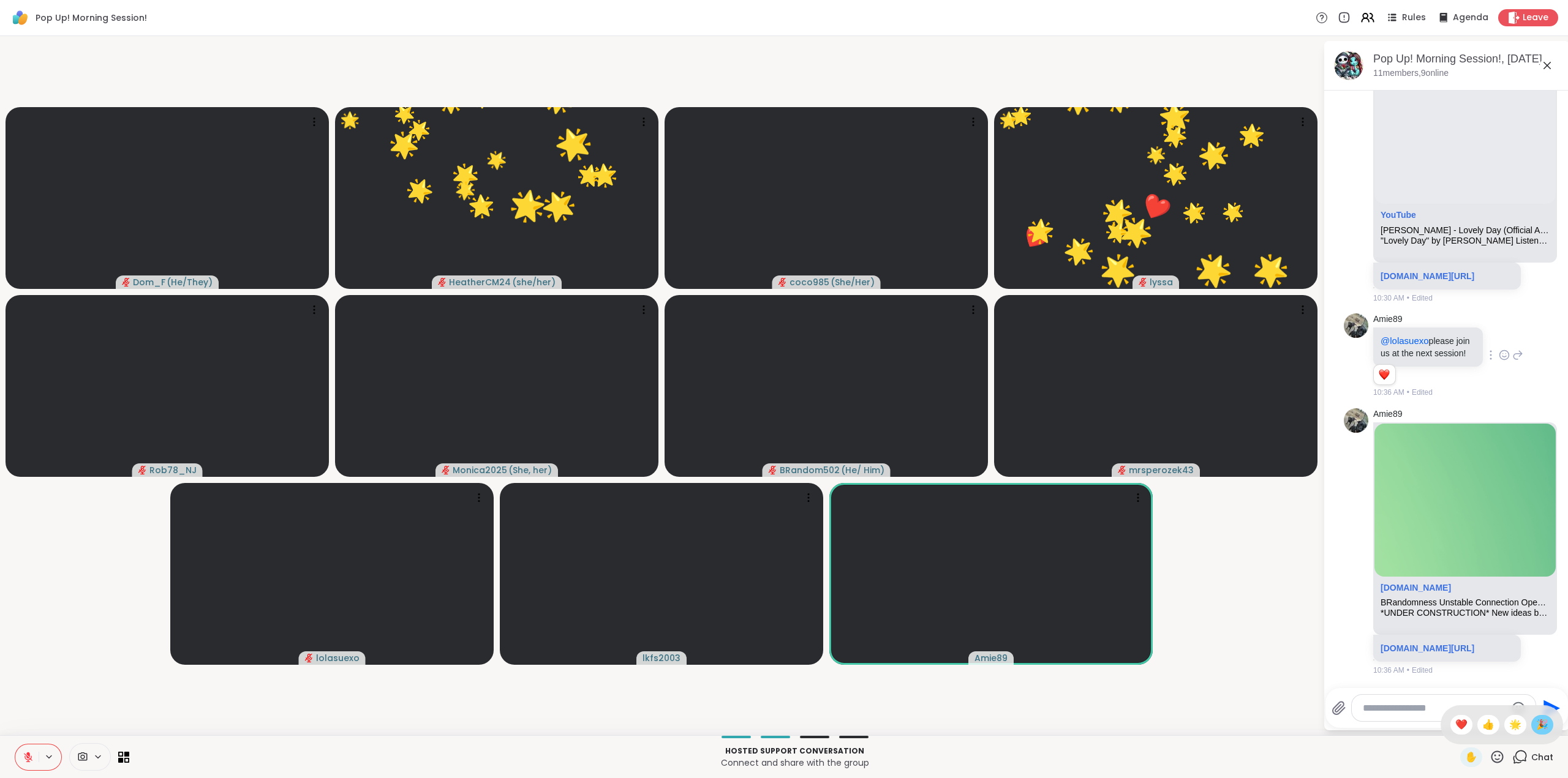
click at [1536, 723] on span "🎉" at bounding box center [1542, 725] width 12 height 15
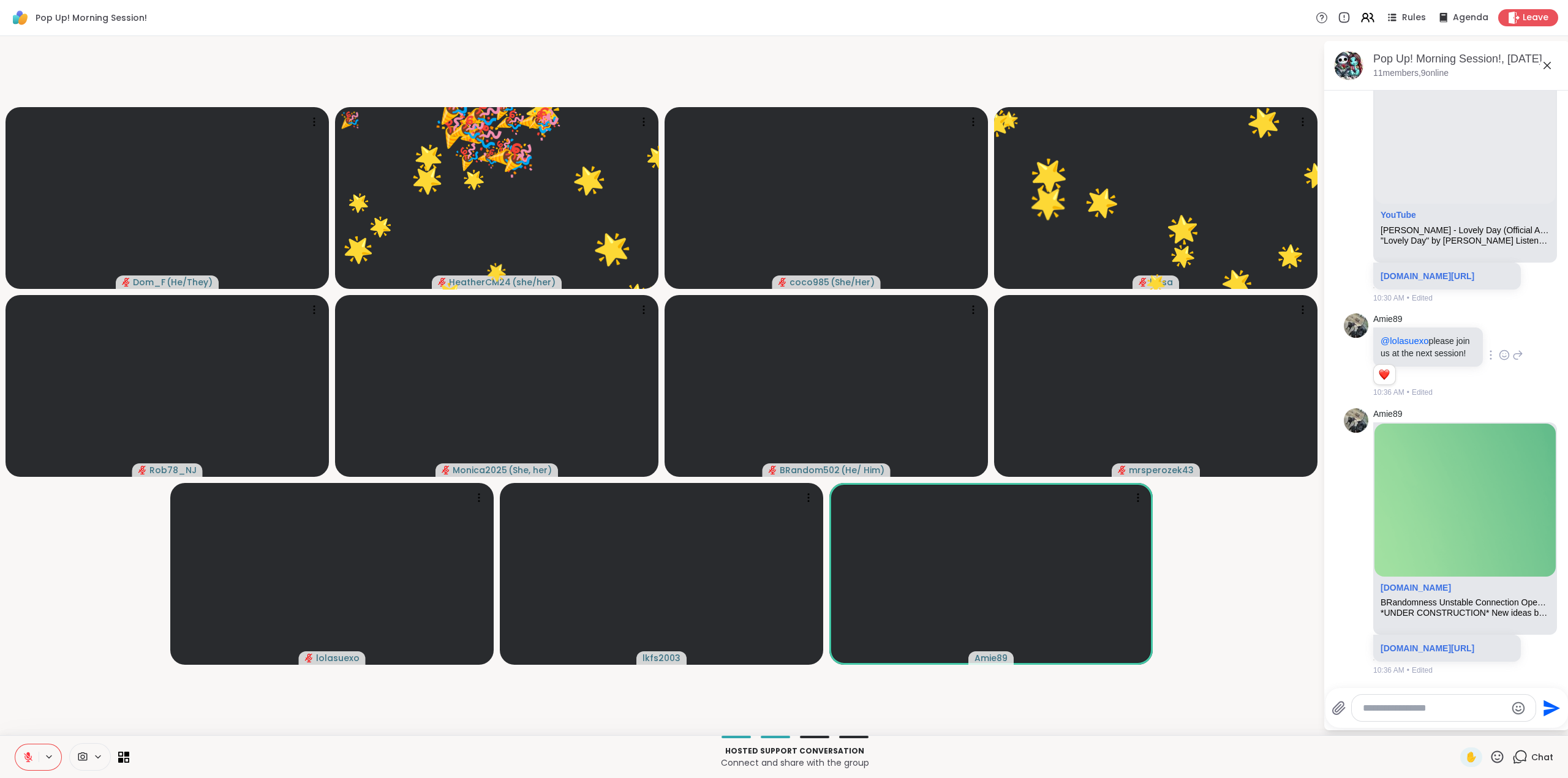
drag, startPoint x: 1482, startPoint y: 758, endPoint x: 1482, endPoint y: 751, distance: 7.0
click at [1490, 758] on icon at bounding box center [1497, 756] width 15 height 15
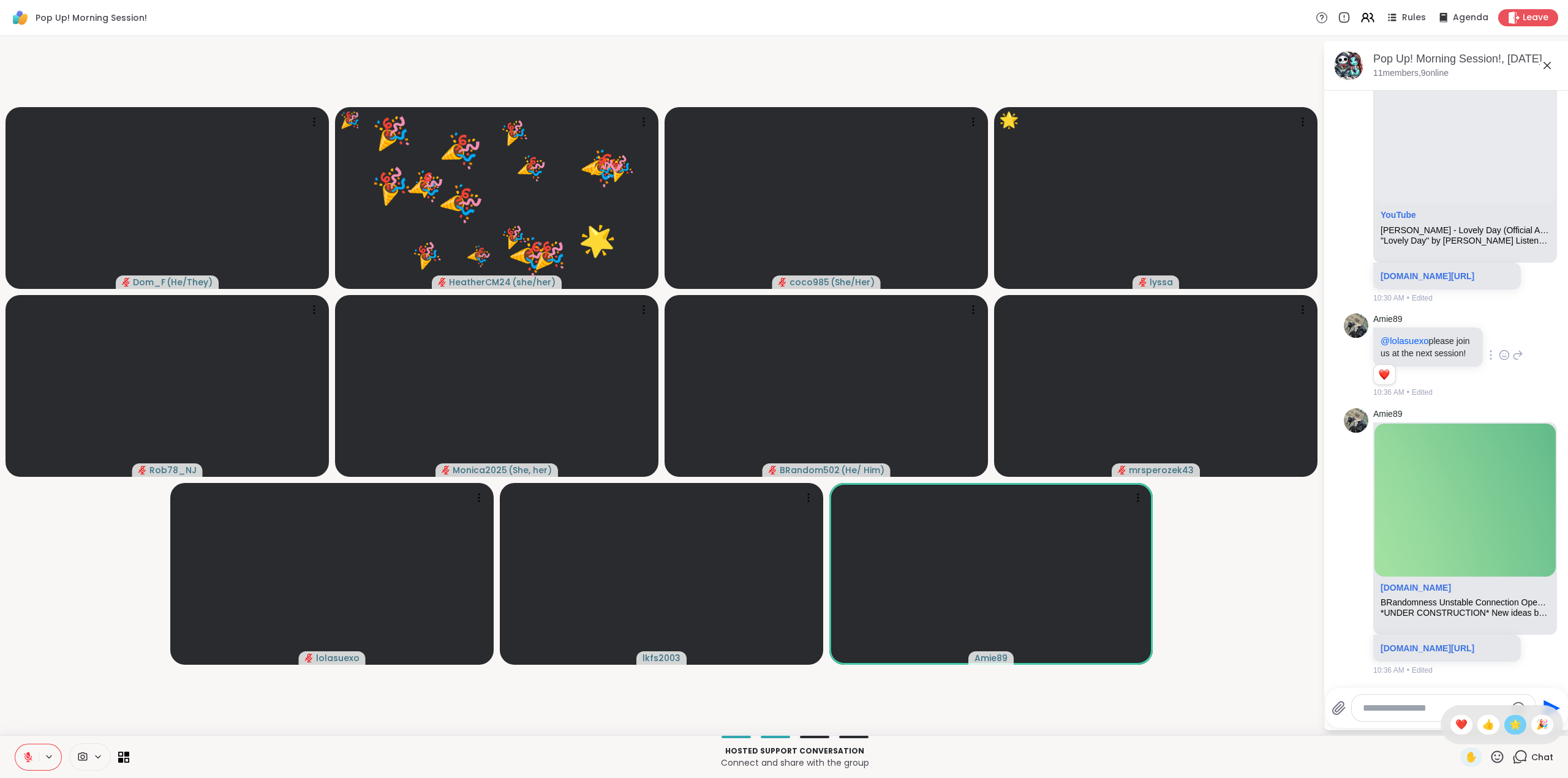
click at [1509, 721] on span "🌟" at bounding box center [1516, 725] width 12 height 15
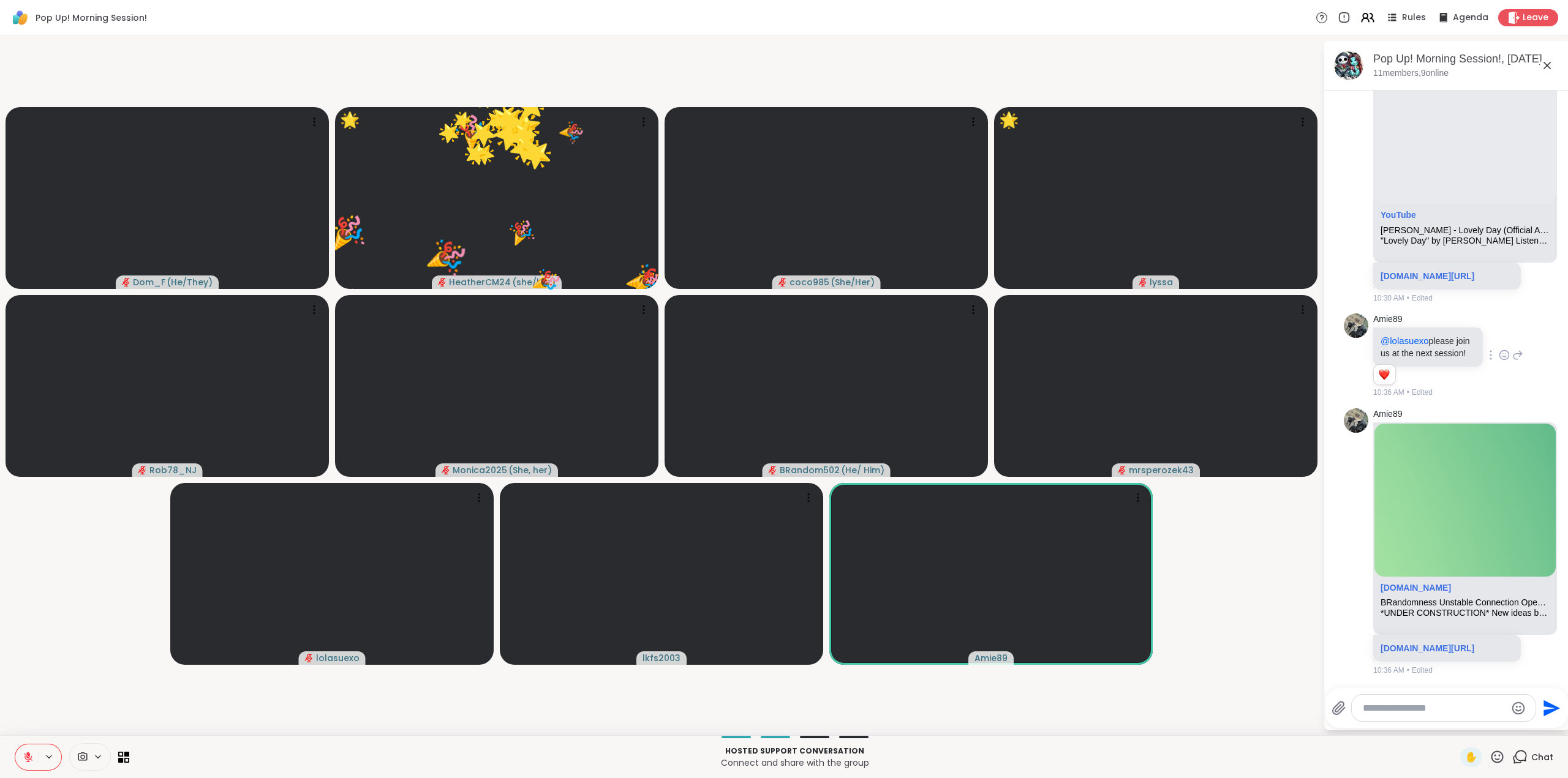
click at [1492, 749] on div "✋" at bounding box center [1482, 757] width 45 height 20
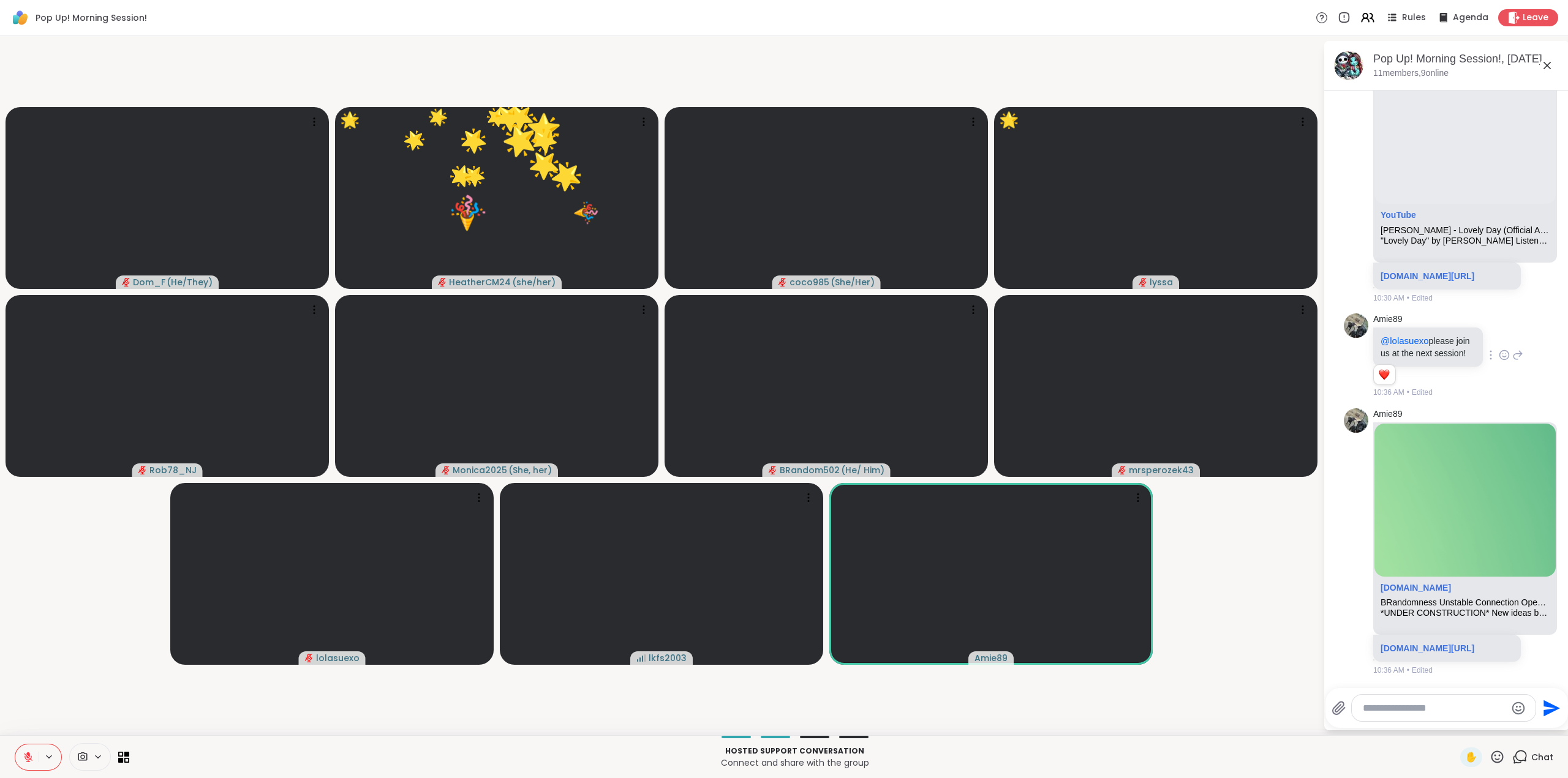
click at [1490, 752] on icon at bounding box center [1497, 756] width 15 height 15
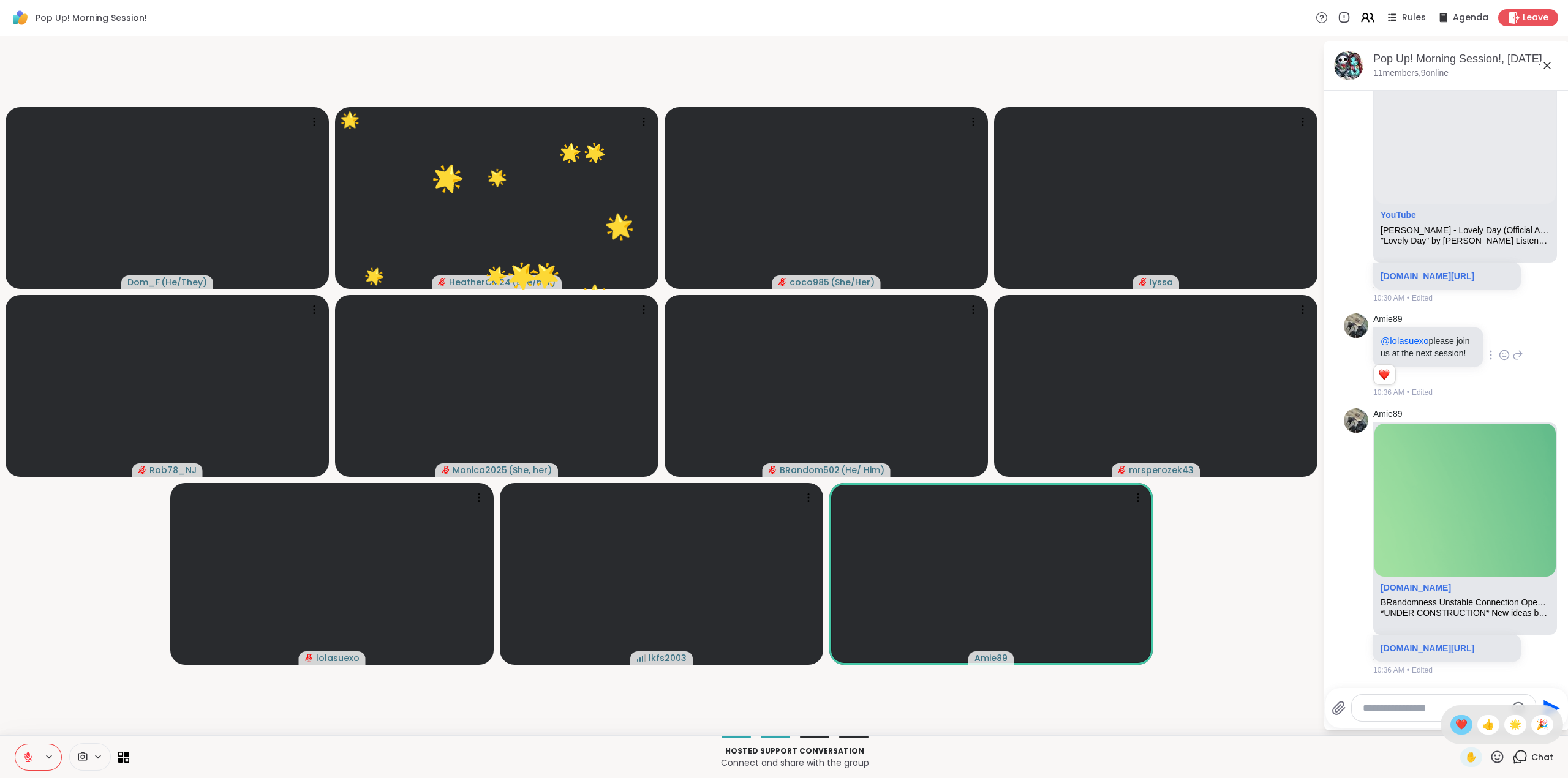
click at [1455, 726] on span "❤️" at bounding box center [1461, 725] width 12 height 15
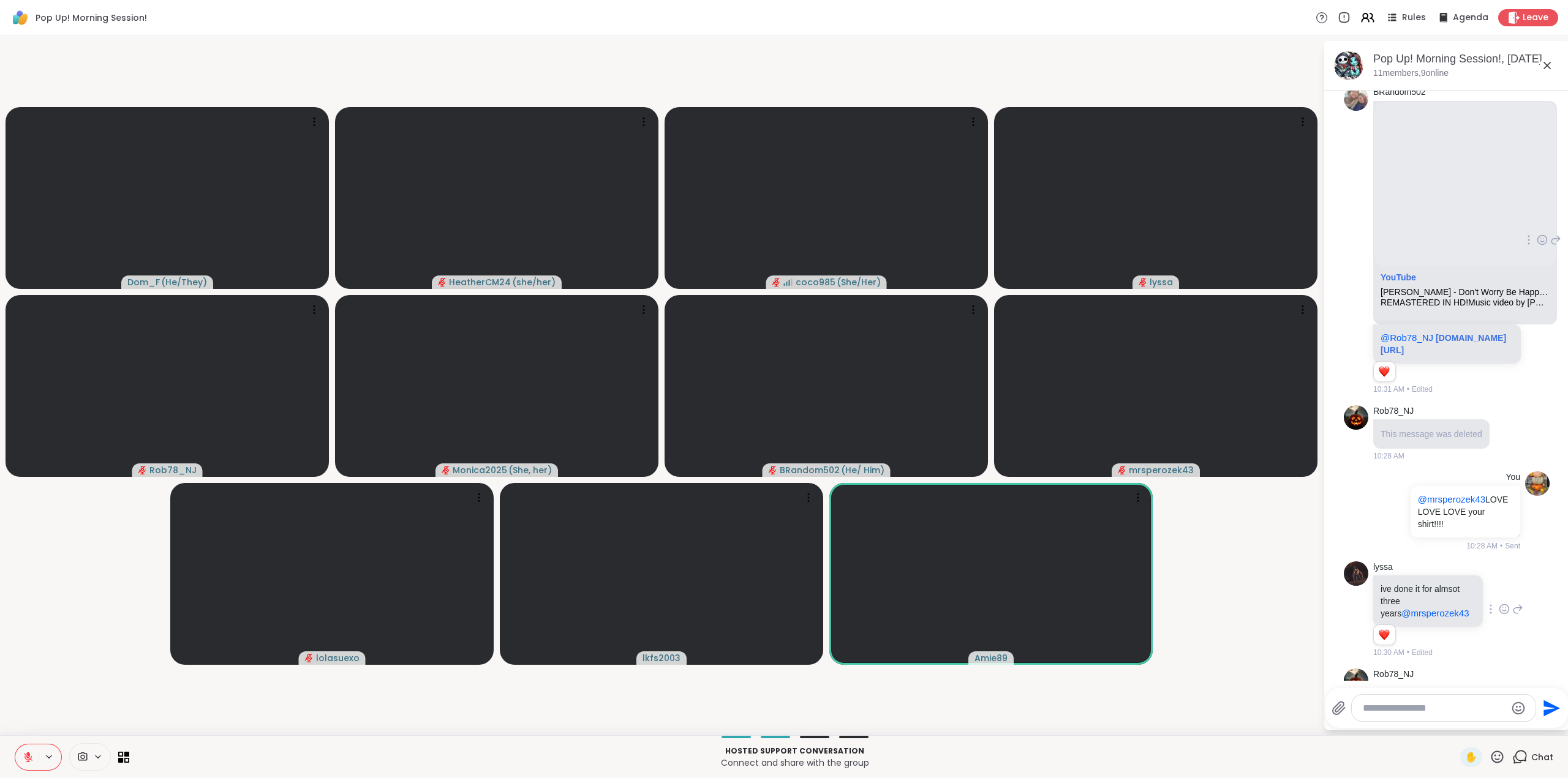
scroll to position [276, 0]
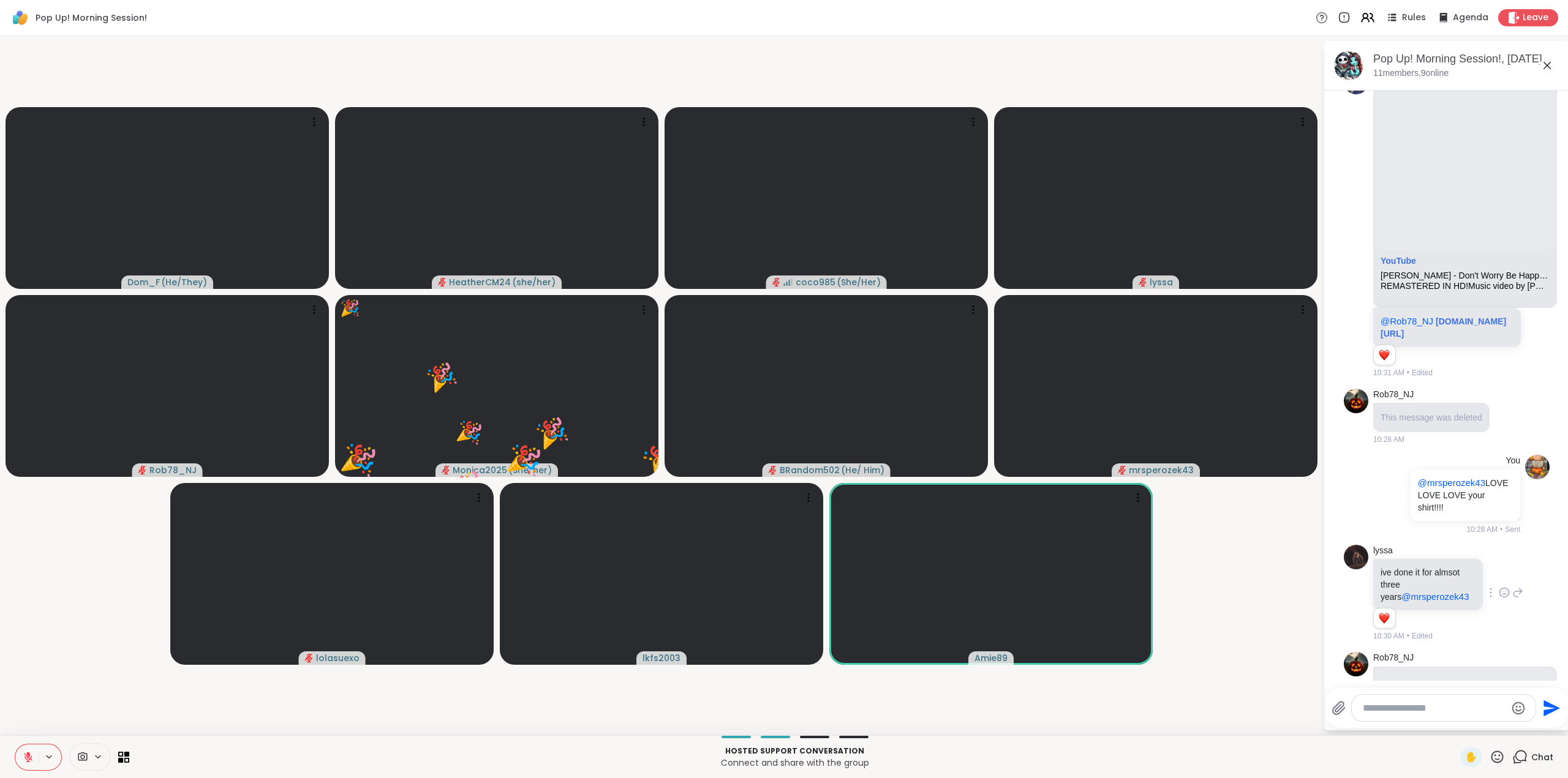
click at [1490, 757] on icon at bounding box center [1497, 756] width 15 height 15
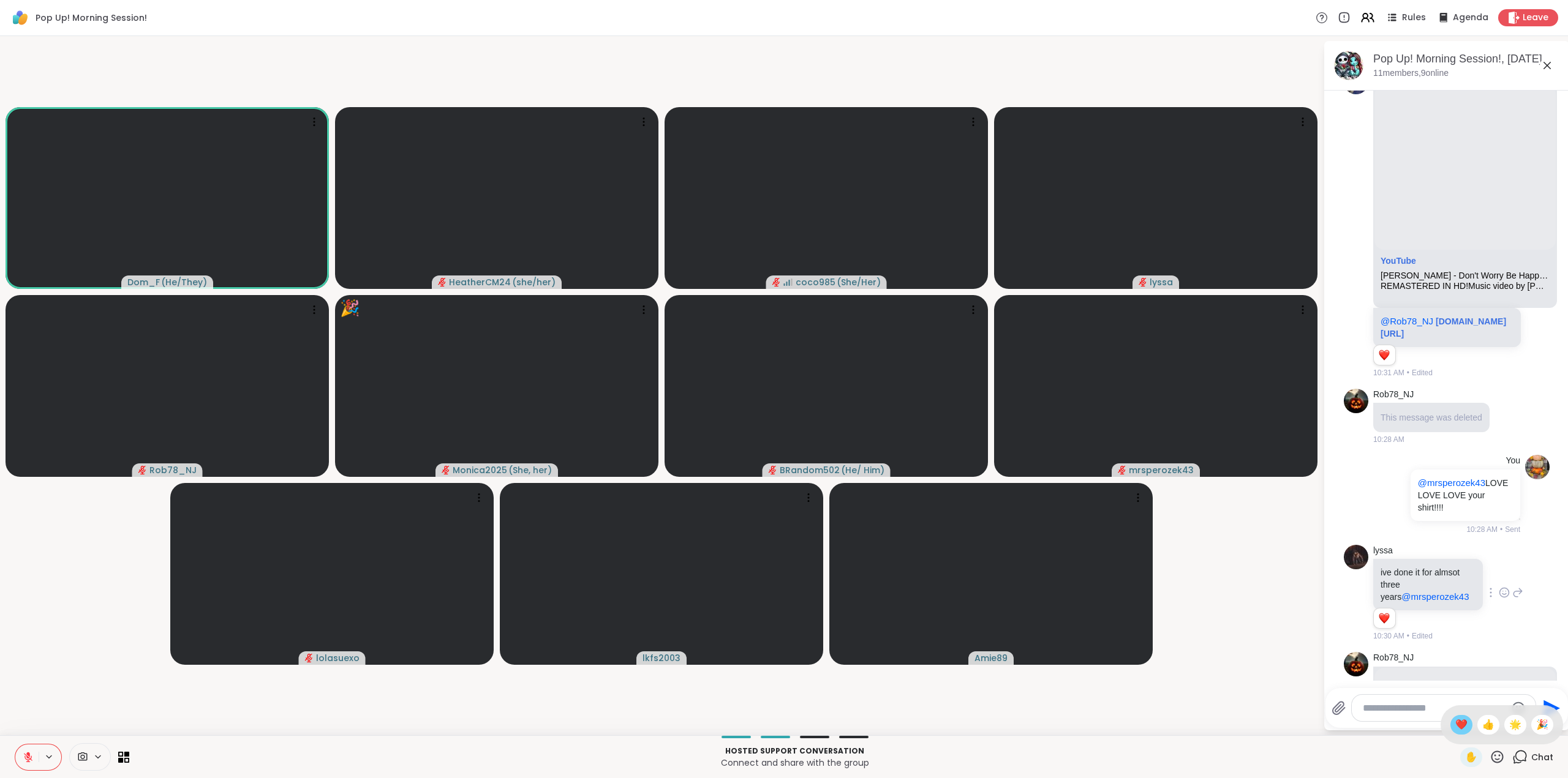
click at [1455, 722] on span "❤️" at bounding box center [1461, 725] width 12 height 15
click at [1492, 751] on icon at bounding box center [1498, 756] width 12 height 12
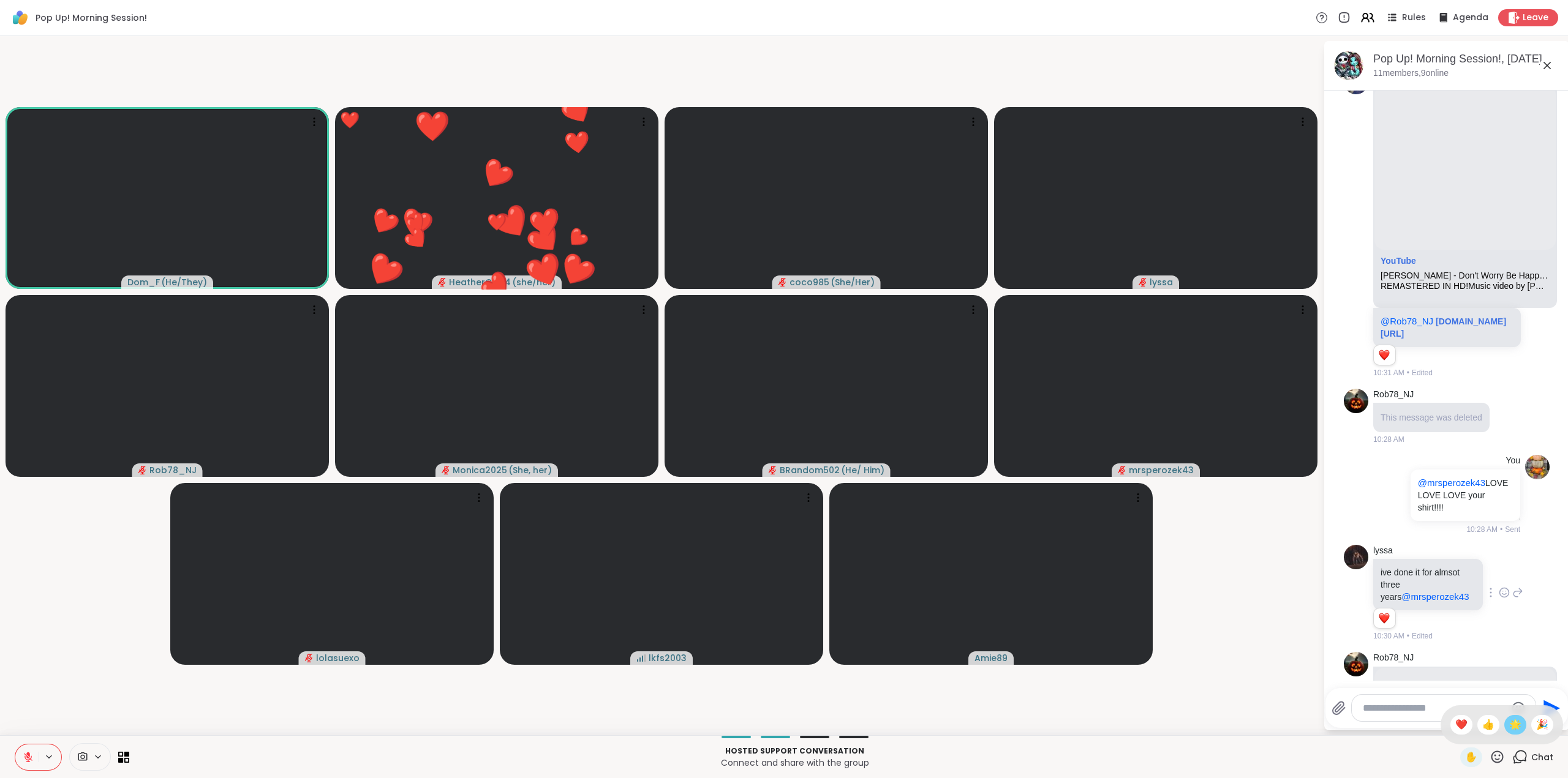
click at [1505, 724] on div "🌟" at bounding box center [1516, 725] width 22 height 20
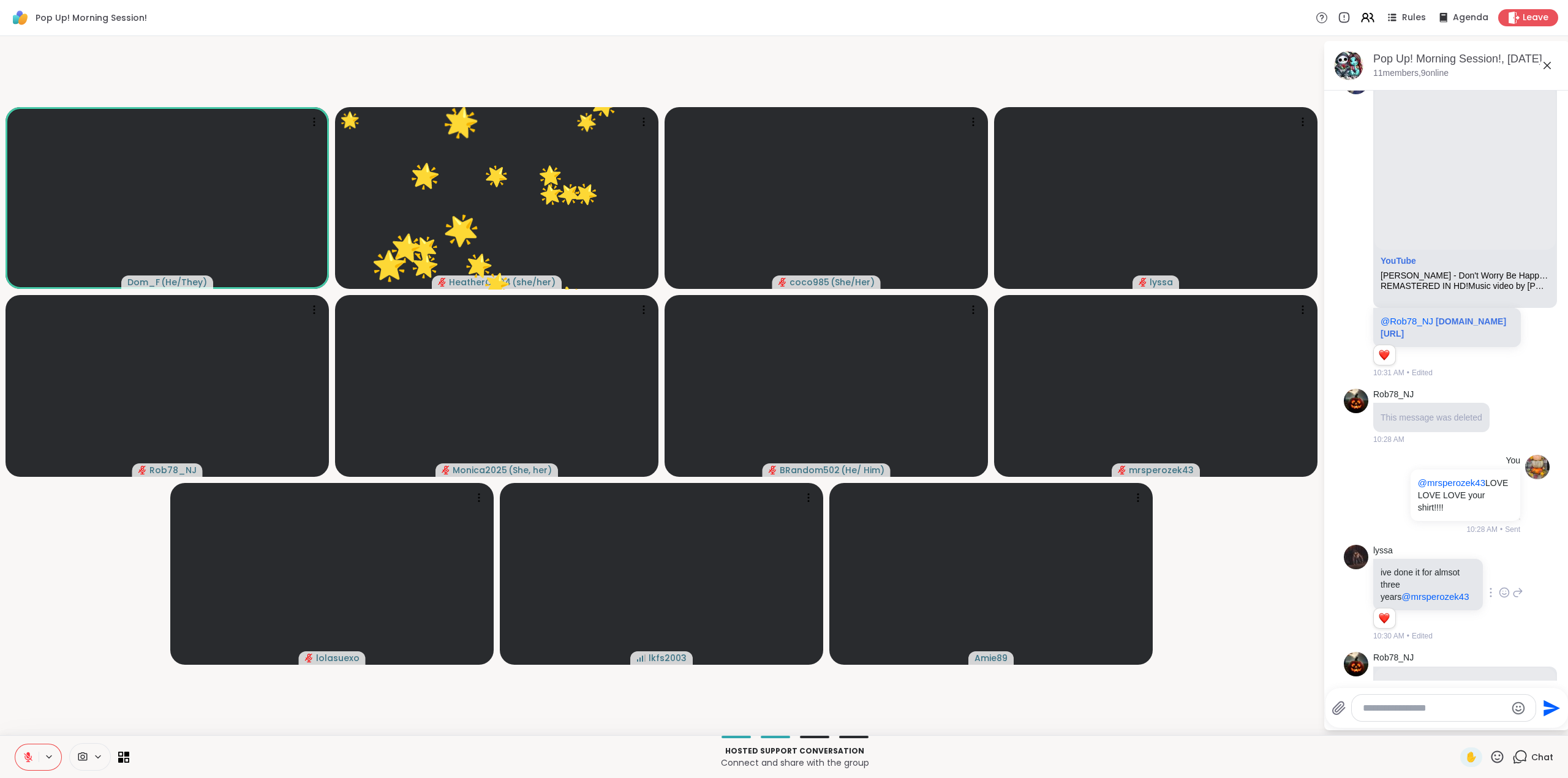
click at [1490, 756] on icon at bounding box center [1497, 756] width 15 height 15
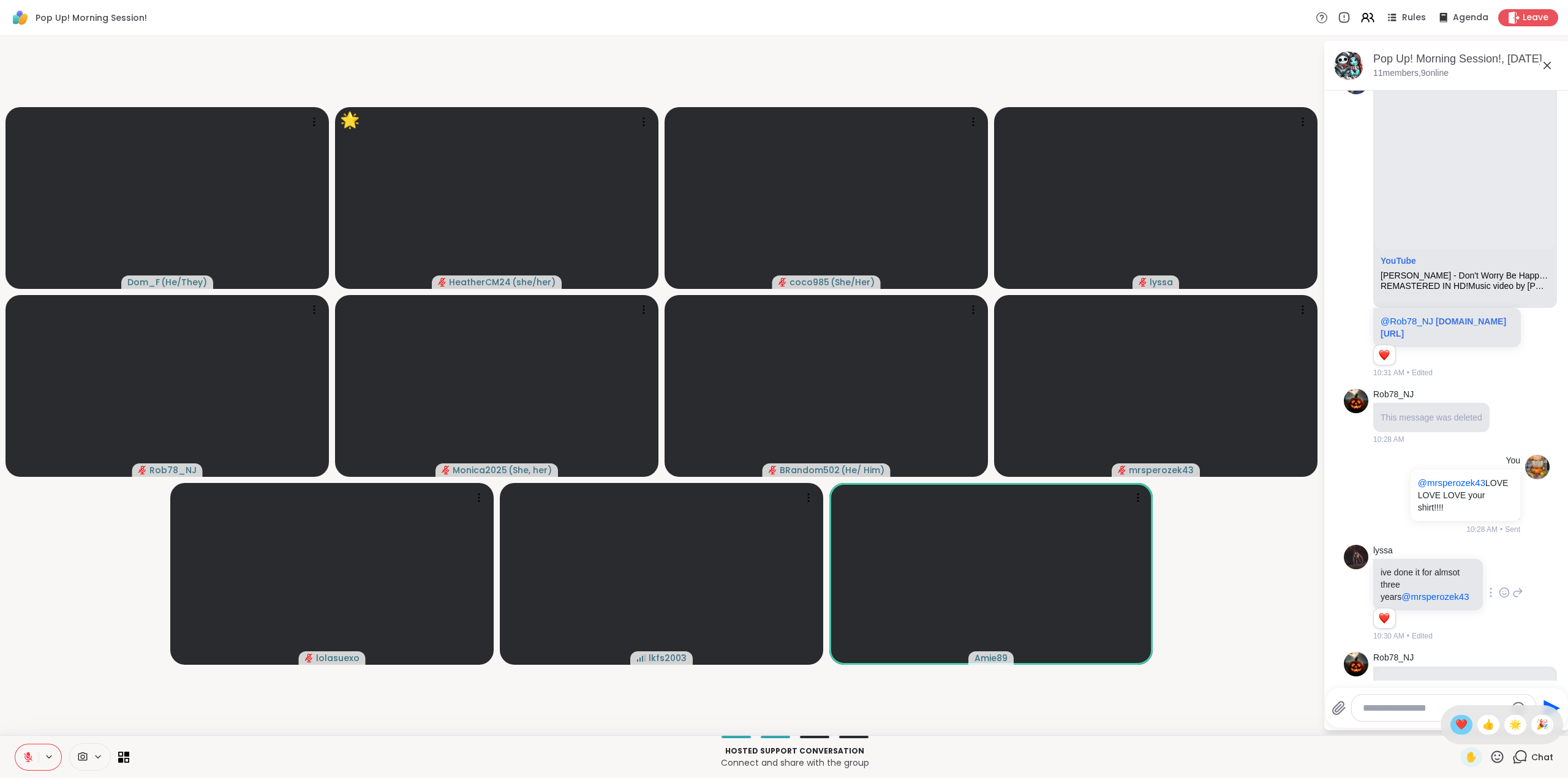
click at [1455, 722] on span "❤️" at bounding box center [1461, 725] width 12 height 15
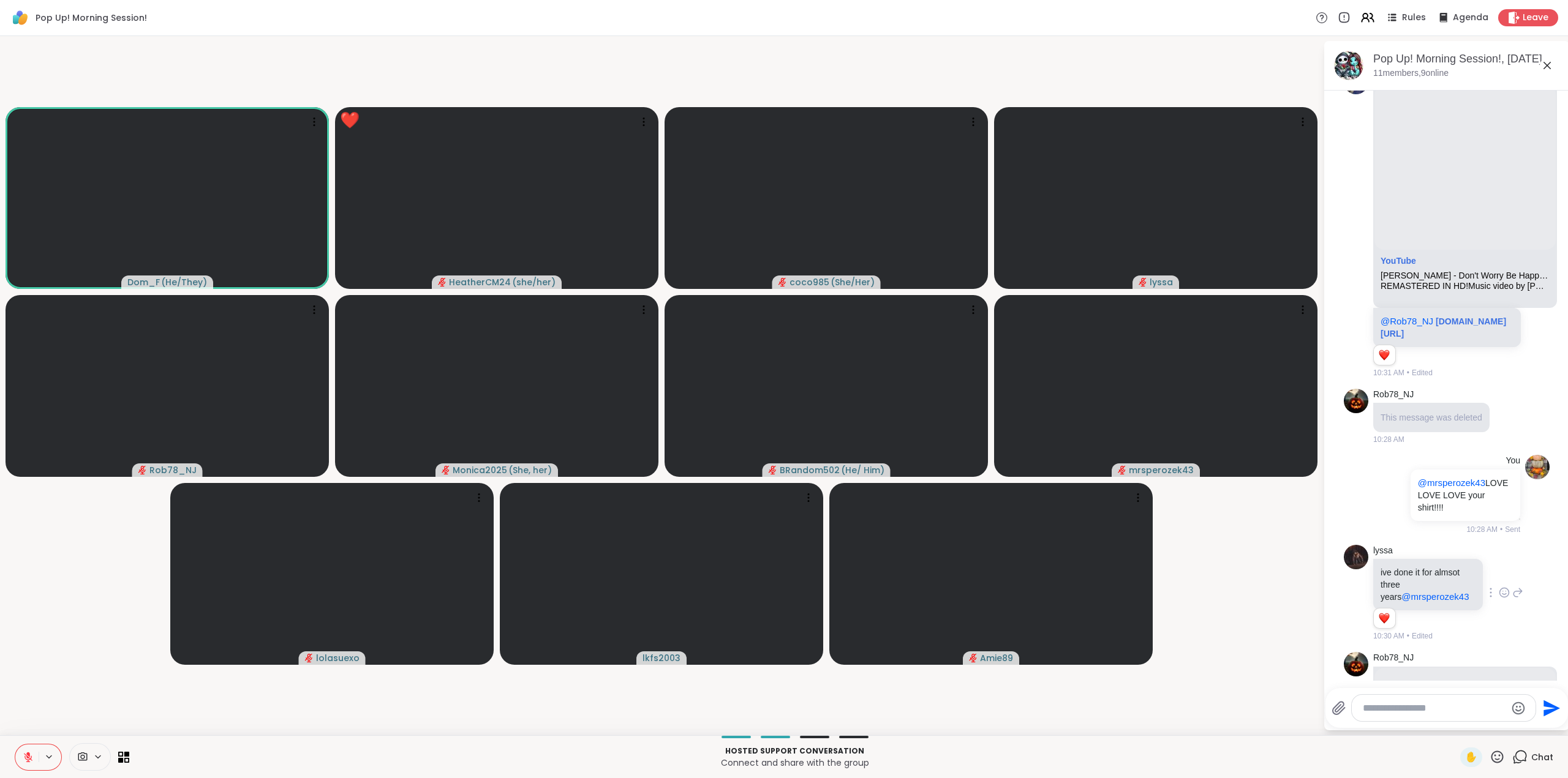
click at [26, 757] on icon at bounding box center [28, 757] width 11 height 11
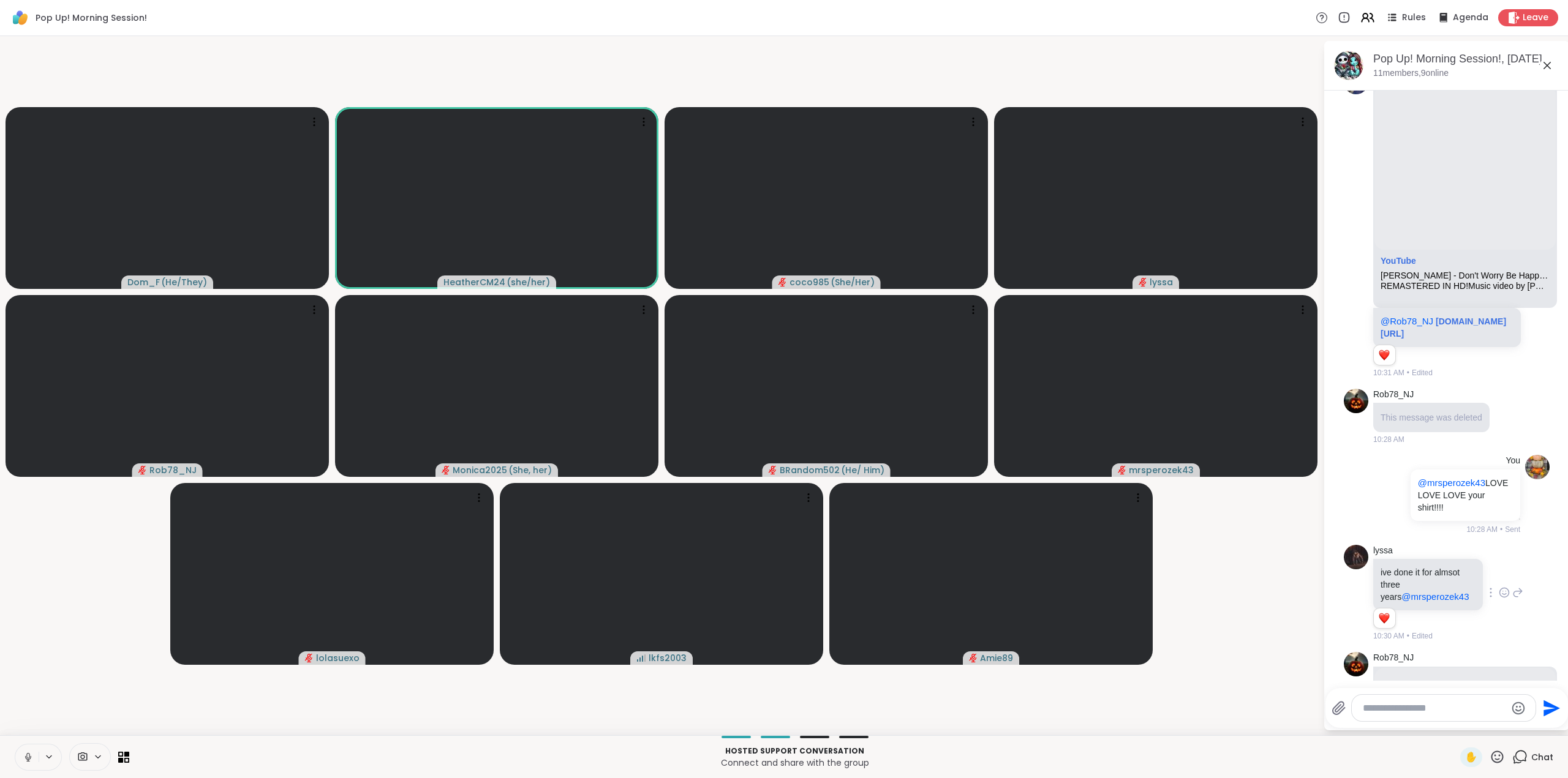
click at [25, 760] on icon at bounding box center [28, 757] width 11 height 11
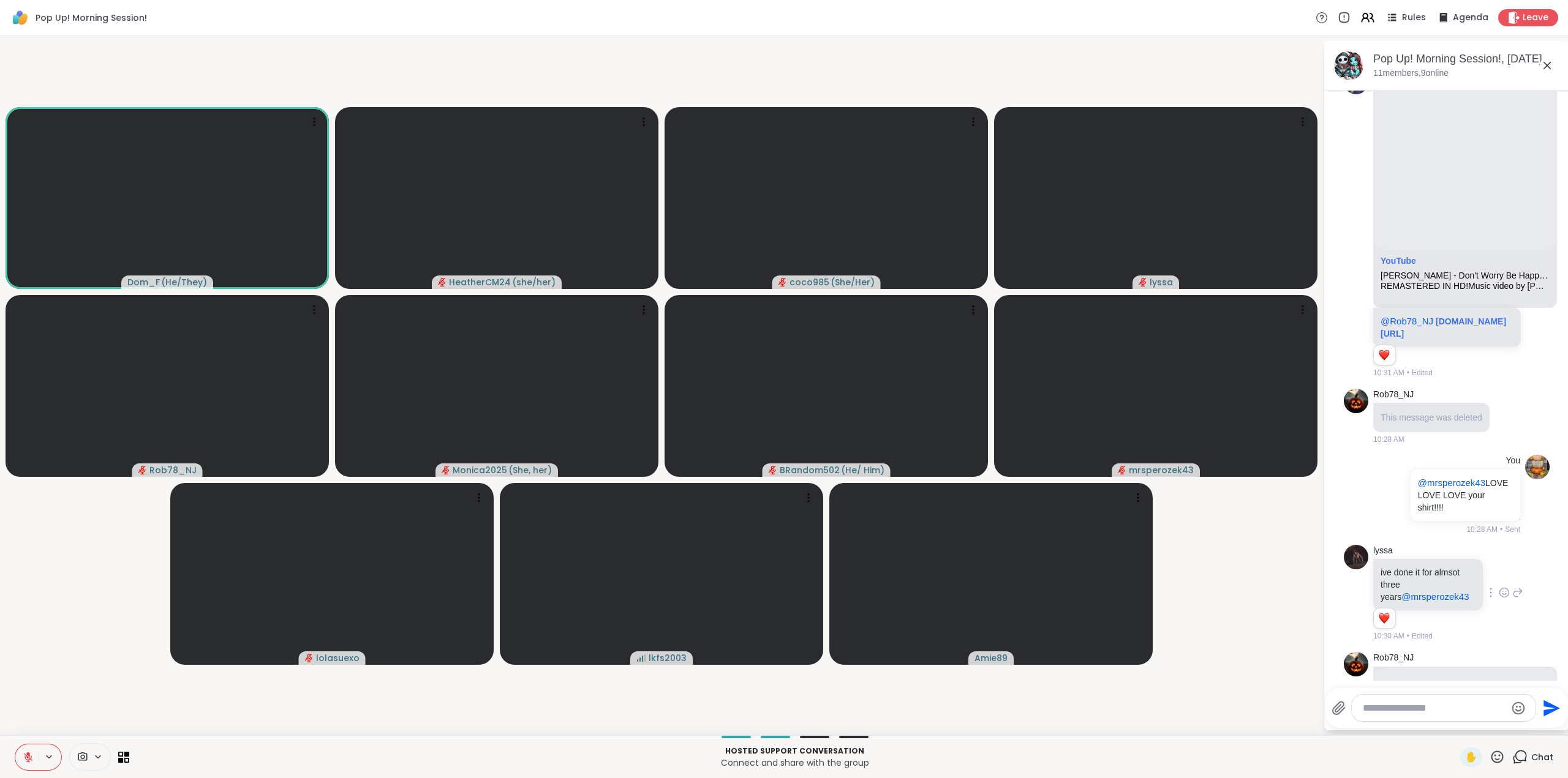
click at [29, 754] on icon at bounding box center [28, 754] width 4 height 5
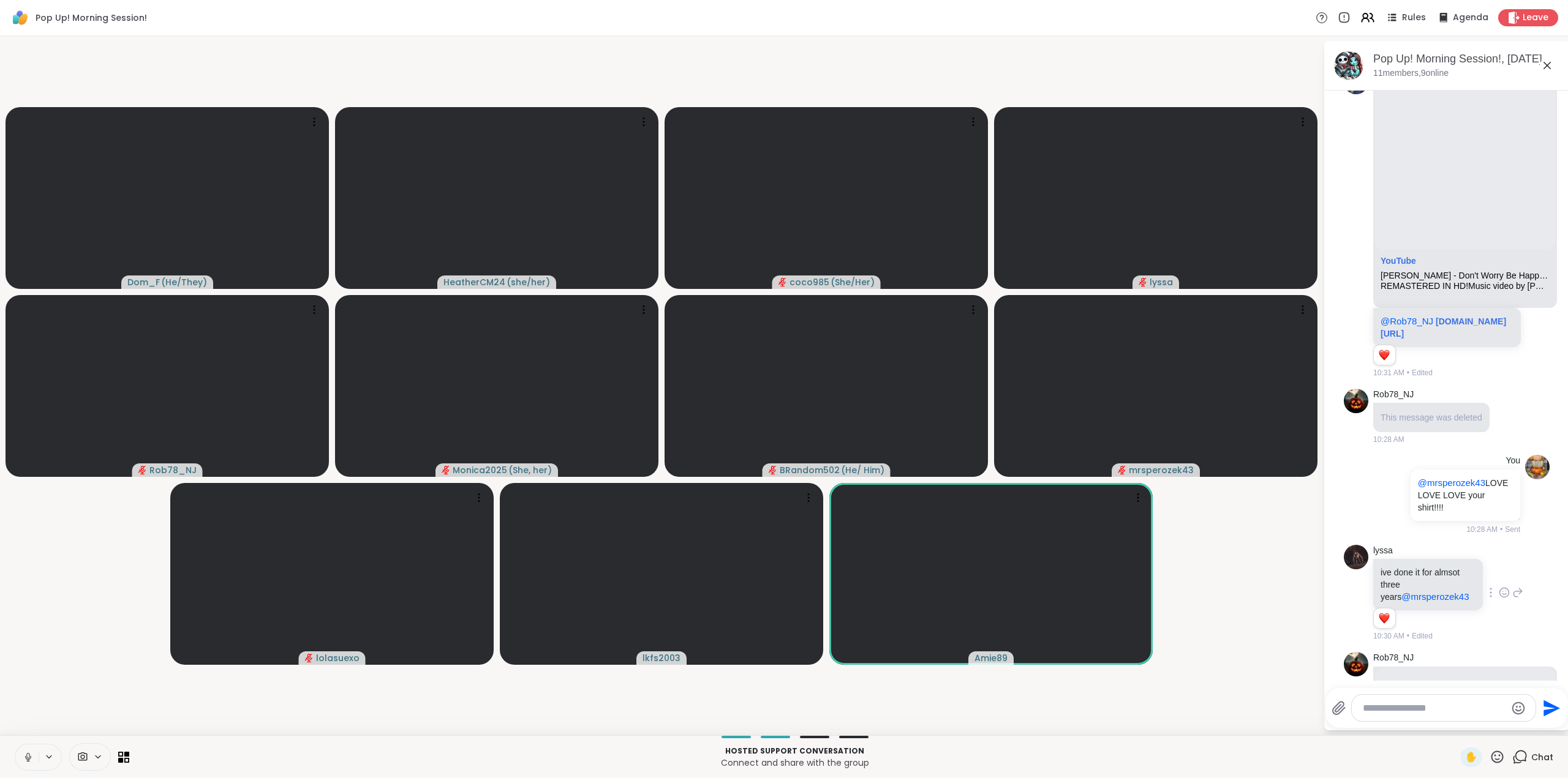
click at [29, 760] on icon at bounding box center [28, 757] width 11 height 11
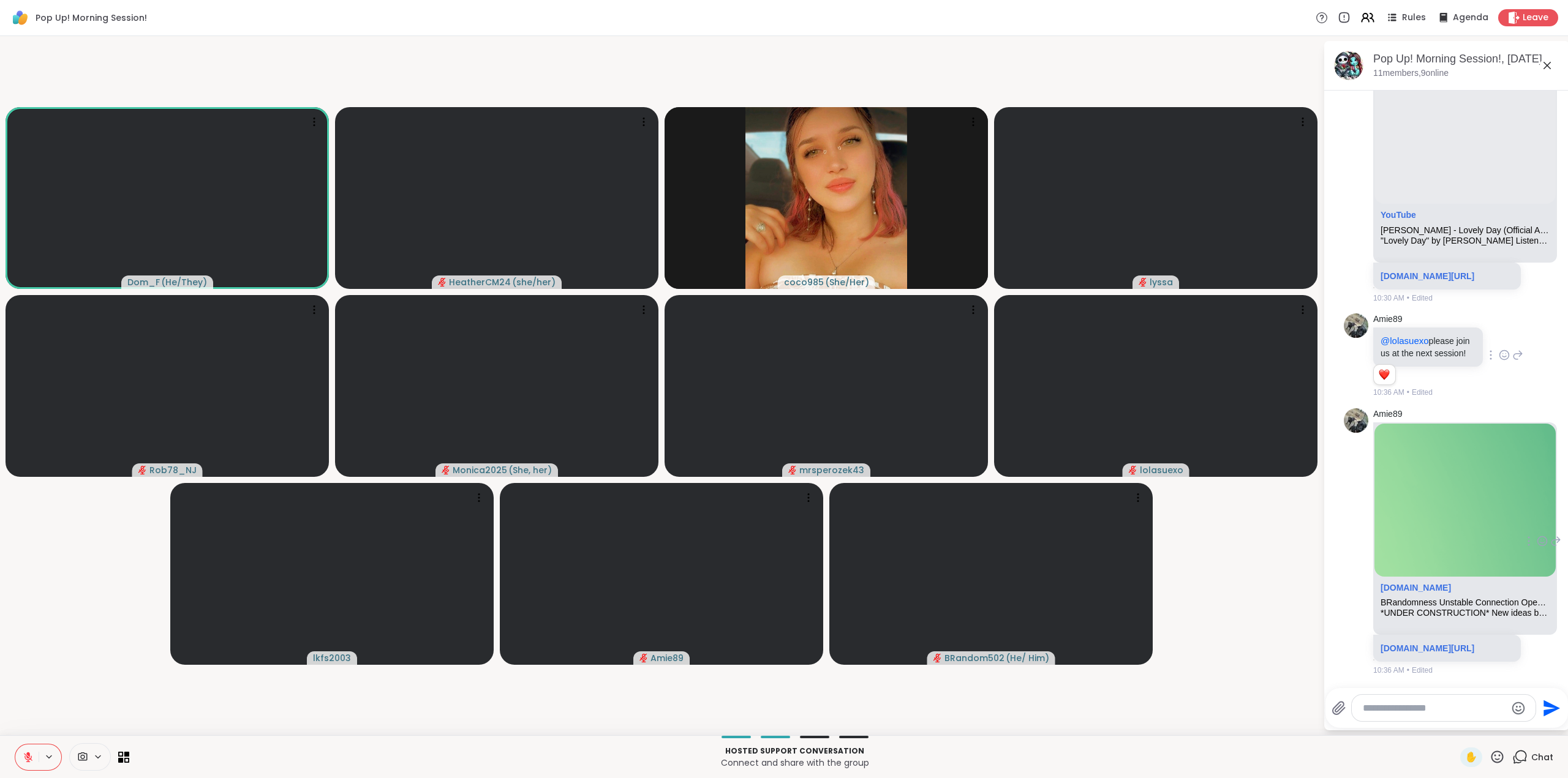
scroll to position [976, 0]
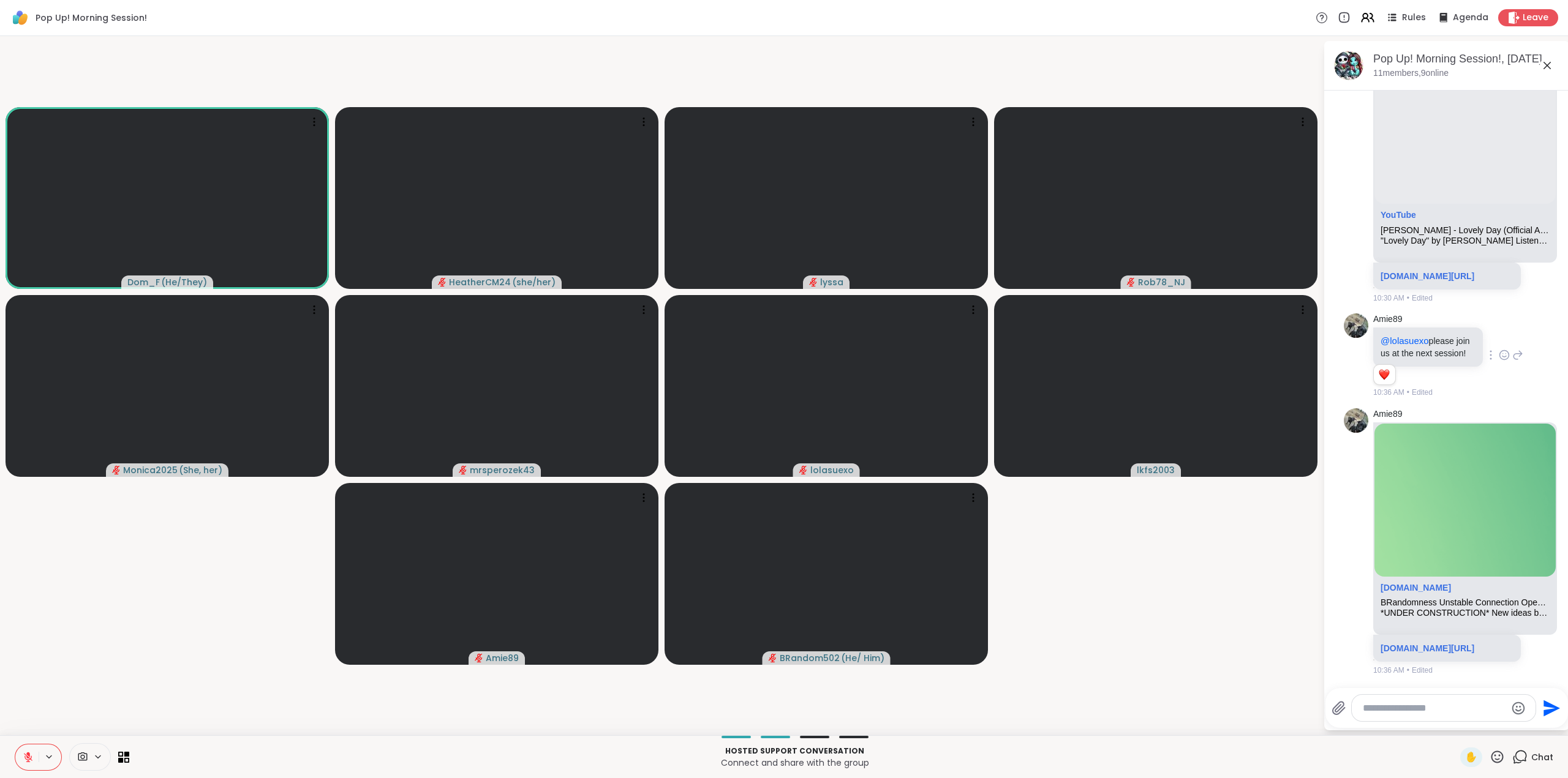
click at [1492, 753] on icon at bounding box center [1498, 756] width 12 height 12
click at [1455, 724] on span "❤️" at bounding box center [1461, 725] width 12 height 15
click at [1531, 14] on span "Leave" at bounding box center [1536, 18] width 27 height 13
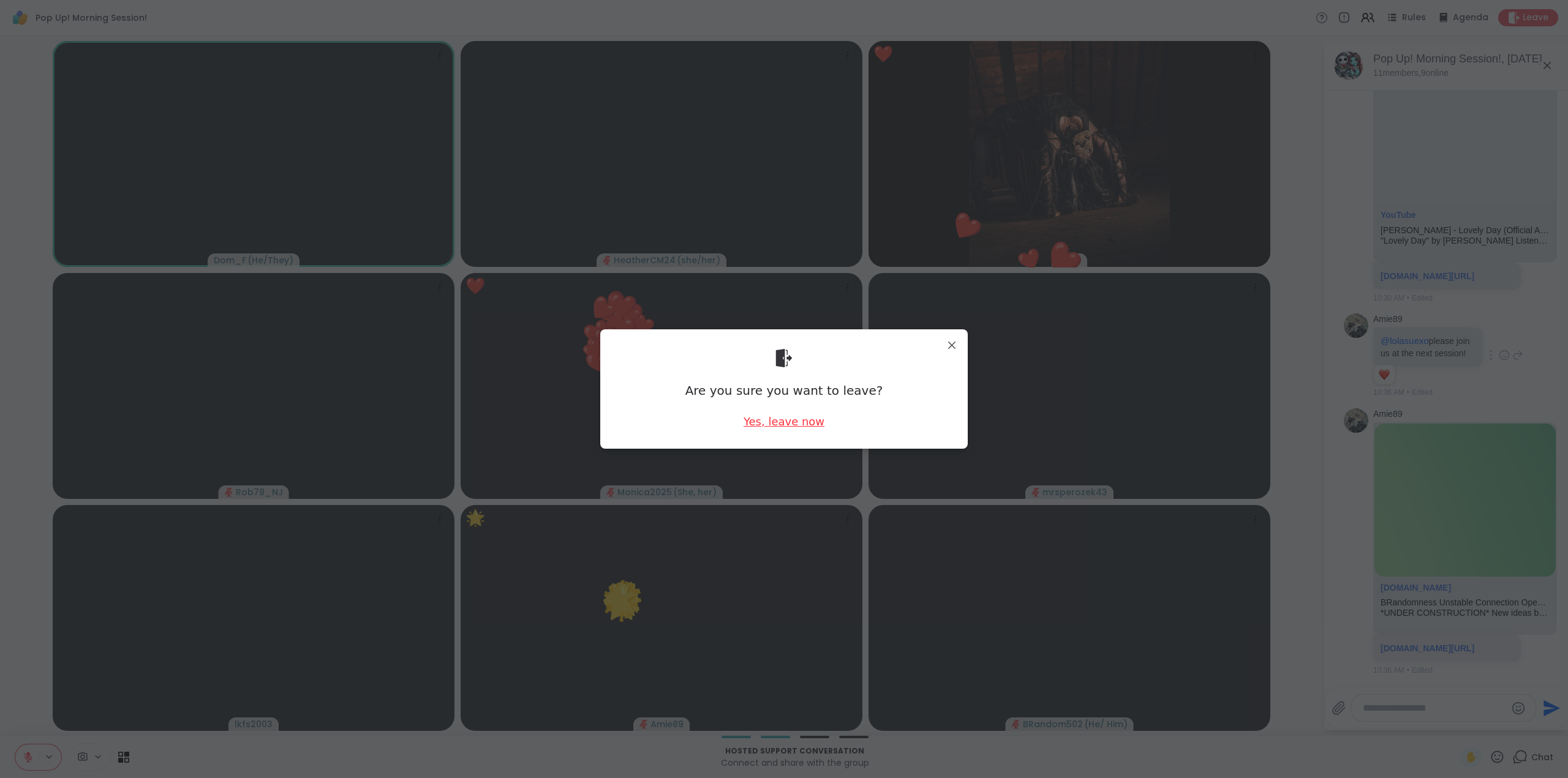
click at [786, 417] on div "Yes, leave now" at bounding box center [783, 421] width 81 height 15
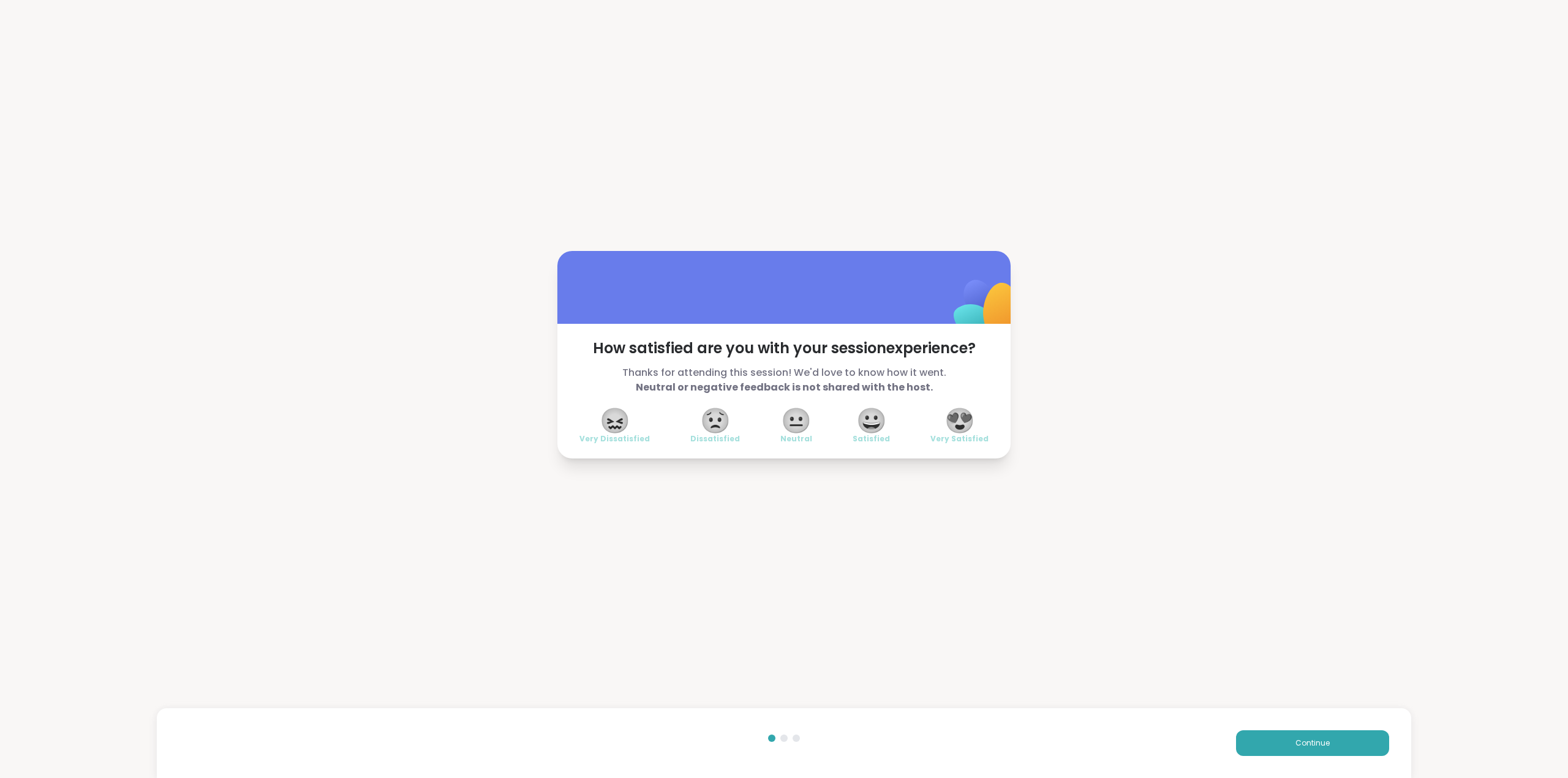
click at [956, 413] on span "😍" at bounding box center [960, 420] width 31 height 22
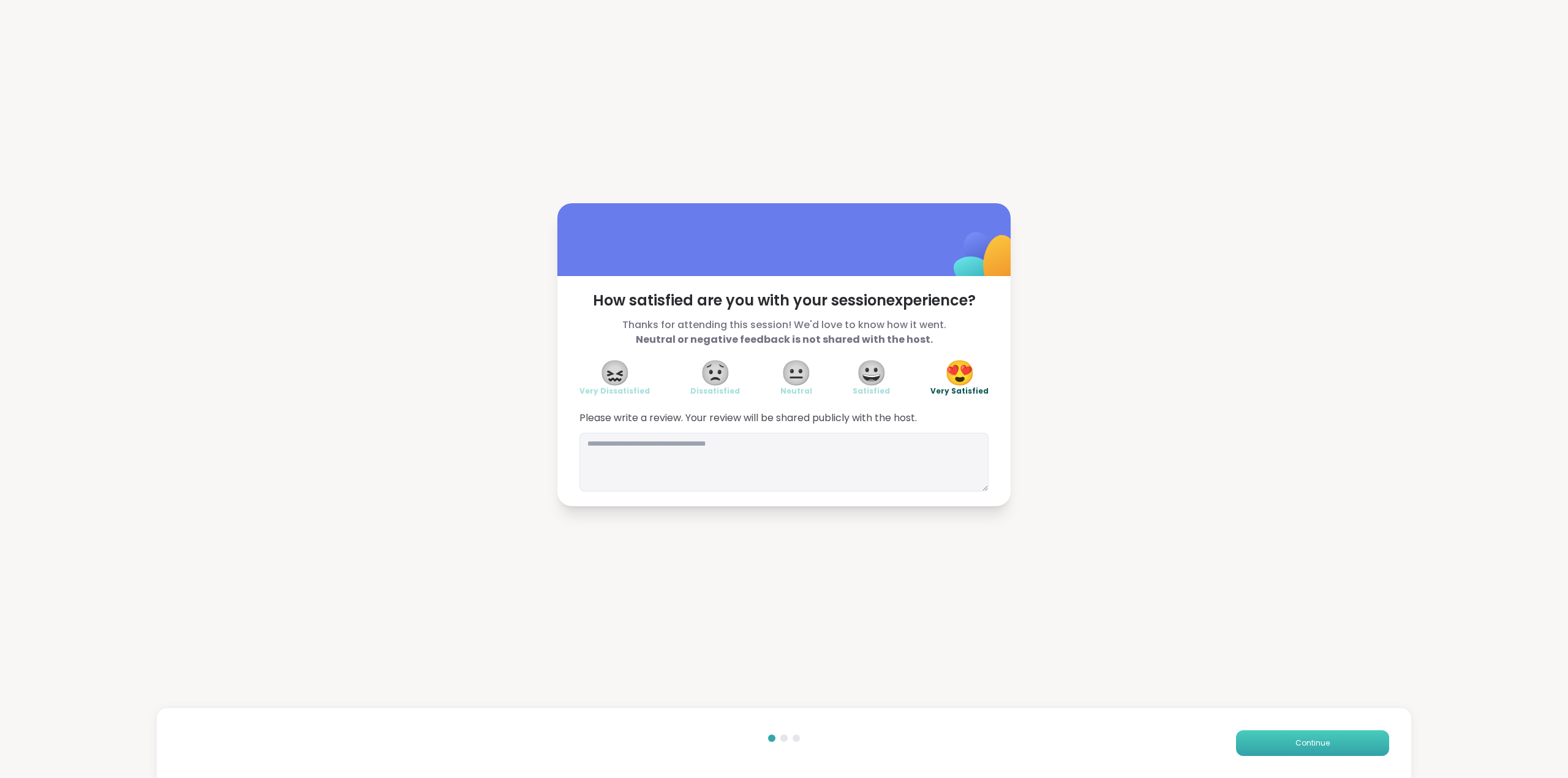
click at [1286, 744] on button "Continue" at bounding box center [1312, 744] width 153 height 26
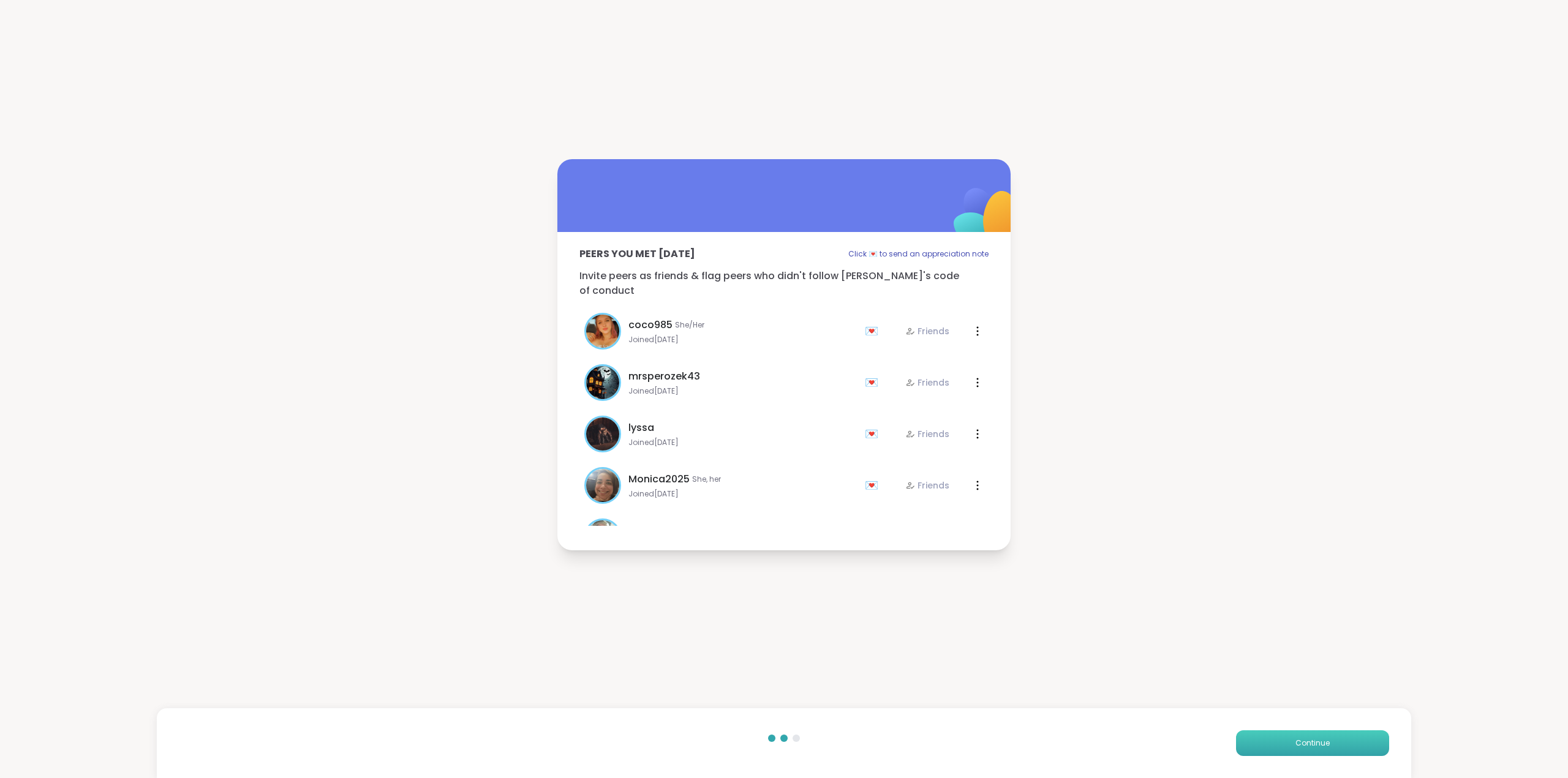
click at [1283, 750] on button "Continue" at bounding box center [1312, 744] width 153 height 26
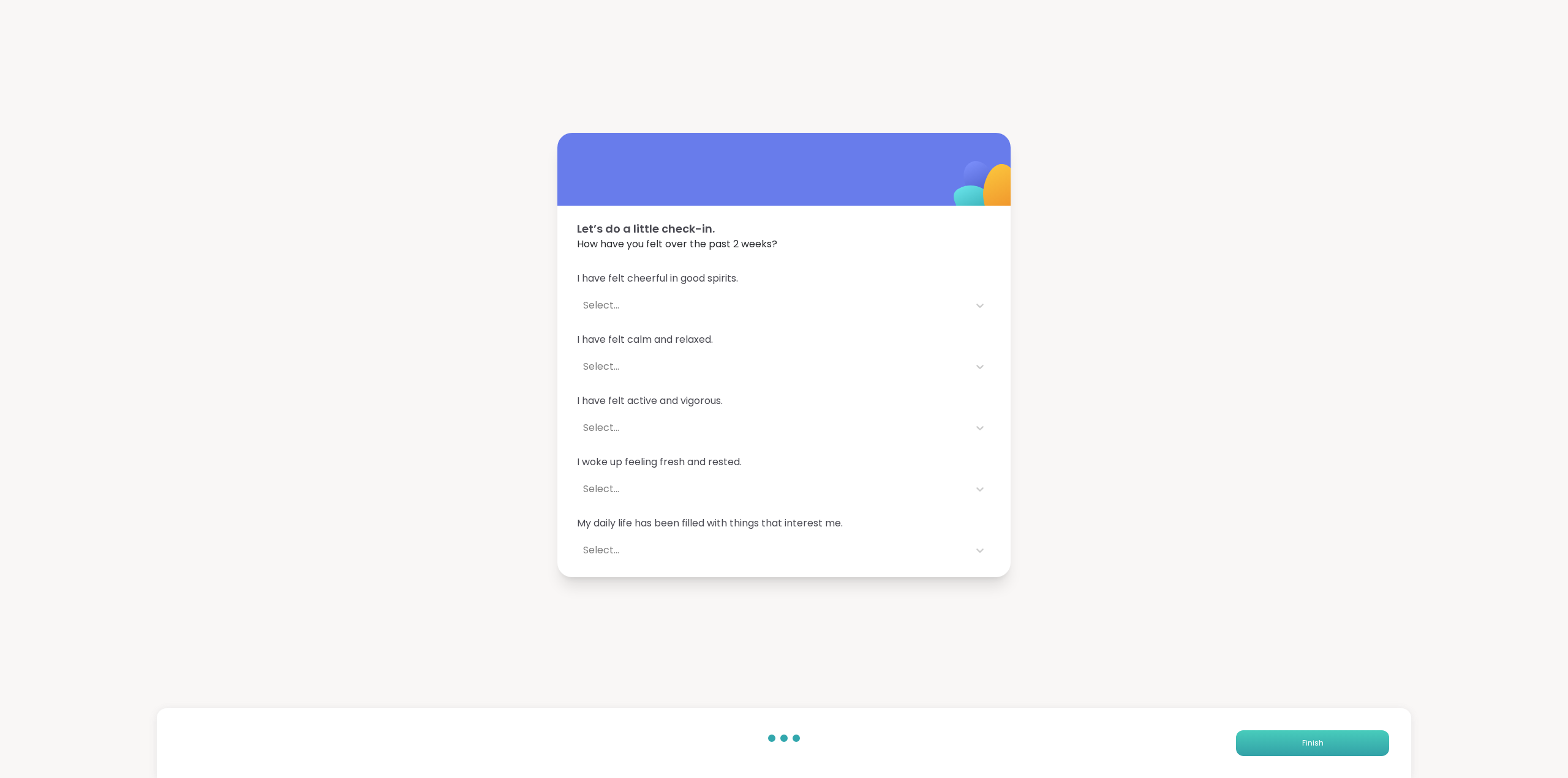
click at [1283, 752] on button "Finish" at bounding box center [1312, 744] width 153 height 26
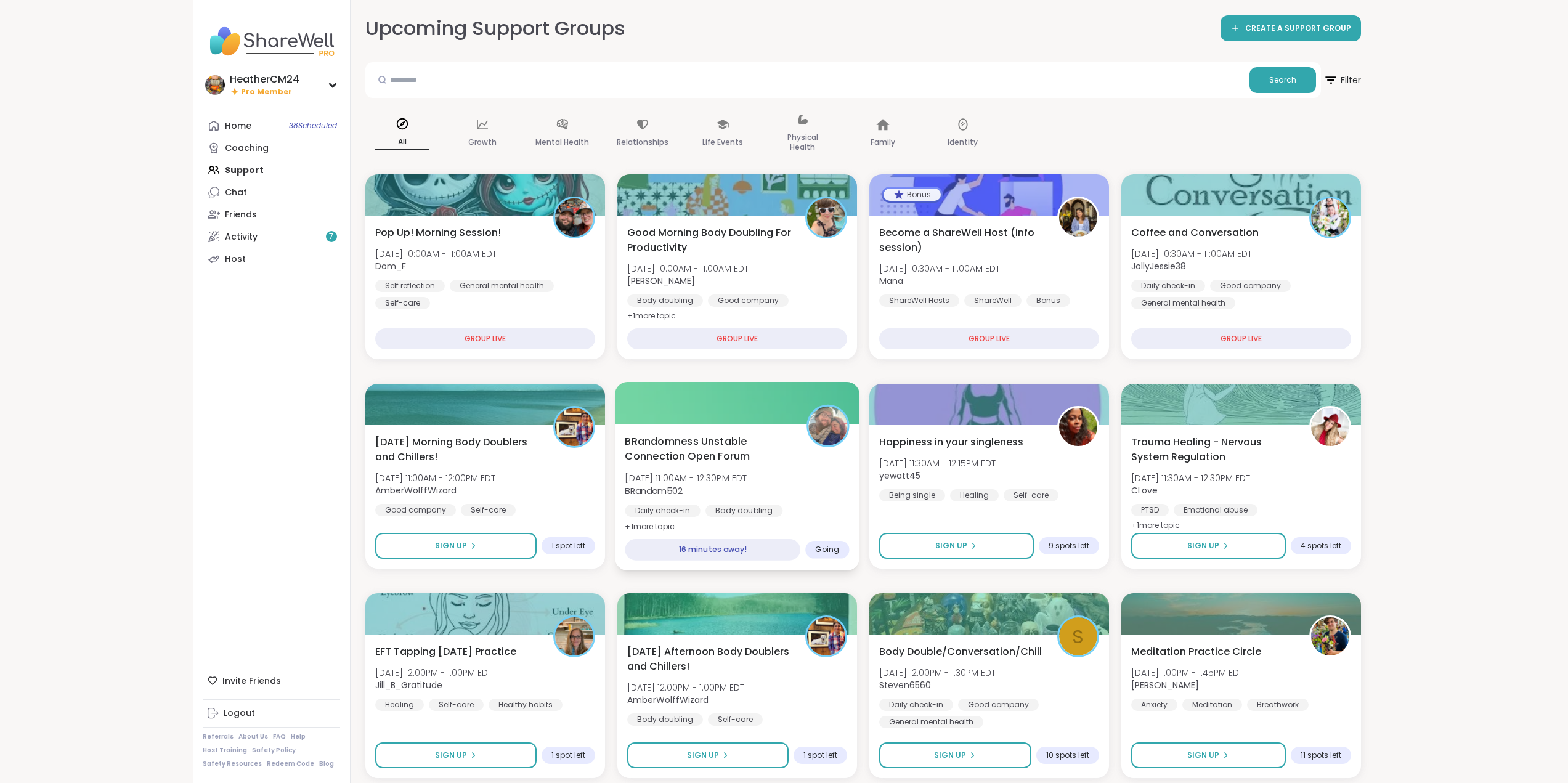
click at [696, 470] on div "BRandomness Unstable Connection Open Forum Tue, Oct 07 | 11:00AM - 12:30PM EDT …" at bounding box center [737, 484] width 224 height 100
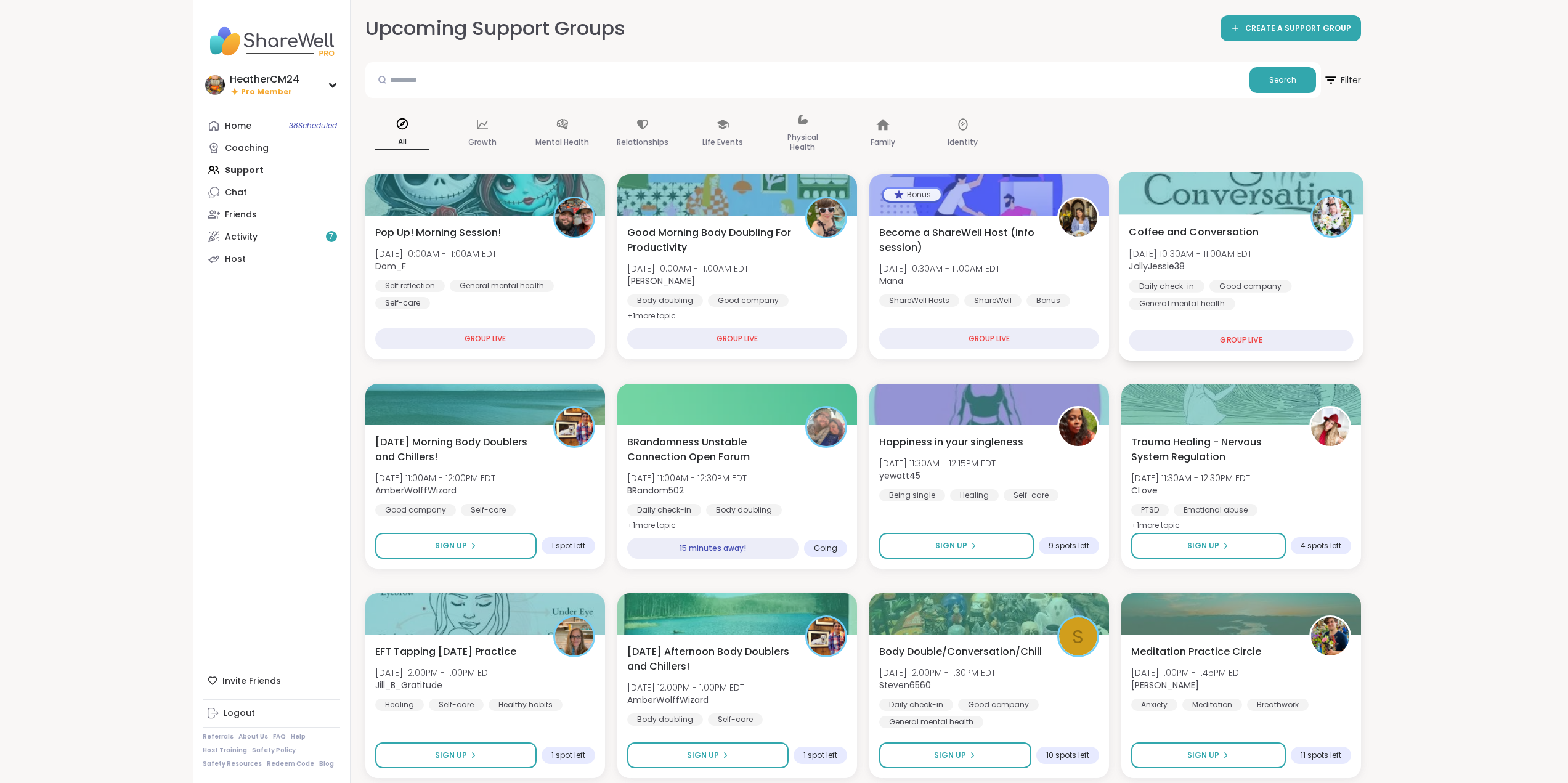
click at [1279, 292] on div "Daily check-in Good company General mental health" at bounding box center [1241, 295] width 224 height 30
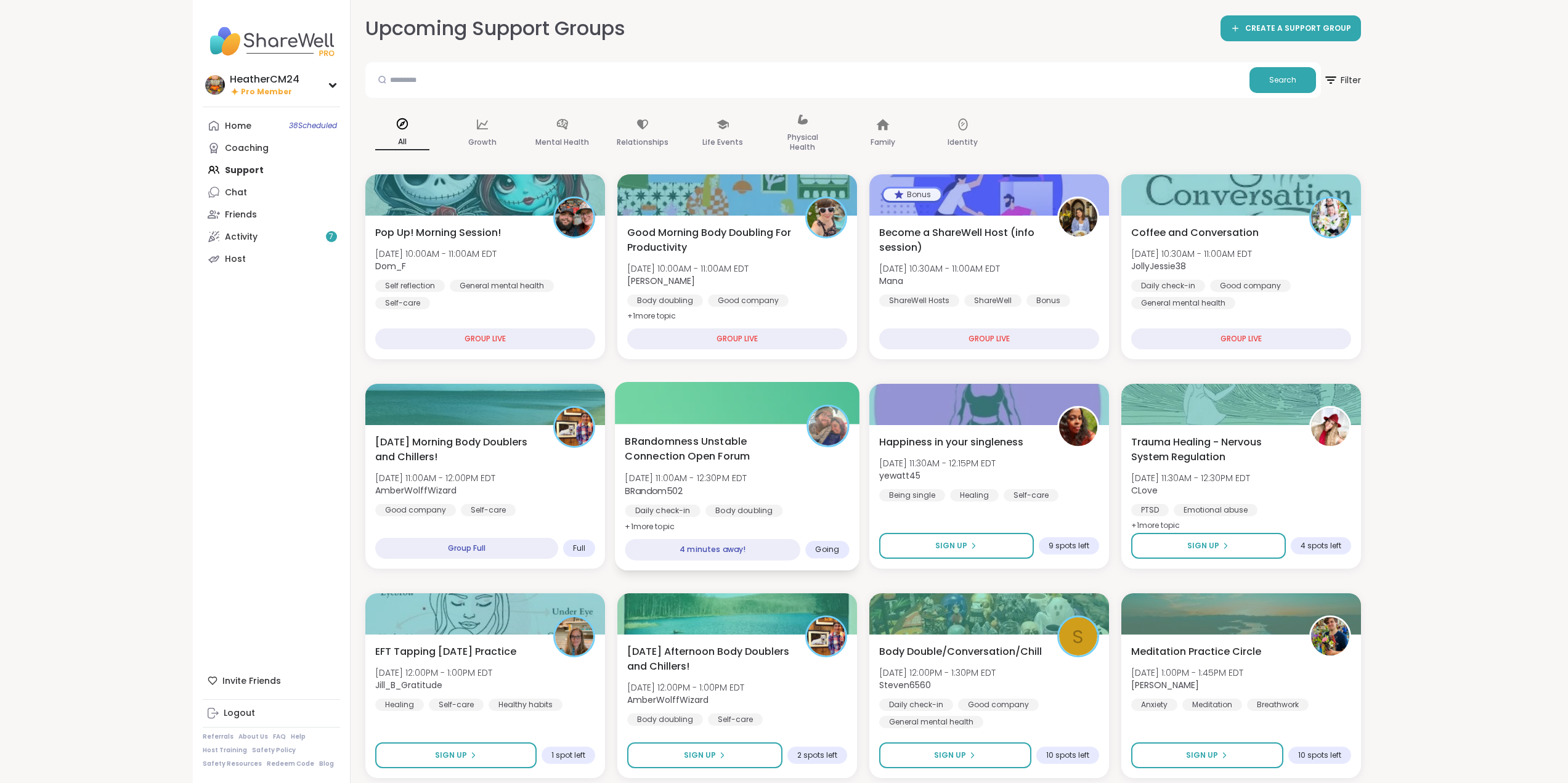
click at [673, 473] on span "Tue, Oct 07 | 11:00AM - 12:30PM EDT" at bounding box center [685, 478] width 122 height 12
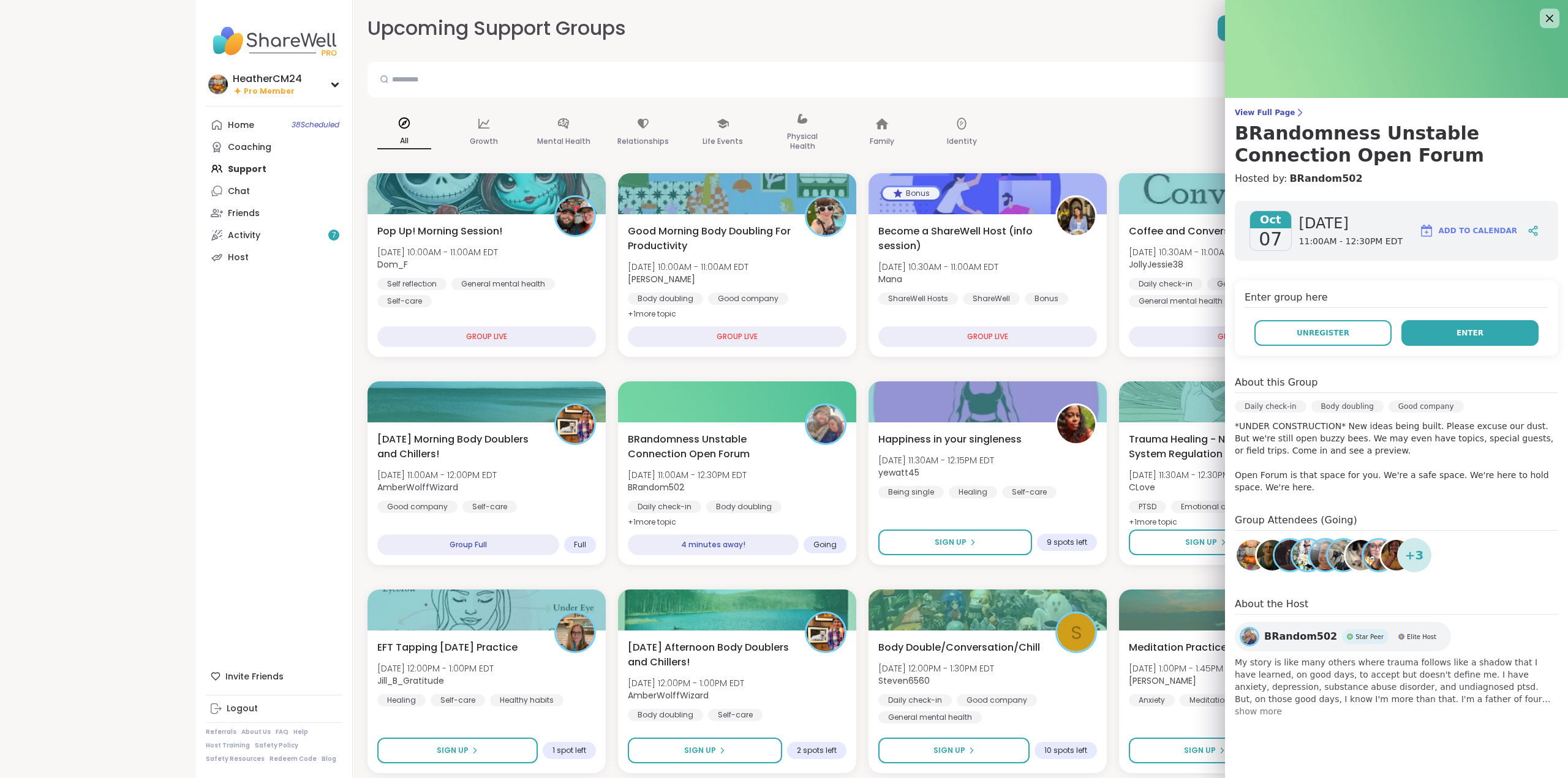
click at [1498, 334] on button "Enter" at bounding box center [1470, 333] width 137 height 26
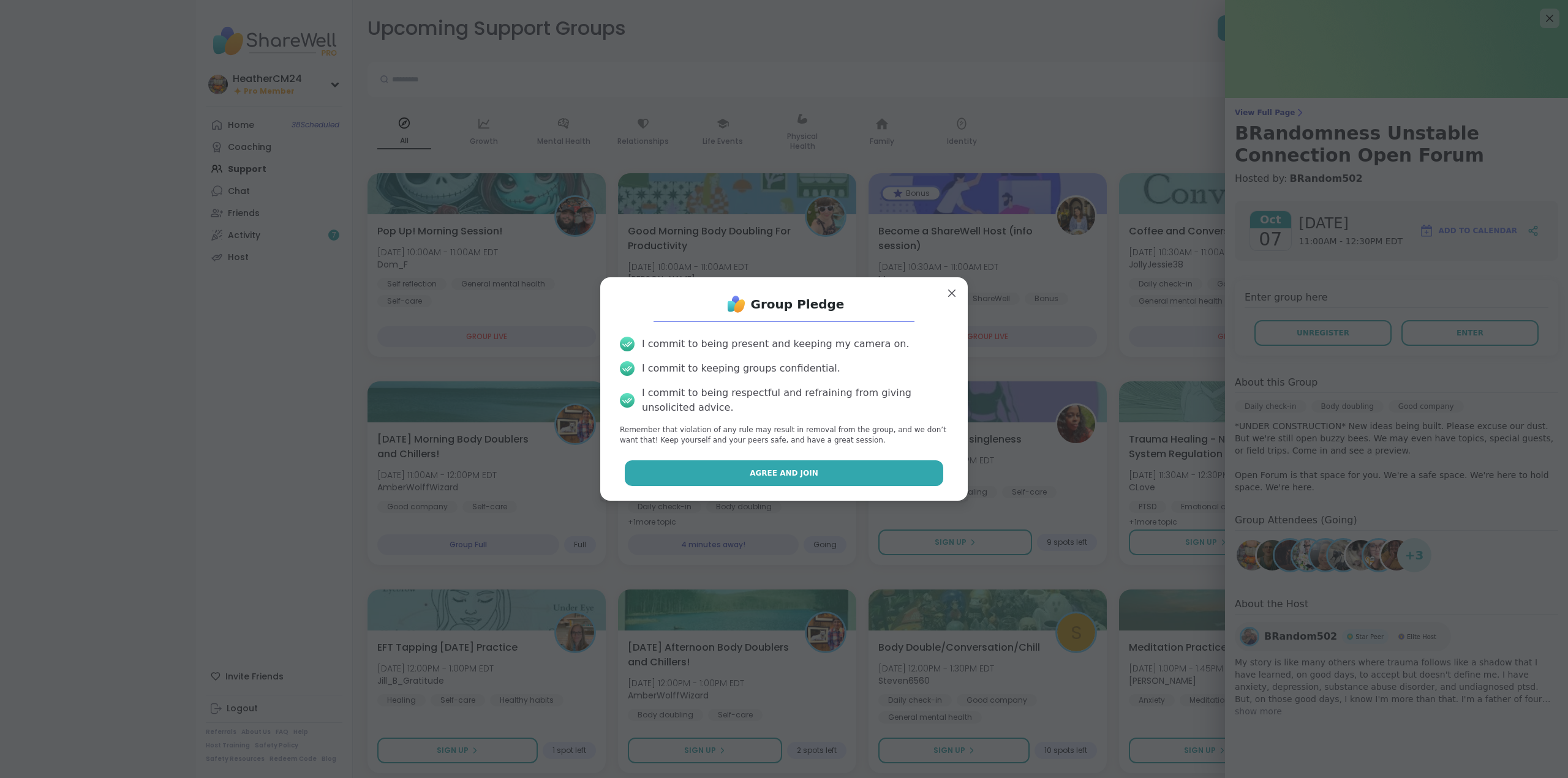
click at [867, 470] on button "Agree and Join" at bounding box center [784, 473] width 319 height 26
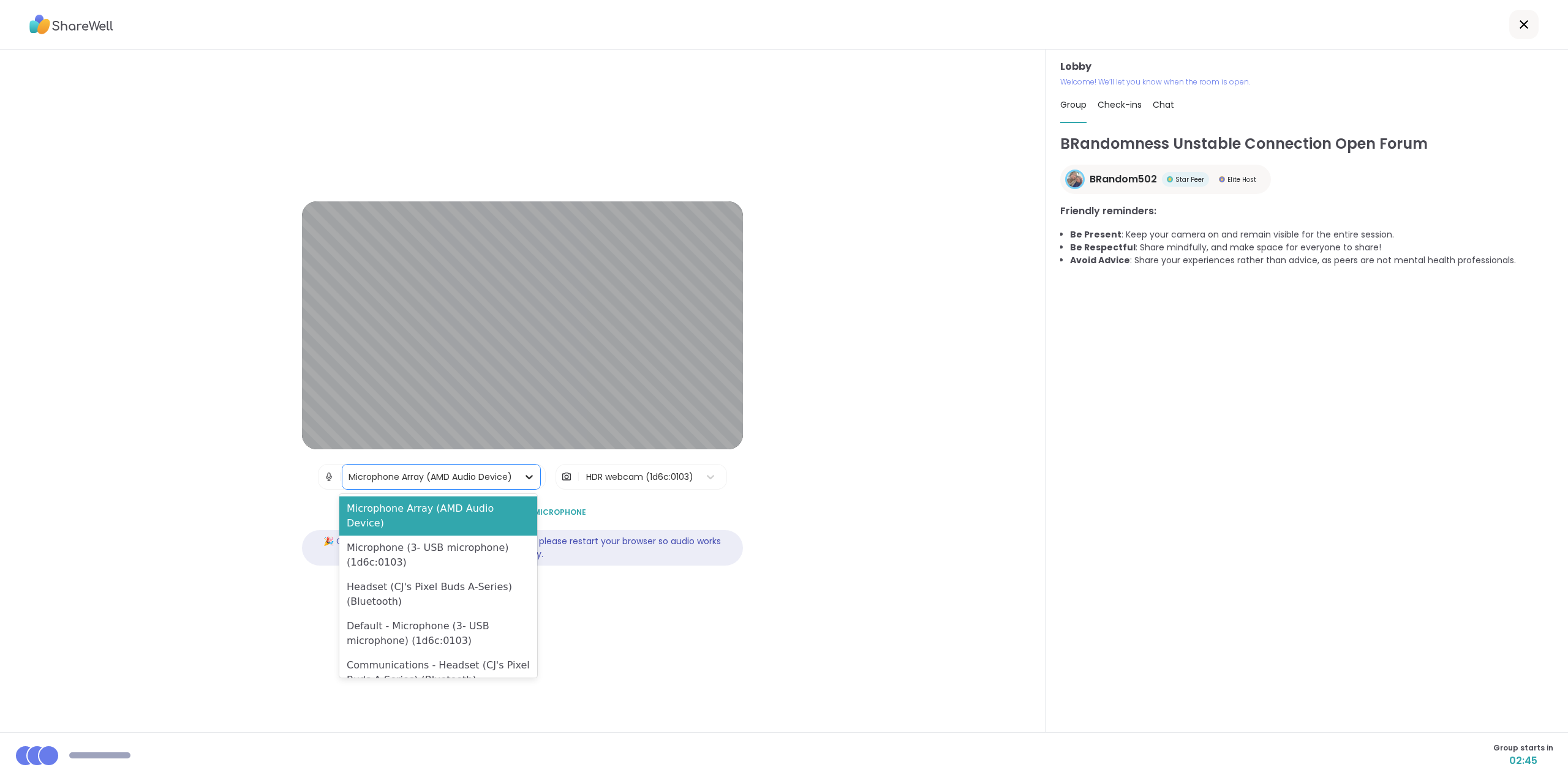
click at [523, 476] on icon at bounding box center [529, 477] width 12 height 12
click at [405, 581] on div "Headset (CJ's Pixel Buds A-Series) (Bluetooth)" at bounding box center [438, 595] width 198 height 39
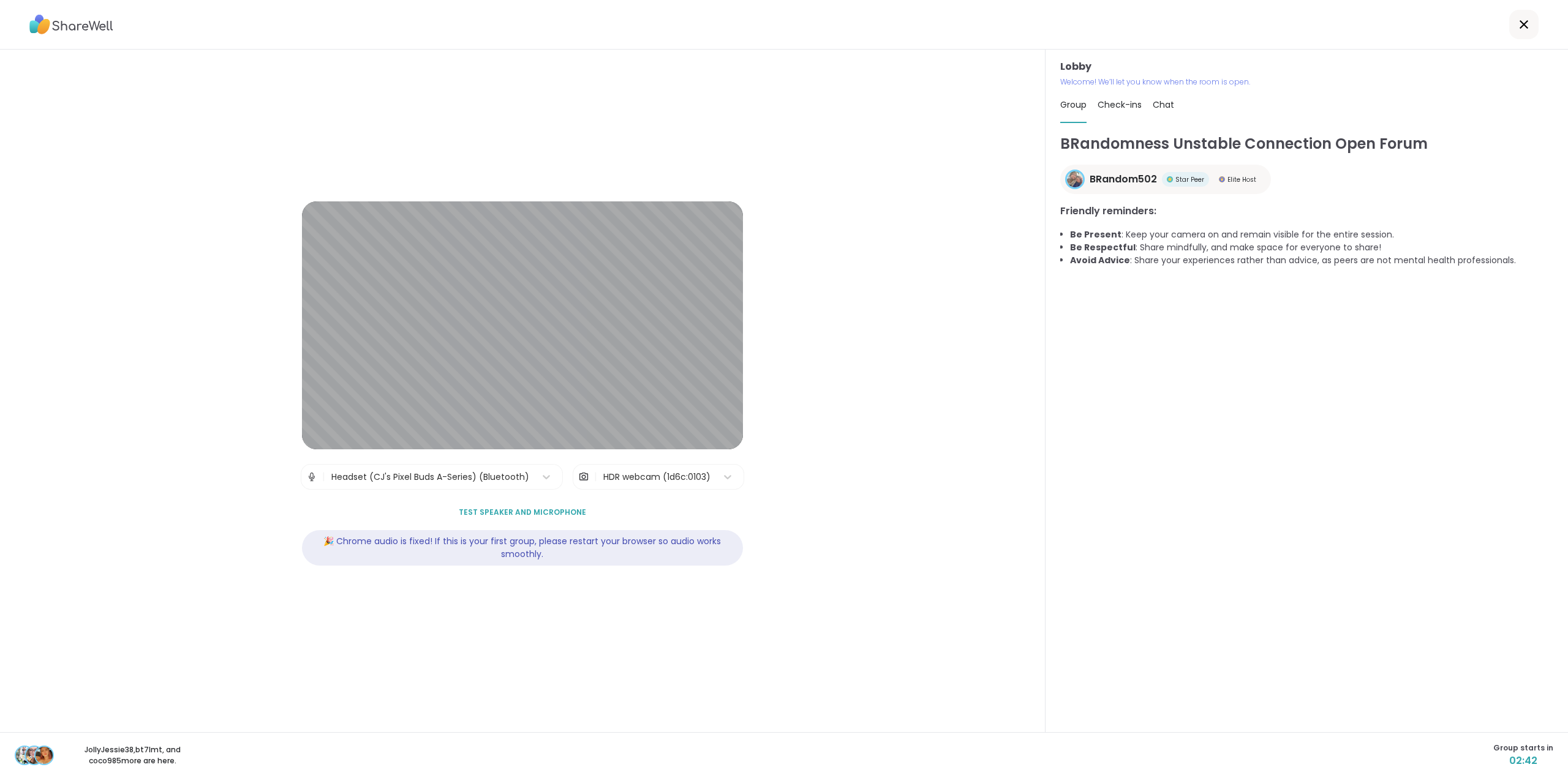
click at [540, 513] on span "Test speaker and microphone" at bounding box center [522, 513] width 127 height 11
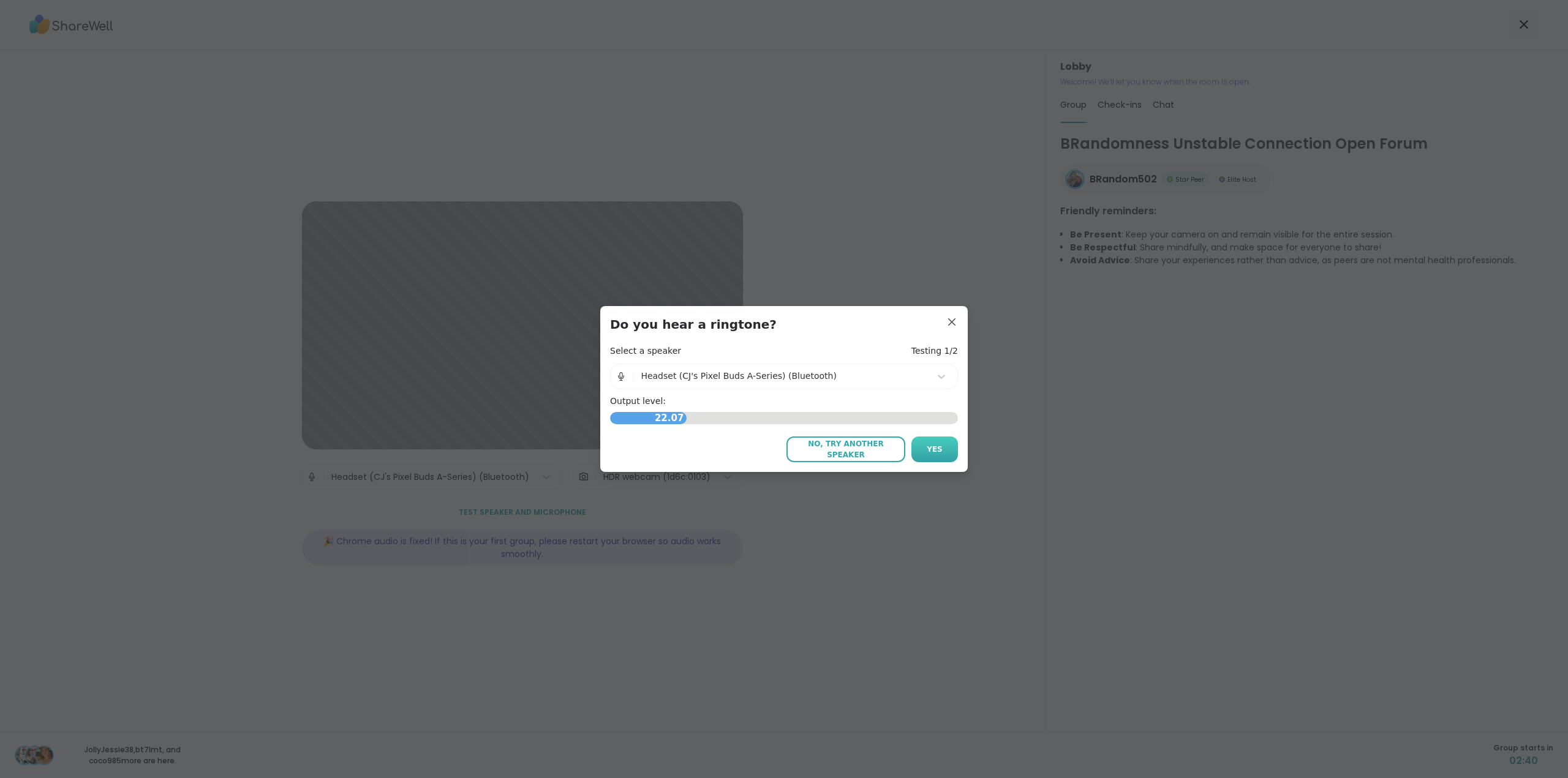
click at [921, 446] on button "Yes" at bounding box center [935, 449] width 47 height 26
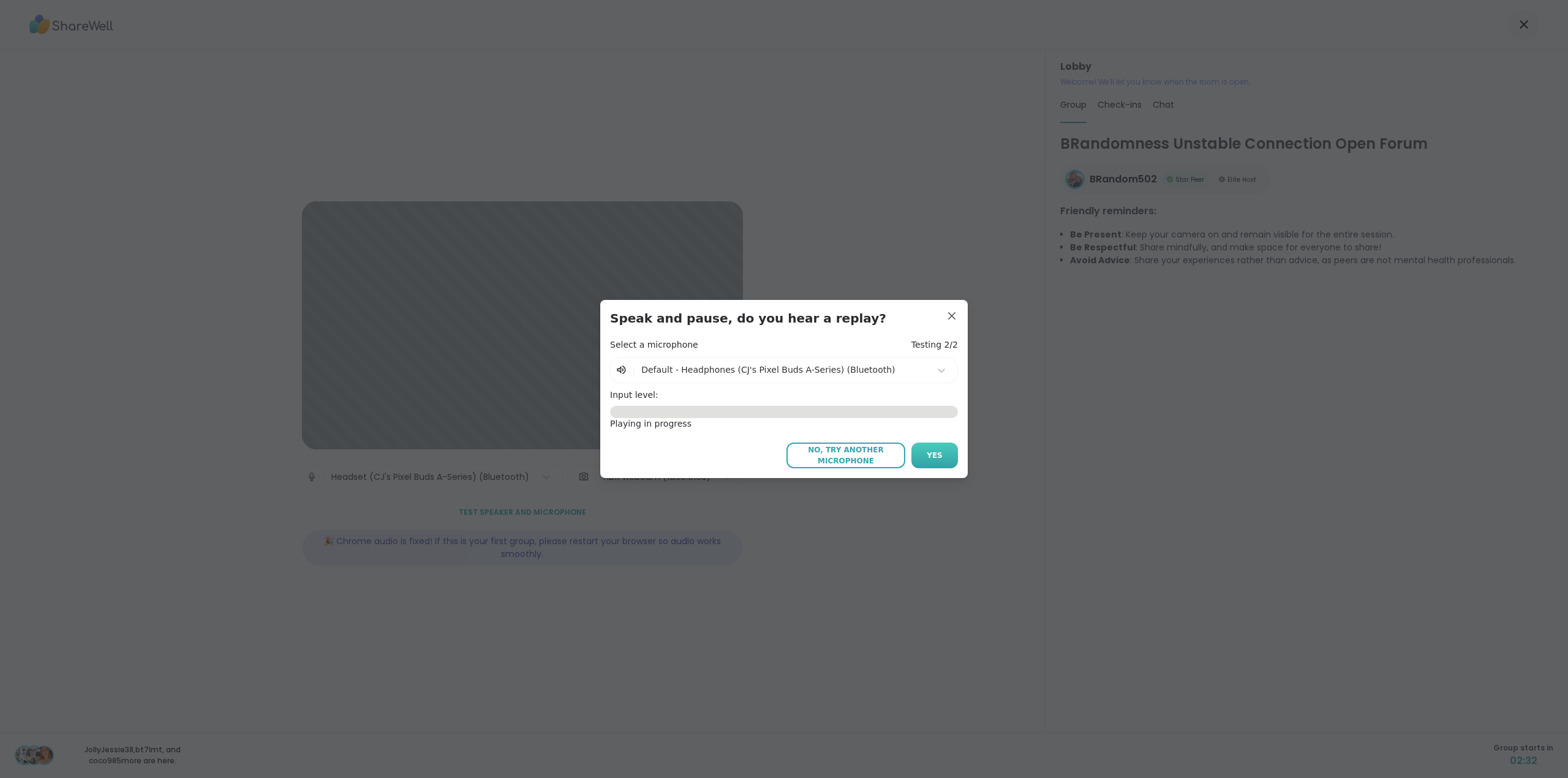
click at [927, 454] on span "Yes" at bounding box center [935, 455] width 16 height 11
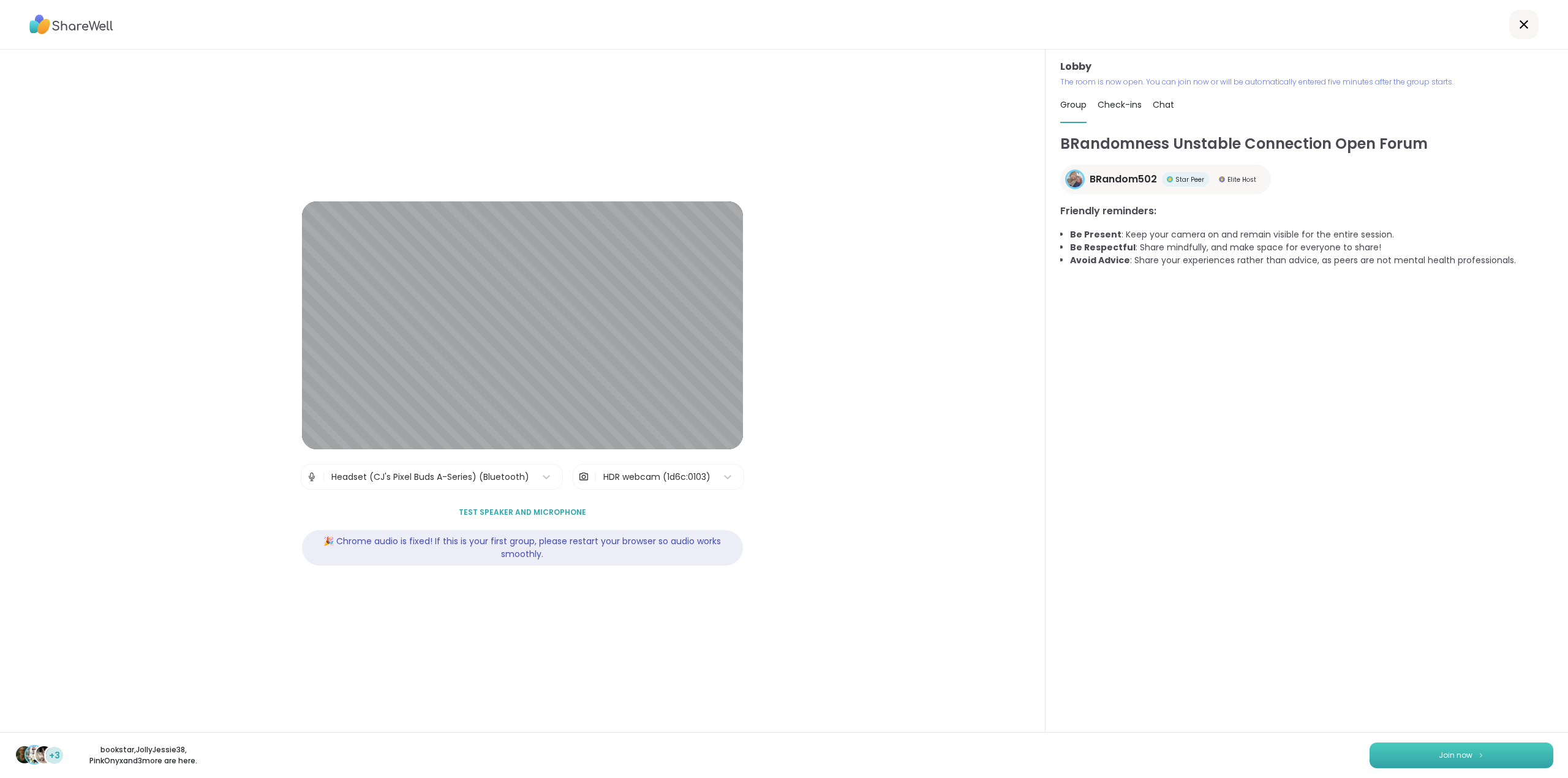
click at [1404, 756] on button "Join now" at bounding box center [1461, 755] width 184 height 26
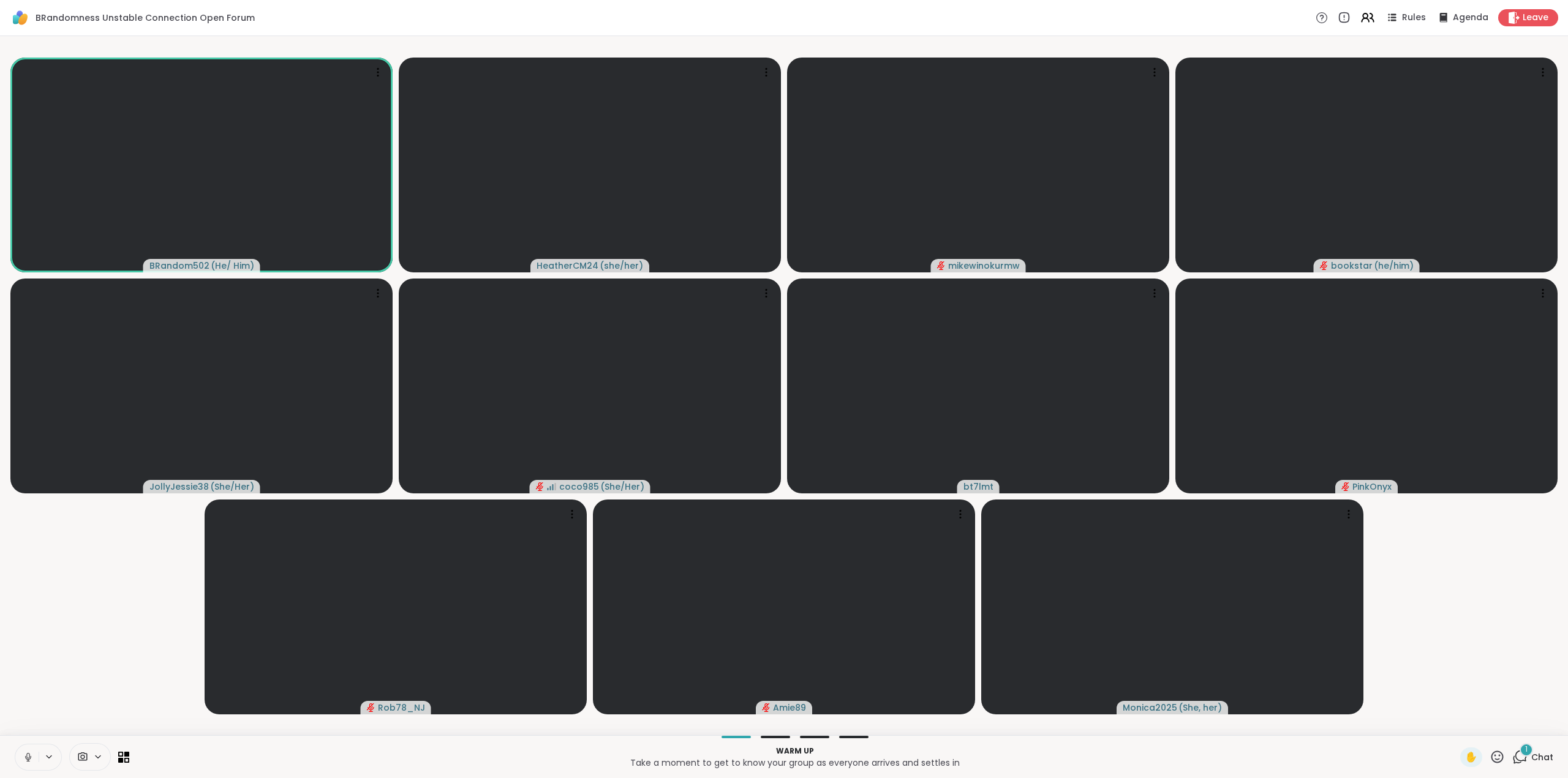
click at [29, 754] on icon at bounding box center [28, 755] width 3 height 6
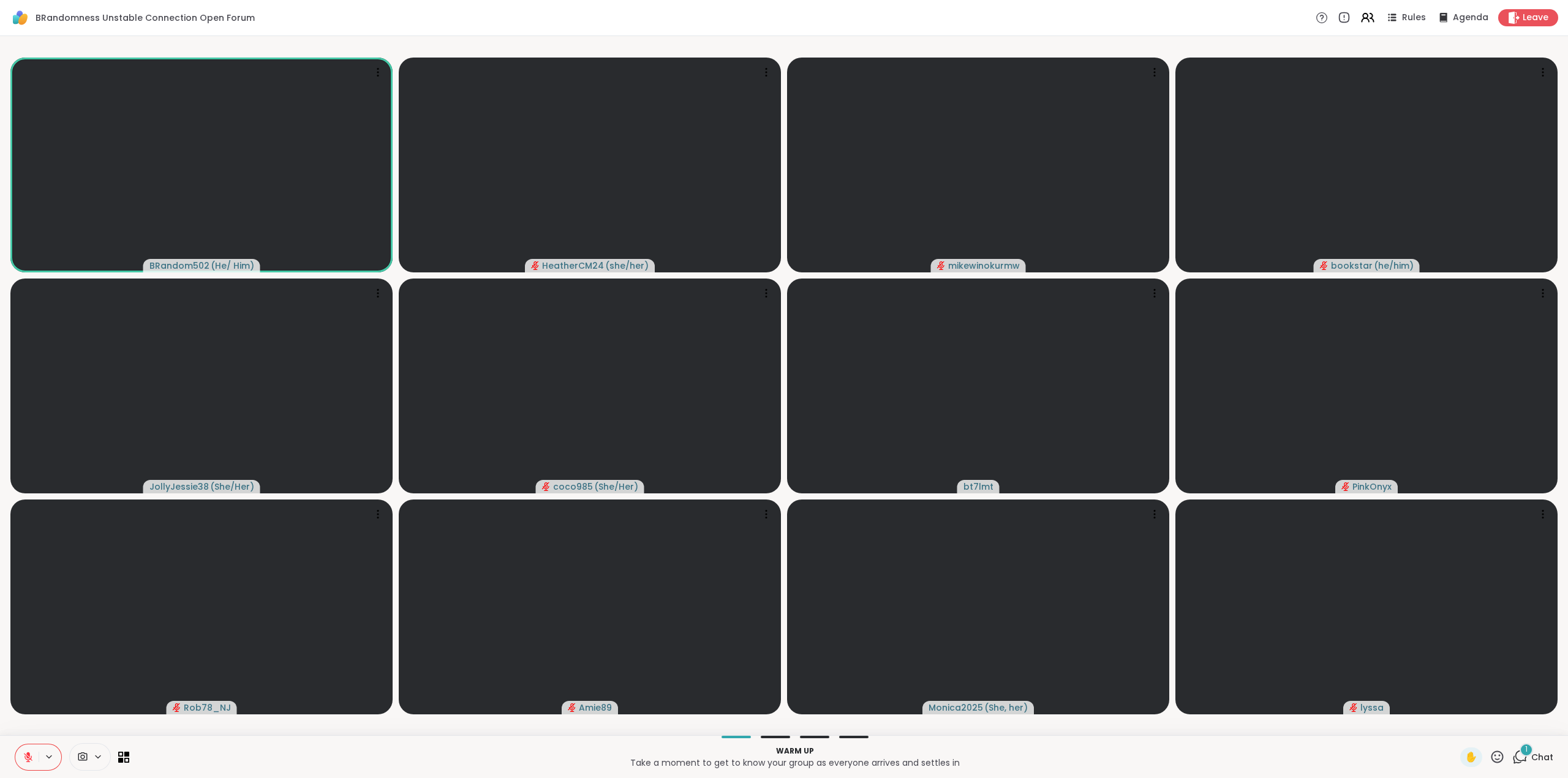
click at [1520, 751] on div "1" at bounding box center [1527, 750] width 14 height 14
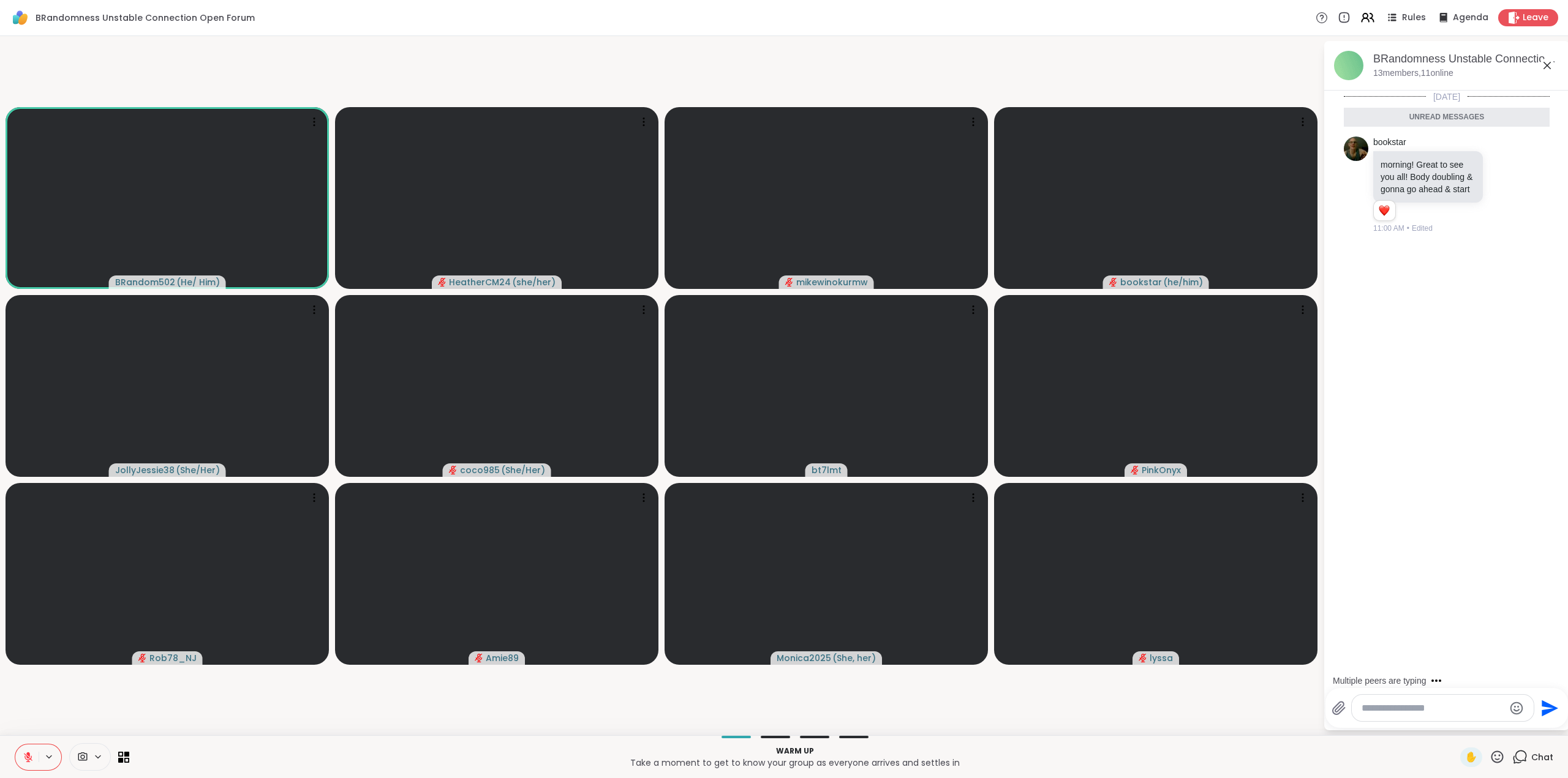
drag, startPoint x: 1465, startPoint y: 707, endPoint x: 1459, endPoint y: 713, distance: 8.5
click at [1464, 707] on textarea "Type your message" at bounding box center [1433, 708] width 143 height 12
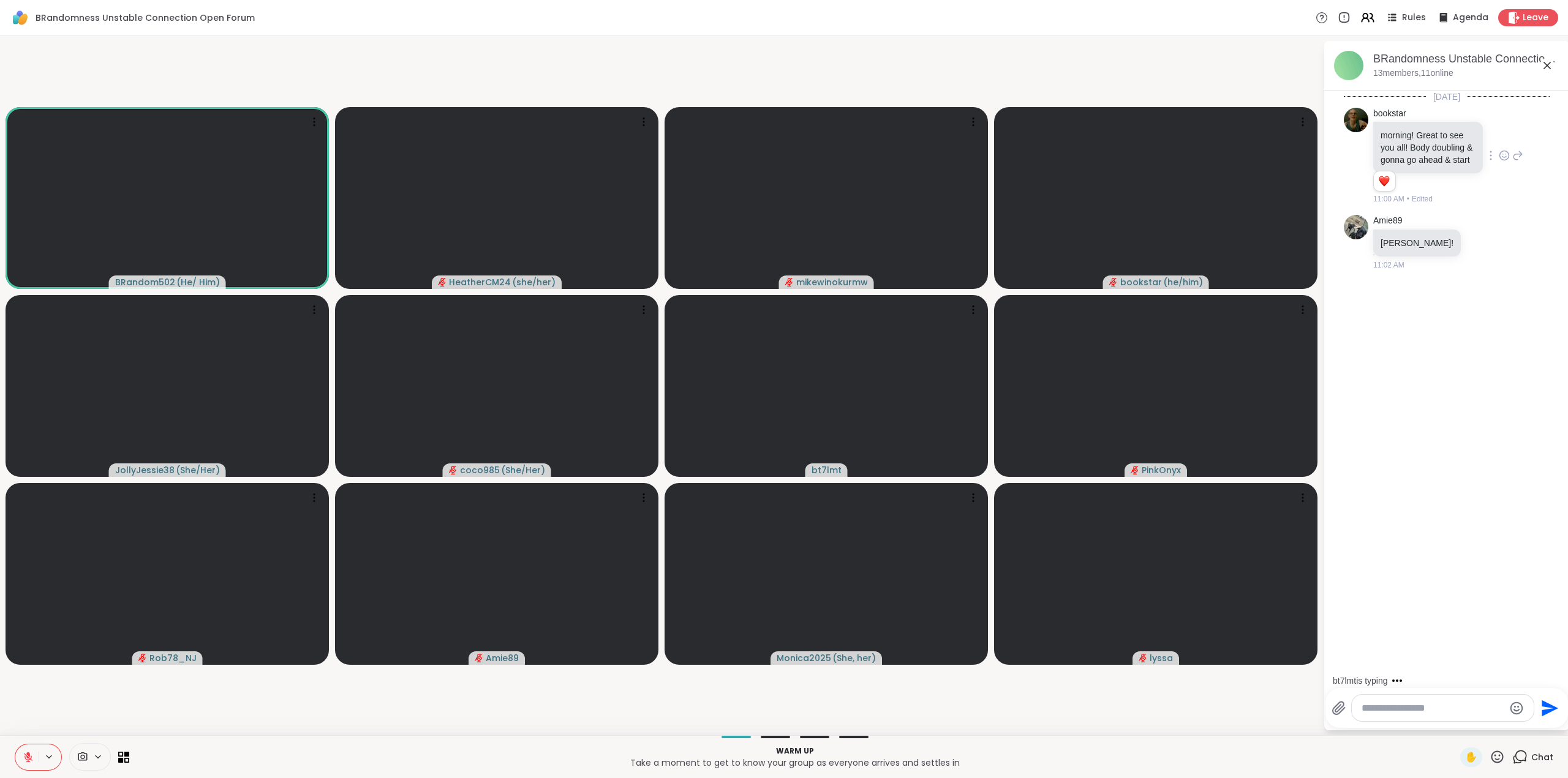
click at [1500, 161] on icon at bounding box center [1505, 156] width 9 height 9
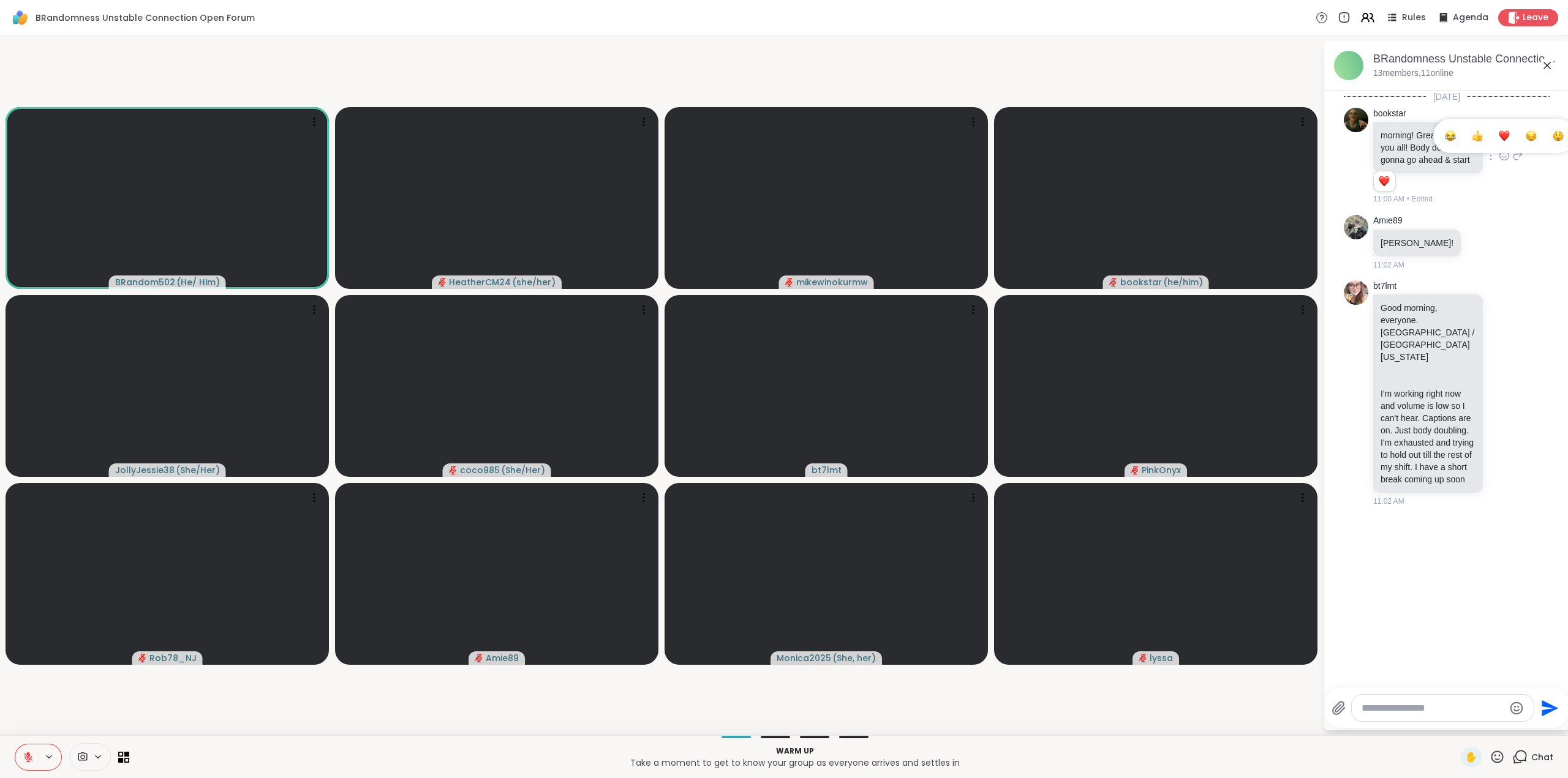
click at [1499, 137] on div "Select Reaction: Heart" at bounding box center [1505, 136] width 11 height 11
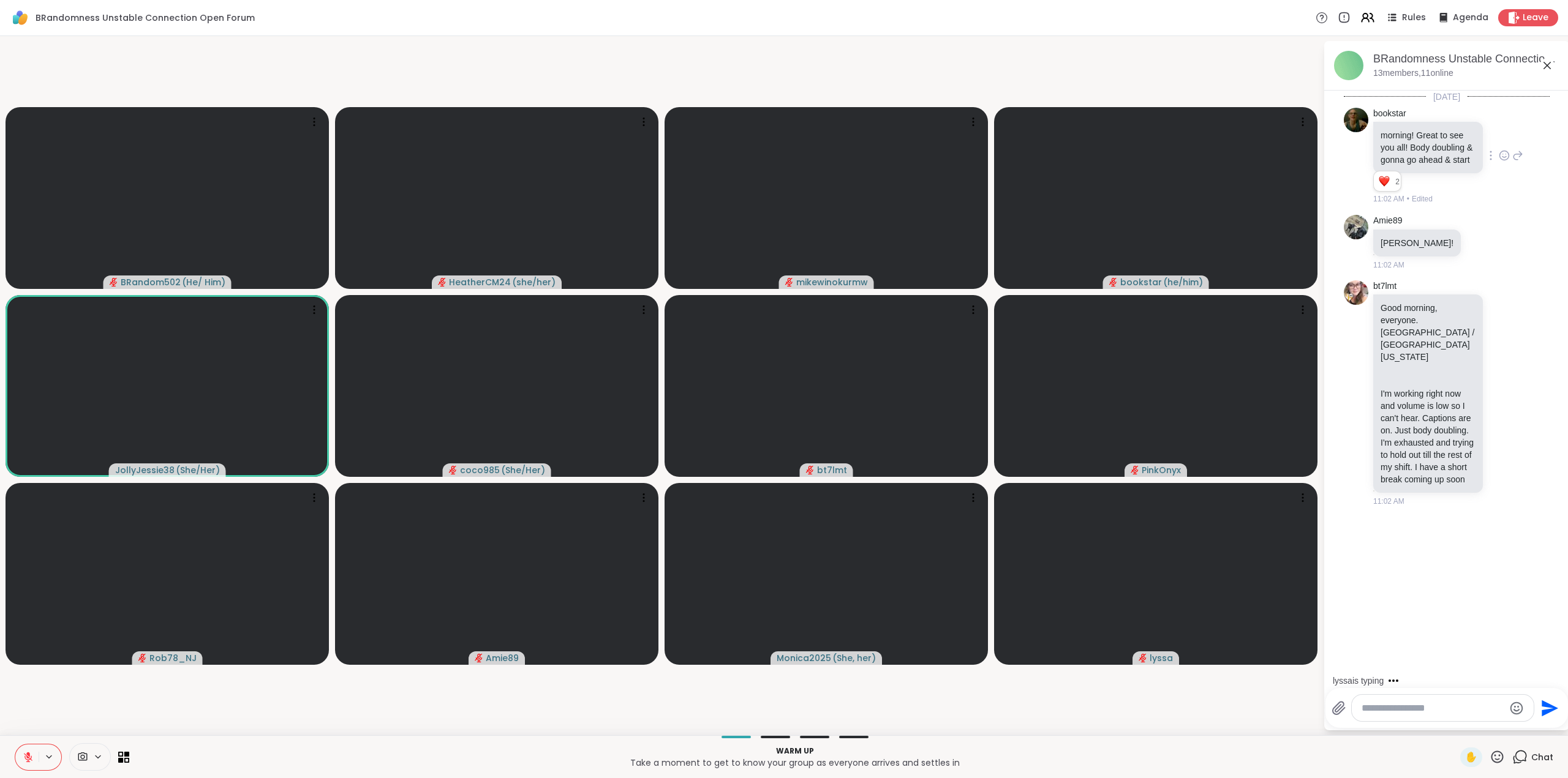
click at [1423, 708] on textarea "Type your message" at bounding box center [1433, 708] width 143 height 12
type textarea "***"
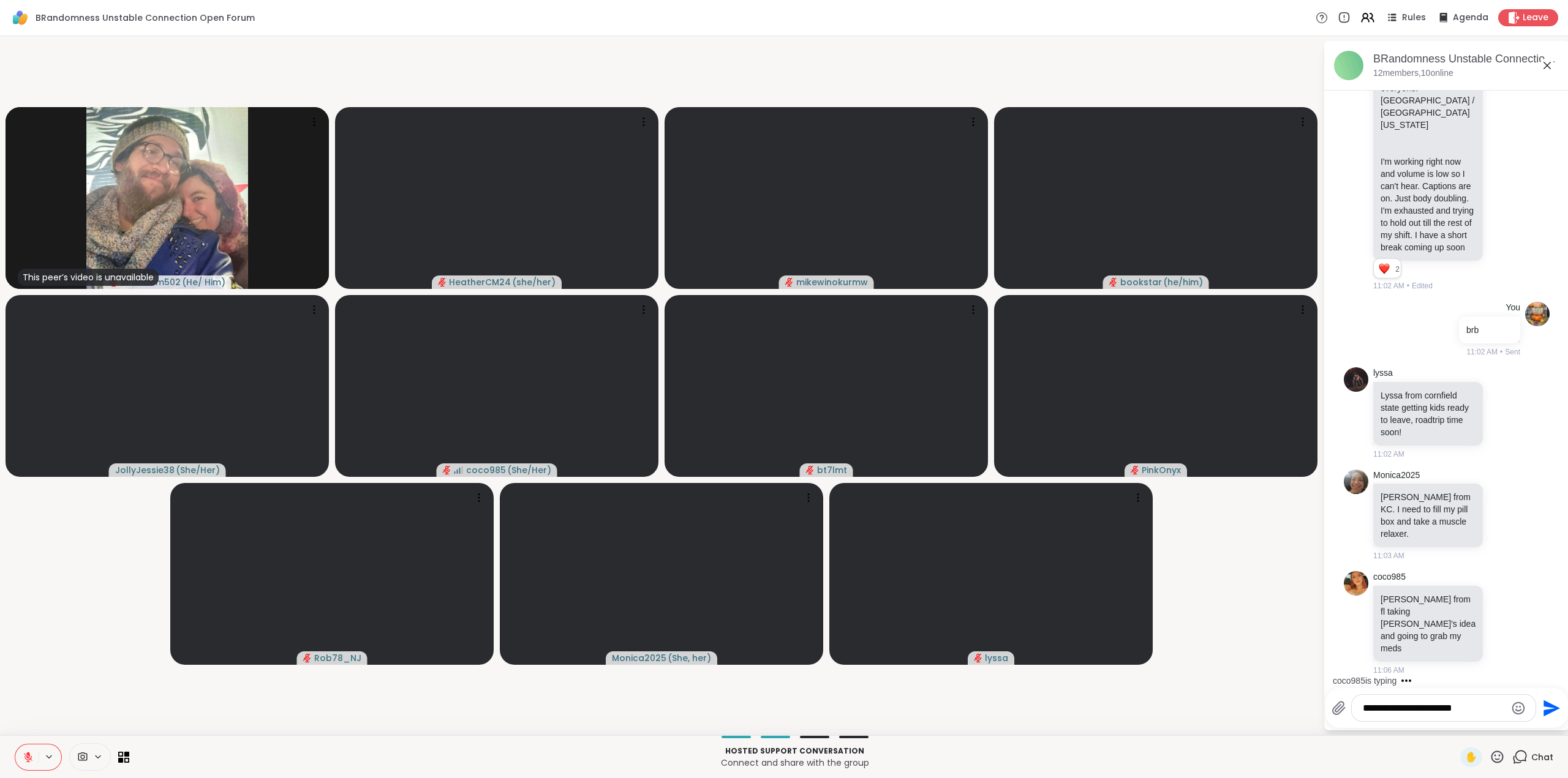
scroll to position [315, 0]
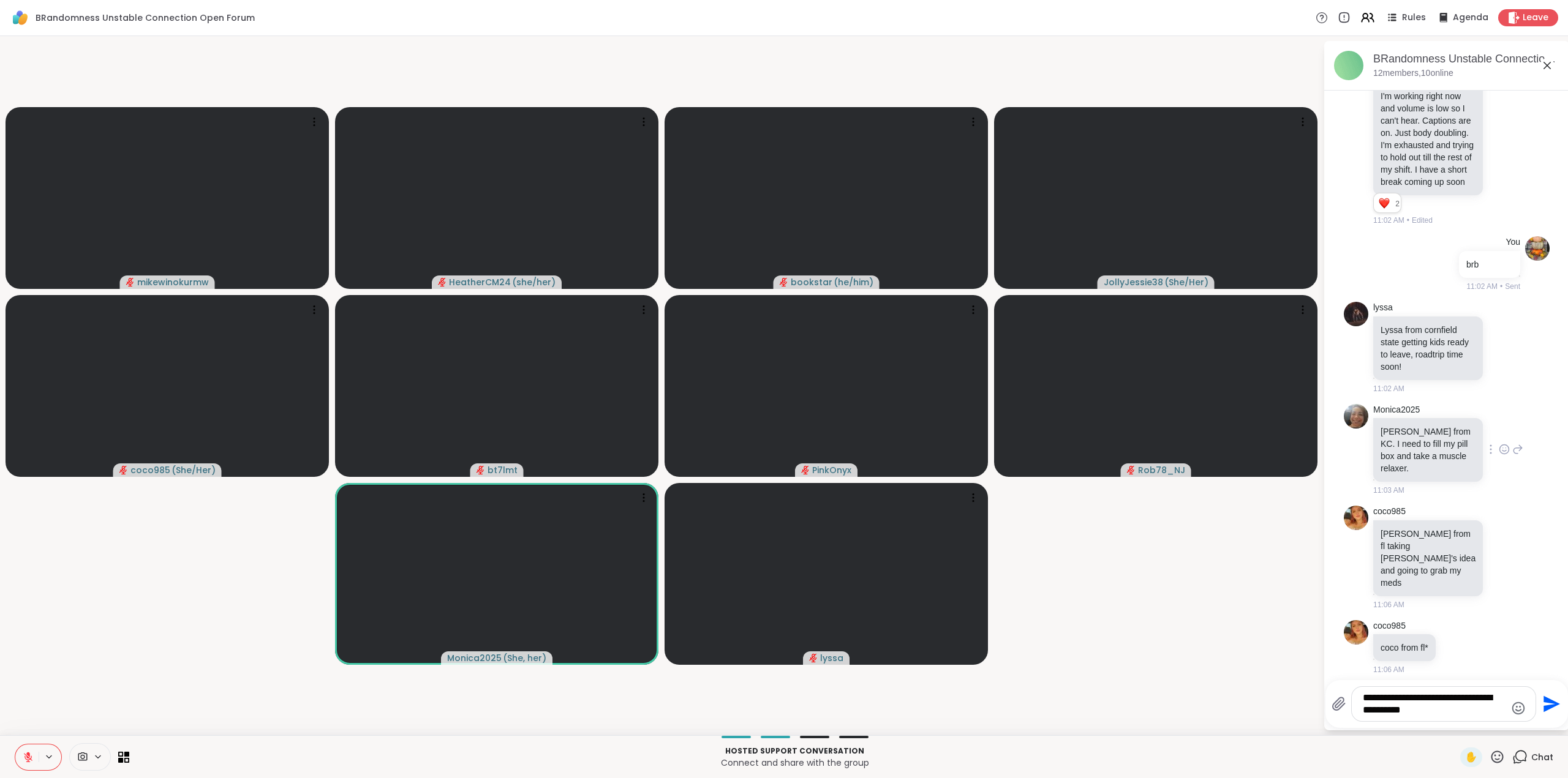
click at [1352, 428] on img at bounding box center [1356, 416] width 25 height 25
click at [1424, 708] on textarea "**********" at bounding box center [1434, 704] width 143 height 25
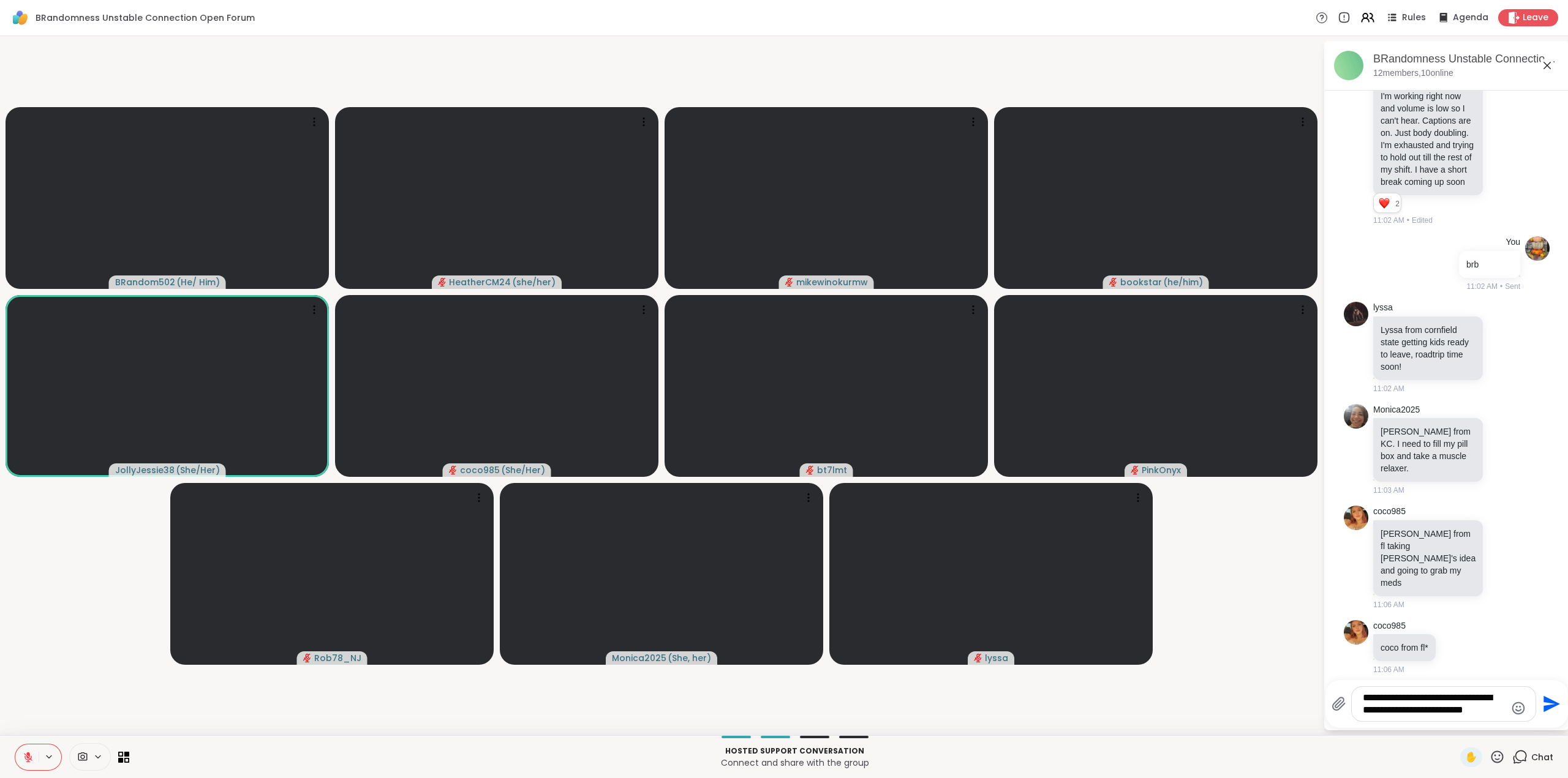
type textarea "**********"
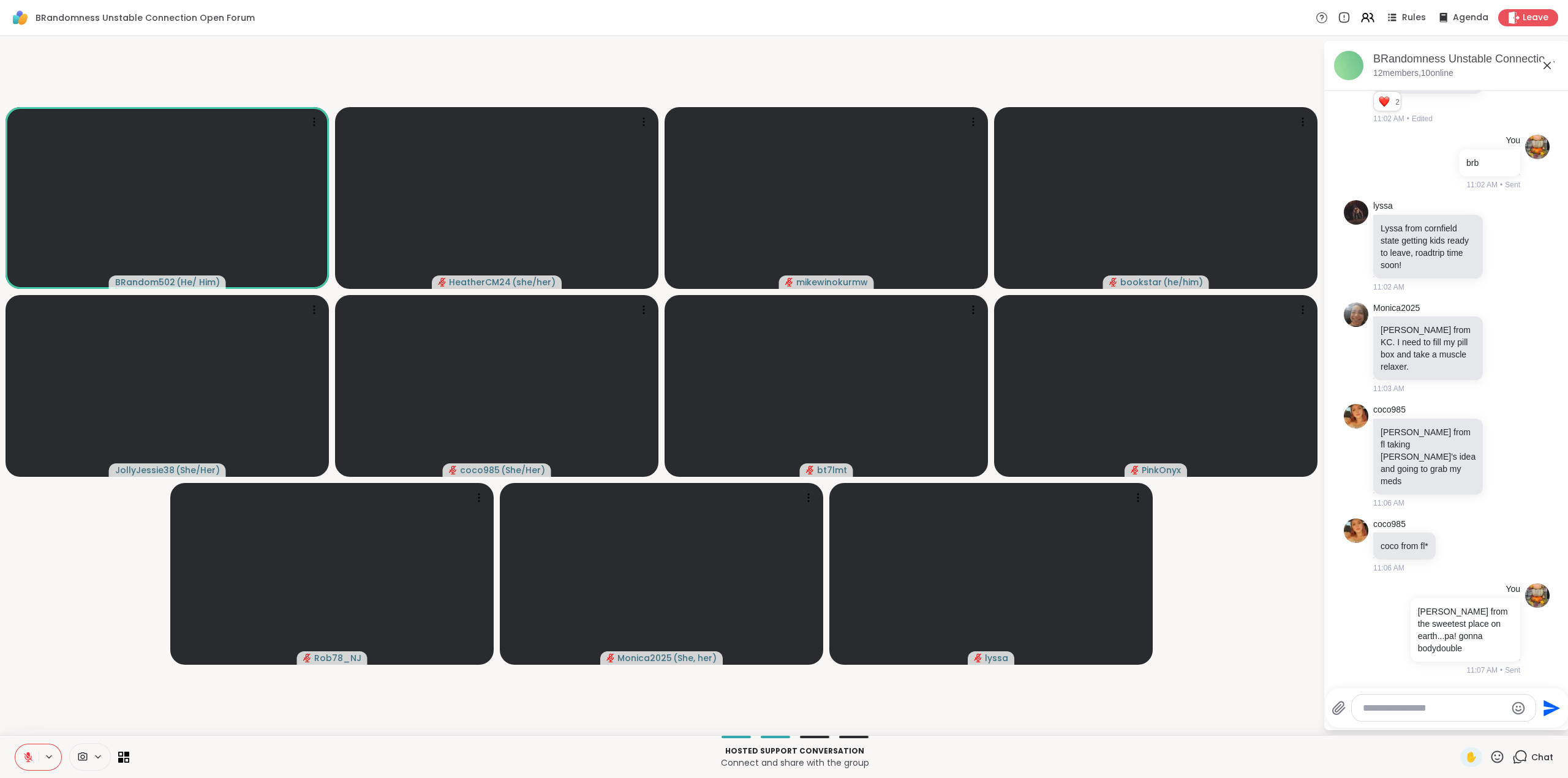
scroll to position [543, 0]
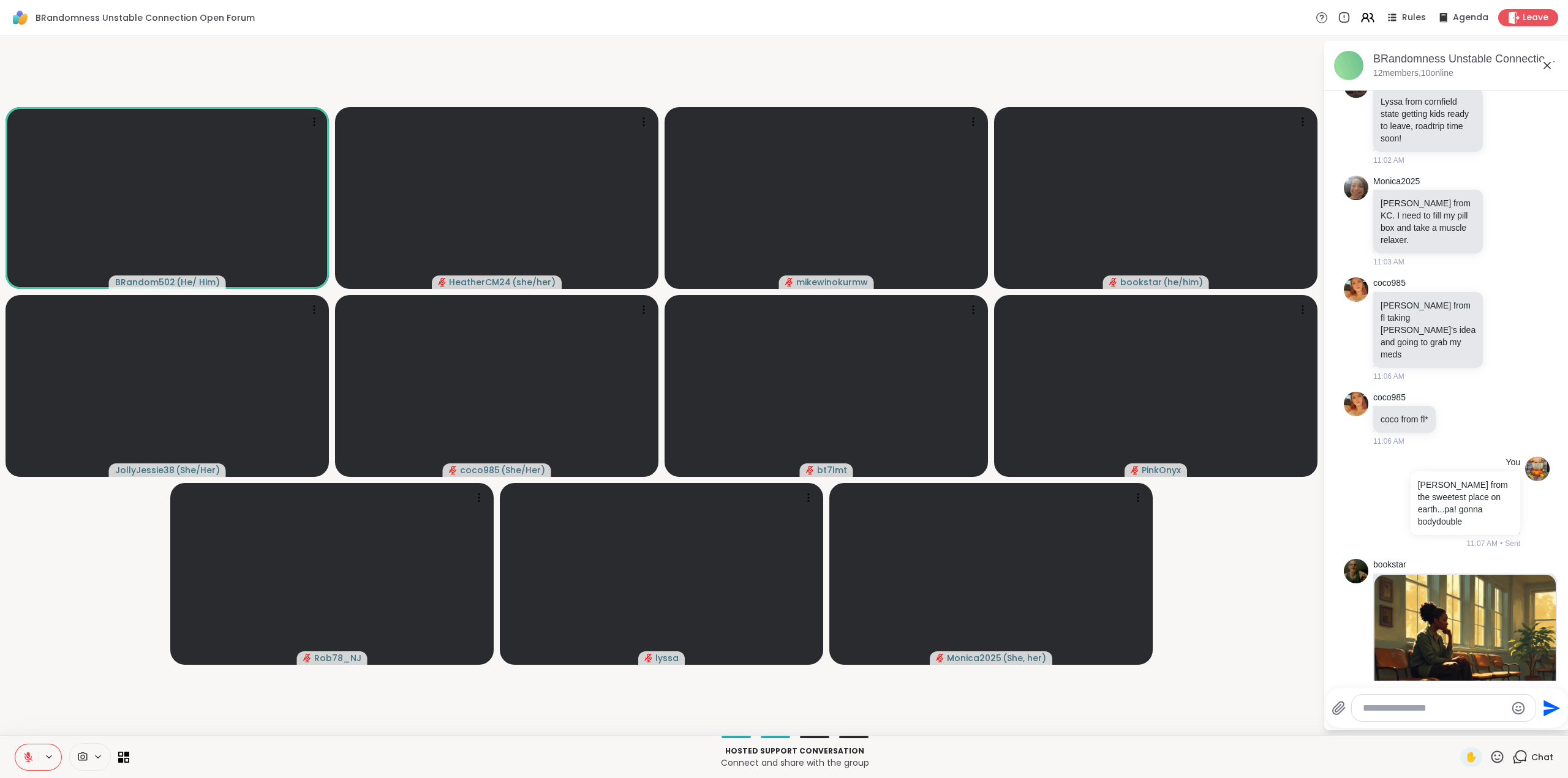
click at [1376, 713] on textarea "Type your message" at bounding box center [1434, 708] width 143 height 12
click at [1392, 643] on span "J" at bounding box center [1394, 645] width 5 height 12
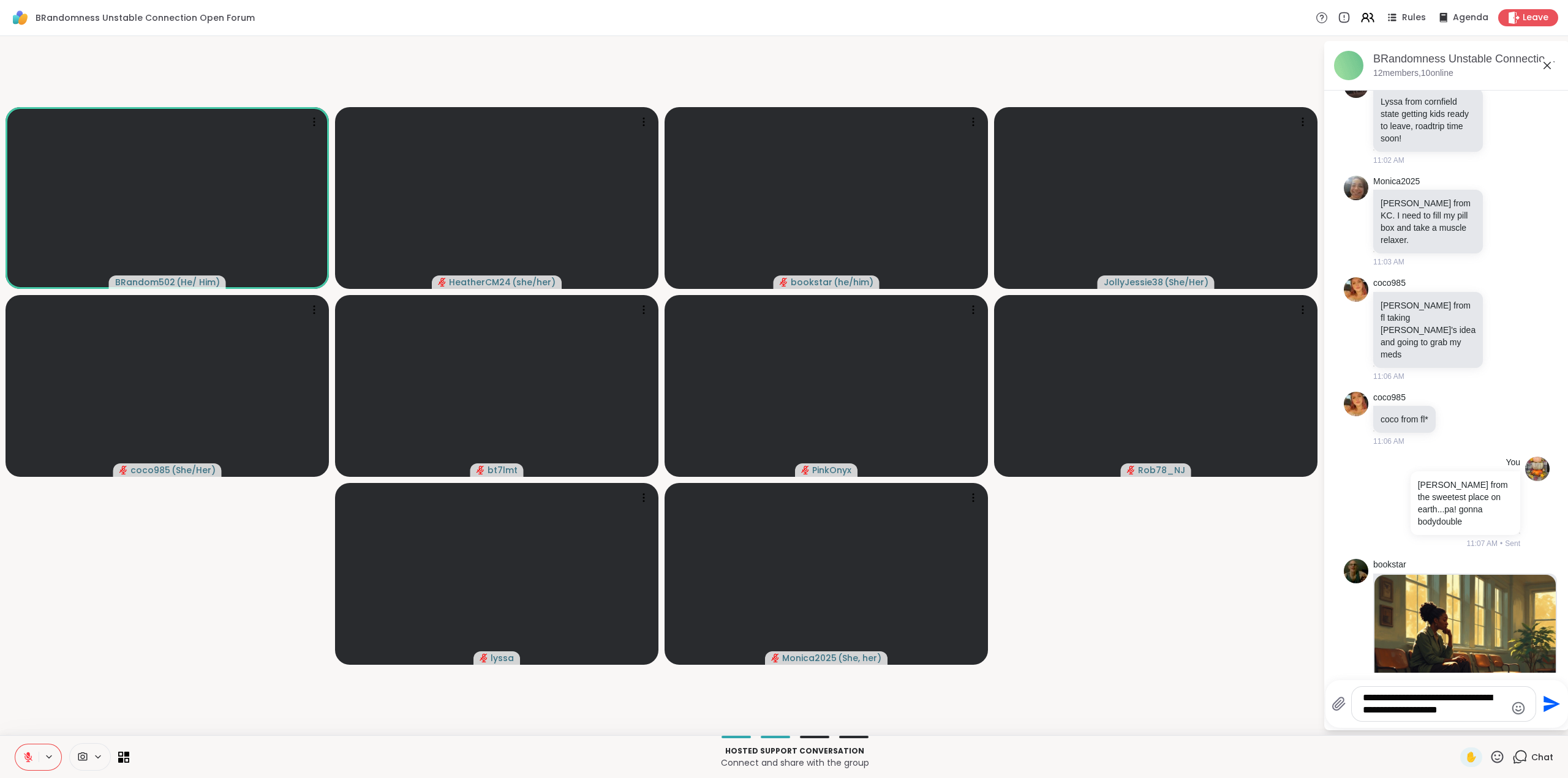
type textarea "**********"
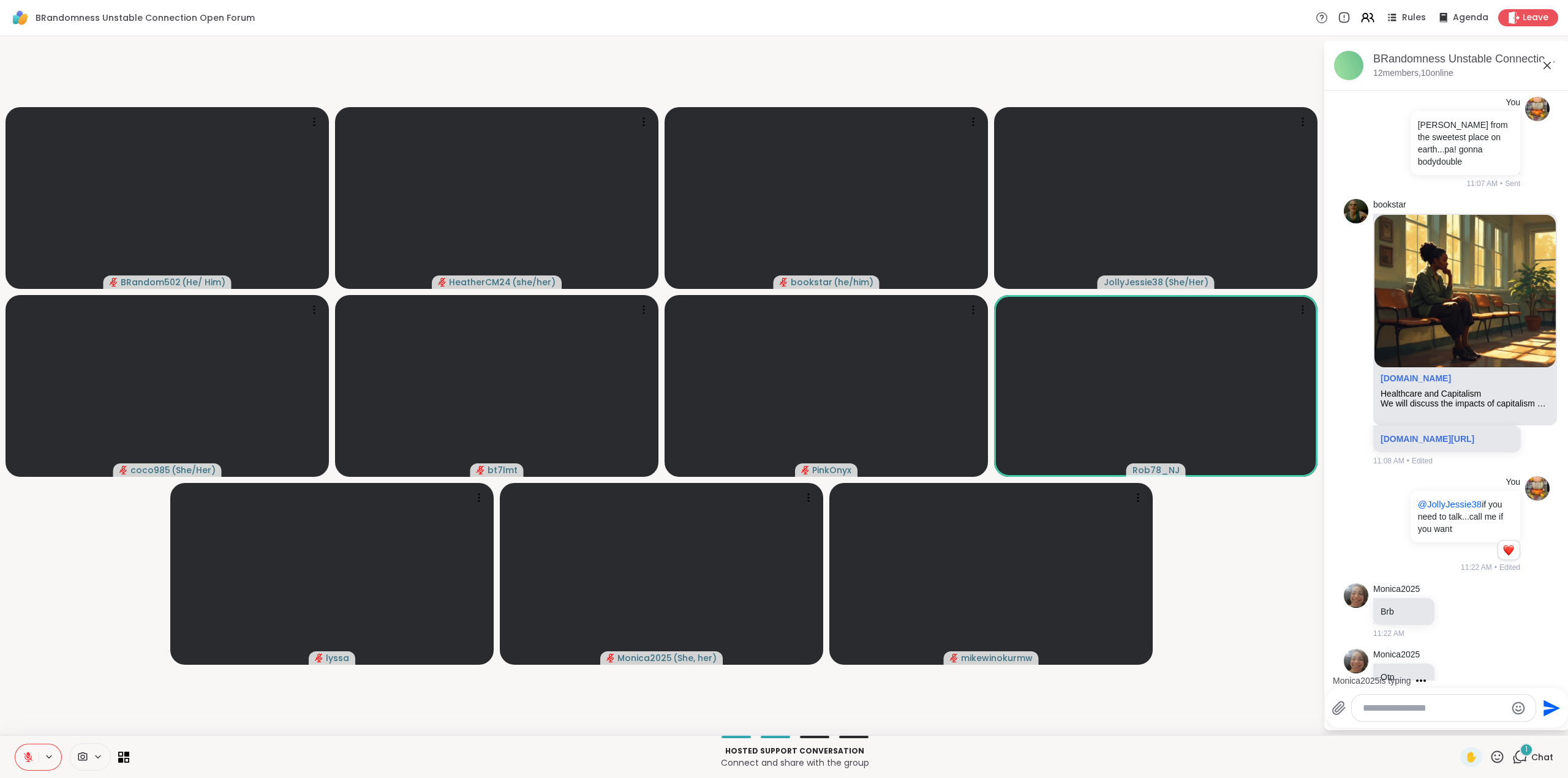
scroll to position [969, 0]
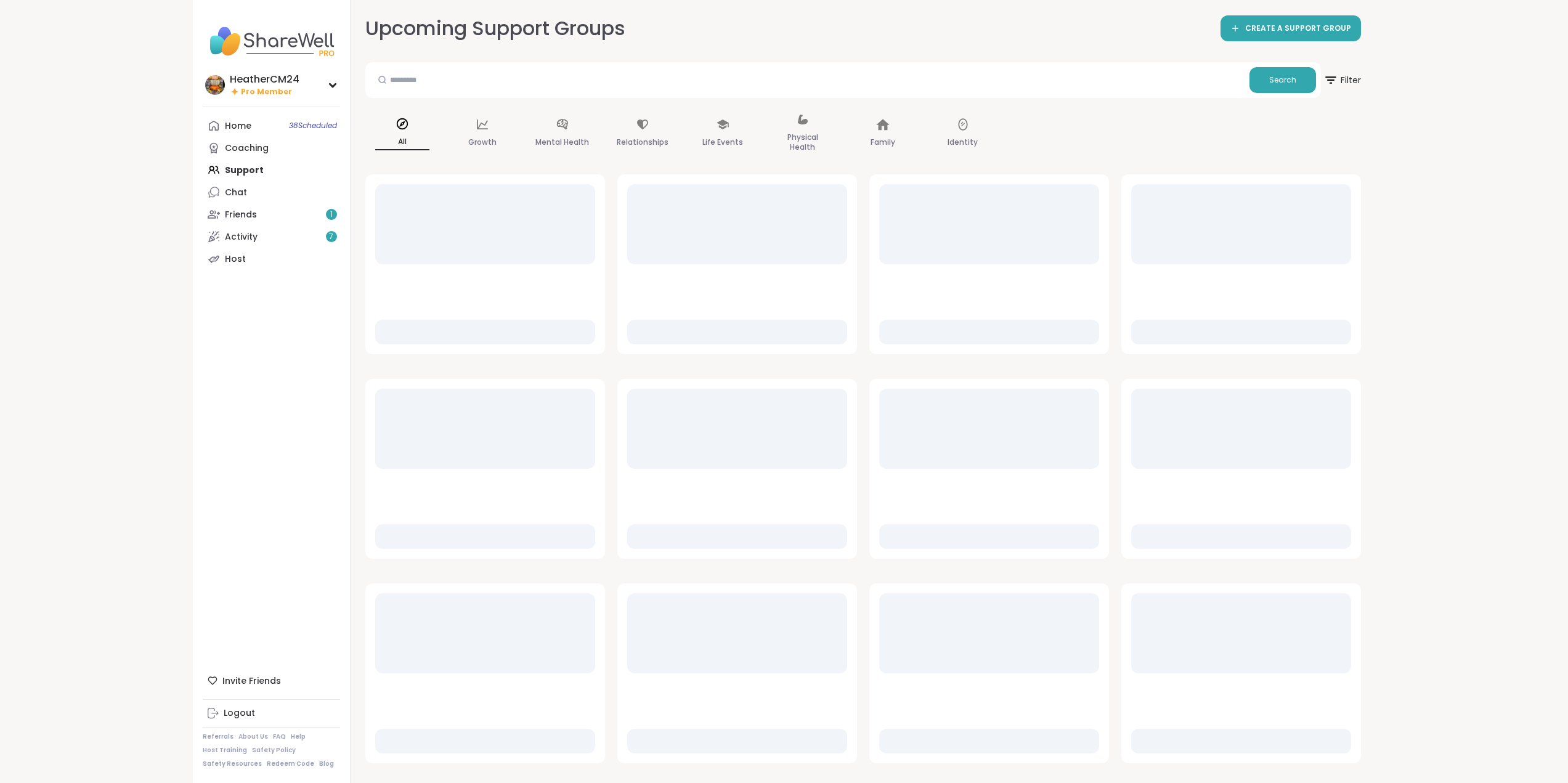
click at [233, 167] on div "Home 38 Scheduled Coaching Support Chat Friends 1 Activity 7 Host" at bounding box center [271, 192] width 138 height 155
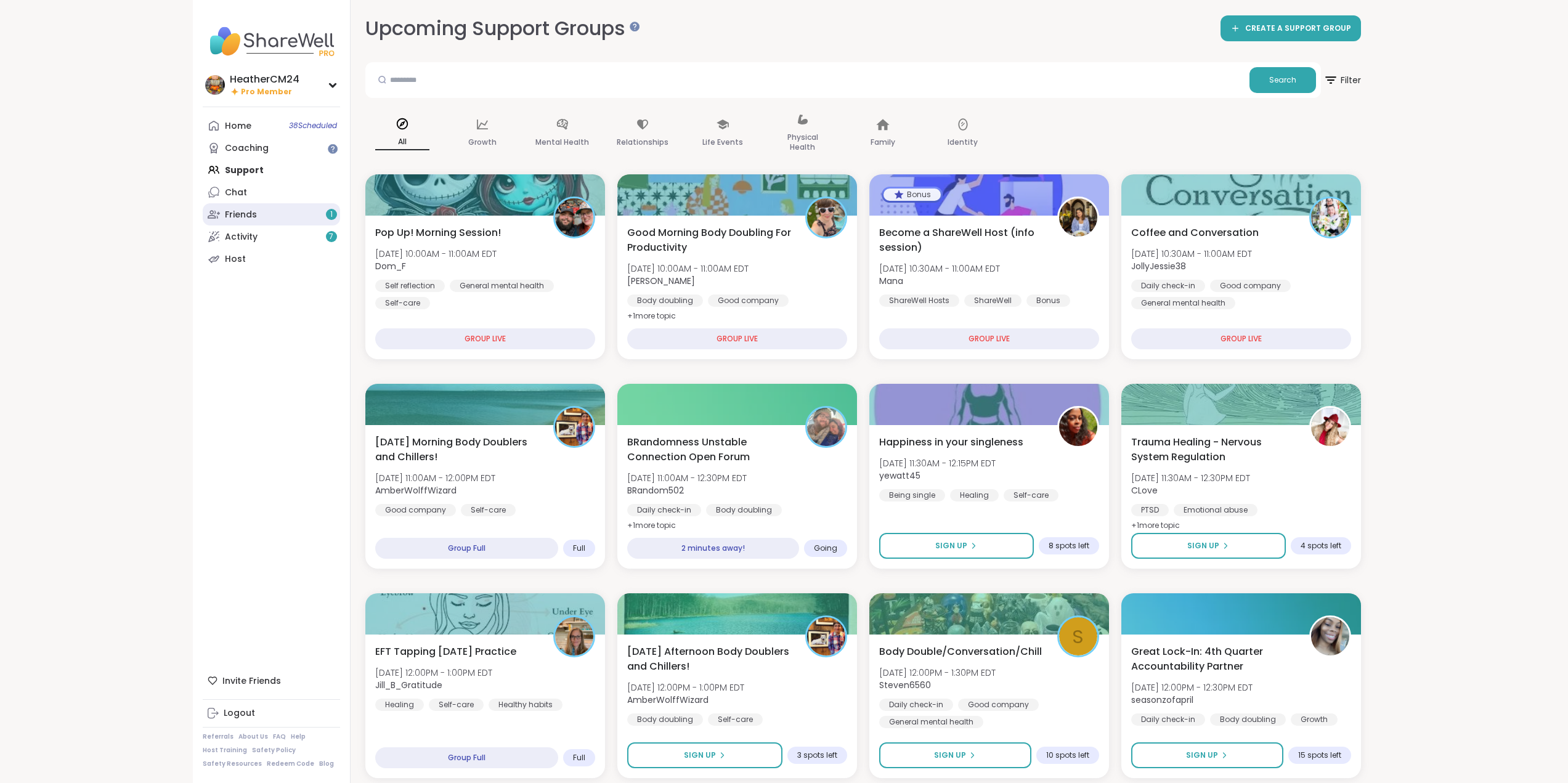
click at [237, 214] on div "Friends 1" at bounding box center [241, 215] width 32 height 12
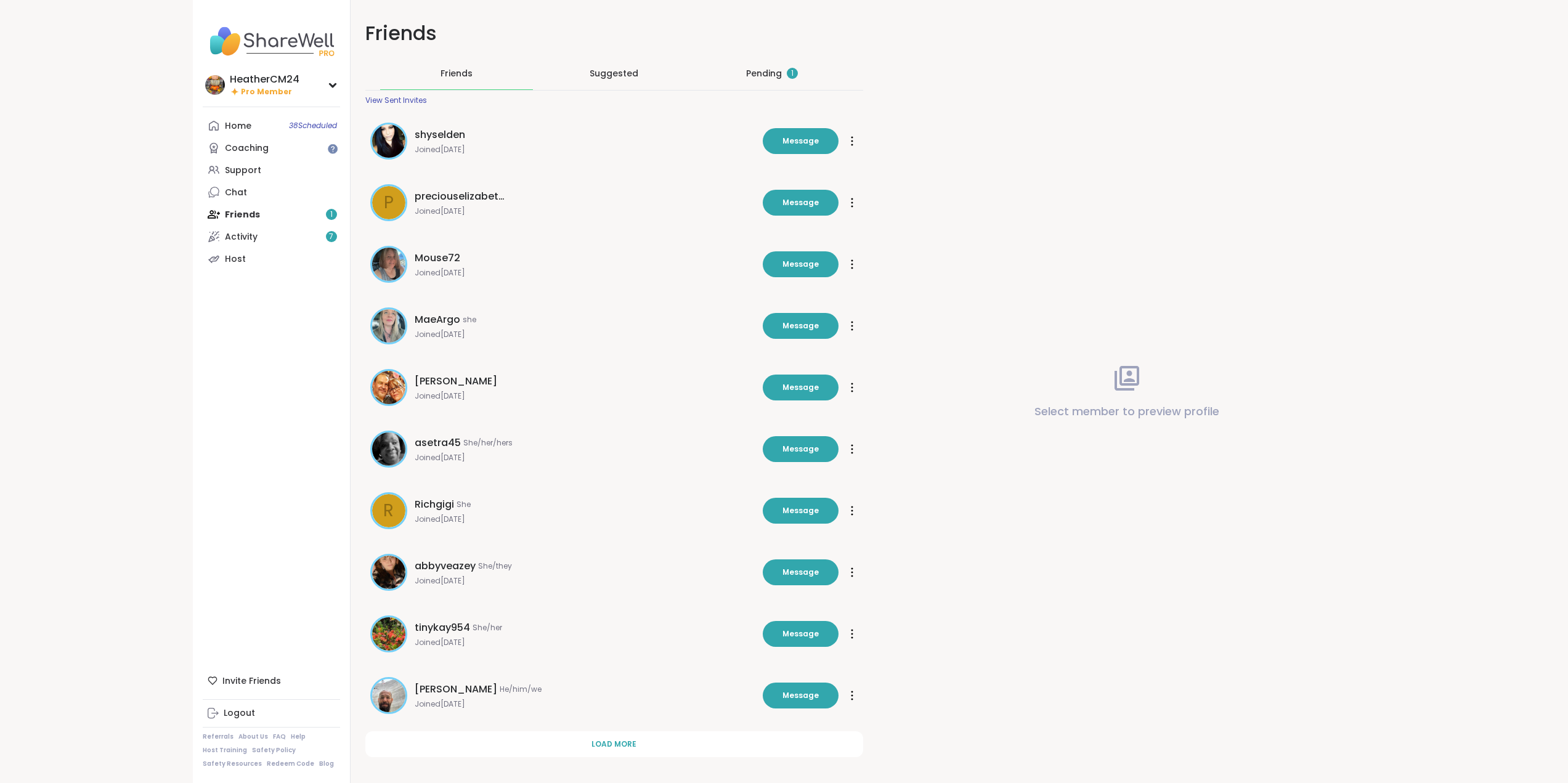
click at [774, 72] on div "Pending 1" at bounding box center [772, 73] width 52 height 12
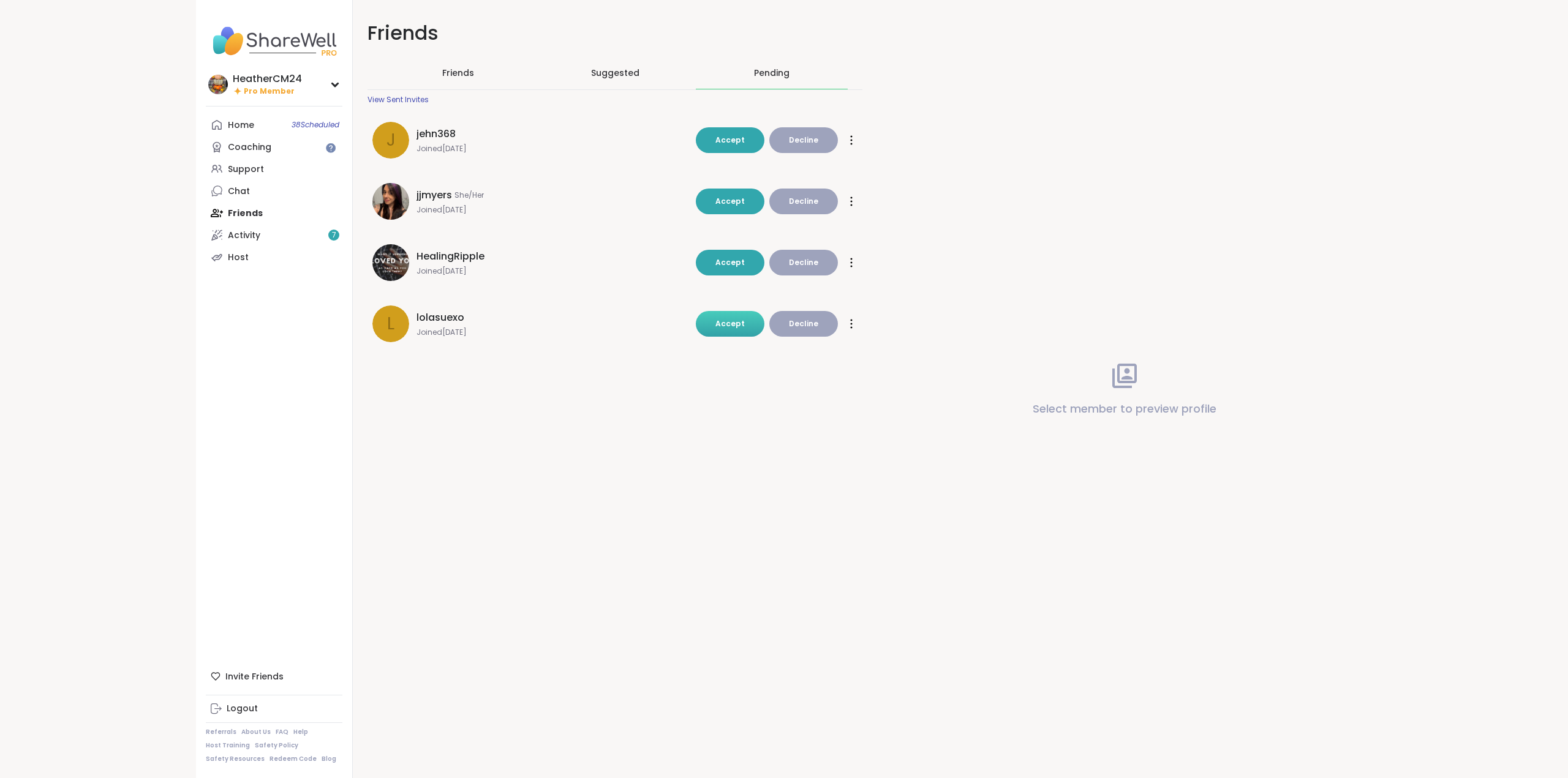
click at [737, 321] on span "Accept" at bounding box center [730, 323] width 30 height 10
click at [236, 194] on div "Chat" at bounding box center [239, 191] width 22 height 12
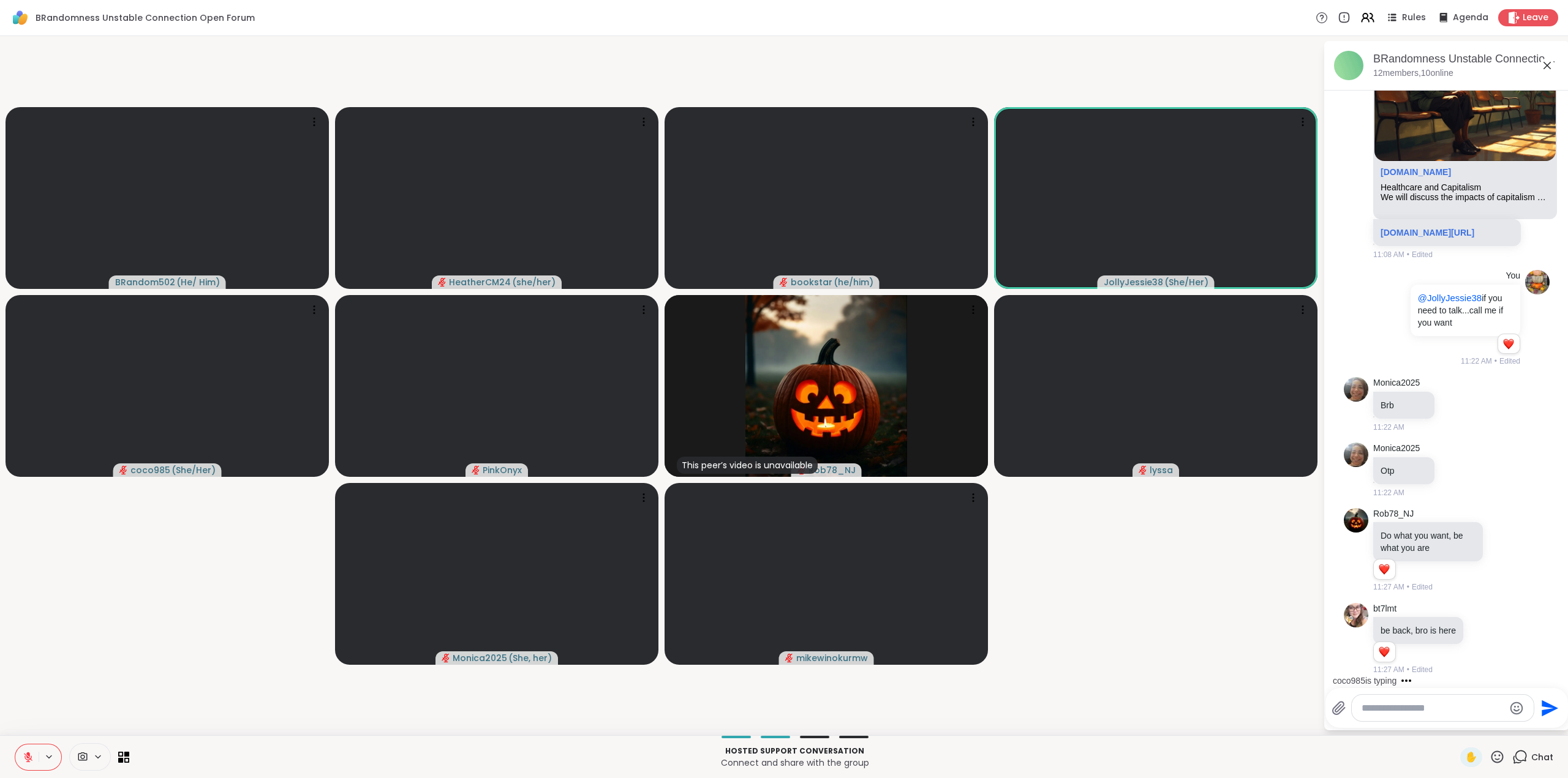
scroll to position [1224, 0]
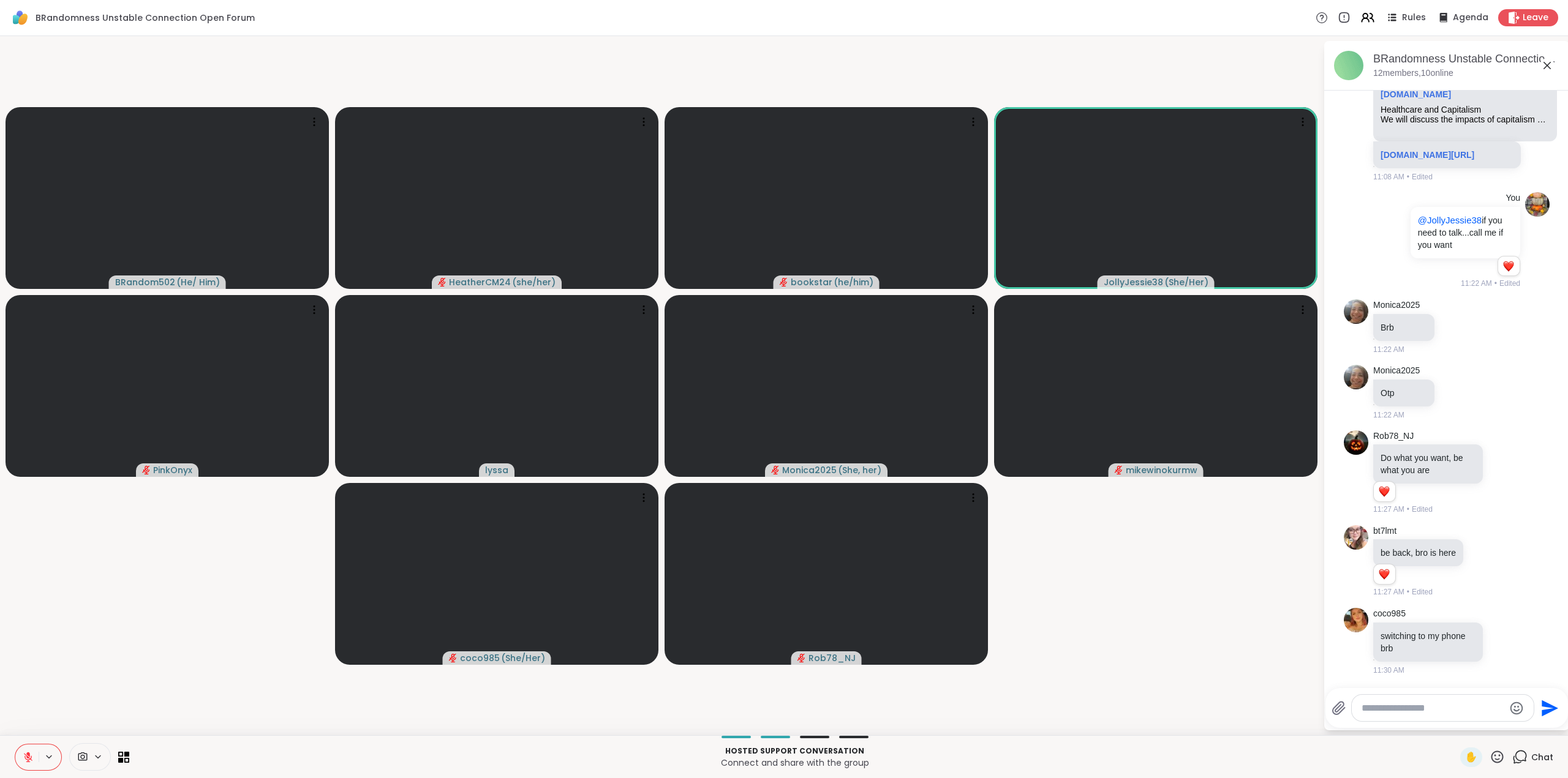
click at [26, 754] on icon at bounding box center [28, 757] width 11 height 11
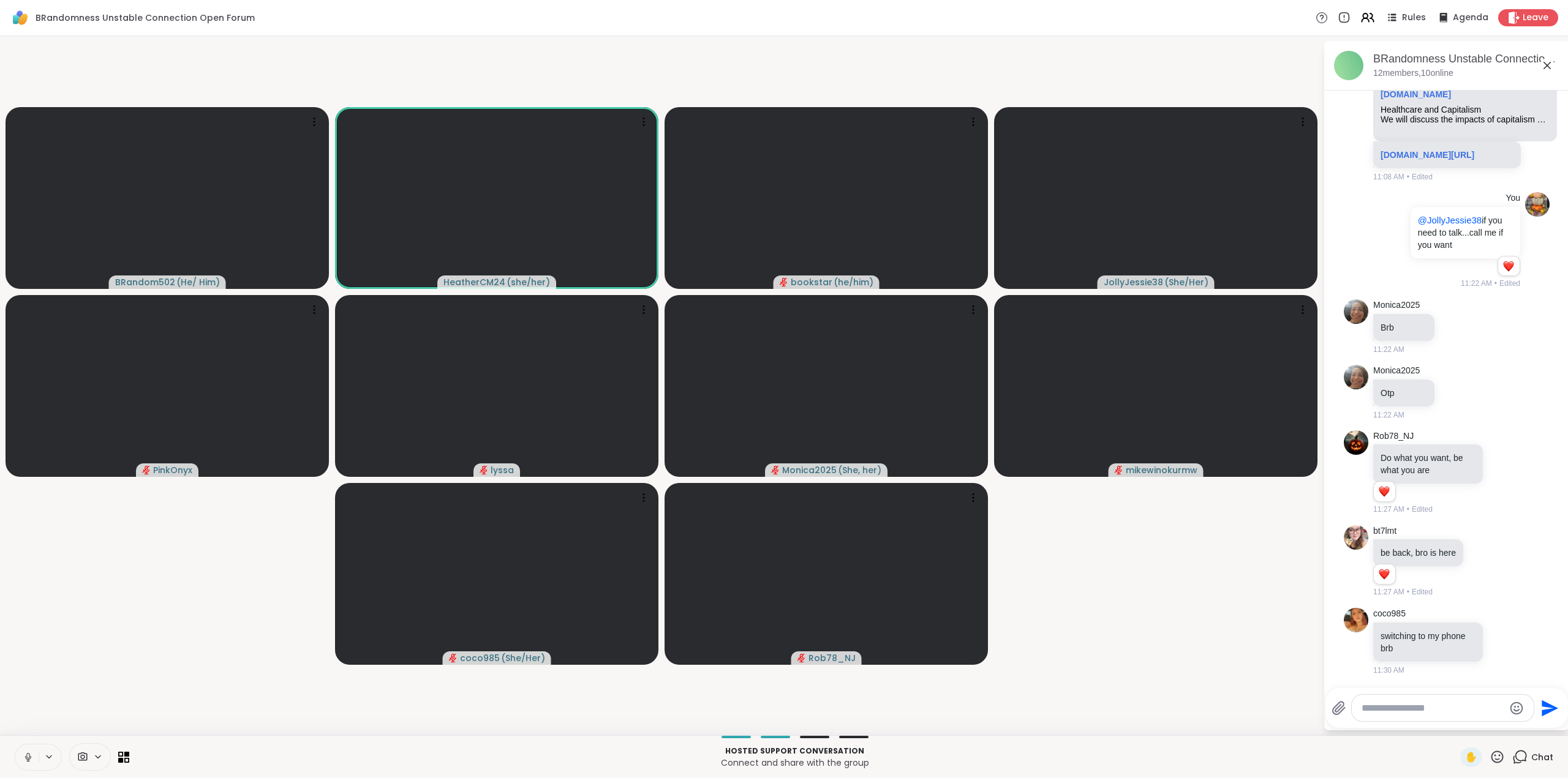
click at [1490, 756] on icon at bounding box center [1497, 756] width 15 height 15
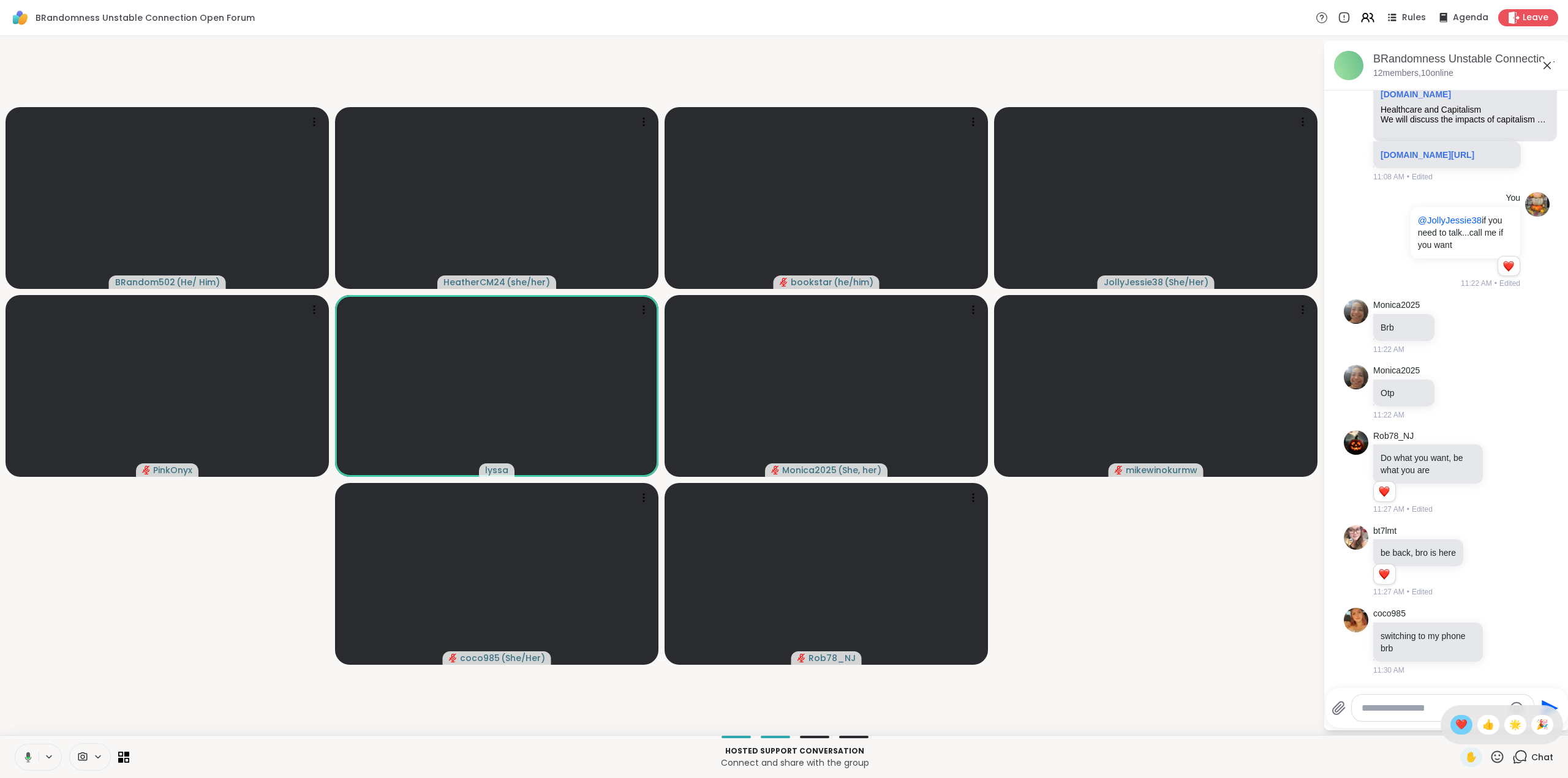
click at [1455, 725] on span "❤️" at bounding box center [1461, 725] width 12 height 15
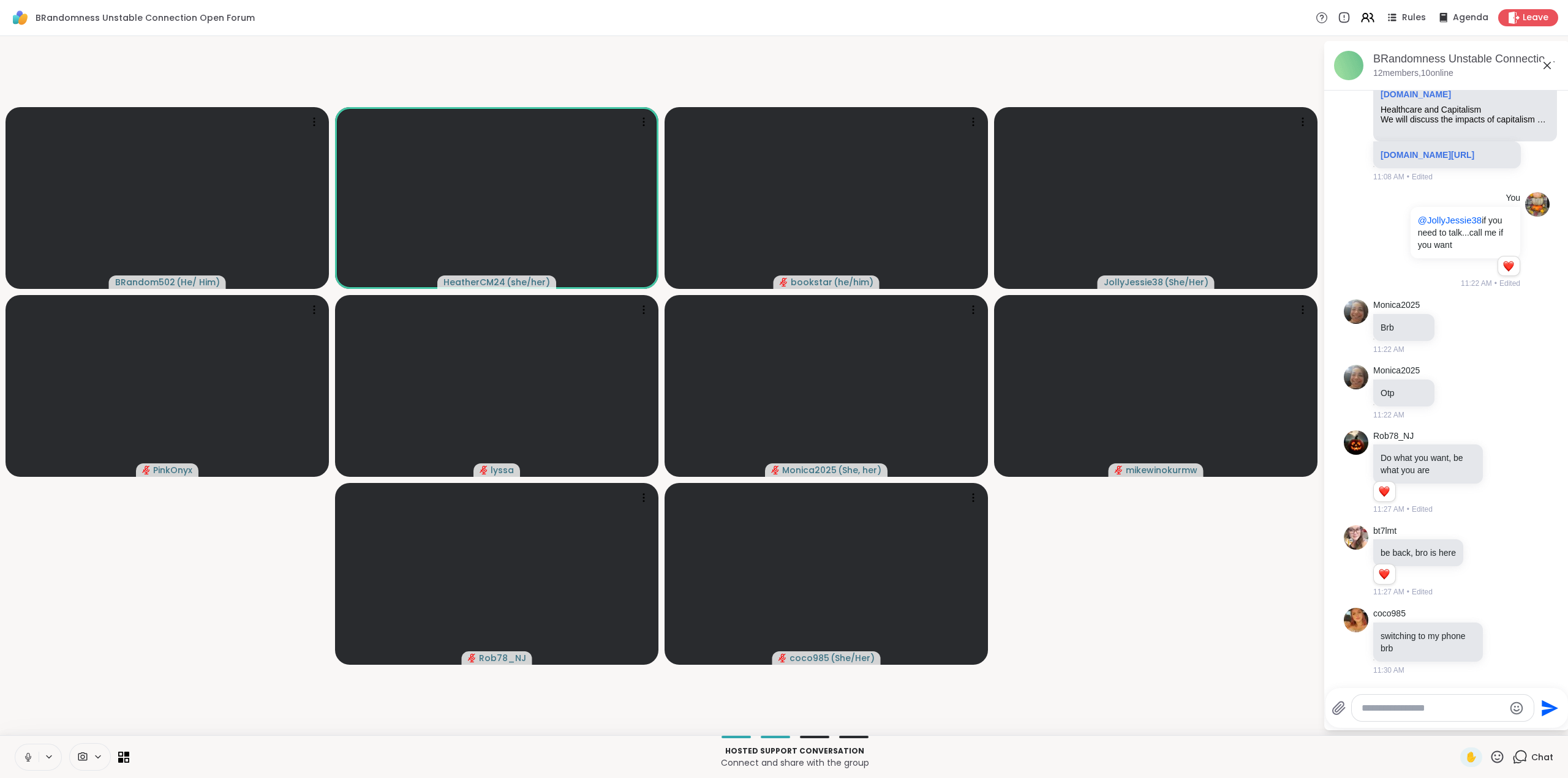
click at [26, 757] on icon at bounding box center [28, 757] width 11 height 11
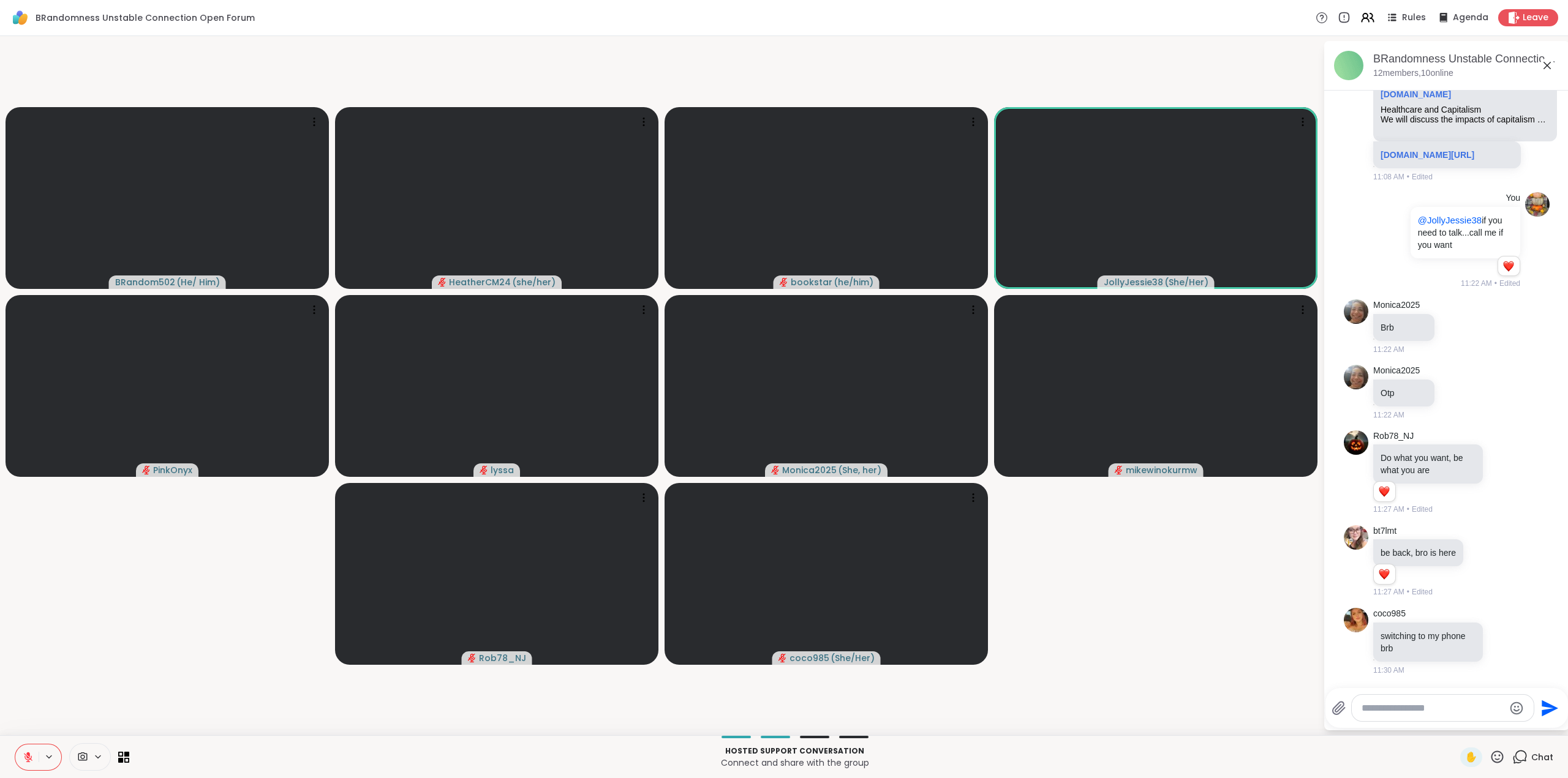
click at [25, 756] on icon at bounding box center [28, 757] width 9 height 9
click at [28, 758] on icon at bounding box center [28, 757] width 11 height 11
click at [82, 678] on video-player-container "BRandom502 ( He/ Him ) HeatherCM24 ( she/her ) bookstar ( he/him ) JollyJessie3…" at bounding box center [661, 386] width 1308 height 689
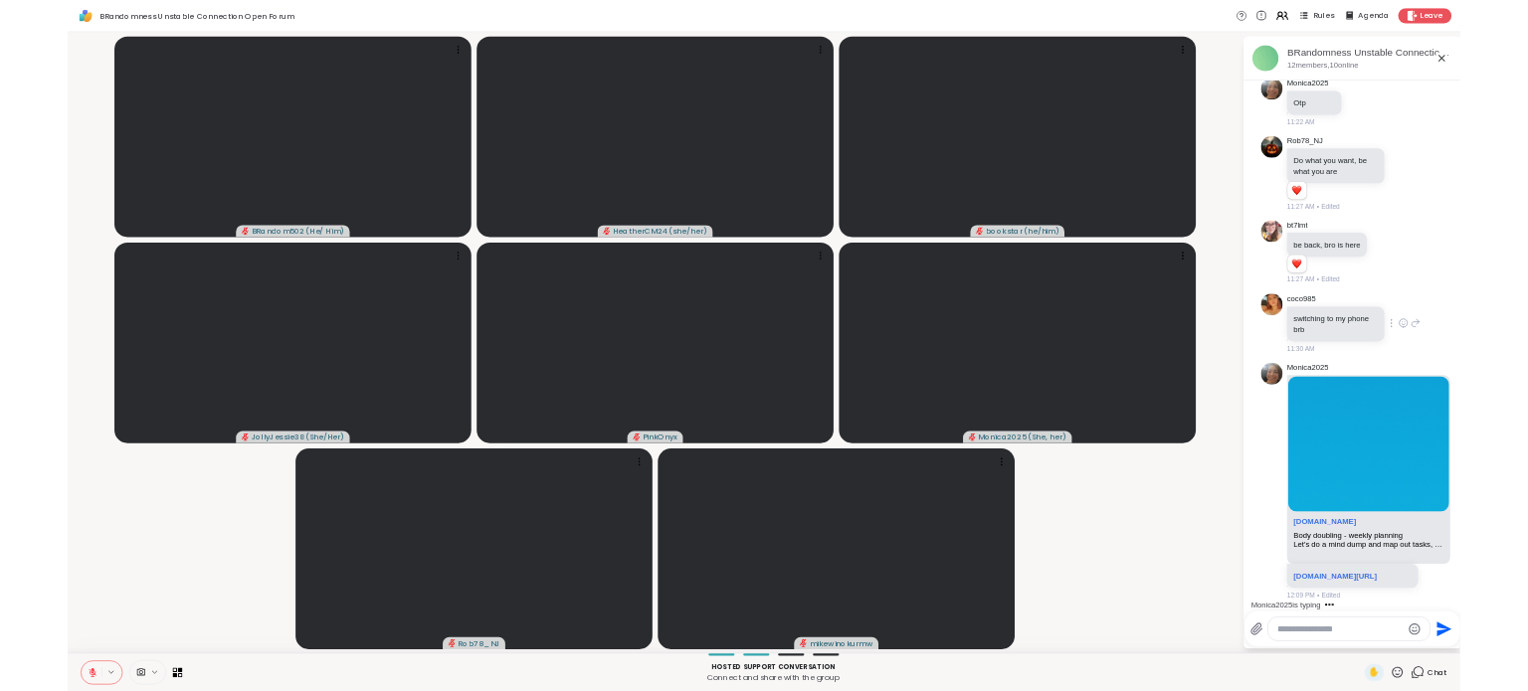
scroll to position [2645, 0]
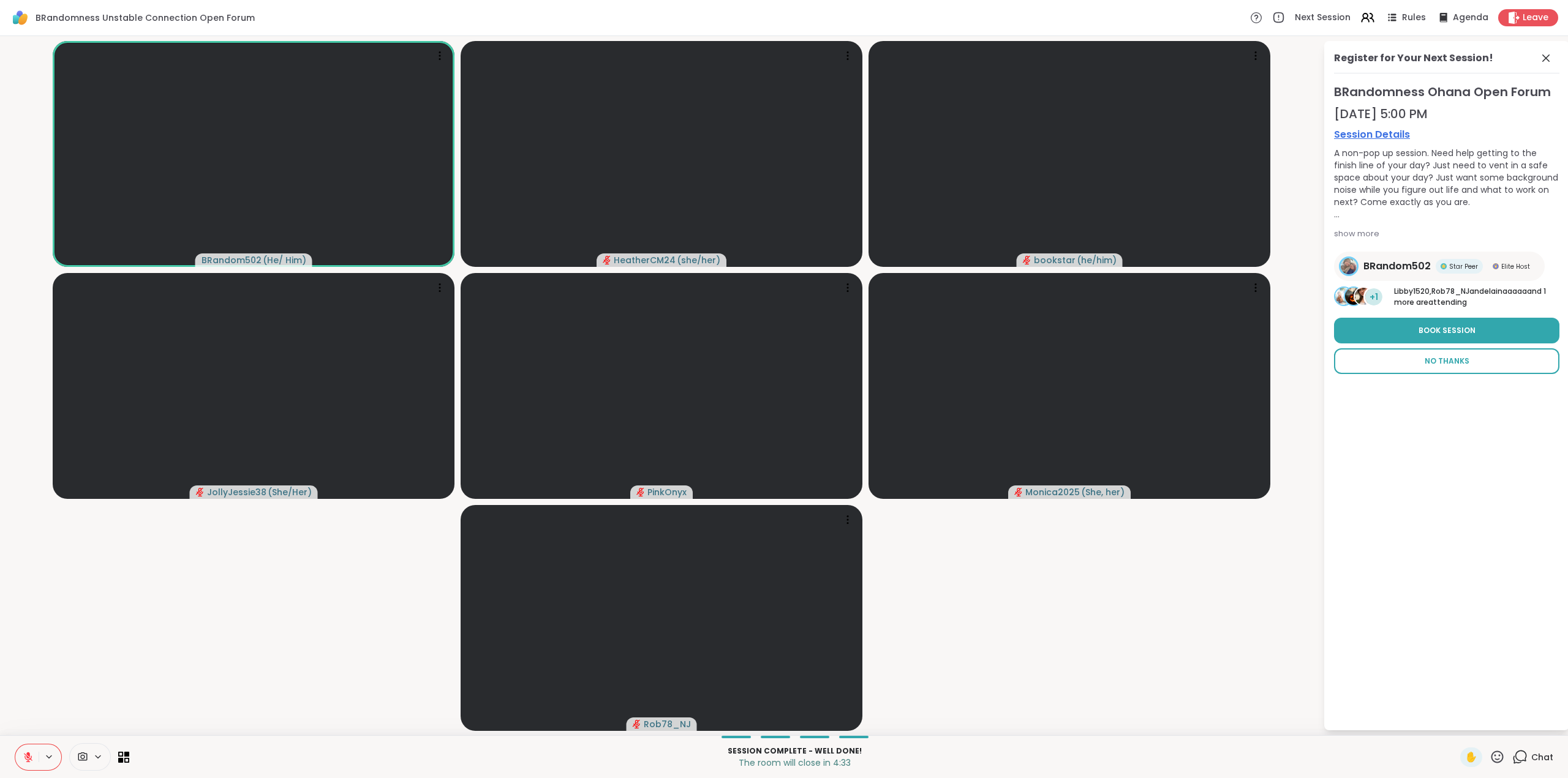
click at [1454, 364] on span "No Thanks" at bounding box center [1447, 361] width 45 height 11
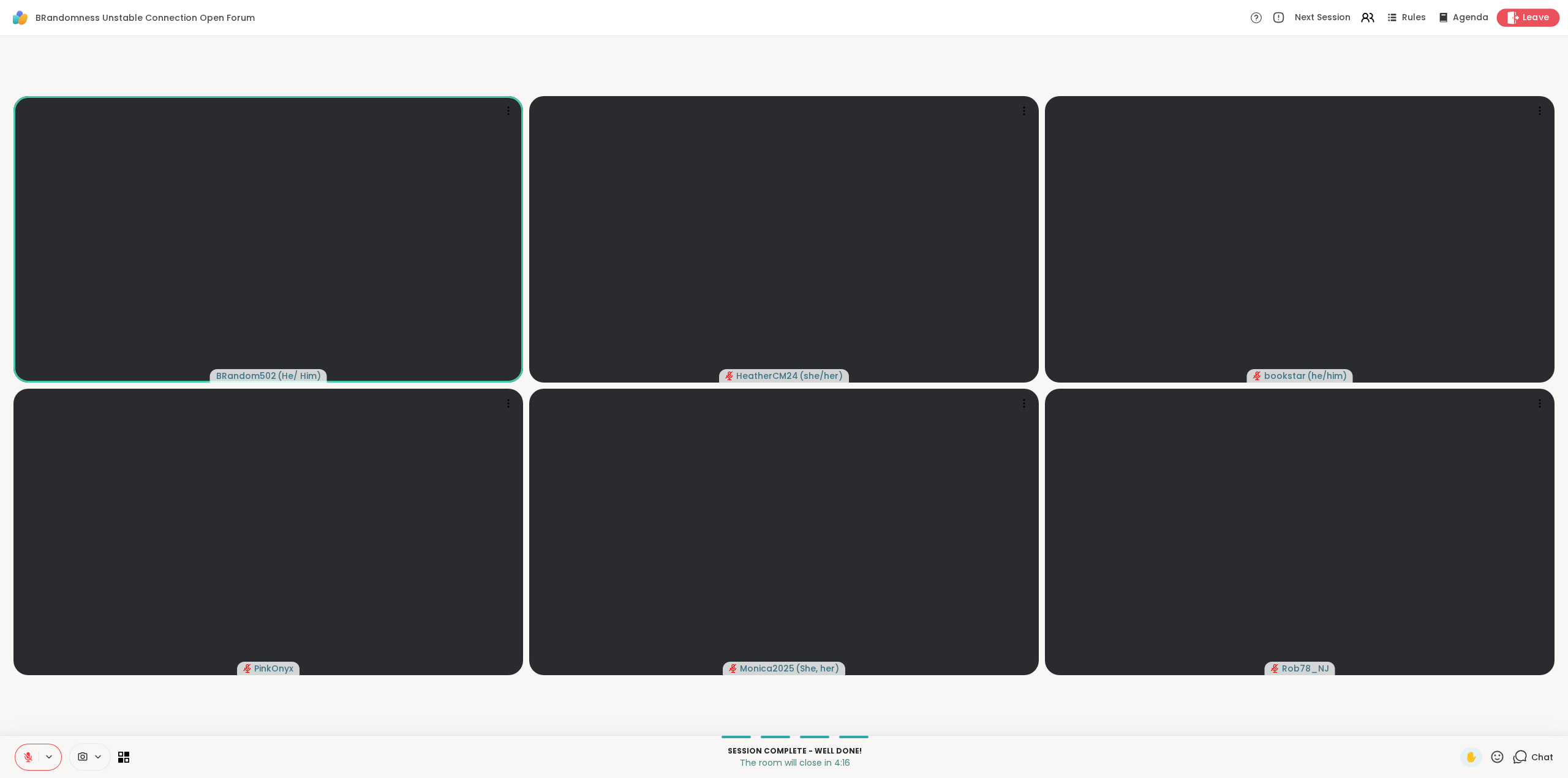
click at [1512, 20] on div "Leave" at bounding box center [1529, 17] width 63 height 18
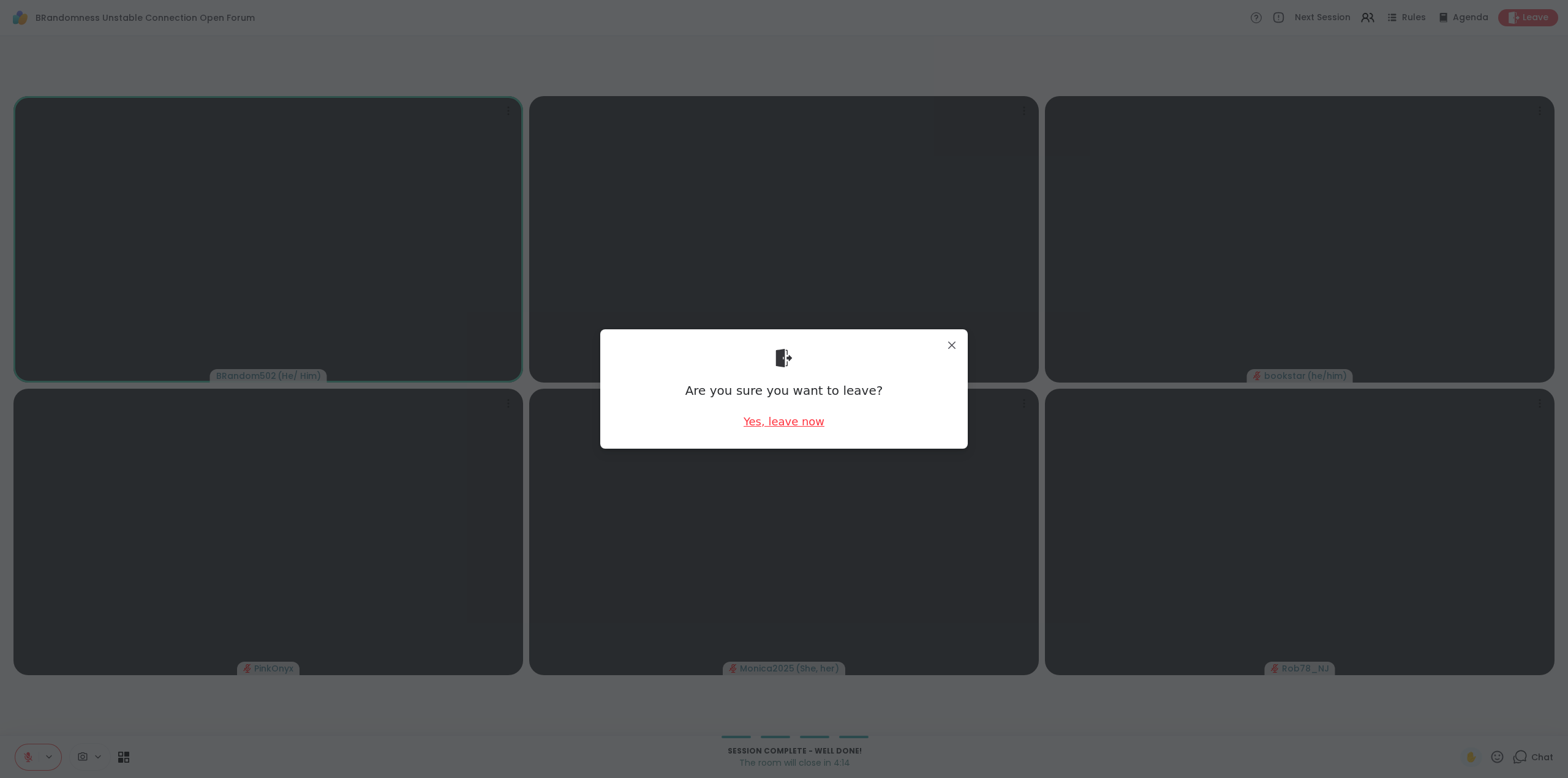
click at [785, 420] on div "Yes, leave now" at bounding box center [783, 421] width 81 height 15
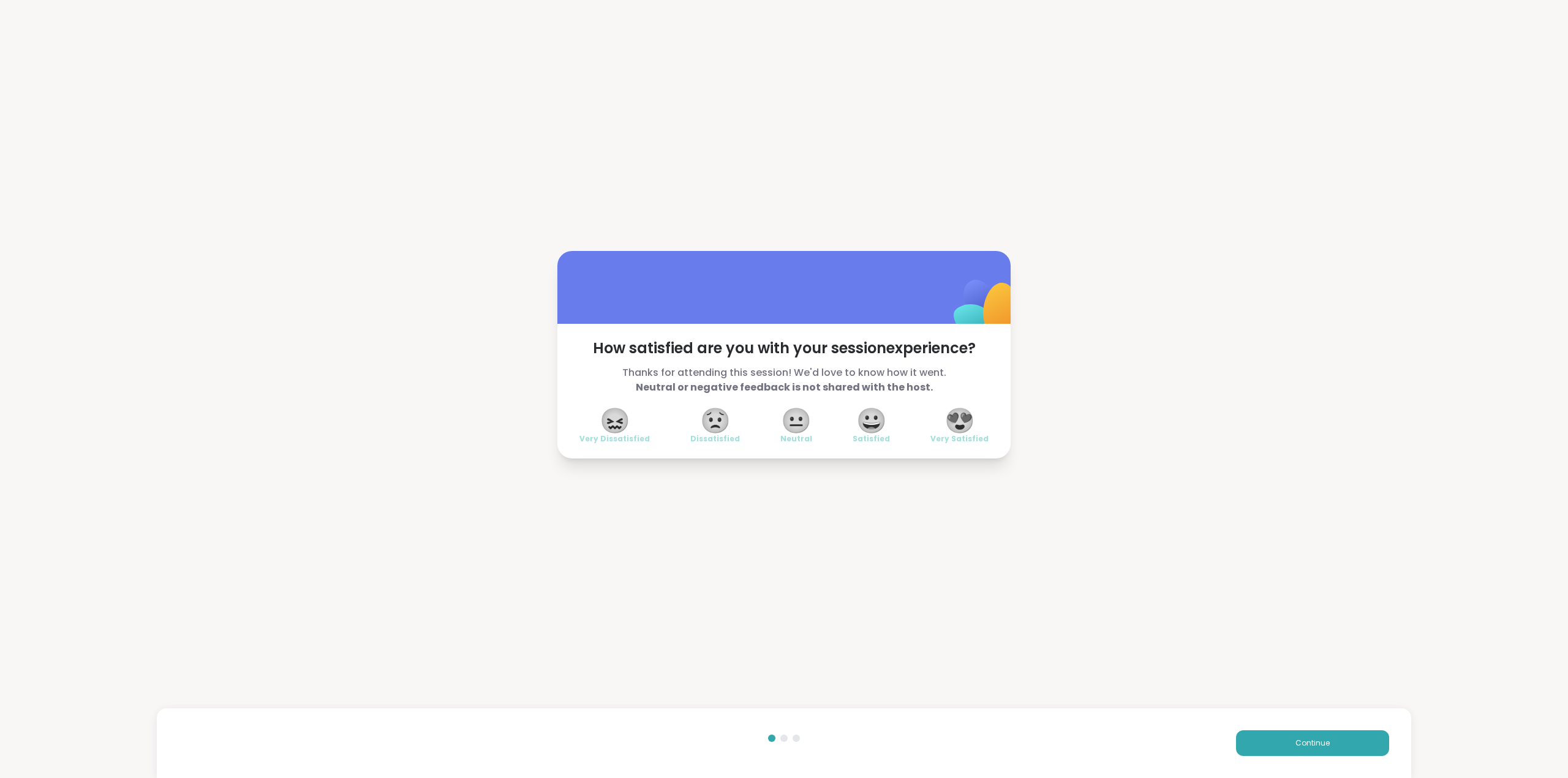
click at [954, 422] on span "😍" at bounding box center [960, 420] width 31 height 22
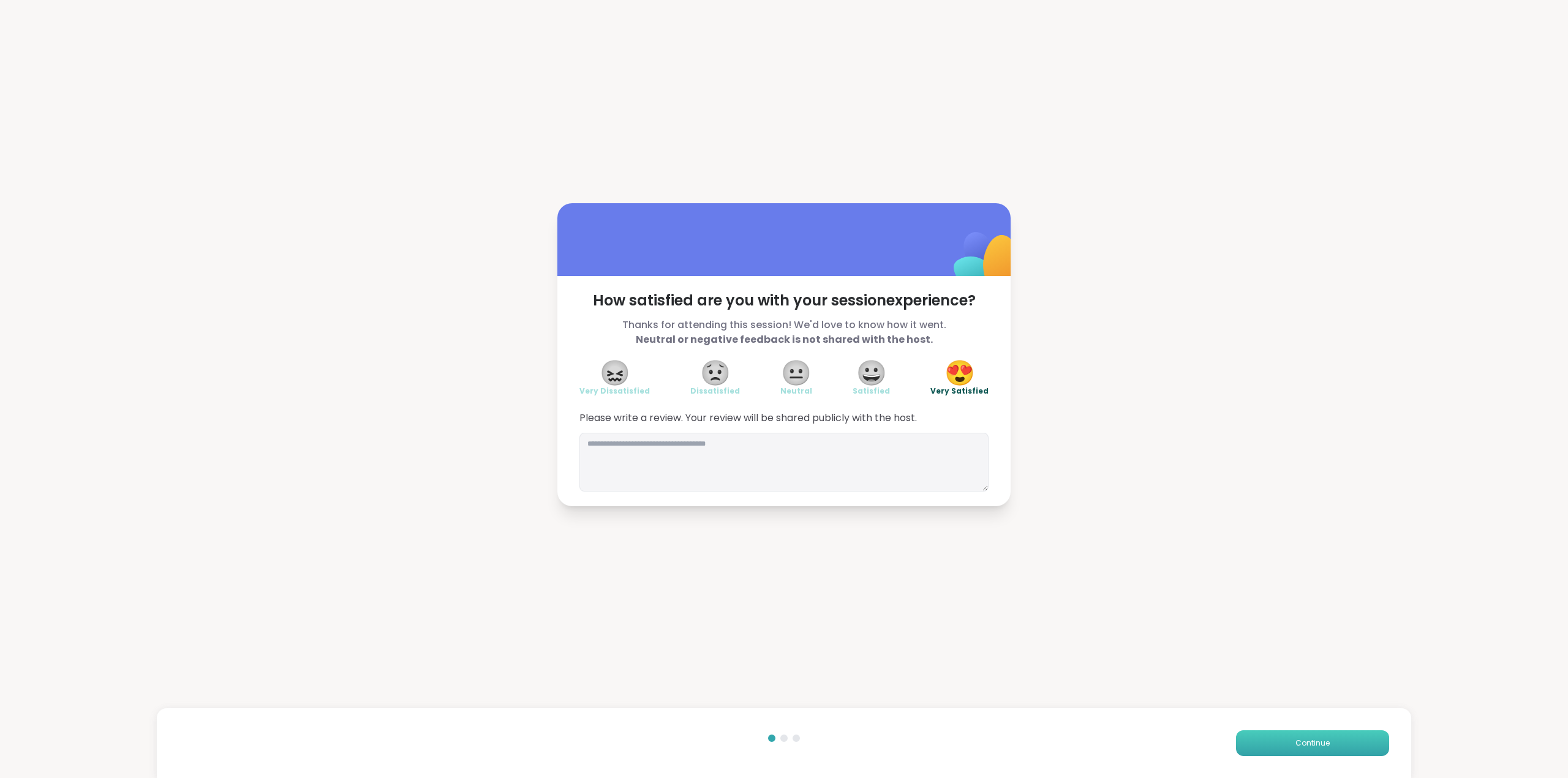
click at [1259, 748] on button "Continue" at bounding box center [1312, 744] width 153 height 26
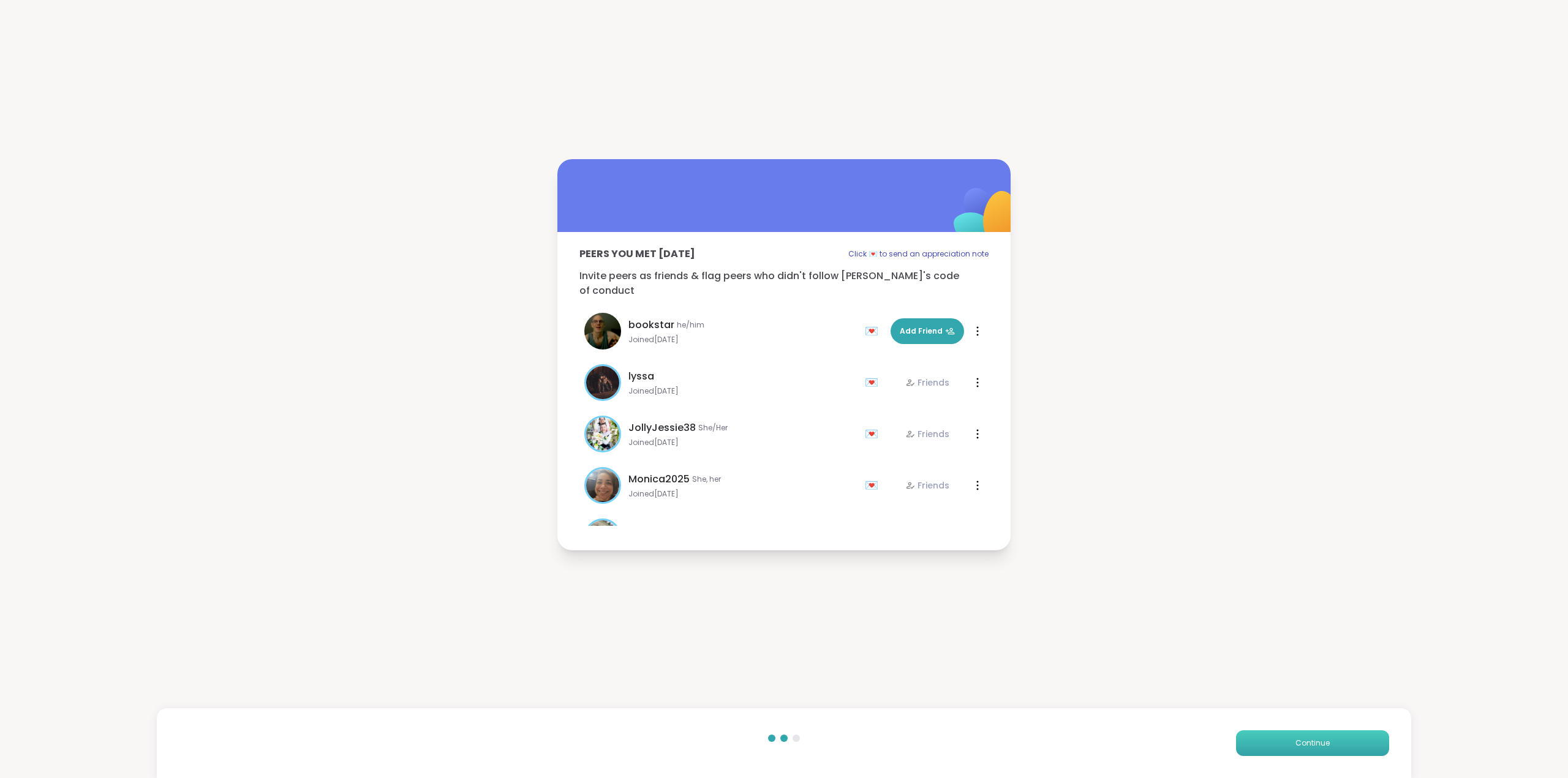
click at [1258, 748] on button "Continue" at bounding box center [1312, 744] width 153 height 26
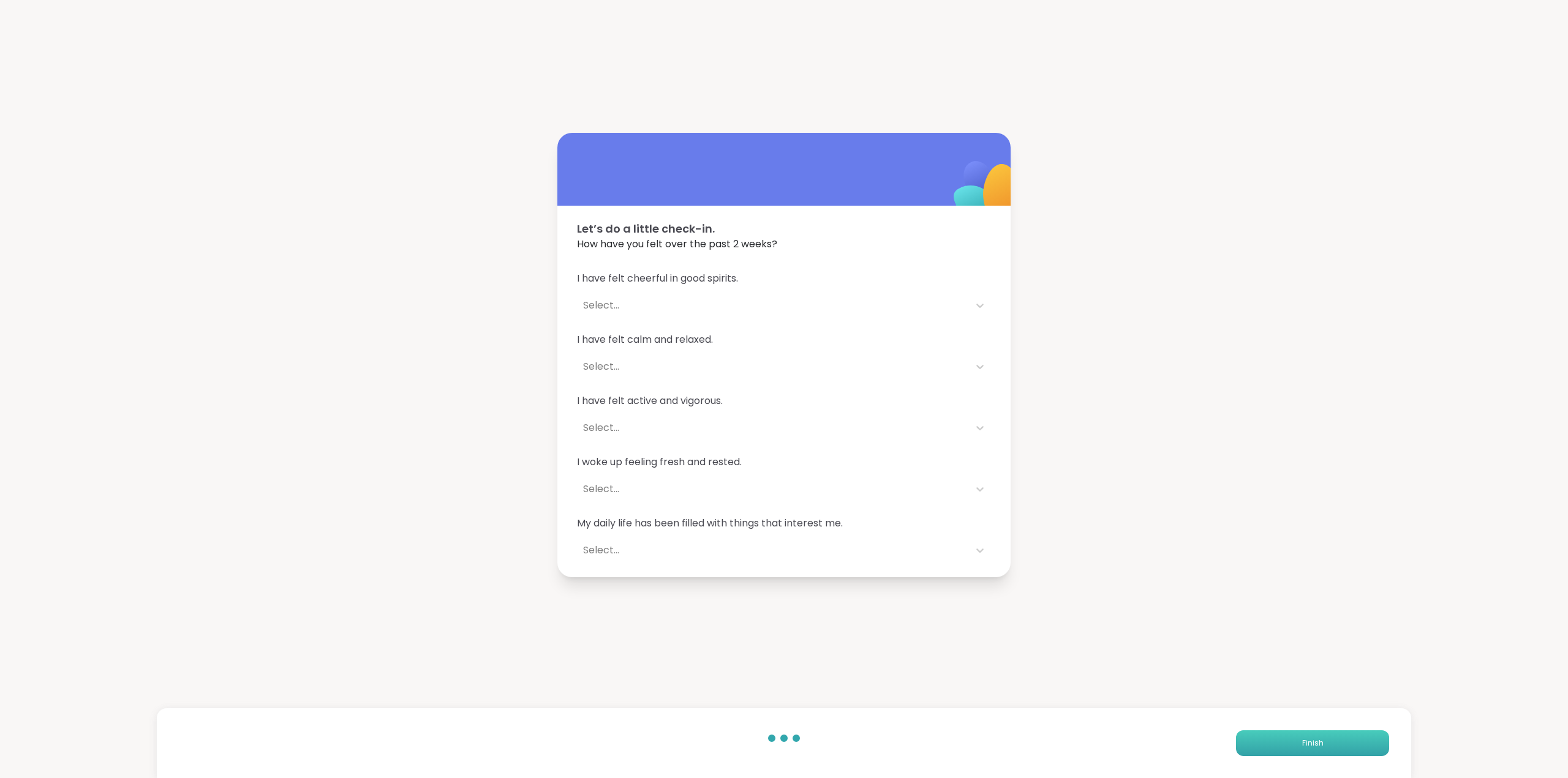
click at [1258, 748] on button "Finish" at bounding box center [1312, 744] width 153 height 26
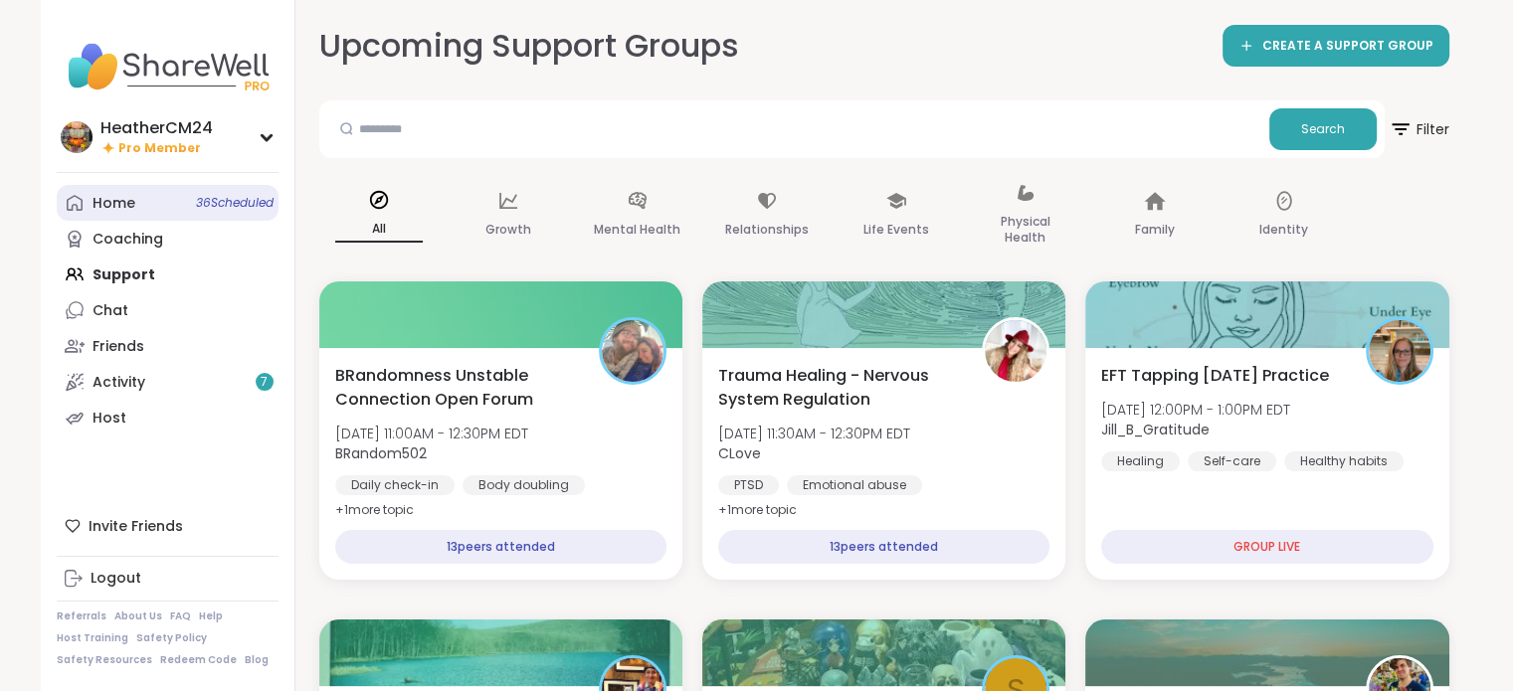
click at [122, 206] on div "Home 36 Scheduled" at bounding box center [113, 204] width 43 height 20
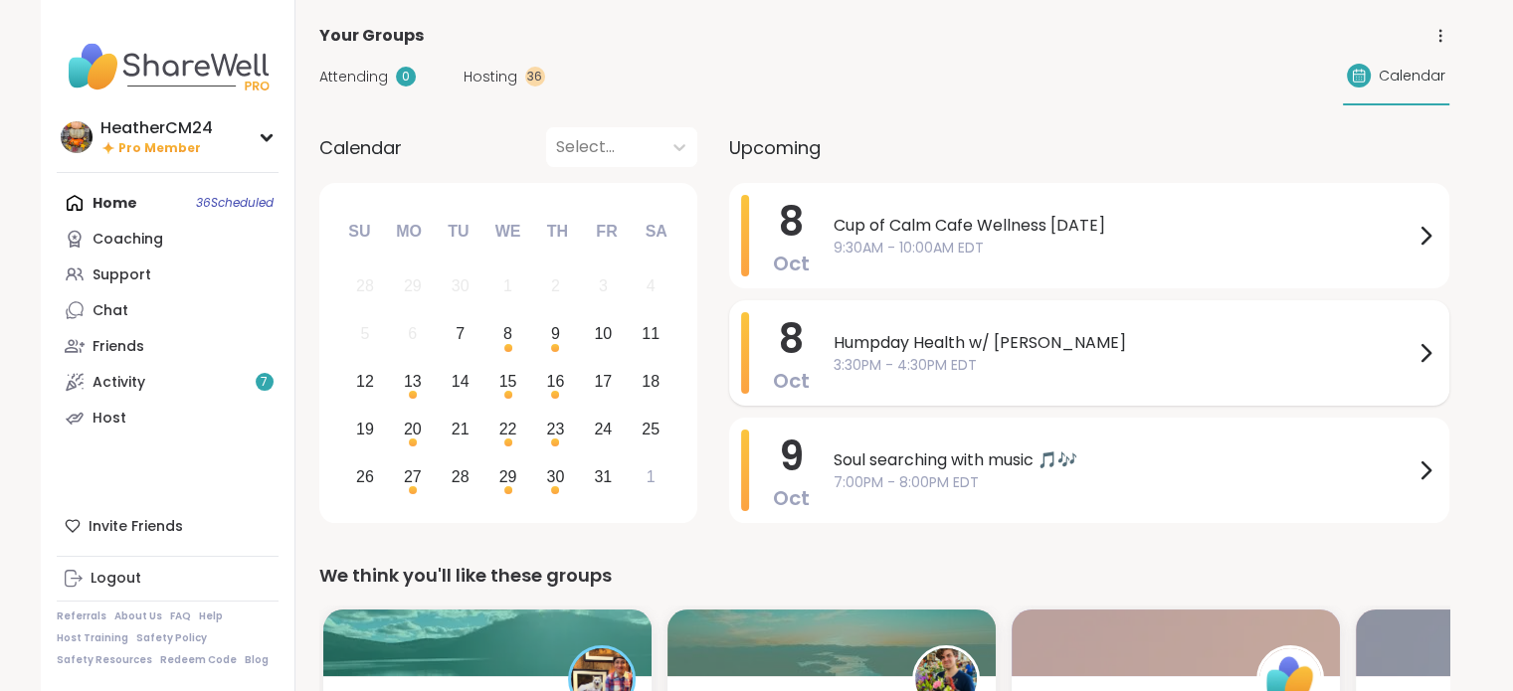
click at [903, 355] on span "3:30PM - 4:30PM EDT" at bounding box center [1123, 365] width 580 height 21
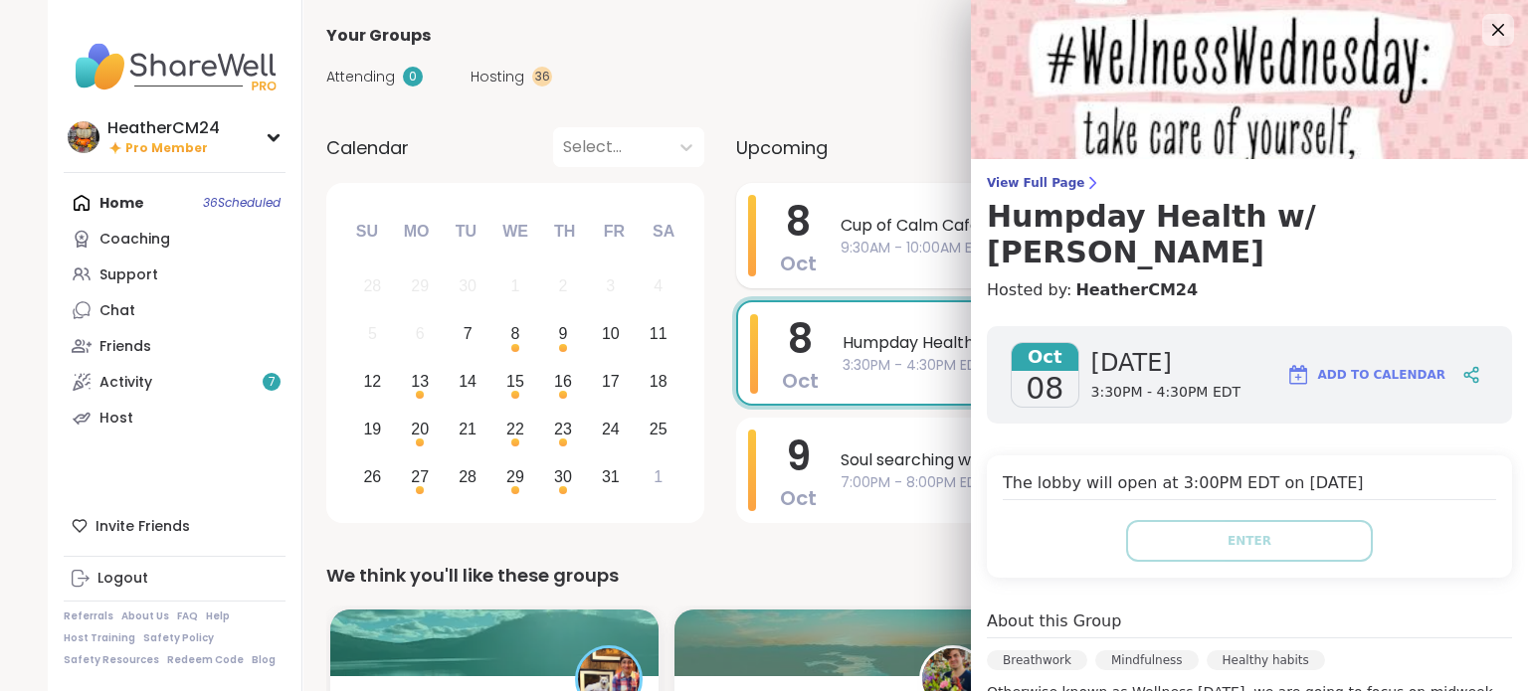
click at [863, 243] on span "9:30AM - 10:00AM EDT" at bounding box center [1130, 248] width 580 height 21
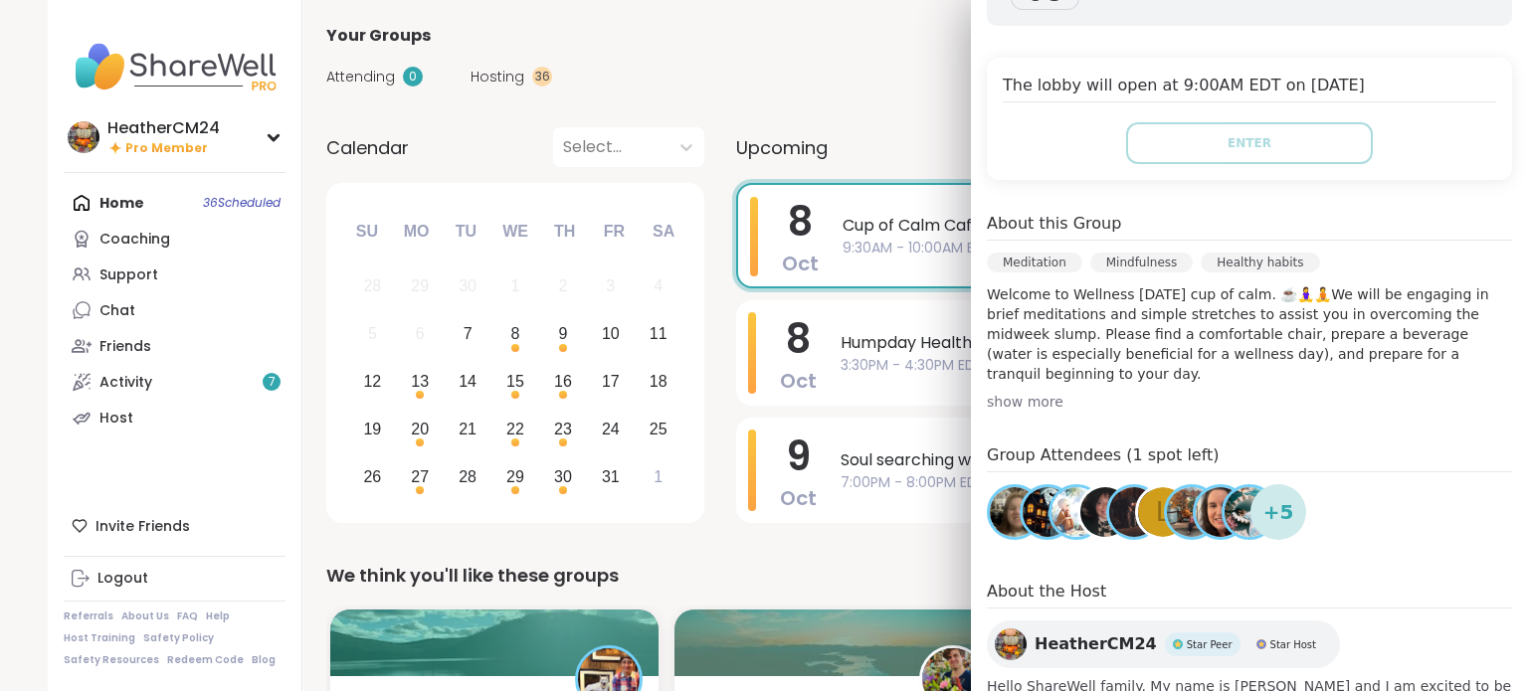
scroll to position [422, 0]
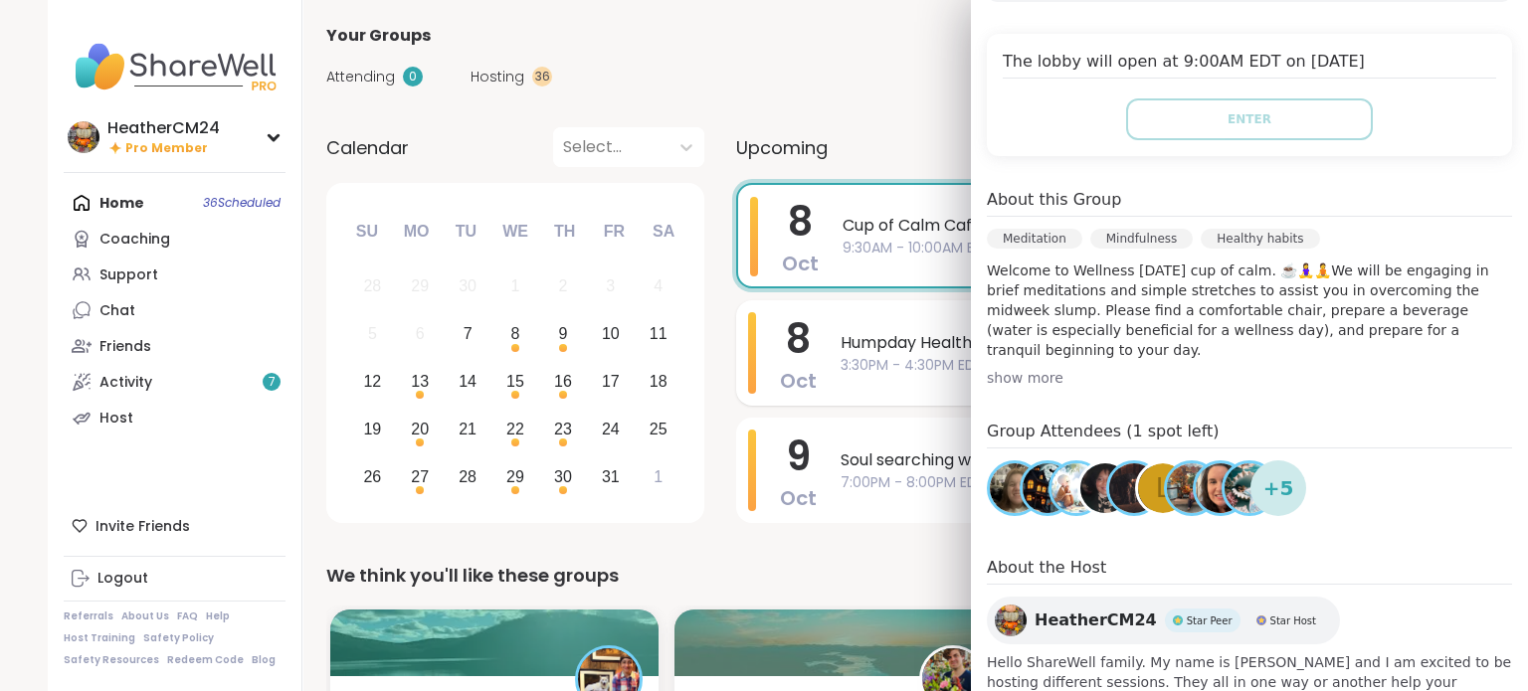
click at [873, 355] on div "Humpday Health w/ Heather 3:30PM - 4:30PM EDT" at bounding box center [1130, 353] width 580 height 45
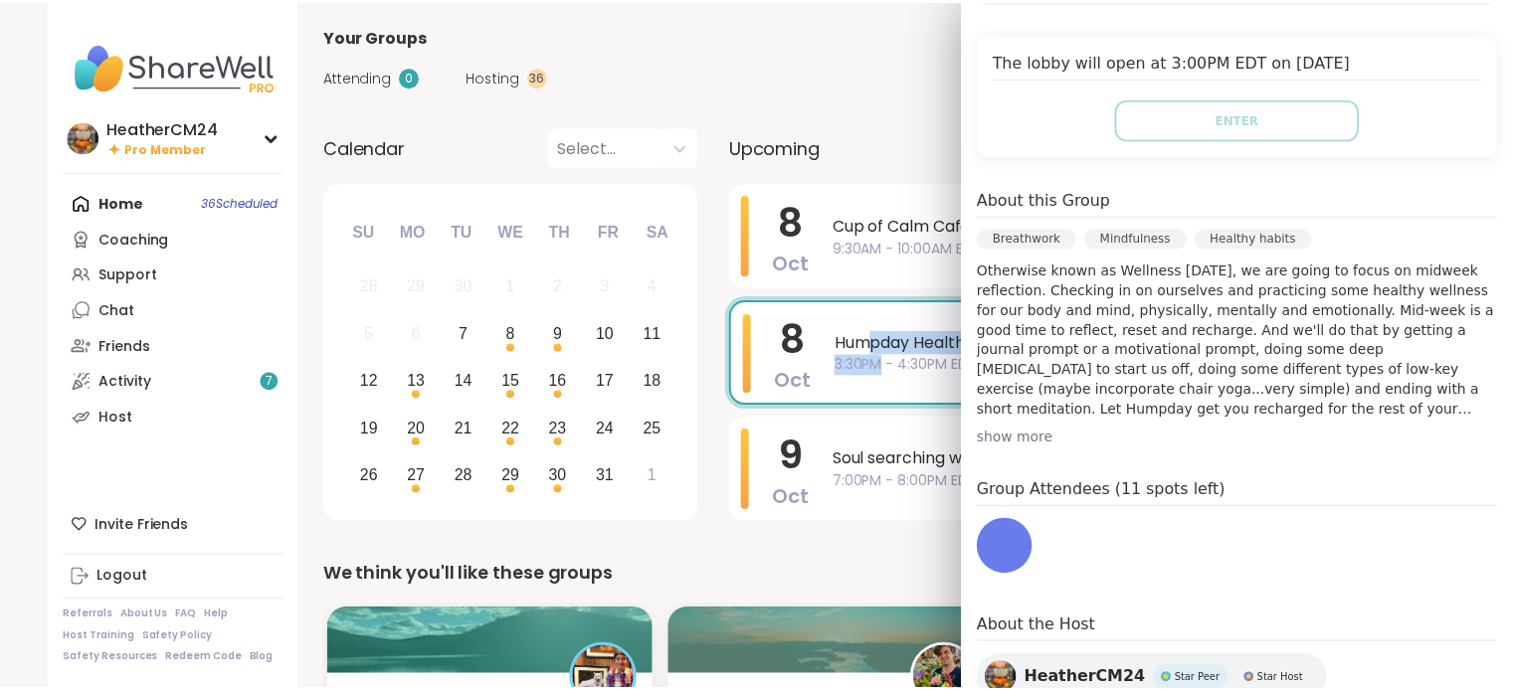
scroll to position [386, 0]
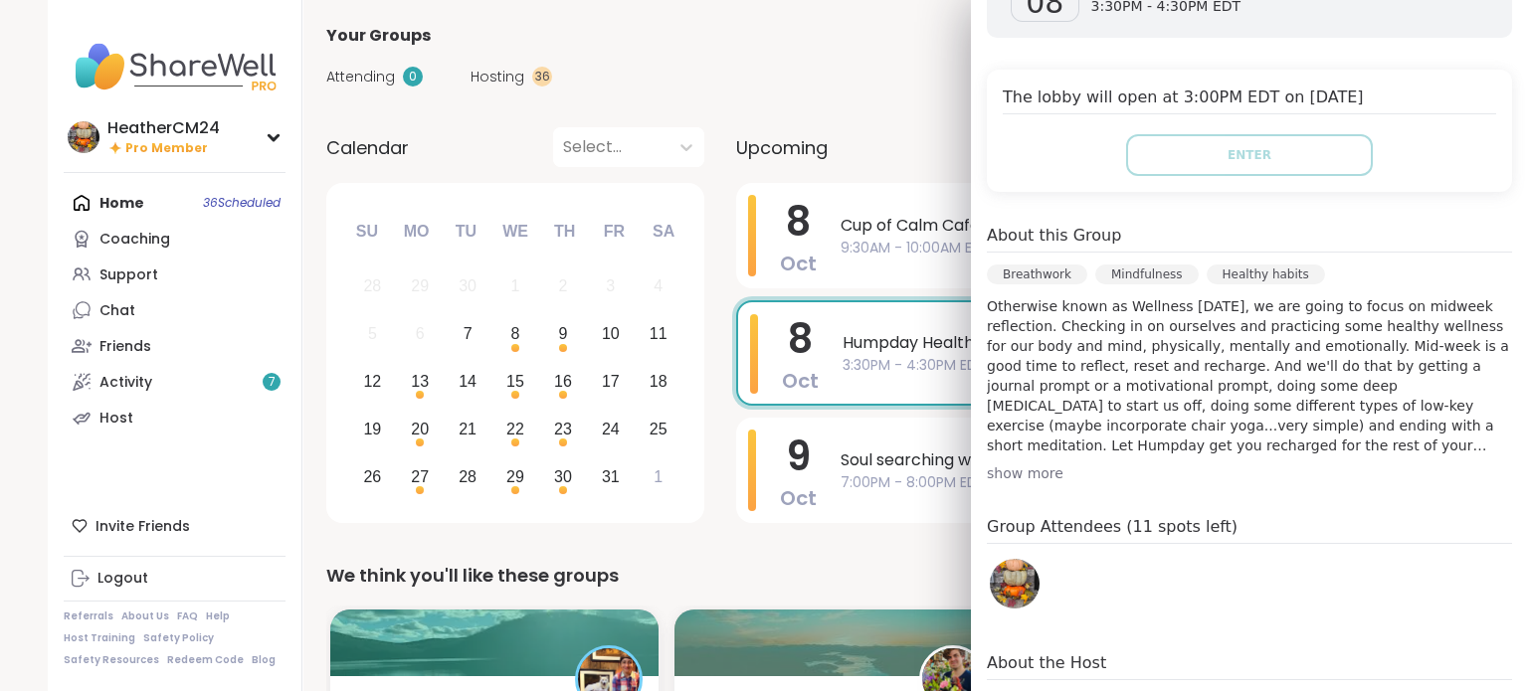
click at [767, 326] on div "8 Oct" at bounding box center [784, 353] width 69 height 78
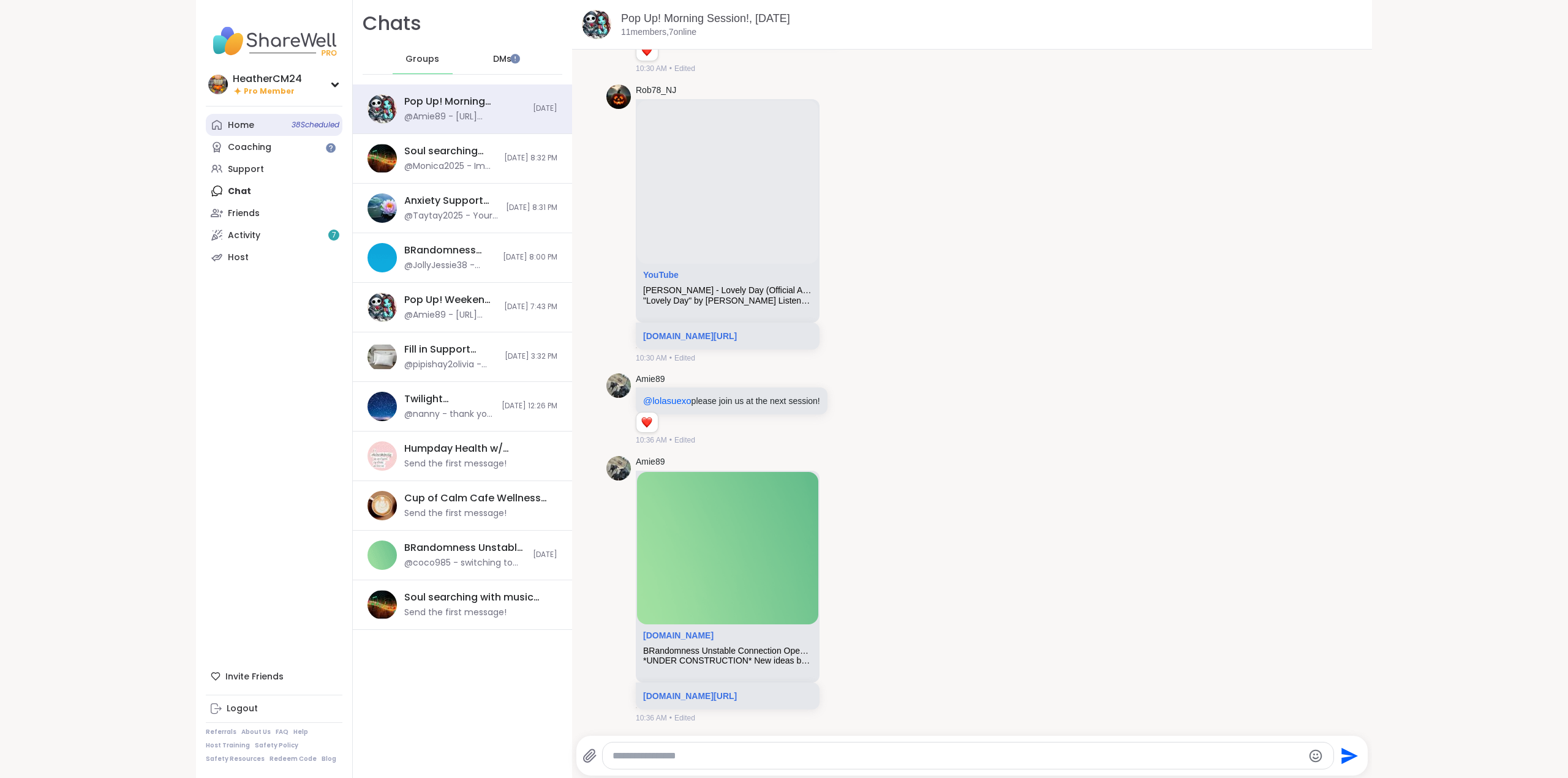
click at [251, 124] on link "Home 38 Scheduled" at bounding box center [274, 125] width 137 height 22
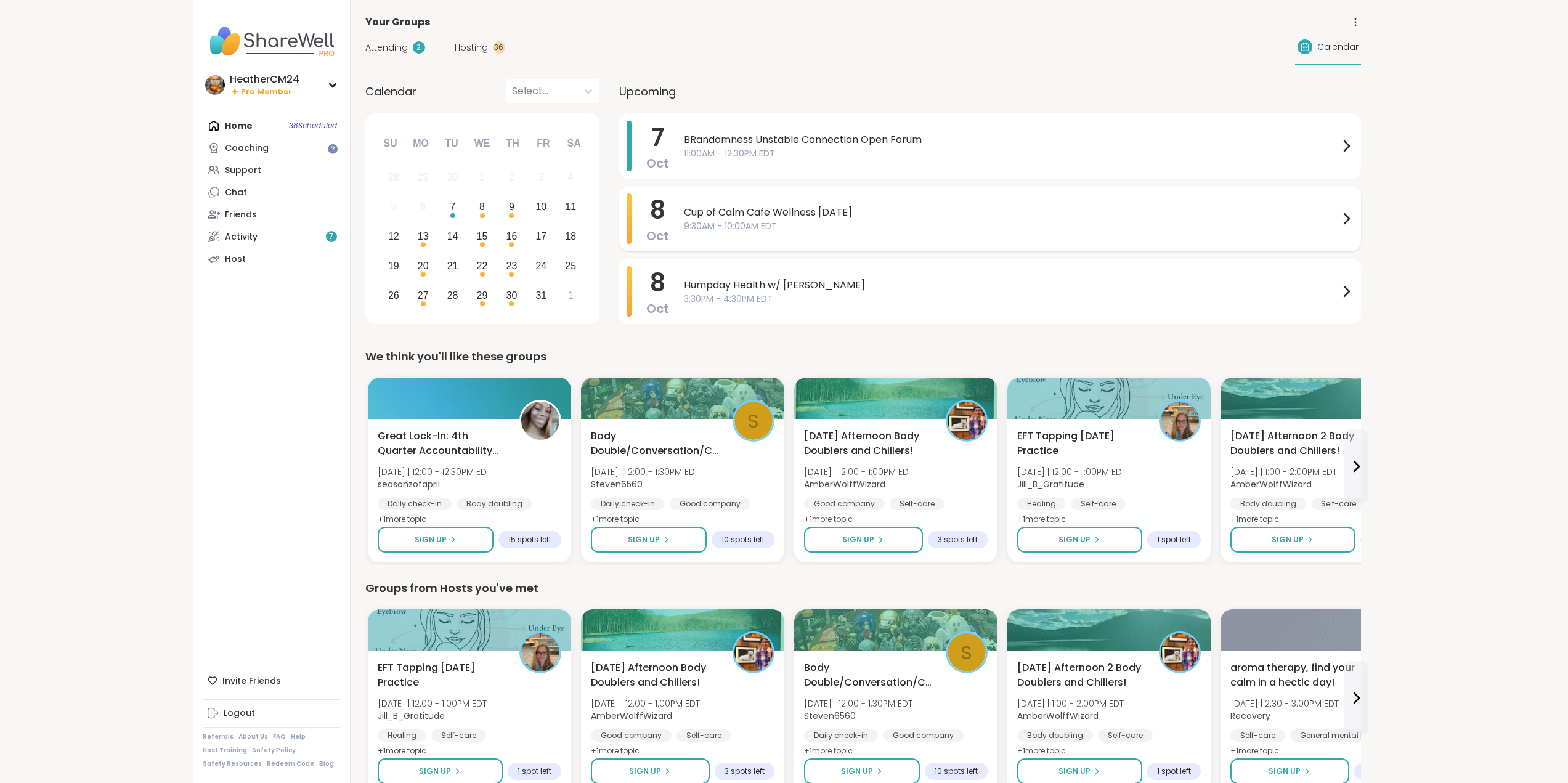
click at [727, 232] on span "9:30AM - 10:00AM EDT" at bounding box center [1011, 226] width 655 height 13
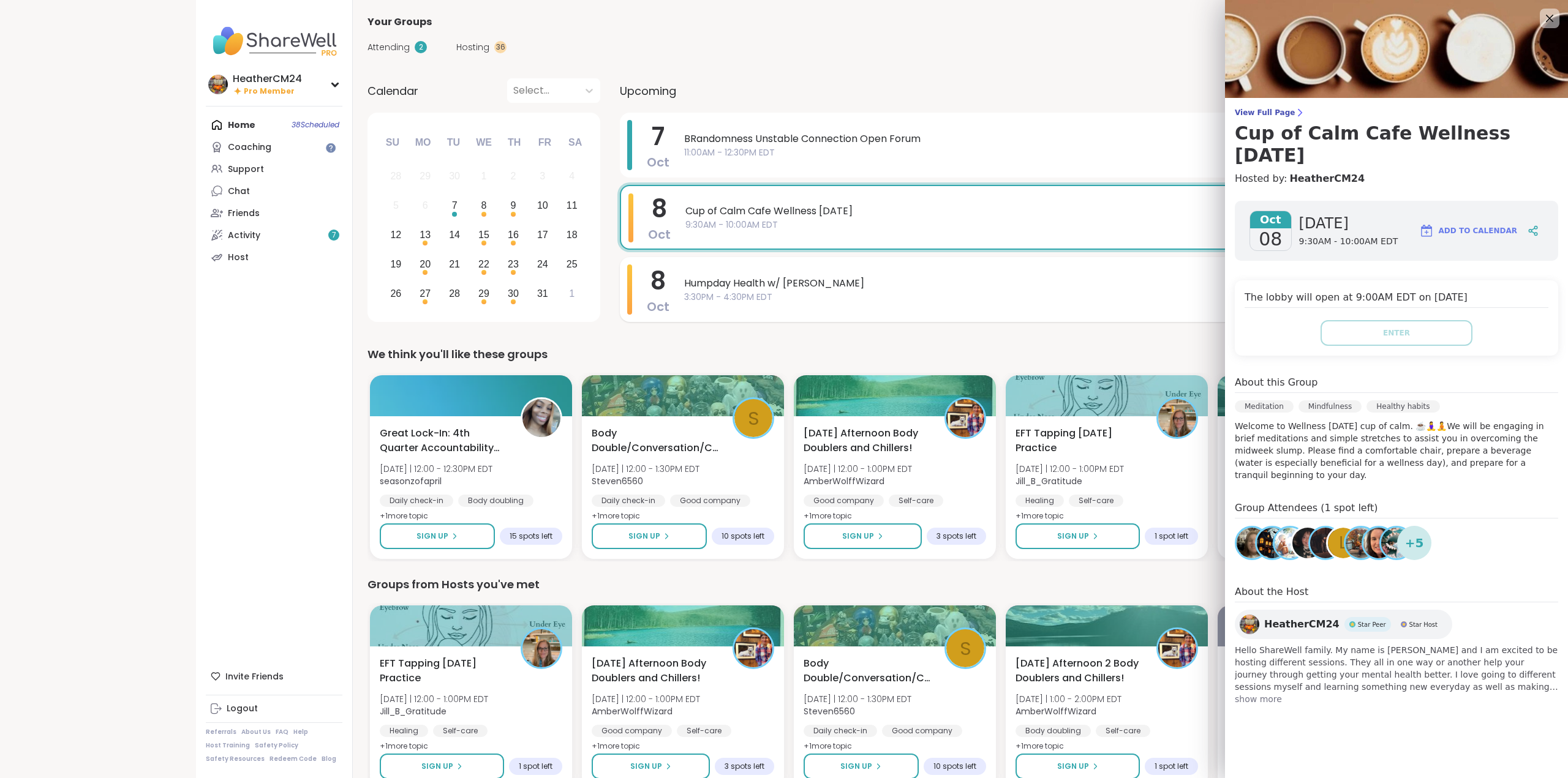
click at [767, 276] on span "Humpday Health w/ [PERSON_NAME]" at bounding box center [1009, 284] width 651 height 15
